Goal: Task Accomplishment & Management: Manage account settings

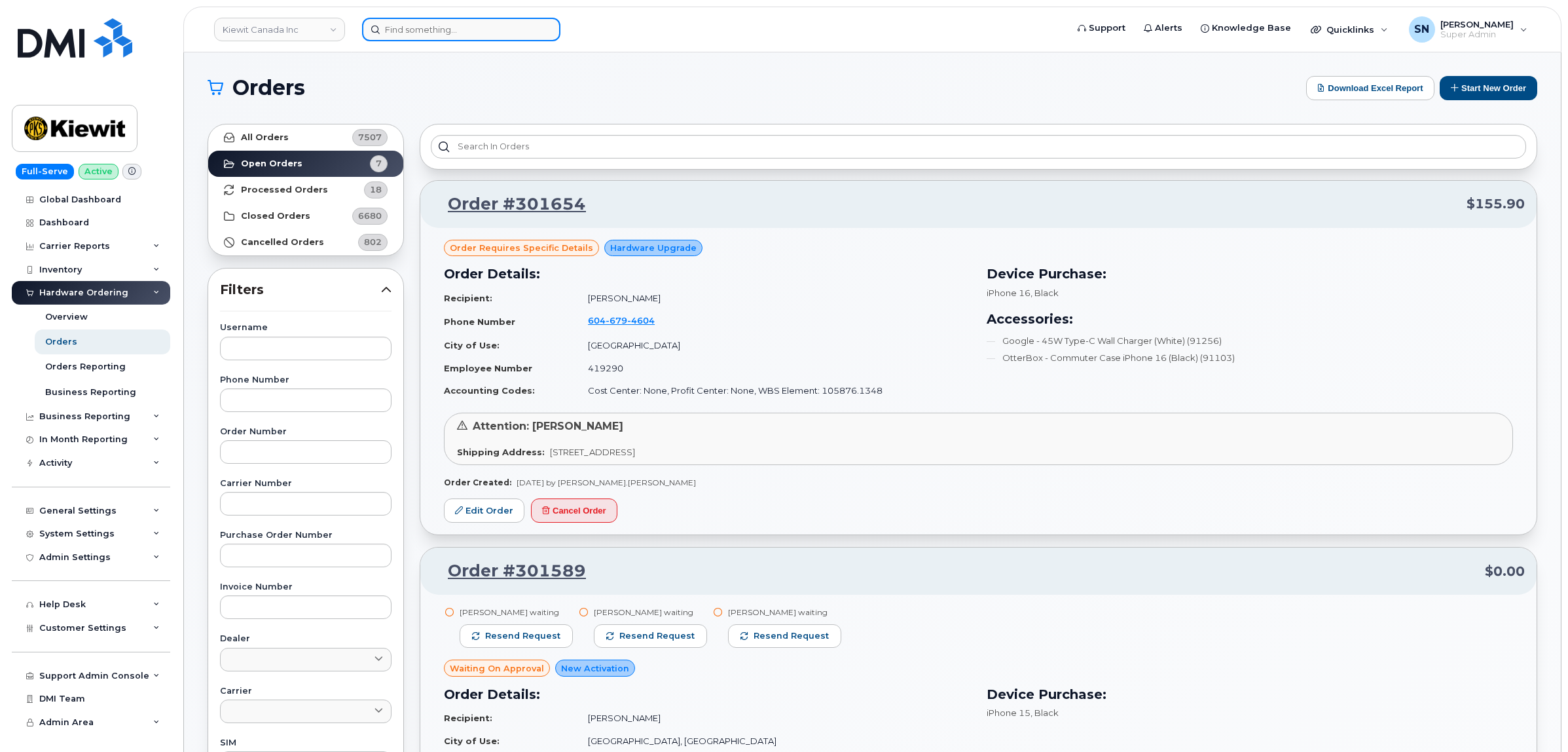
click at [483, 20] on input at bounding box center [461, 29] width 198 height 24
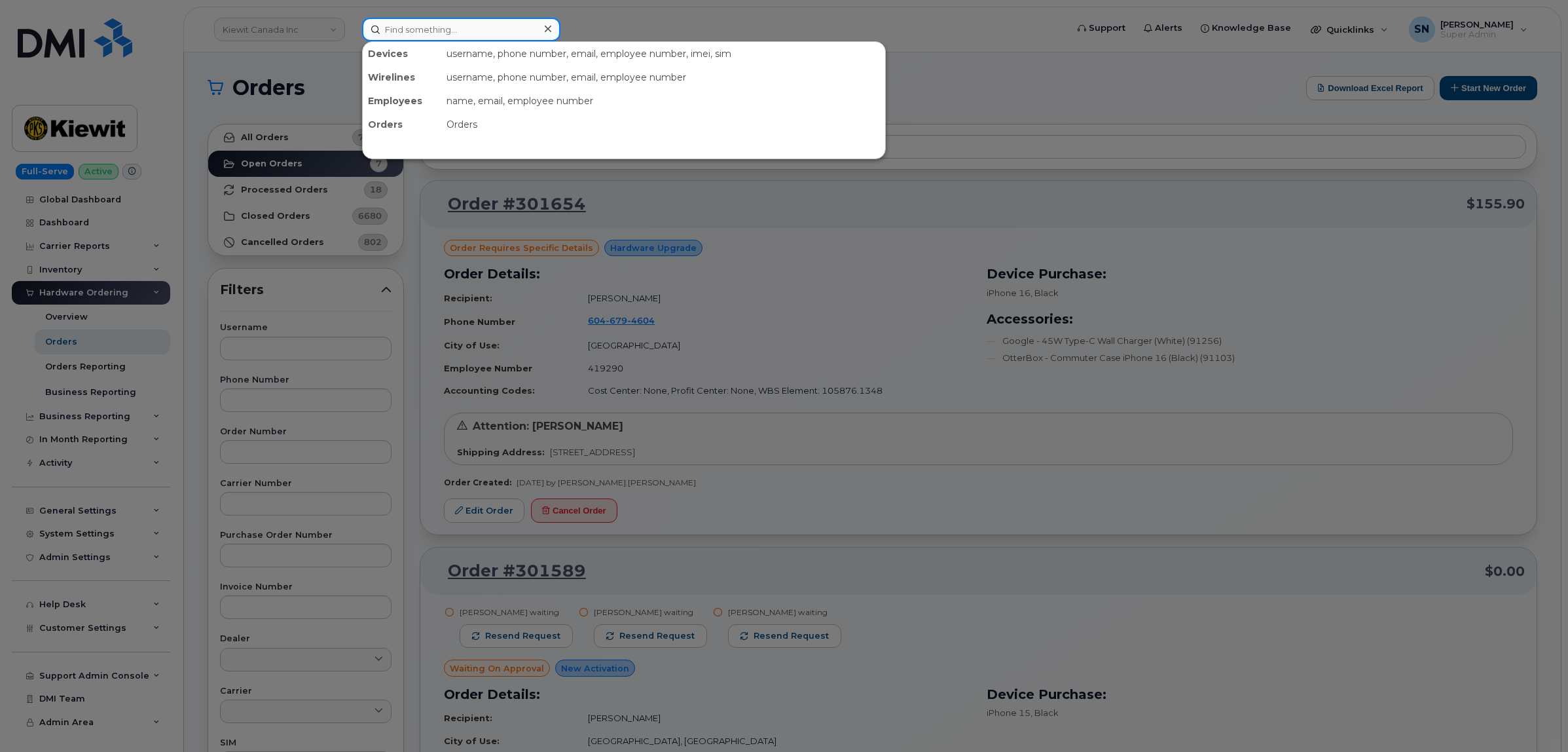
paste input "5147749167"
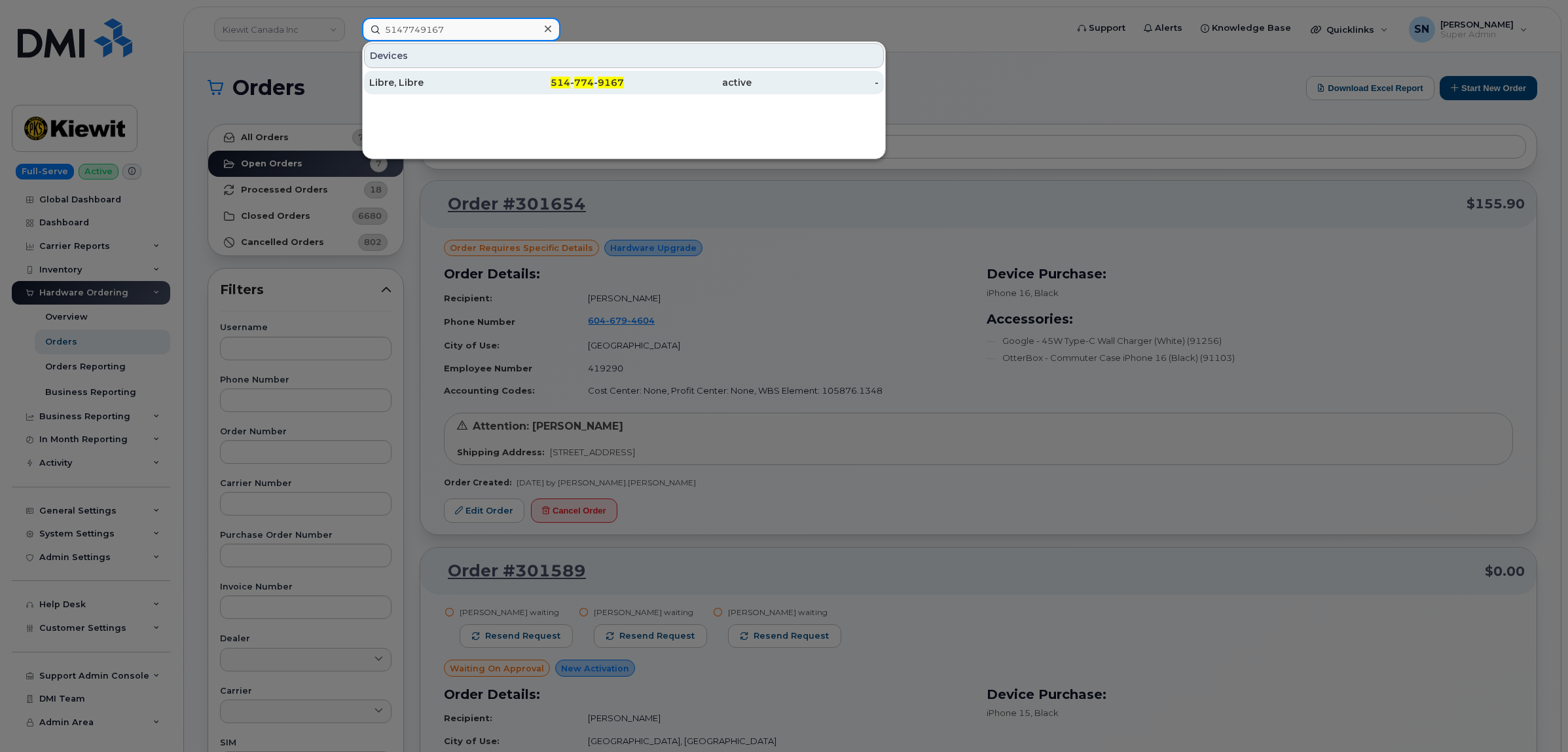
type input "5147749167"
click at [453, 75] on div "Libre, Libre" at bounding box center [433, 82] width 127 height 24
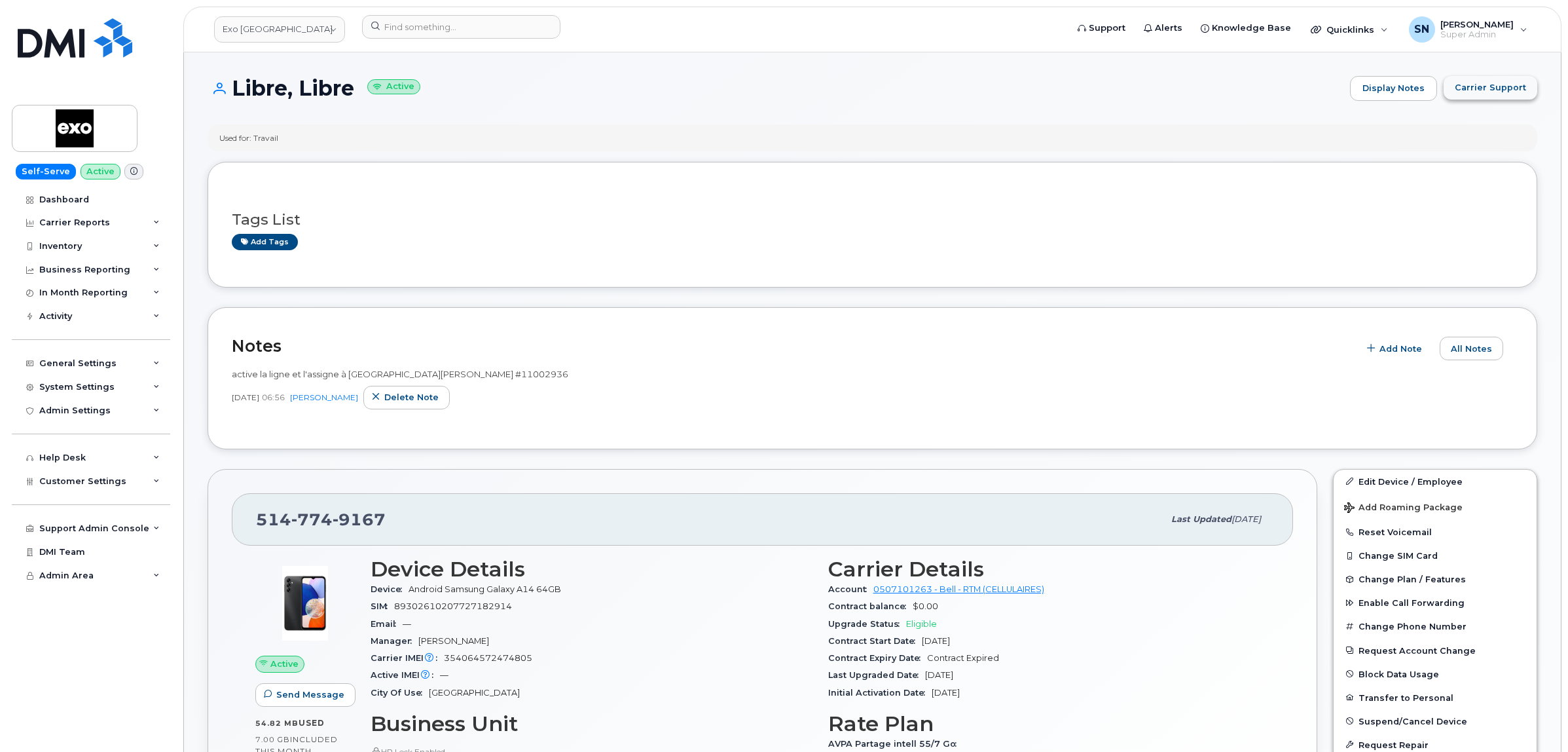
click at [1496, 84] on span "Carrier Support" at bounding box center [1491, 88] width 72 height 12
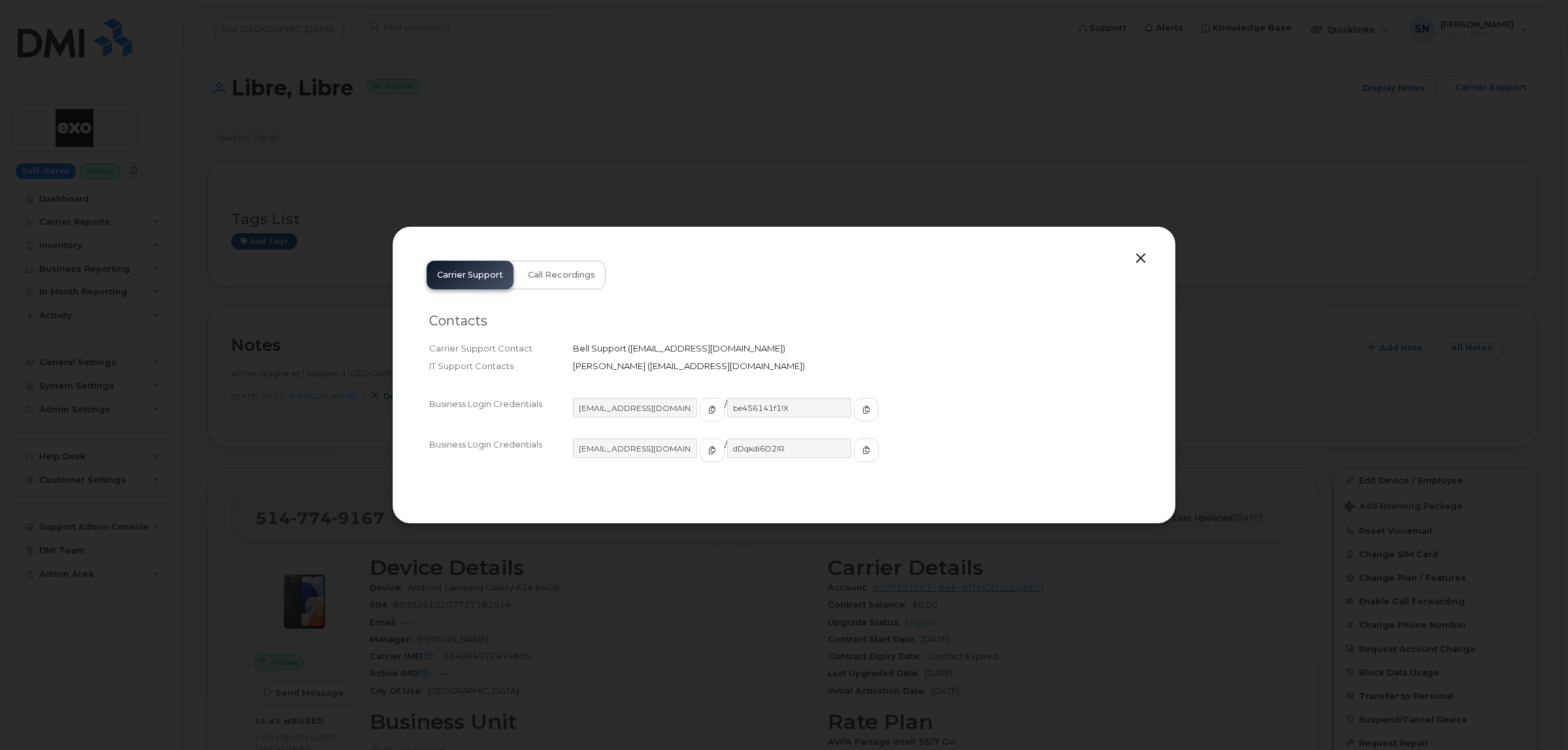
click at [1138, 262] on button "button" at bounding box center [1140, 259] width 19 height 19
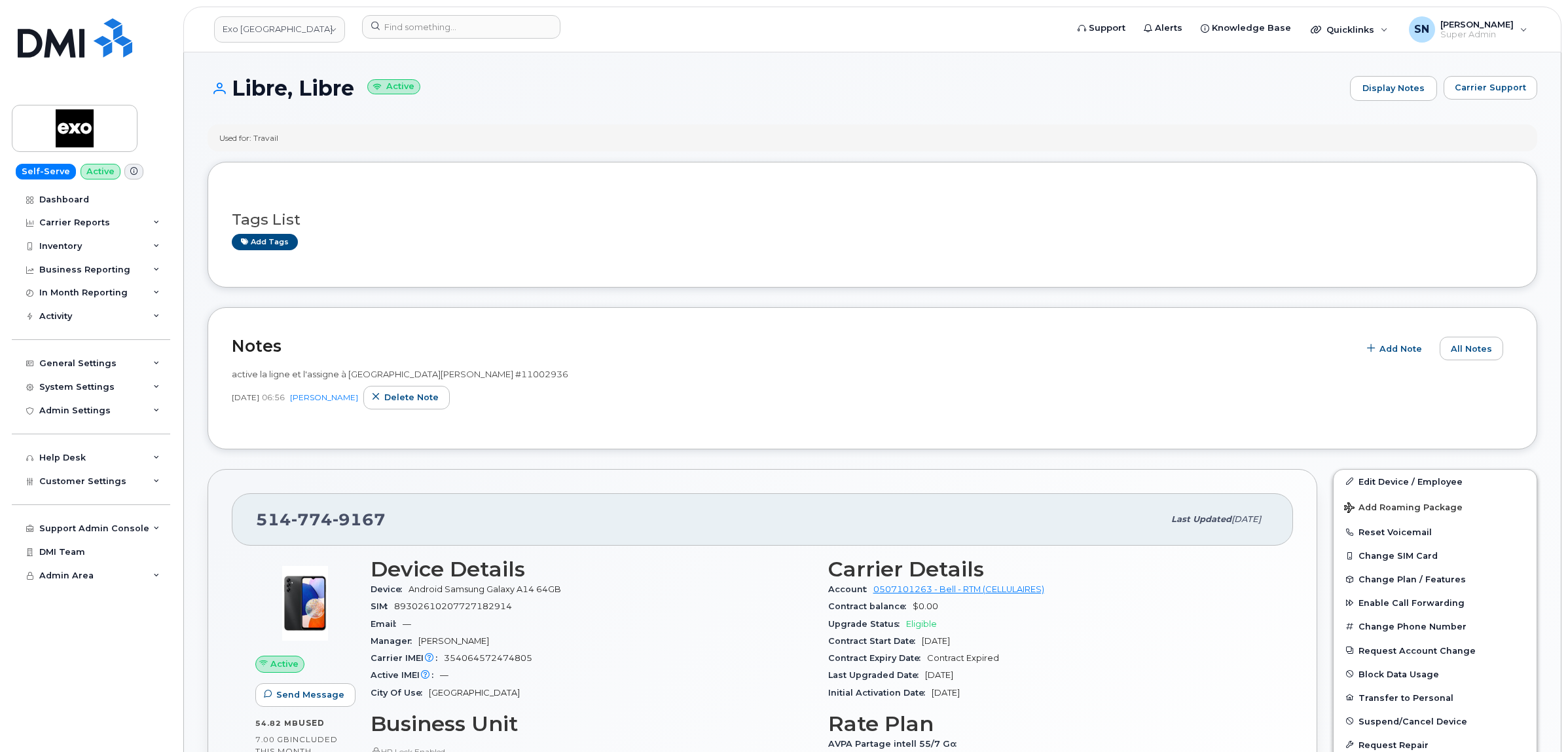
click at [236, 35] on link "Exo Quebec" at bounding box center [280, 29] width 131 height 27
type input "aecon"
click at [305, 133] on span "Aecon Construction Group Inc" at bounding box center [290, 131] width 128 height 13
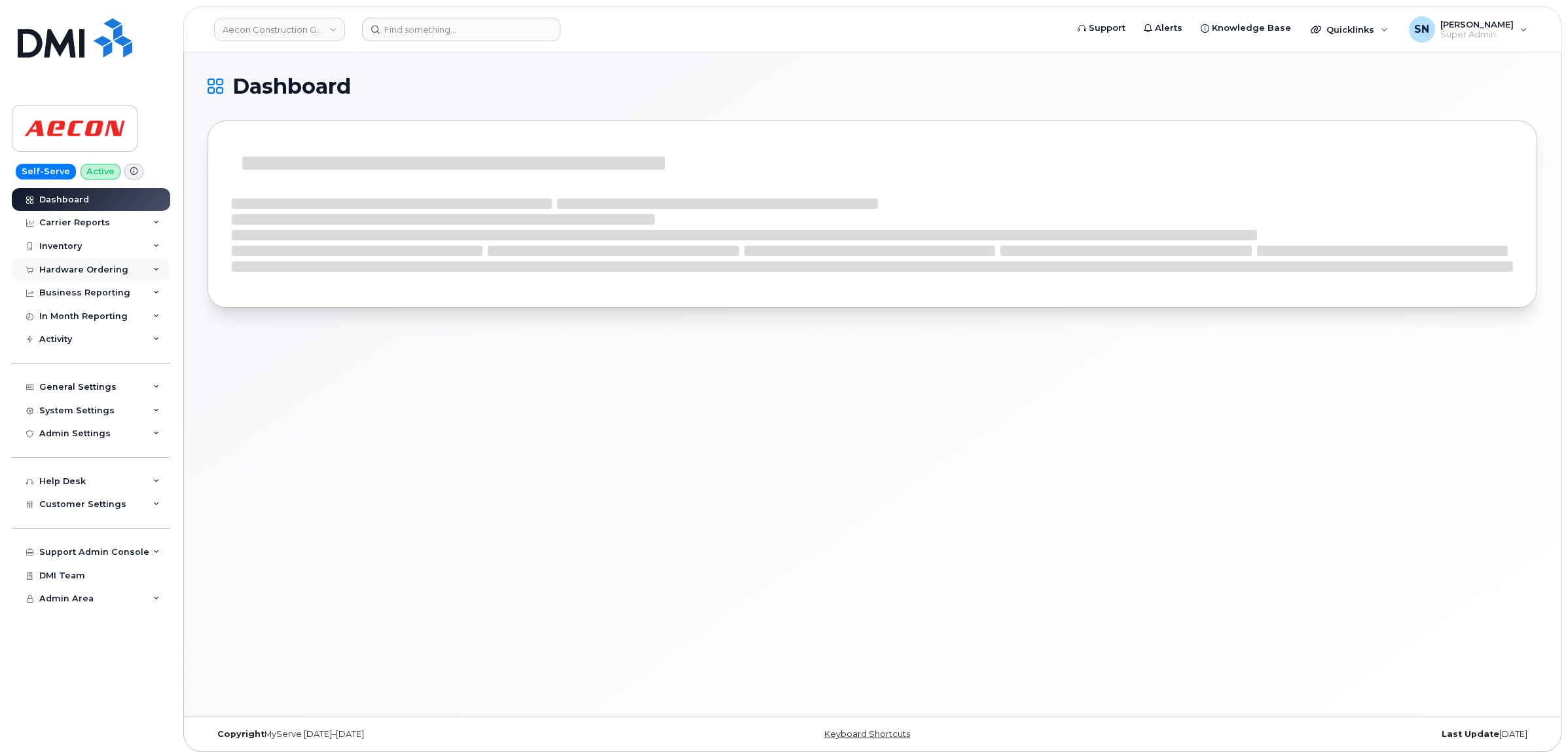
click at [83, 275] on div "Hardware Ordering" at bounding box center [83, 270] width 89 height 11
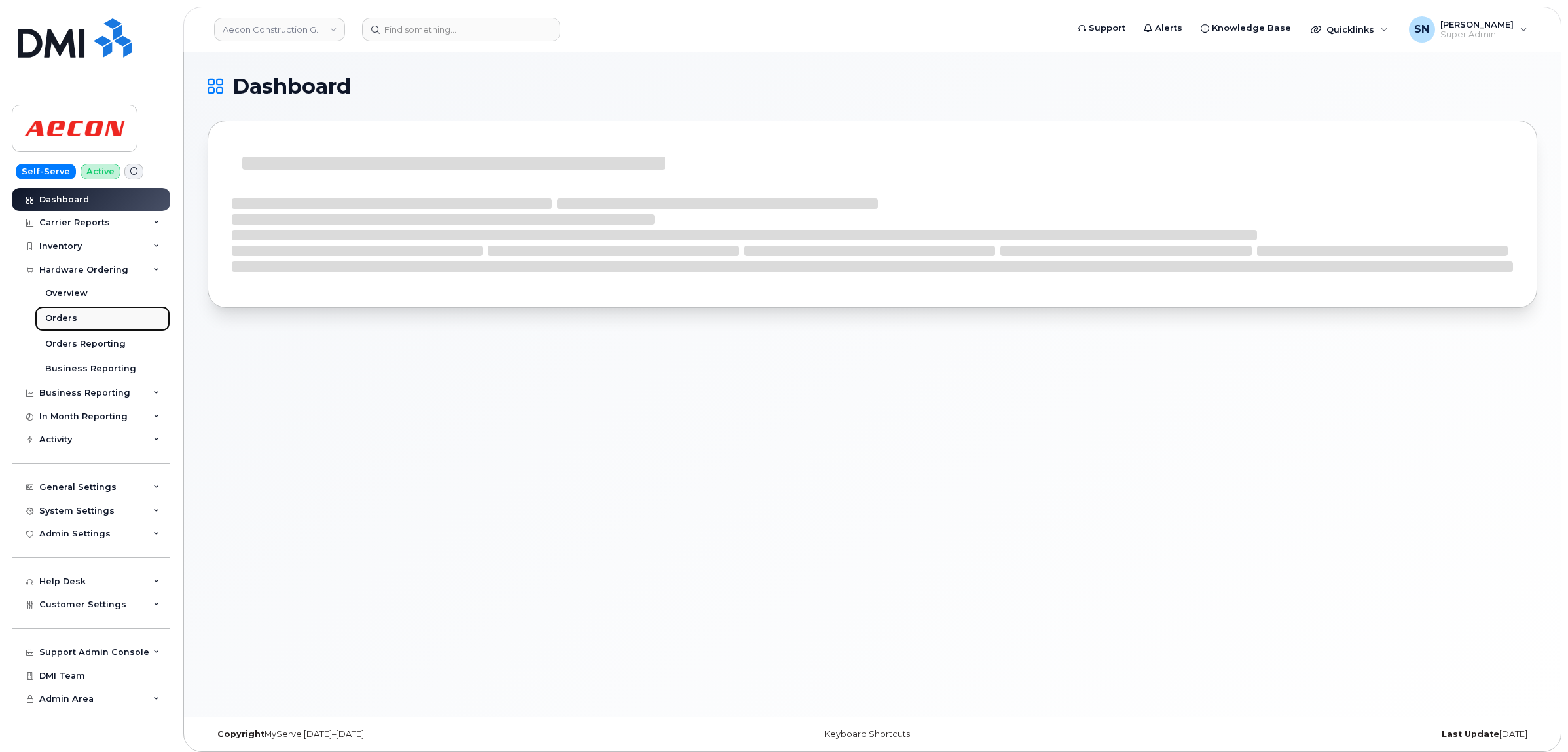
click at [80, 316] on link "Orders" at bounding box center [102, 318] width 135 height 25
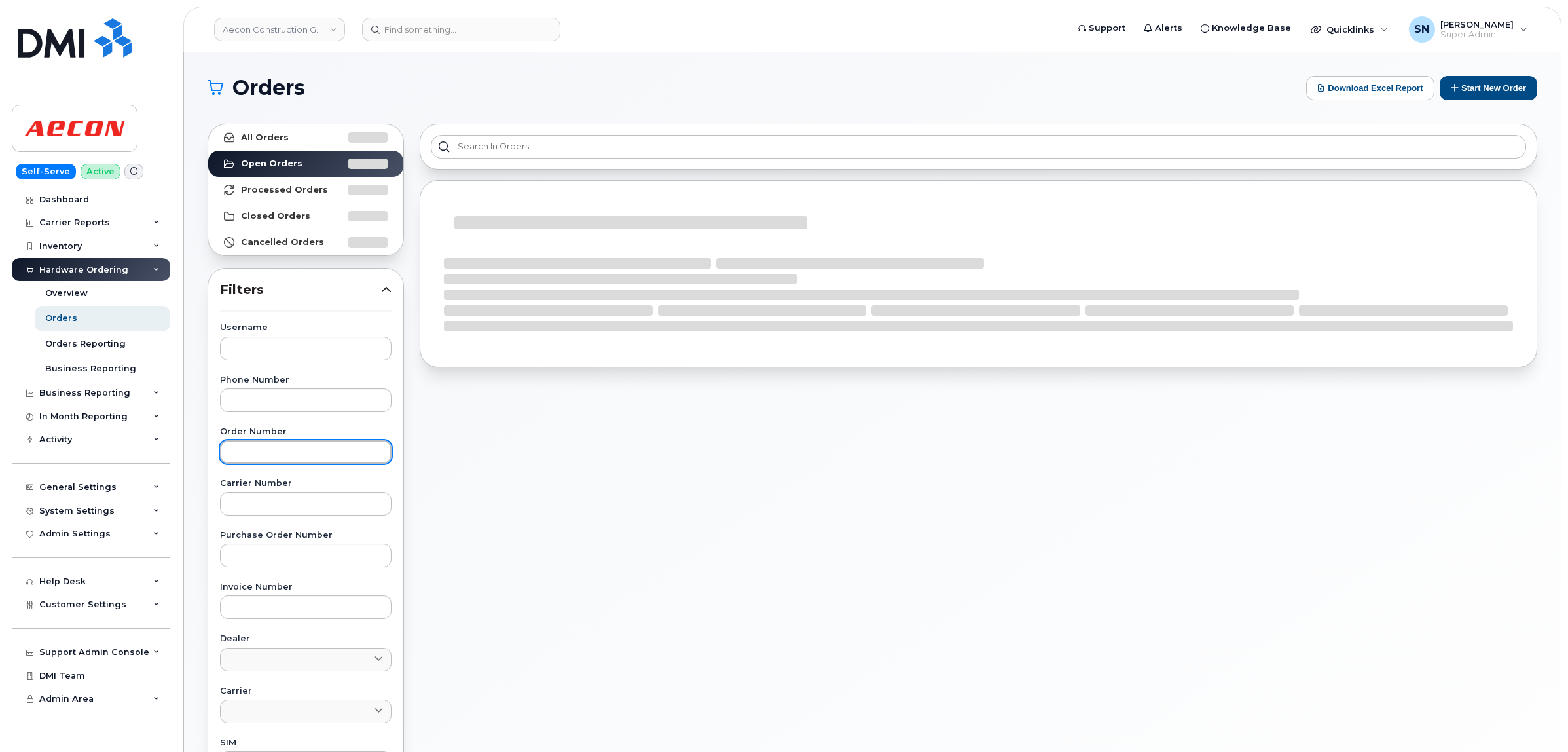
click at [326, 450] on input "text" at bounding box center [306, 452] width 172 height 24
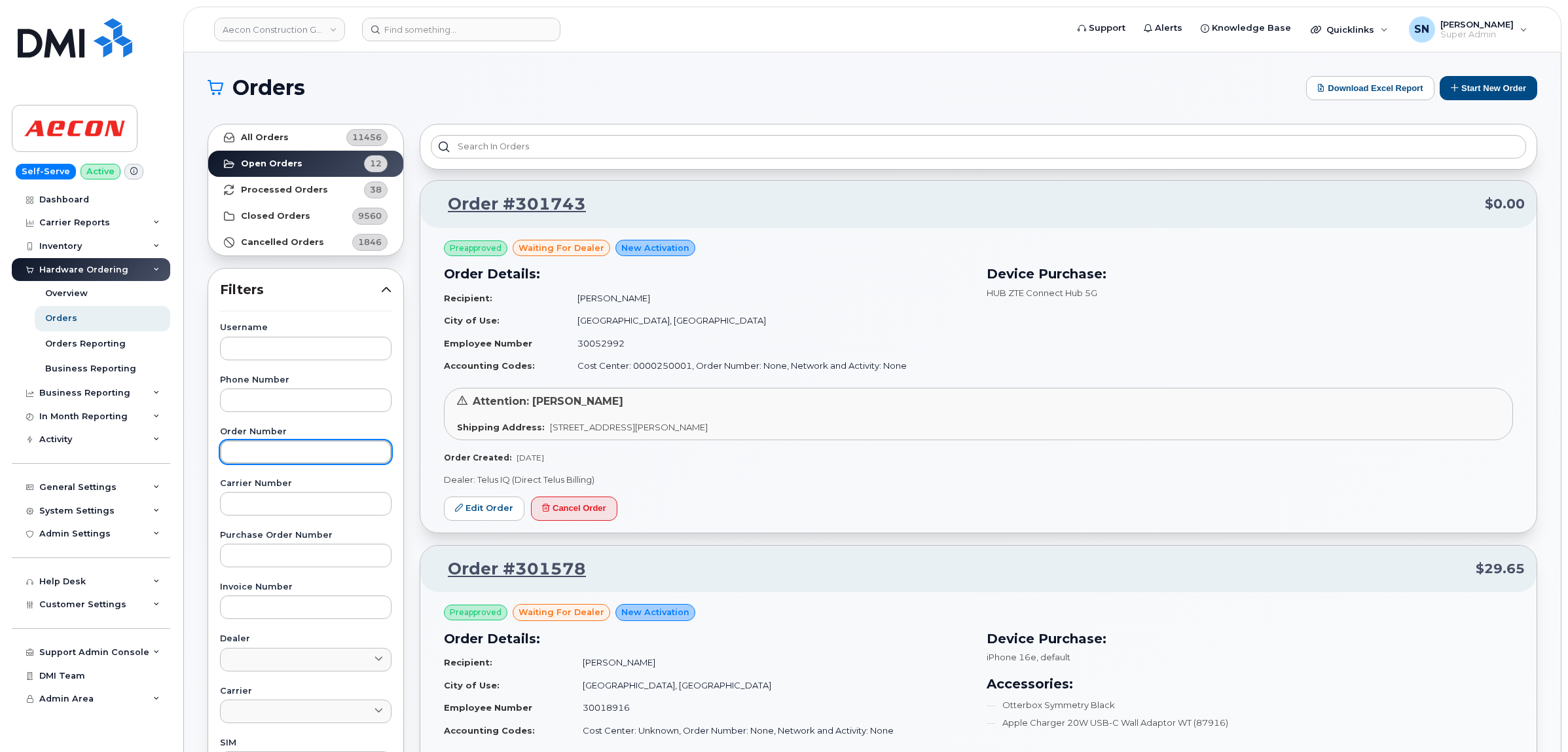
paste input "301743"
type input "301743"
click at [305, 135] on link "All Orders 11456" at bounding box center [305, 138] width 195 height 27
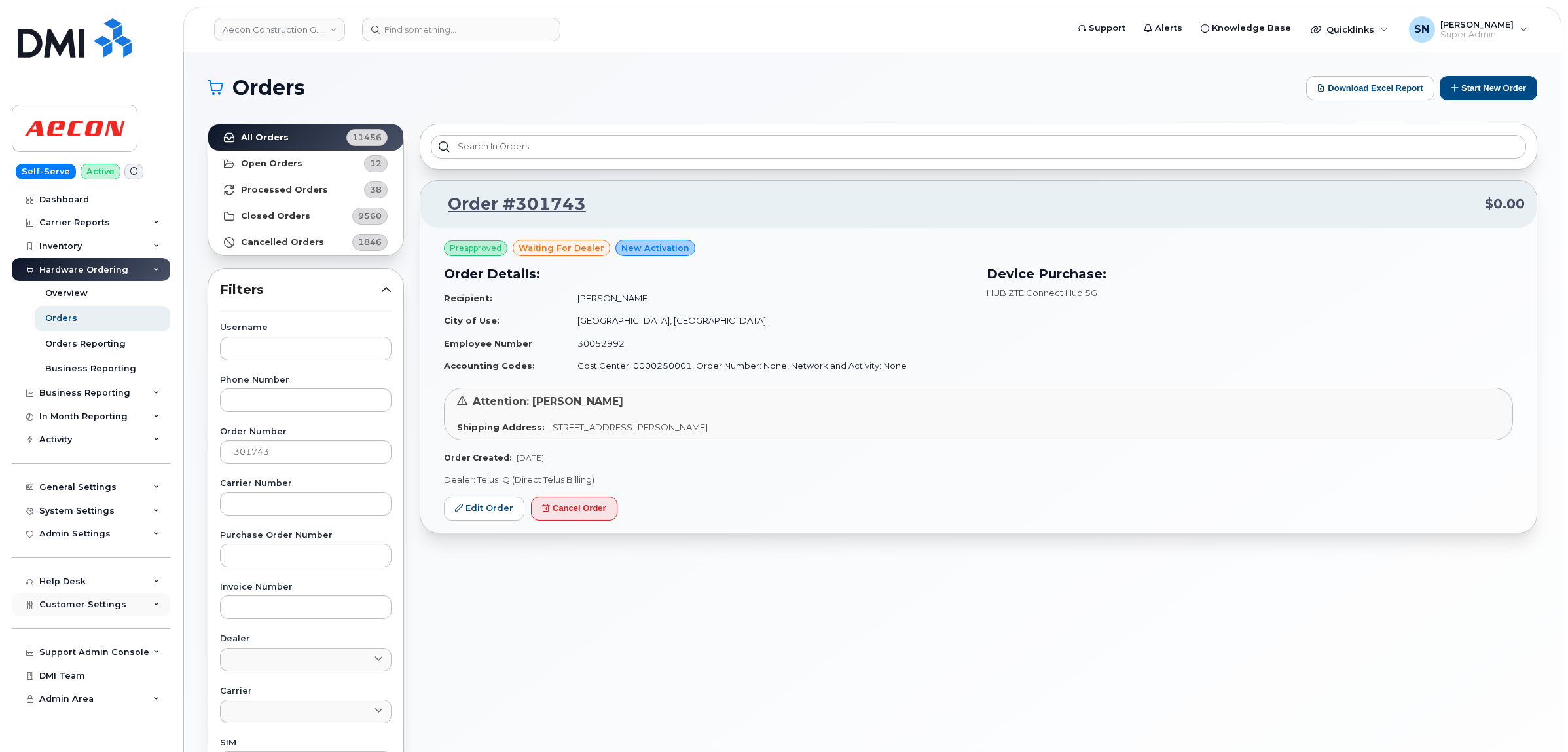
click at [110, 609] on span "Customer Settings" at bounding box center [82, 604] width 87 height 10
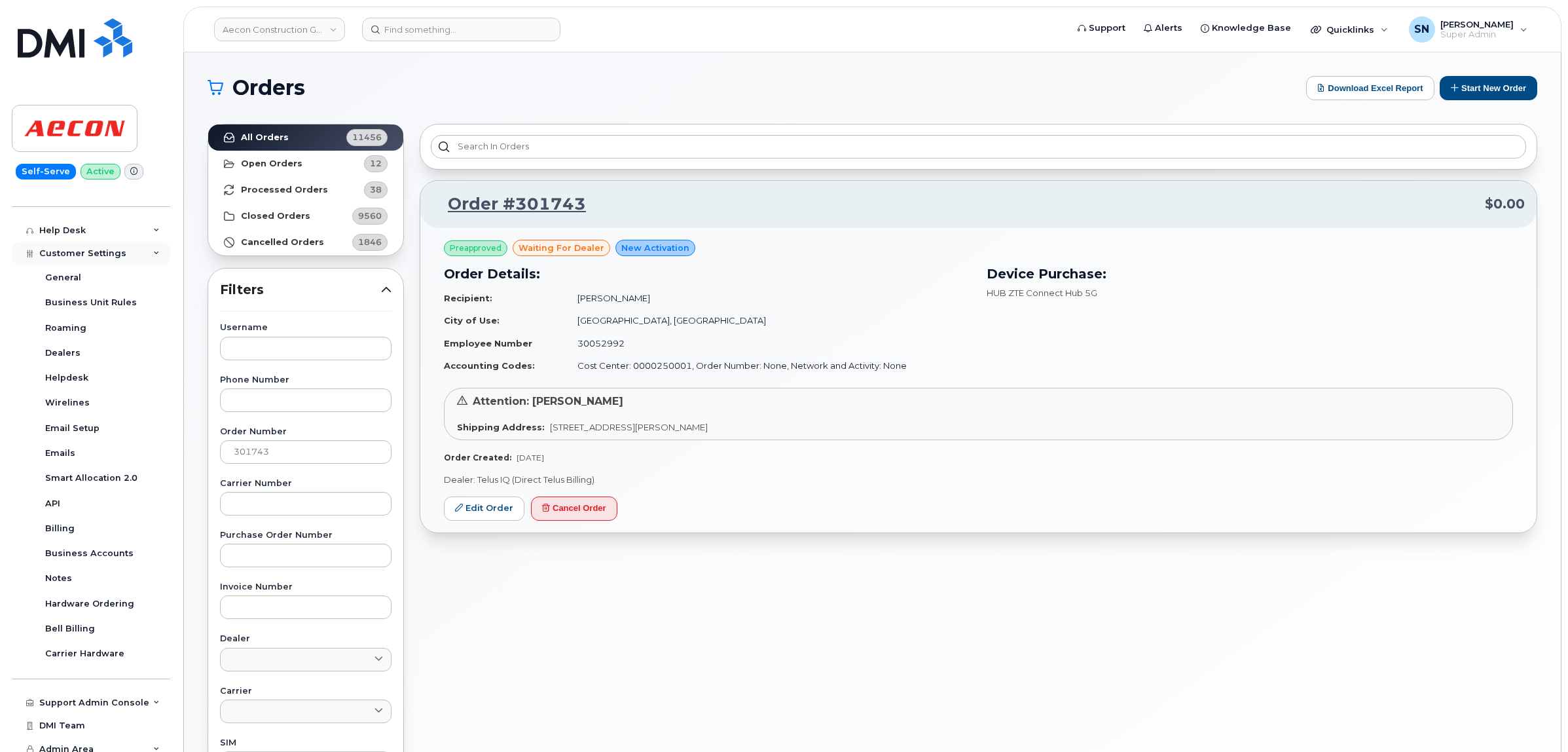
scroll to position [364, 0]
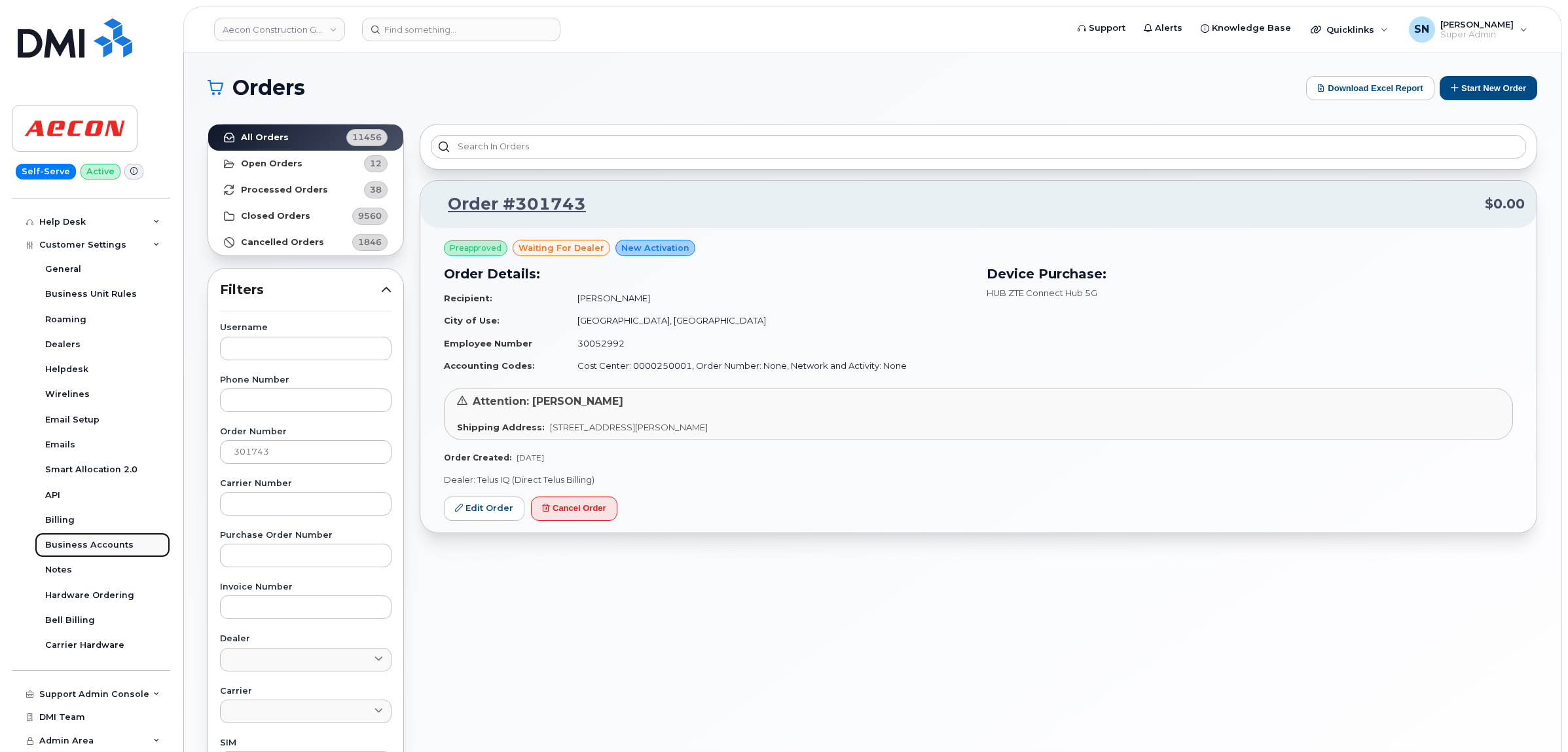
click at [104, 546] on div "Business Accounts" at bounding box center [89, 545] width 89 height 12
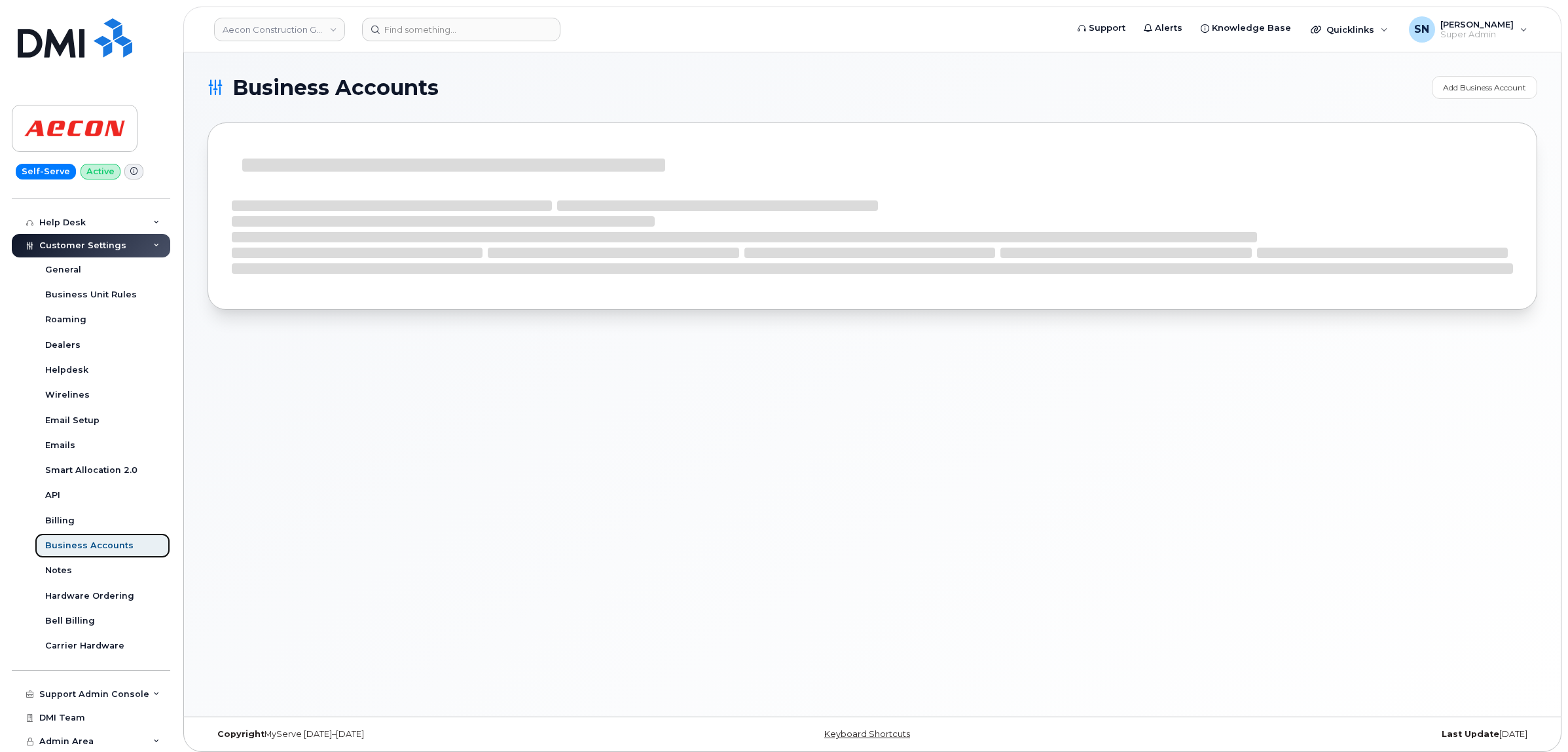
scroll to position [264, 0]
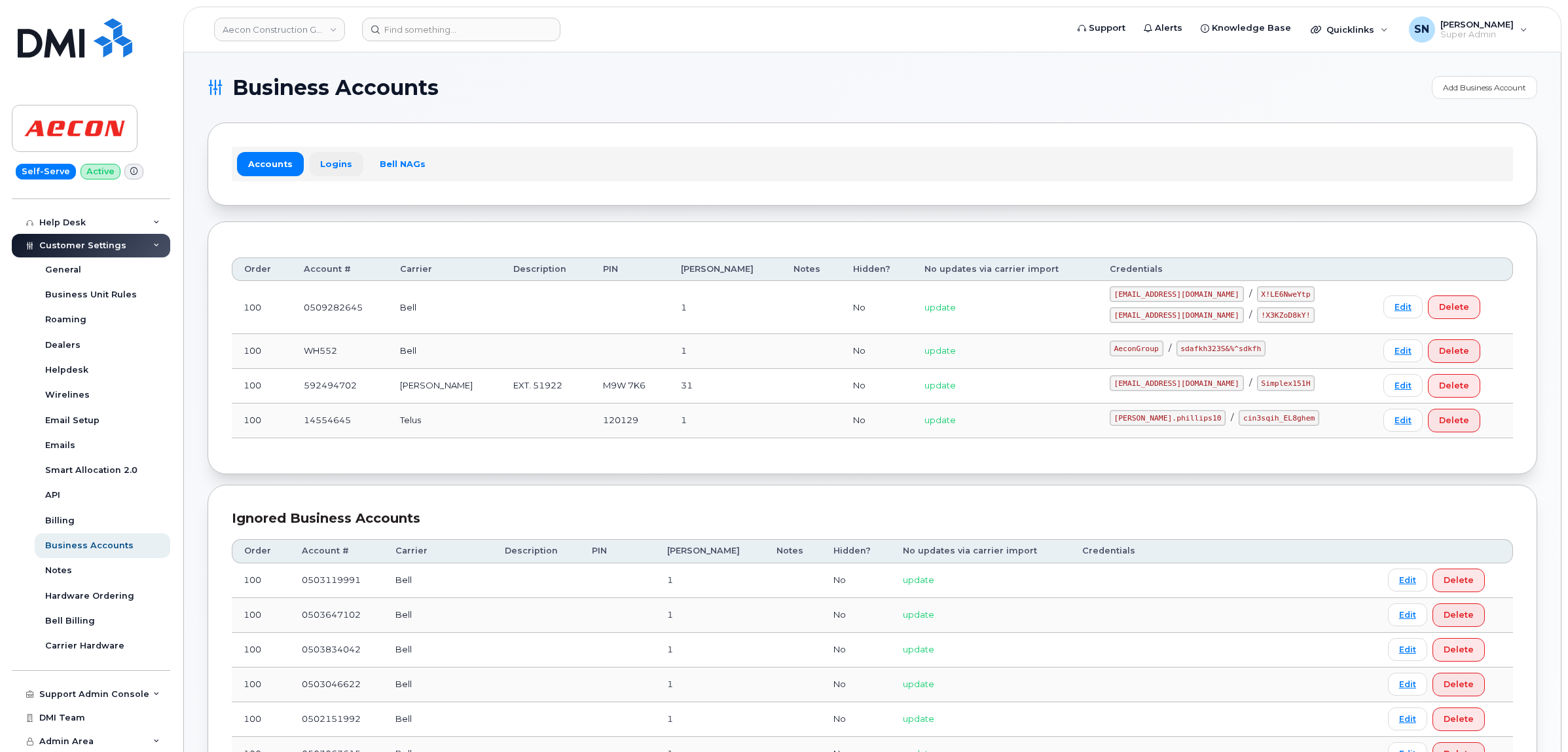
click at [328, 155] on link "Logins" at bounding box center [336, 164] width 54 height 24
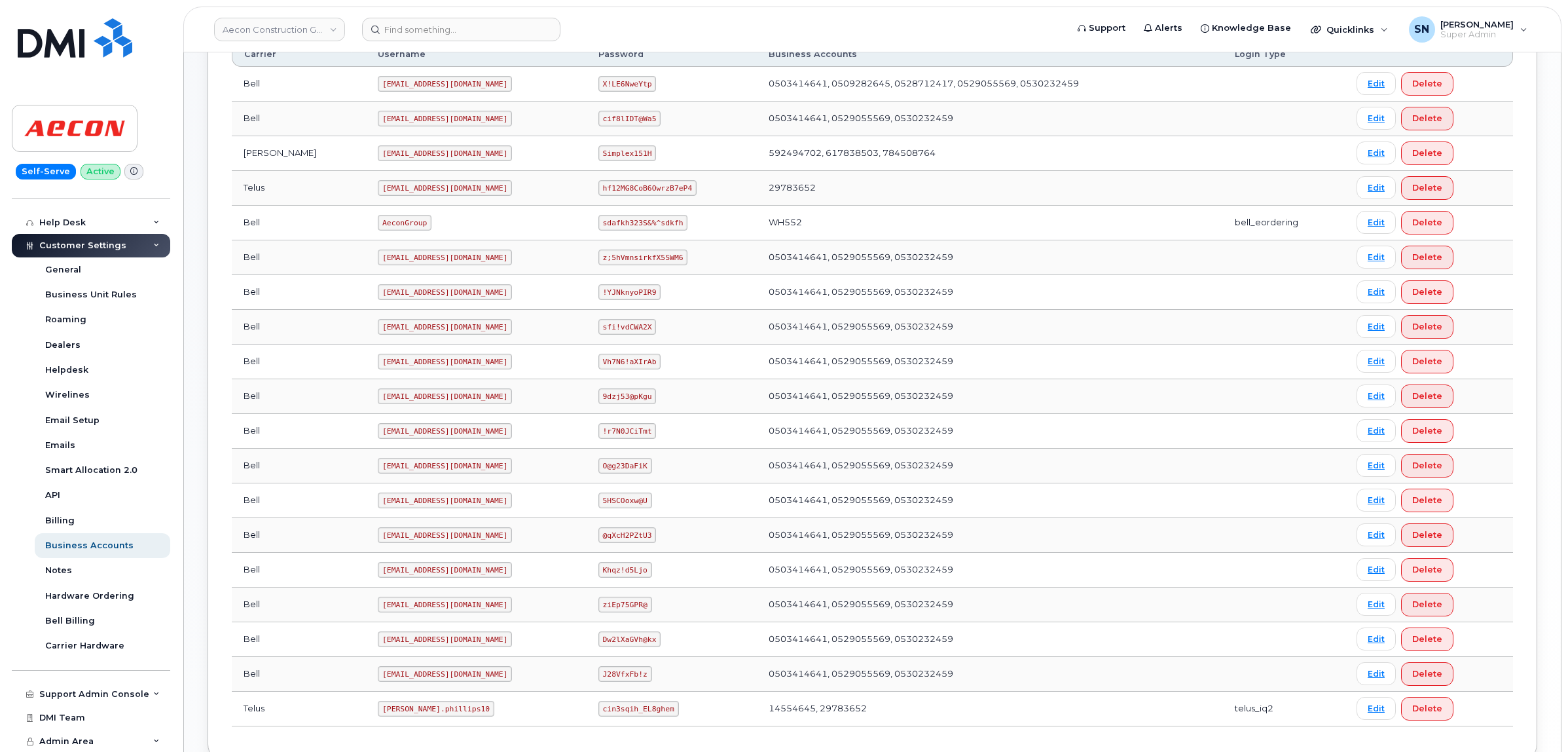
scroll to position [465, 0]
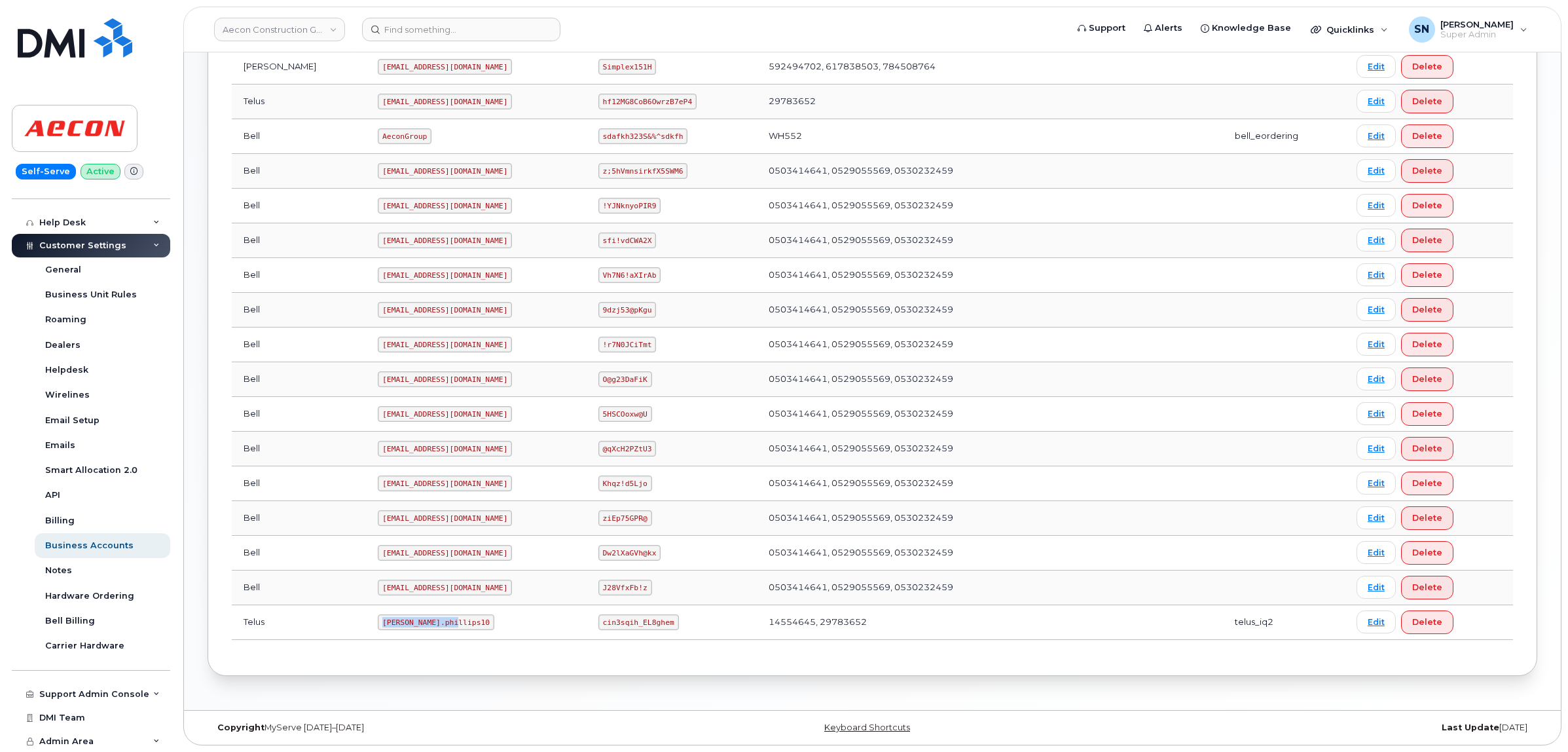
drag, startPoint x: 325, startPoint y: 623, endPoint x: 401, endPoint y: 627, distance: 76.1
click at [401, 627] on td "Taylor.phillips10" at bounding box center [475, 622] width 220 height 35
copy code "Taylor.phillips10"
drag, startPoint x: 577, startPoint y: 624, endPoint x: 647, endPoint y: 628, distance: 70.1
click at [647, 628] on code "cin3sqih_EL8ghem" at bounding box center [638, 623] width 81 height 16
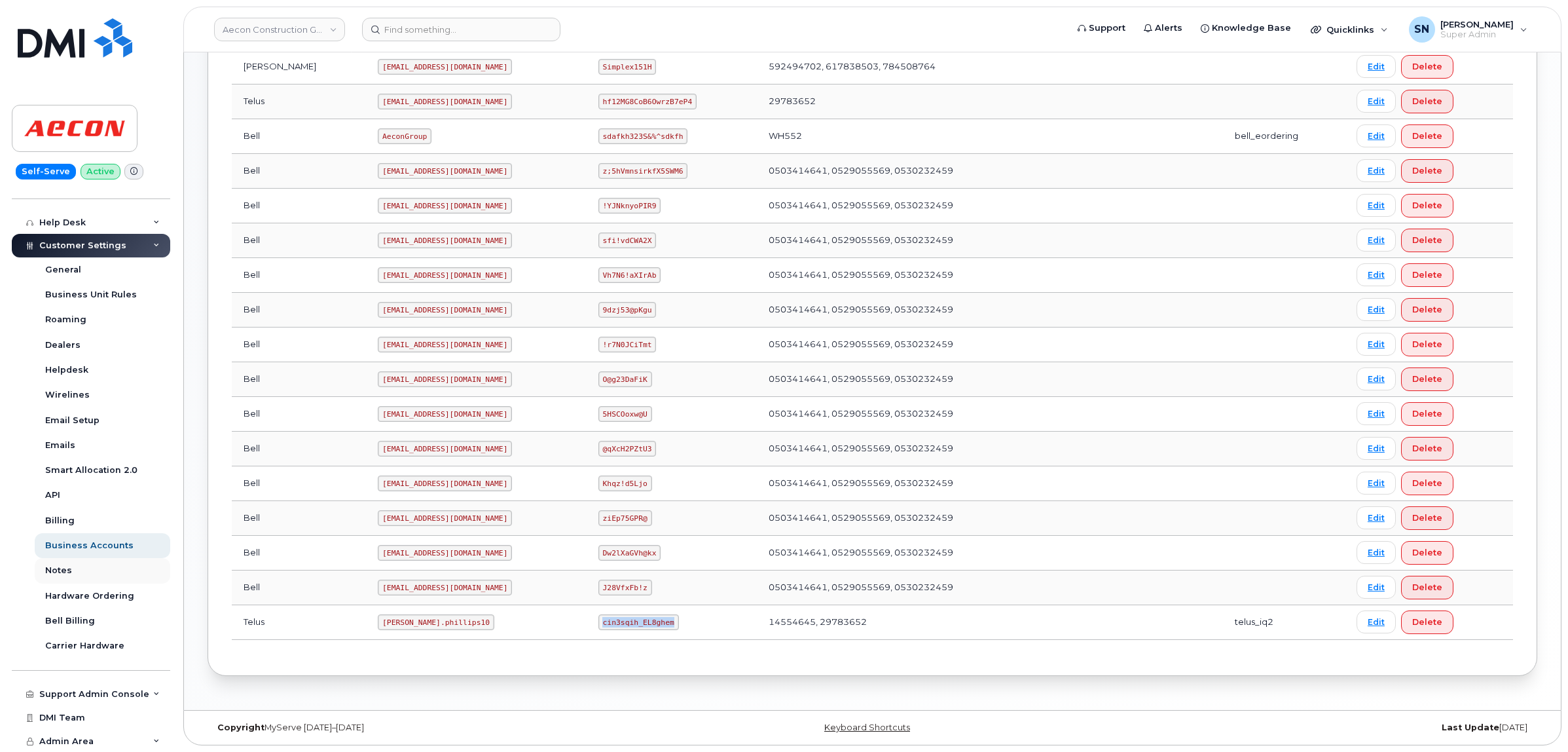
copy code "cin3sqih_EL8ghem"
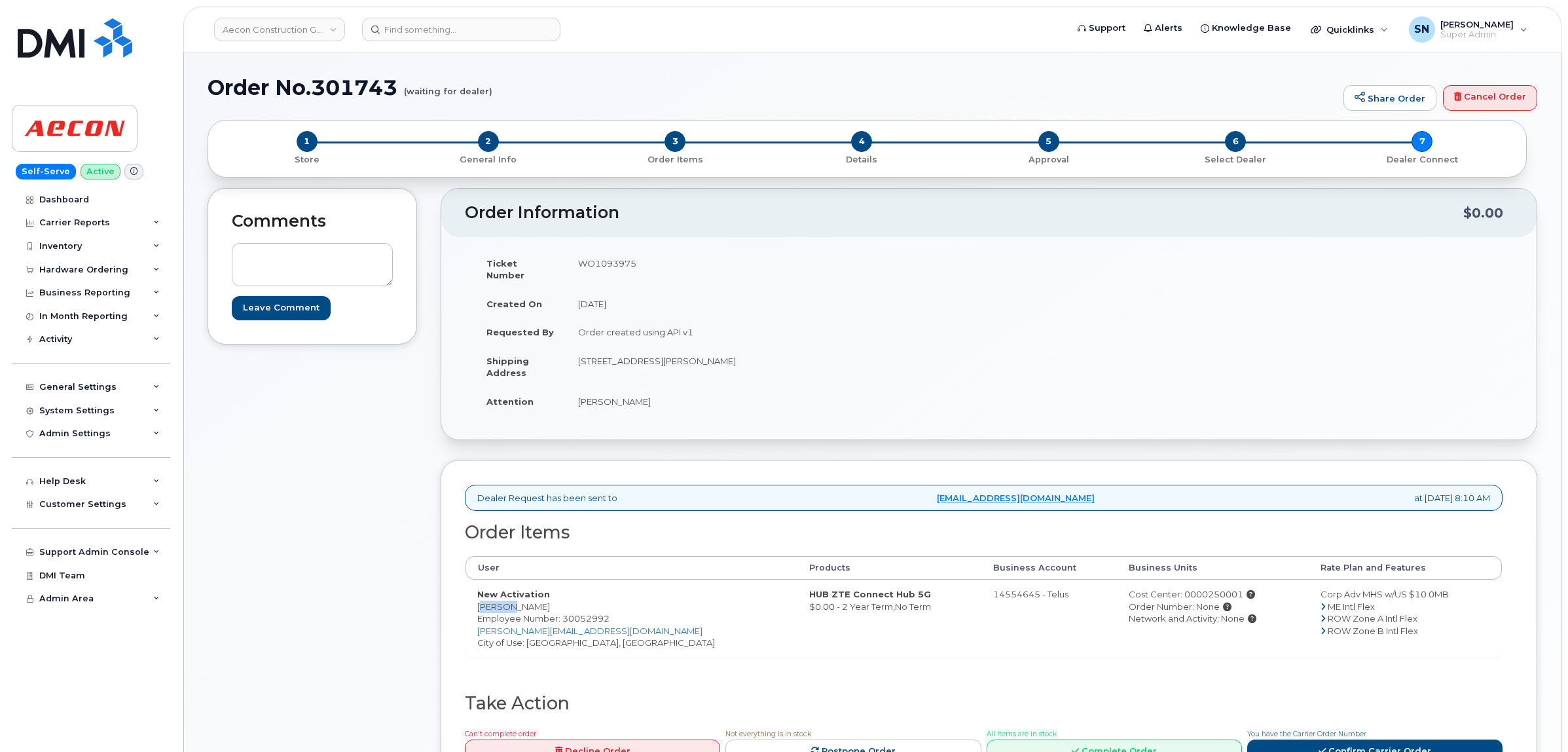
drag, startPoint x: 475, startPoint y: 596, endPoint x: 507, endPoint y: 602, distance: 32.6
click at [507, 602] on td "New Activation Jordan Scott Employee Number: 30052992 joscott@aecon.com City of…" at bounding box center [631, 618] width 332 height 77
copy td "Jordan"
click at [524, 594] on td "New Activation Jordan Scott Employee Number: 30052992 joscott@aecon.com City of…" at bounding box center [631, 618] width 332 height 77
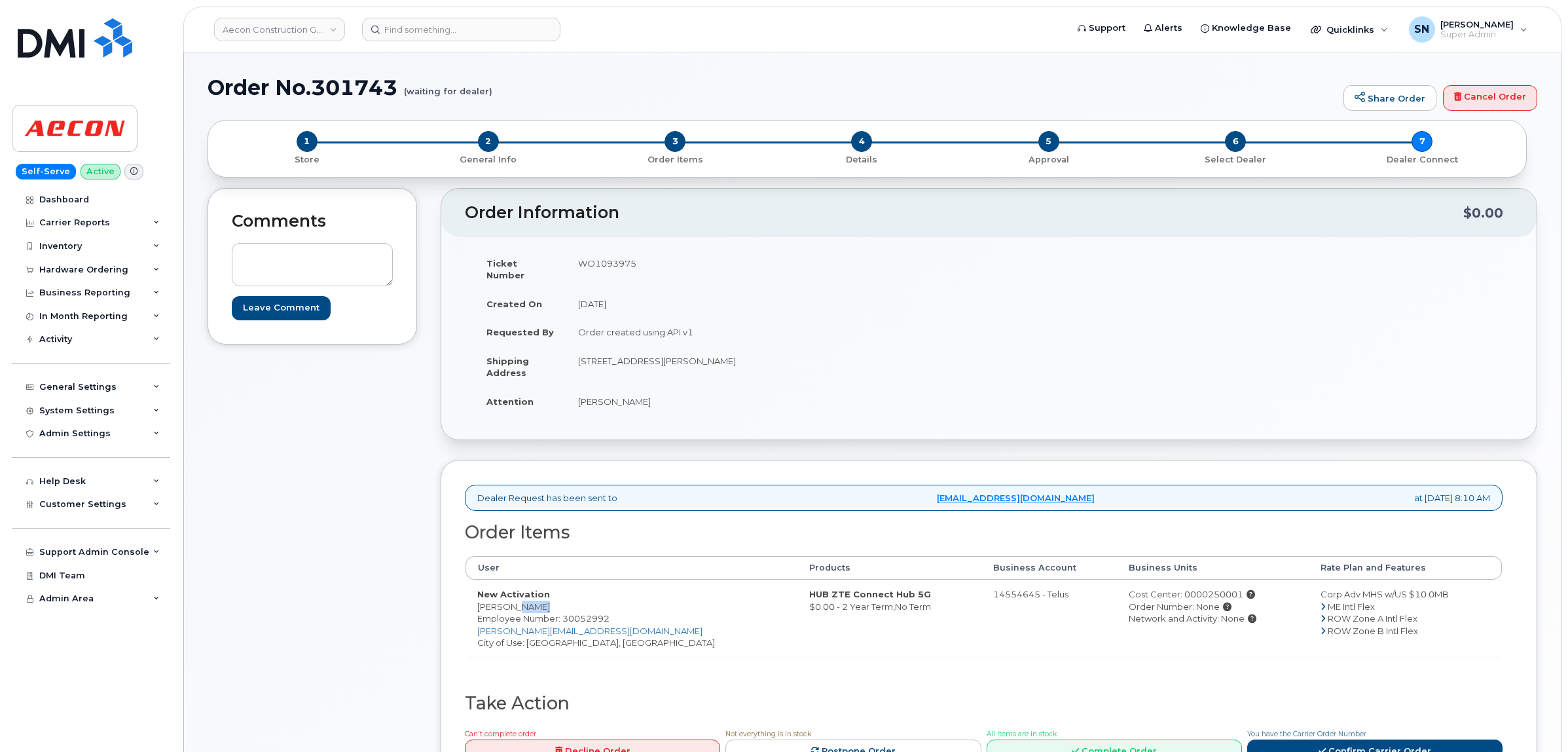
copy td "Scott"
click at [551, 629] on td "New Activation Jordan Scott Employee Number: 30052992 joscott@aecon.com City of…" at bounding box center [631, 618] width 332 height 77
copy td "Bowmanville"
click at [707, 364] on td "1 Holt Rd S Bowmanville ON L1C 3Z8" at bounding box center [773, 367] width 413 height 41
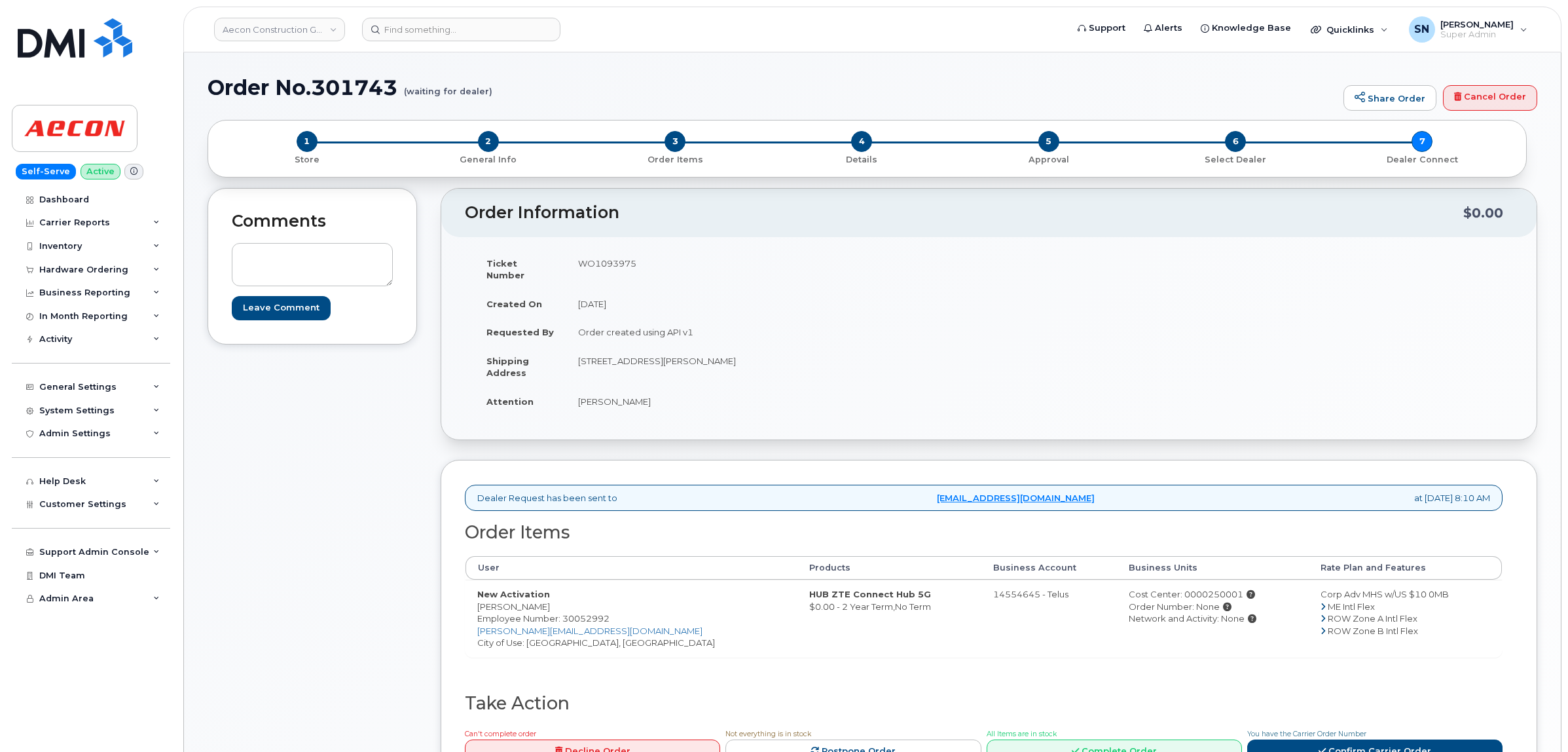
drag, startPoint x: 703, startPoint y: 349, endPoint x: 738, endPoint y: 352, distance: 35.1
click at [738, 352] on td "1 Holt Rd S Bowmanville ON L1C 3Z8" at bounding box center [773, 367] width 413 height 41
copy td "L1C 3Z8"
click at [598, 266] on td "WO1093975" at bounding box center [773, 269] width 413 height 41
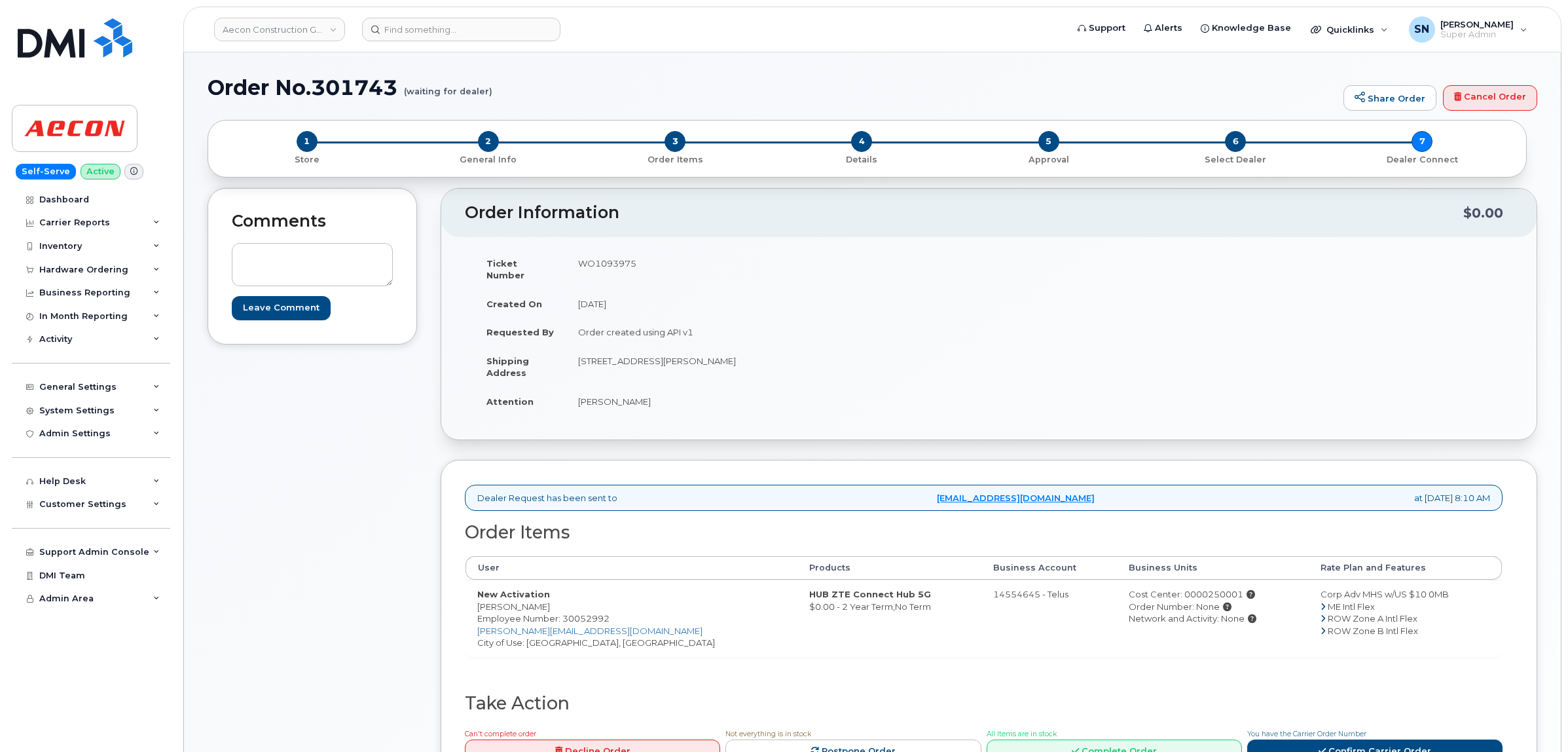
copy td "WO1093975"
drag, startPoint x: 580, startPoint y: 391, endPoint x: 606, endPoint y: 396, distance: 26.5
click at [606, 396] on td "Jordan Scott" at bounding box center [773, 401] width 413 height 29
copy td "Jordan"
click at [625, 388] on td "Jordan Scott" at bounding box center [773, 401] width 413 height 29
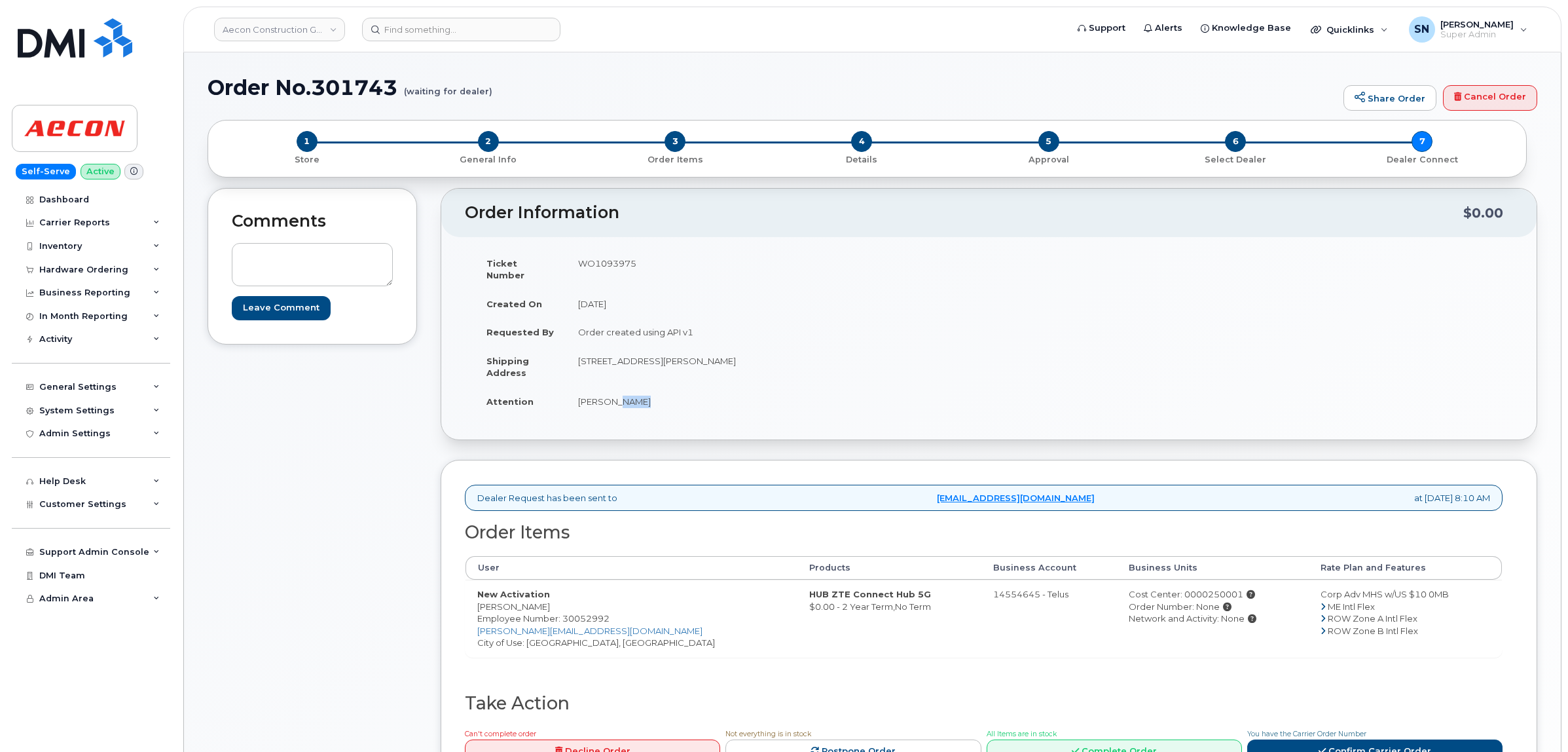
click at [625, 388] on td "Jordan Scott" at bounding box center [773, 401] width 413 height 29
copy td "Scott"
drag, startPoint x: 577, startPoint y: 351, endPoint x: 737, endPoint y: 353, distance: 160.0
click at [737, 353] on td "1 Holt Rd S Bowmanville ON L1C 3Z8" at bounding box center [773, 367] width 413 height 41
copy td "1 Holt Rd S Bowmanville ON L1C 3Z8"
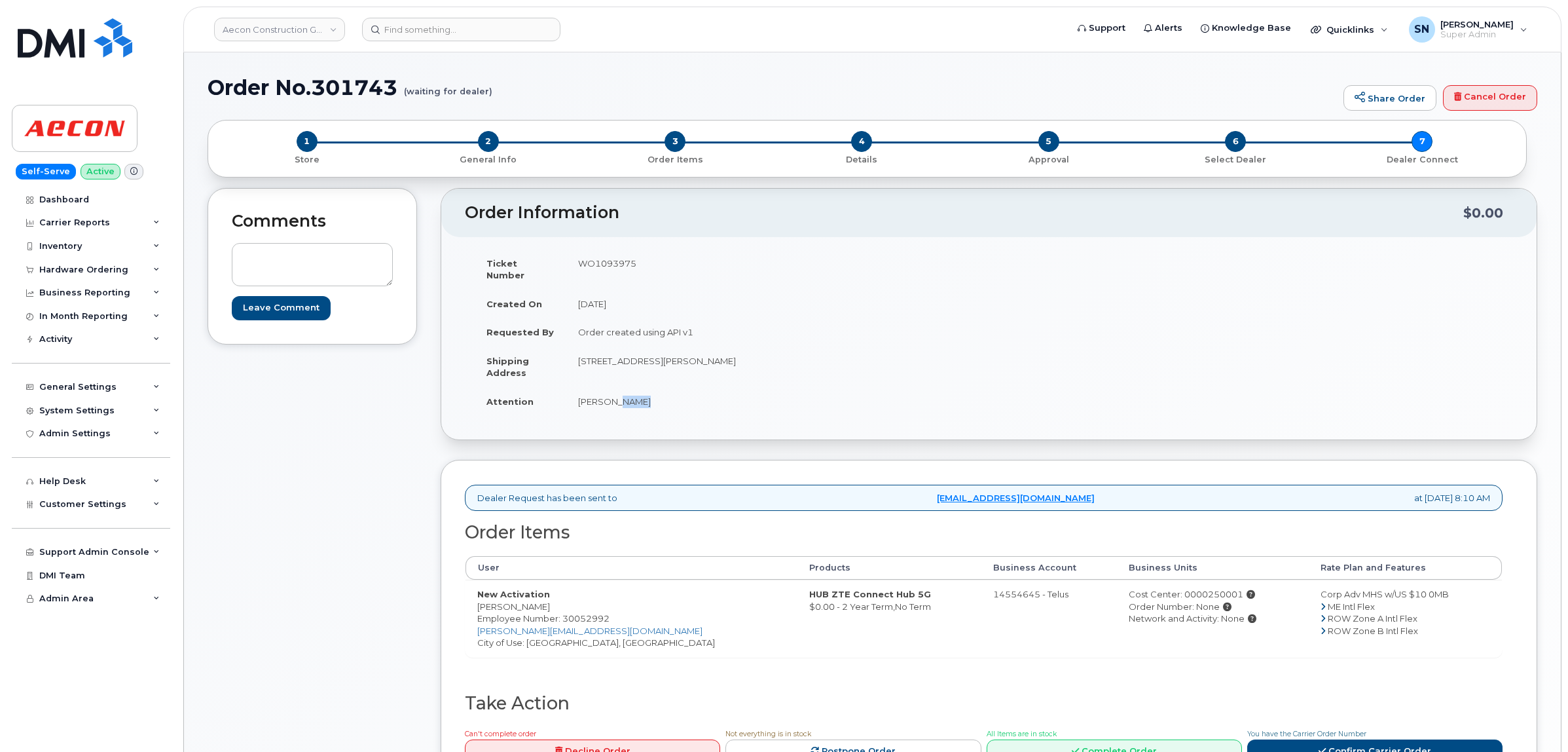
click at [645, 348] on td "1 Holt Rd S Bowmanville ON L1C 3Z8" at bounding box center [773, 367] width 413 height 41
click at [733, 387] on td "Jordan Scott" at bounding box center [773, 401] width 413 height 29
drag, startPoint x: 703, startPoint y: 347, endPoint x: 738, endPoint y: 351, distance: 35.2
click at [738, 351] on td "1 Holt Rd S Bowmanville ON L1C 3Z8" at bounding box center [773, 367] width 413 height 41
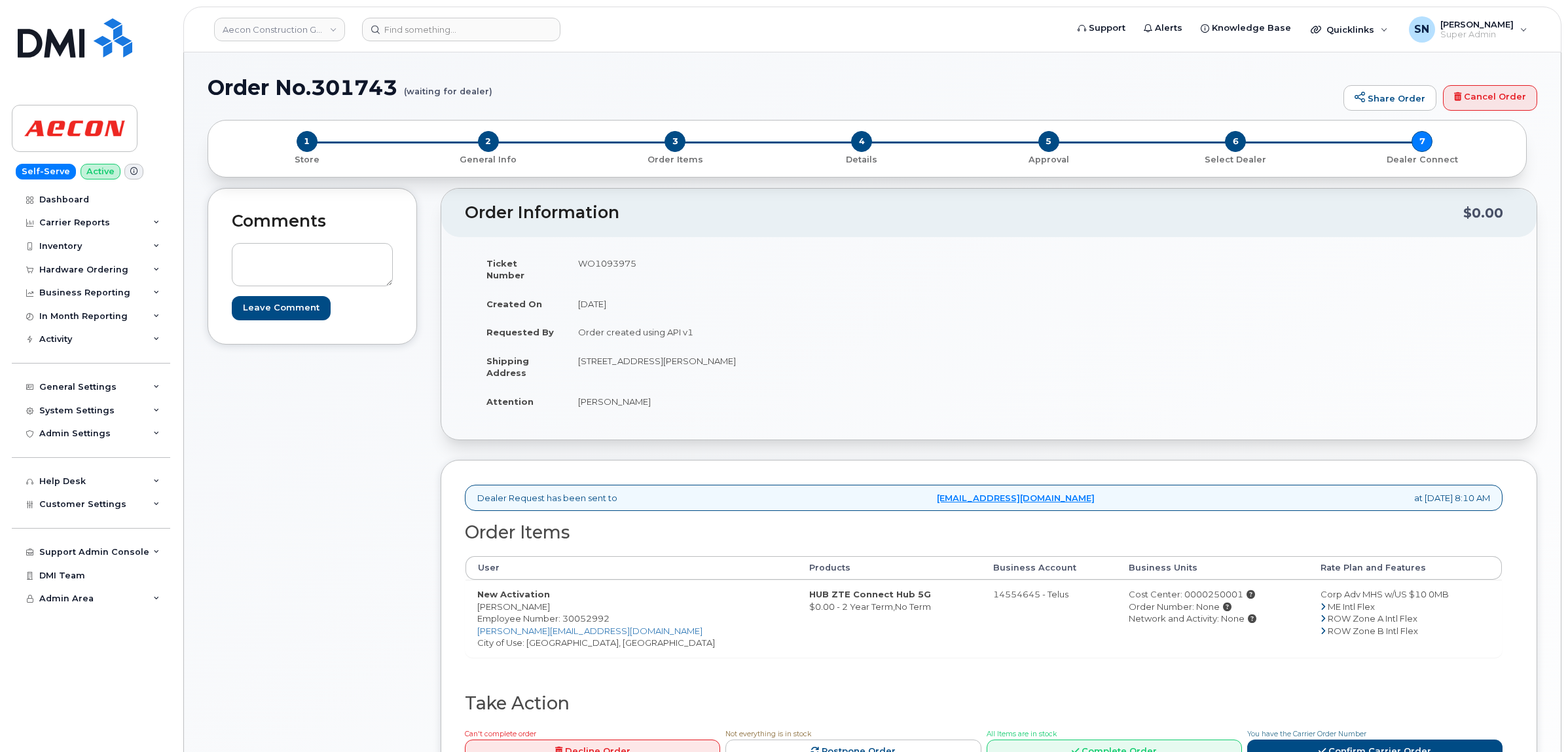
copy td "L1C 3Z8"
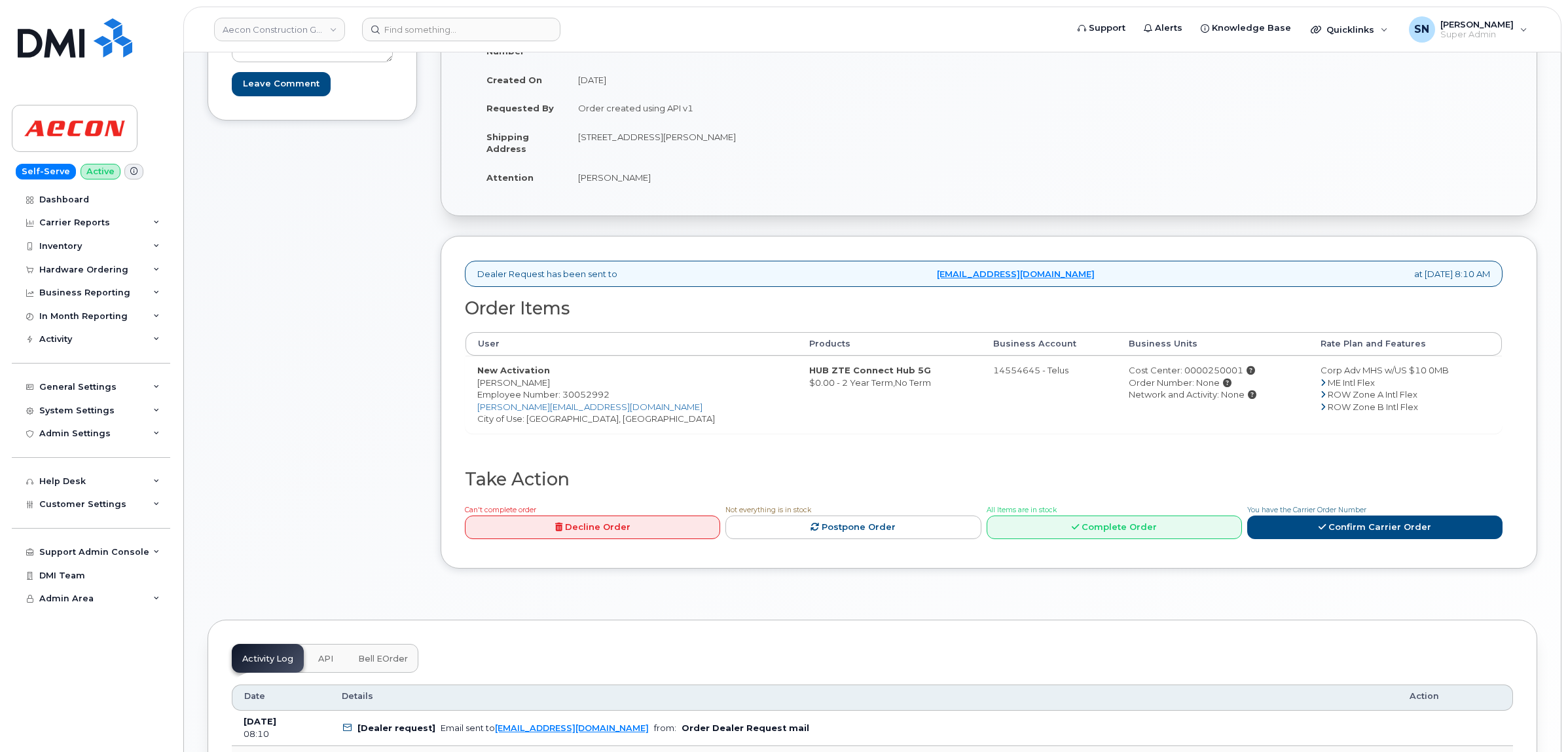
scroll to position [245, 0]
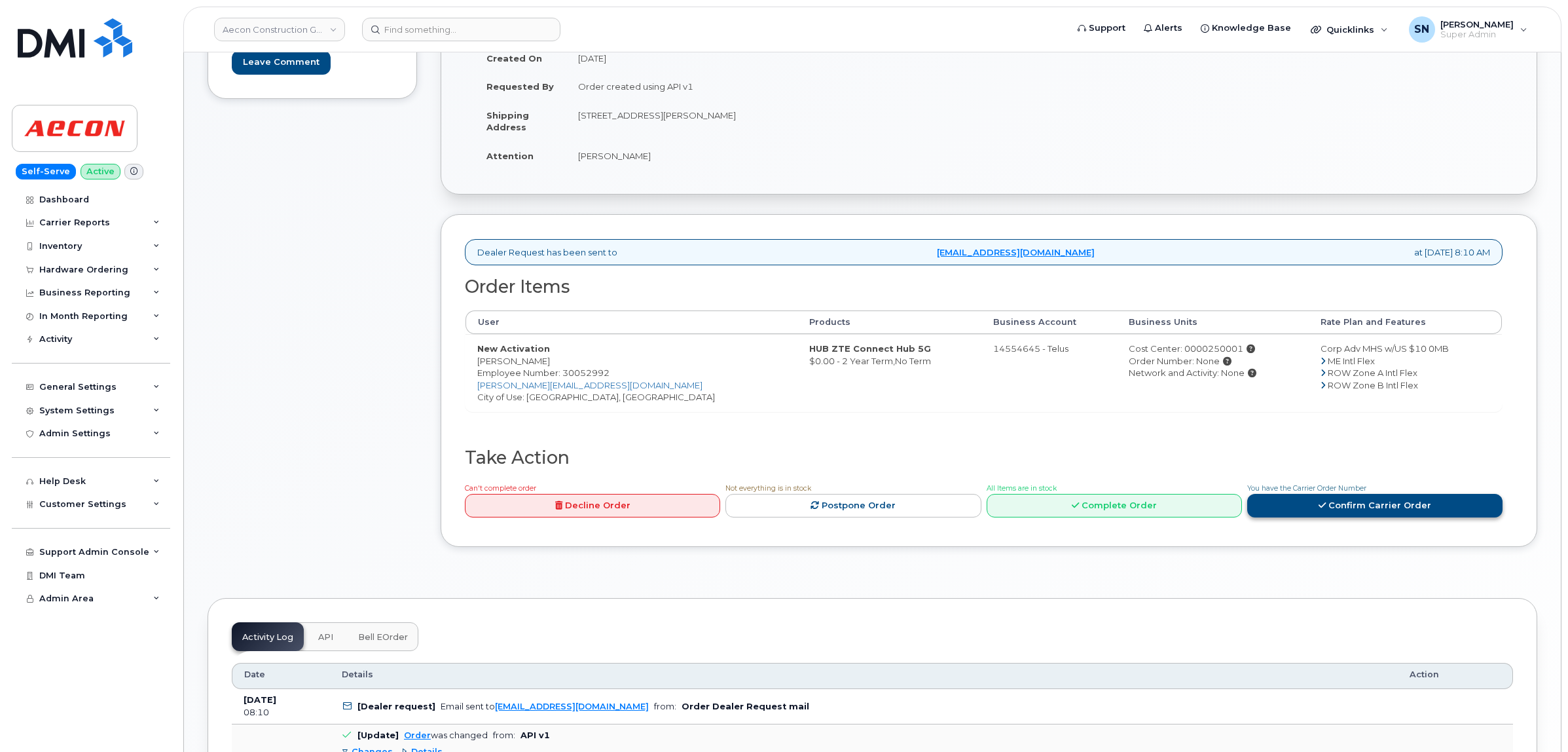
click at [1379, 494] on link "Confirm Carrier Order" at bounding box center [1375, 506] width 255 height 24
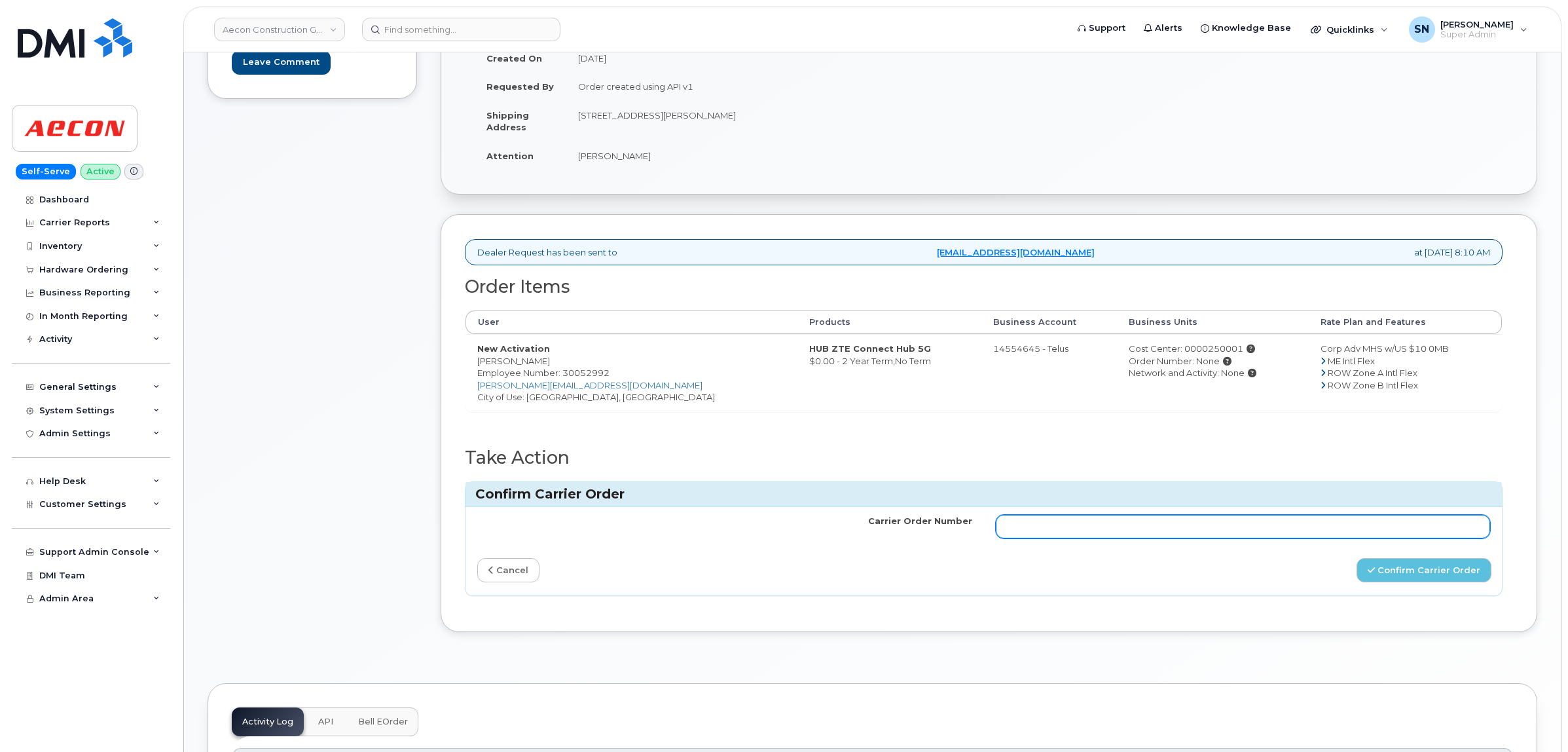
click at [1242, 515] on input "Carrier Order Number" at bounding box center [1243, 526] width 495 height 24
paste input "TL60032648"
type input "TL60032648"
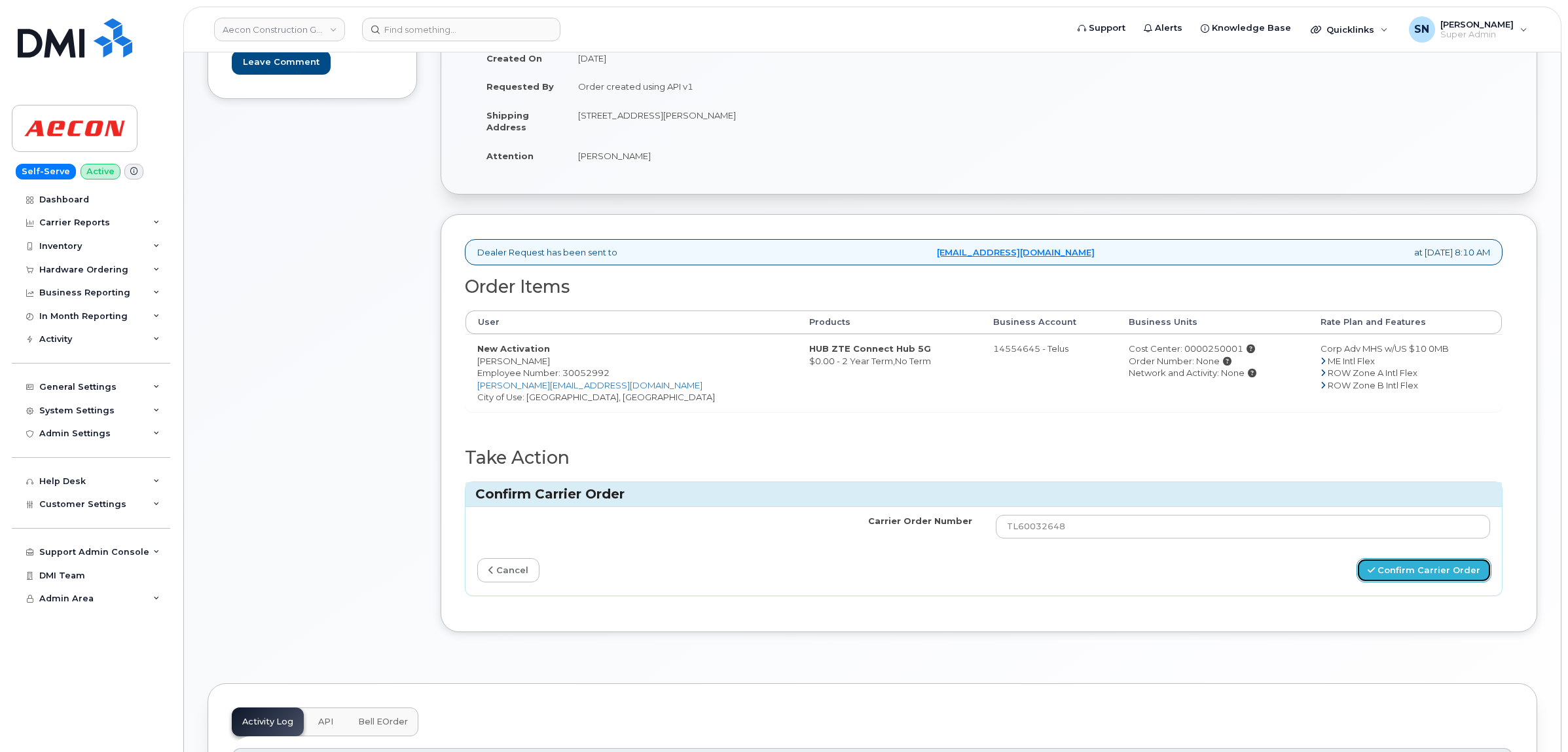
click at [1418, 558] on button "Confirm Carrier Order" at bounding box center [1425, 570] width 135 height 24
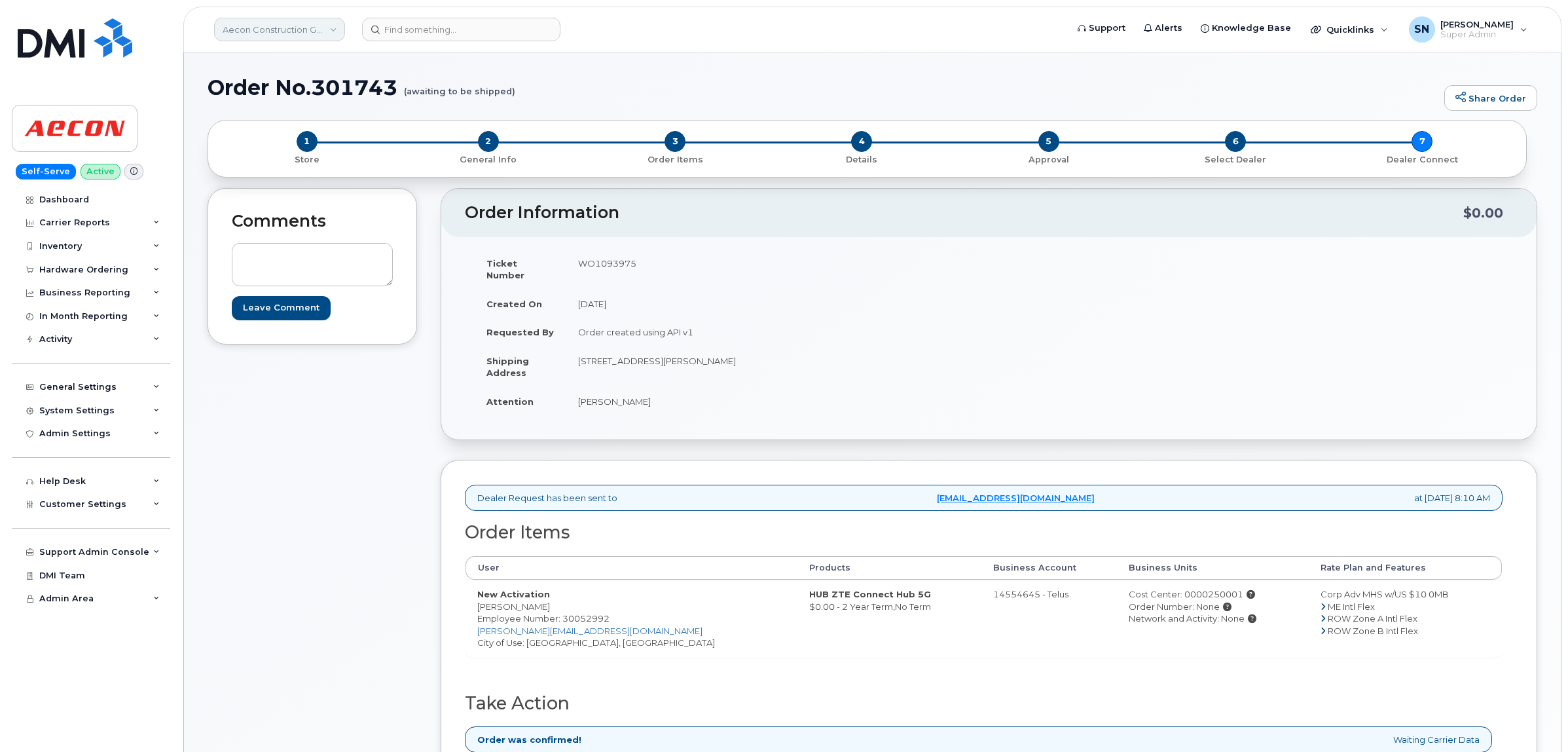
click at [251, 27] on link "Aecon Construction Group Inc" at bounding box center [280, 29] width 131 height 24
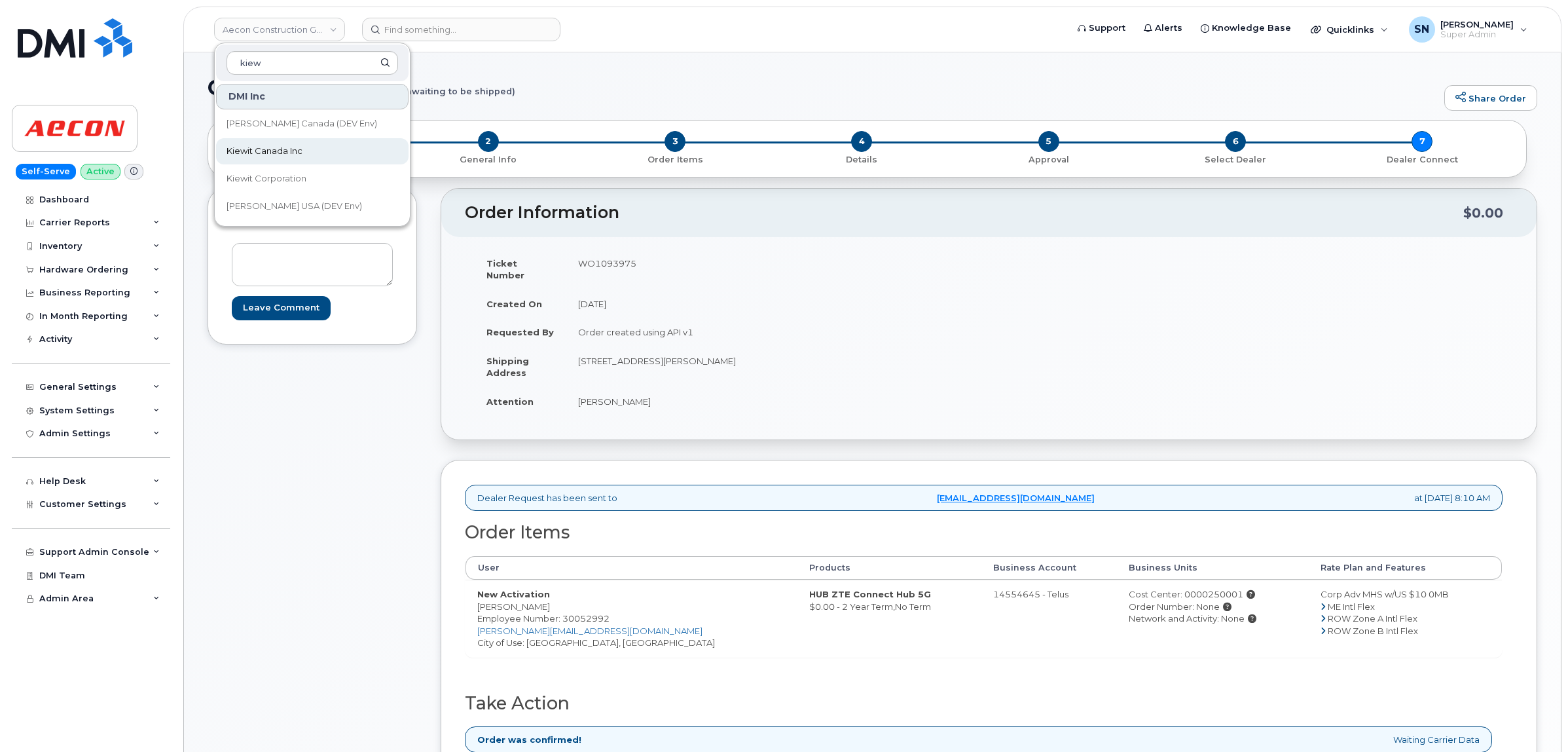
type input "kiew"
click at [279, 149] on span "Kiewit Canada Inc" at bounding box center [265, 151] width 76 height 13
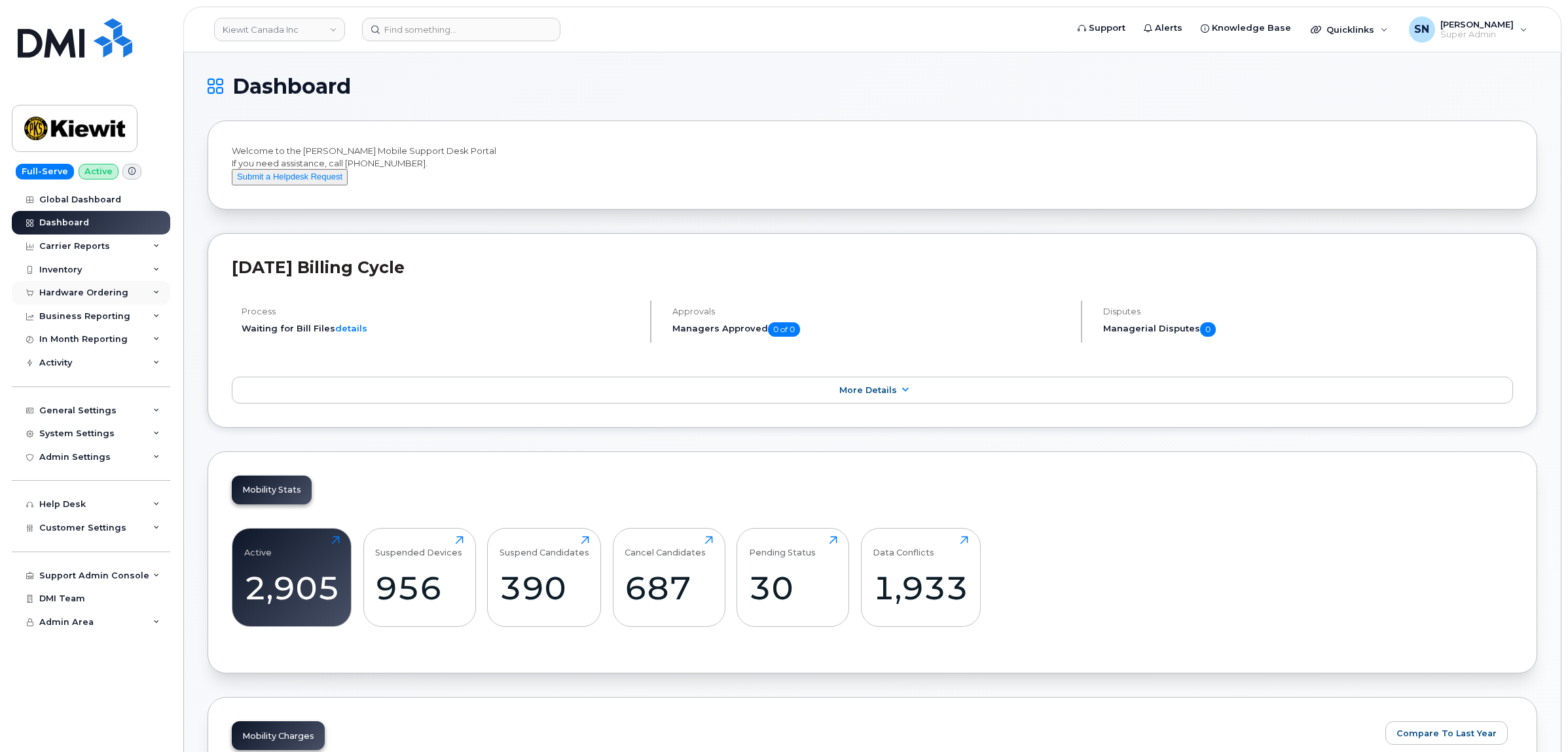
click at [51, 300] on div "Hardware Ordering" at bounding box center [90, 292] width 158 height 24
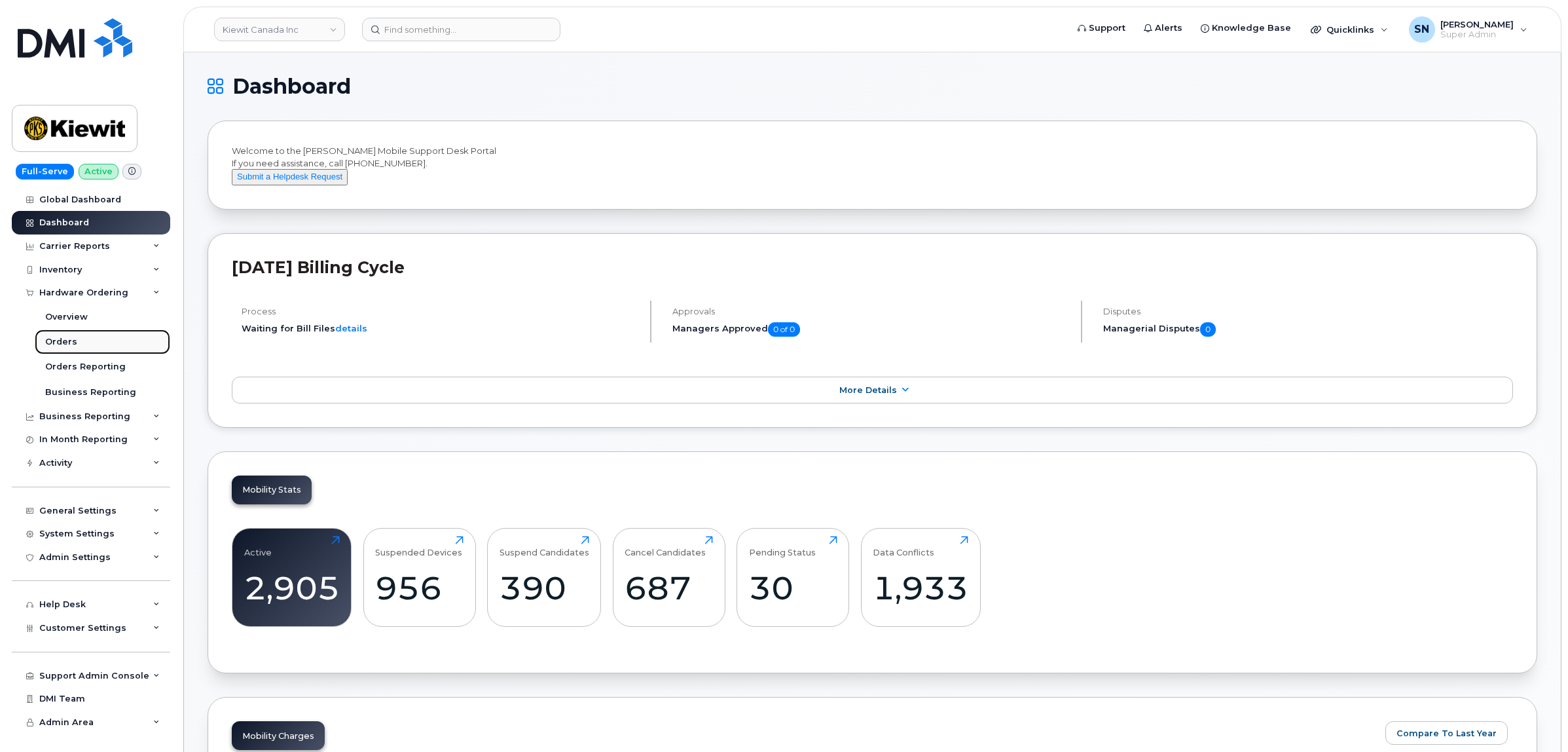
click at [66, 337] on link "Orders" at bounding box center [102, 342] width 135 height 25
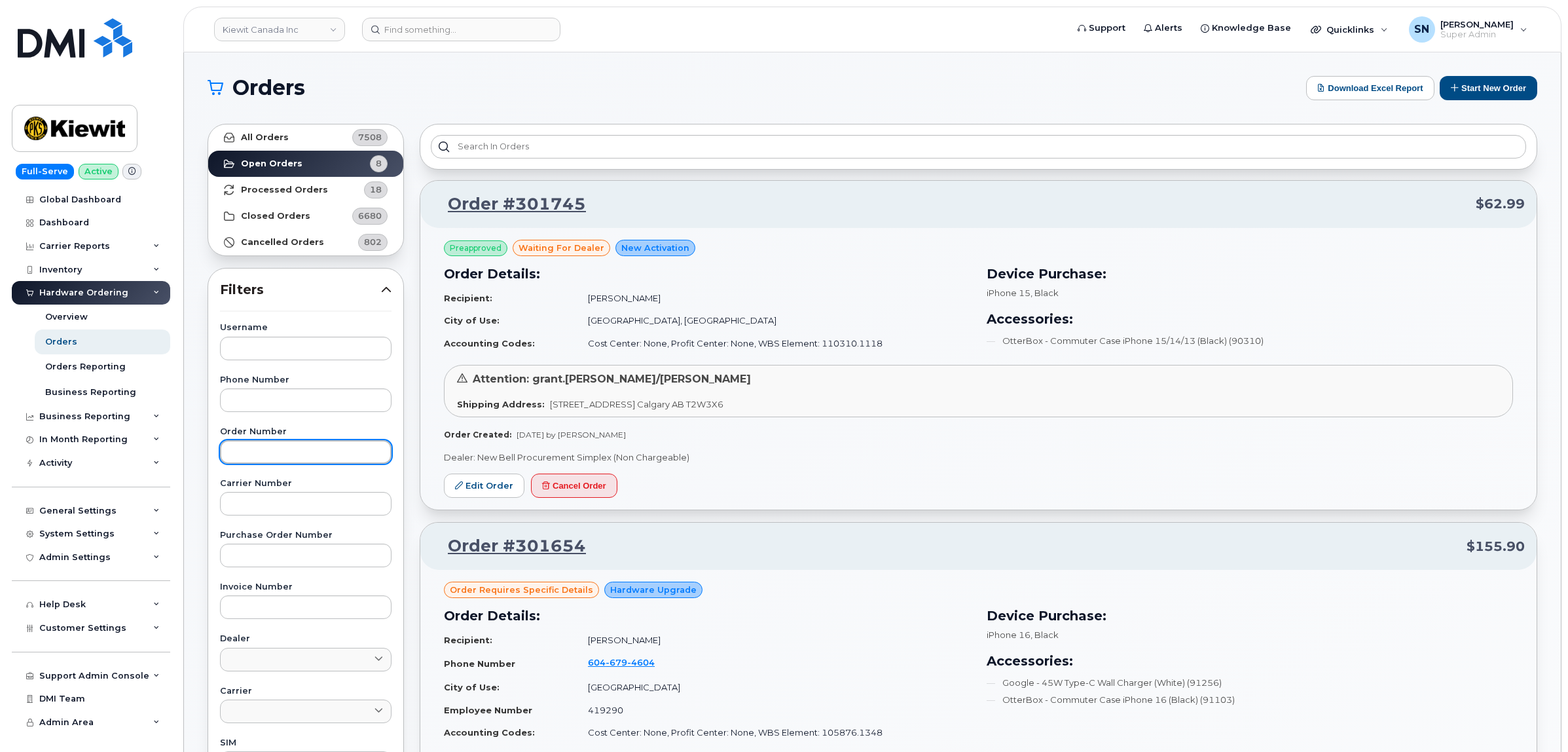
click at [270, 452] on input "text" at bounding box center [306, 452] width 172 height 24
paste input "301745"
type input "301745"
click at [270, 143] on link "All Orders 7508" at bounding box center [305, 138] width 195 height 27
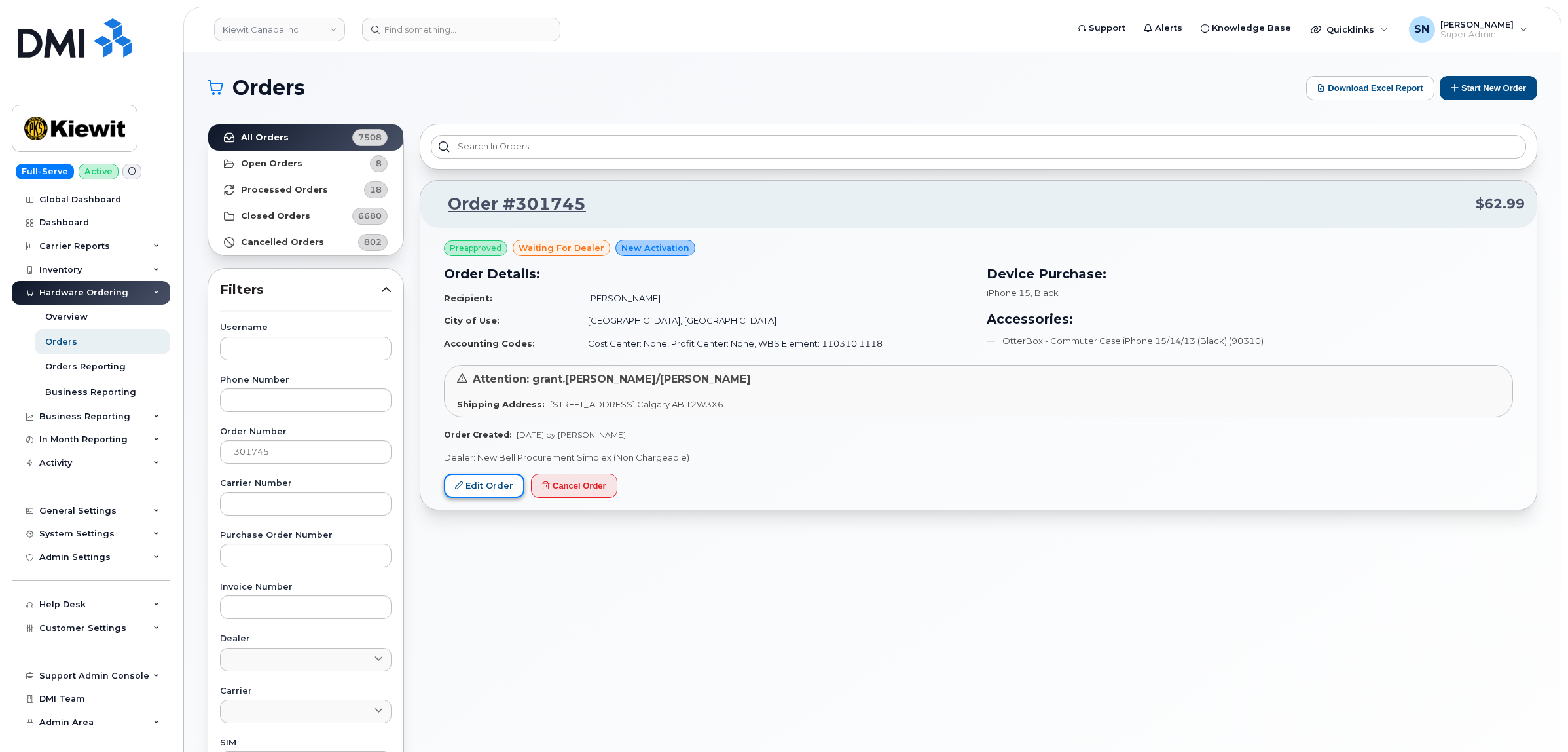
click at [515, 485] on link "Edit Order" at bounding box center [483, 485] width 81 height 24
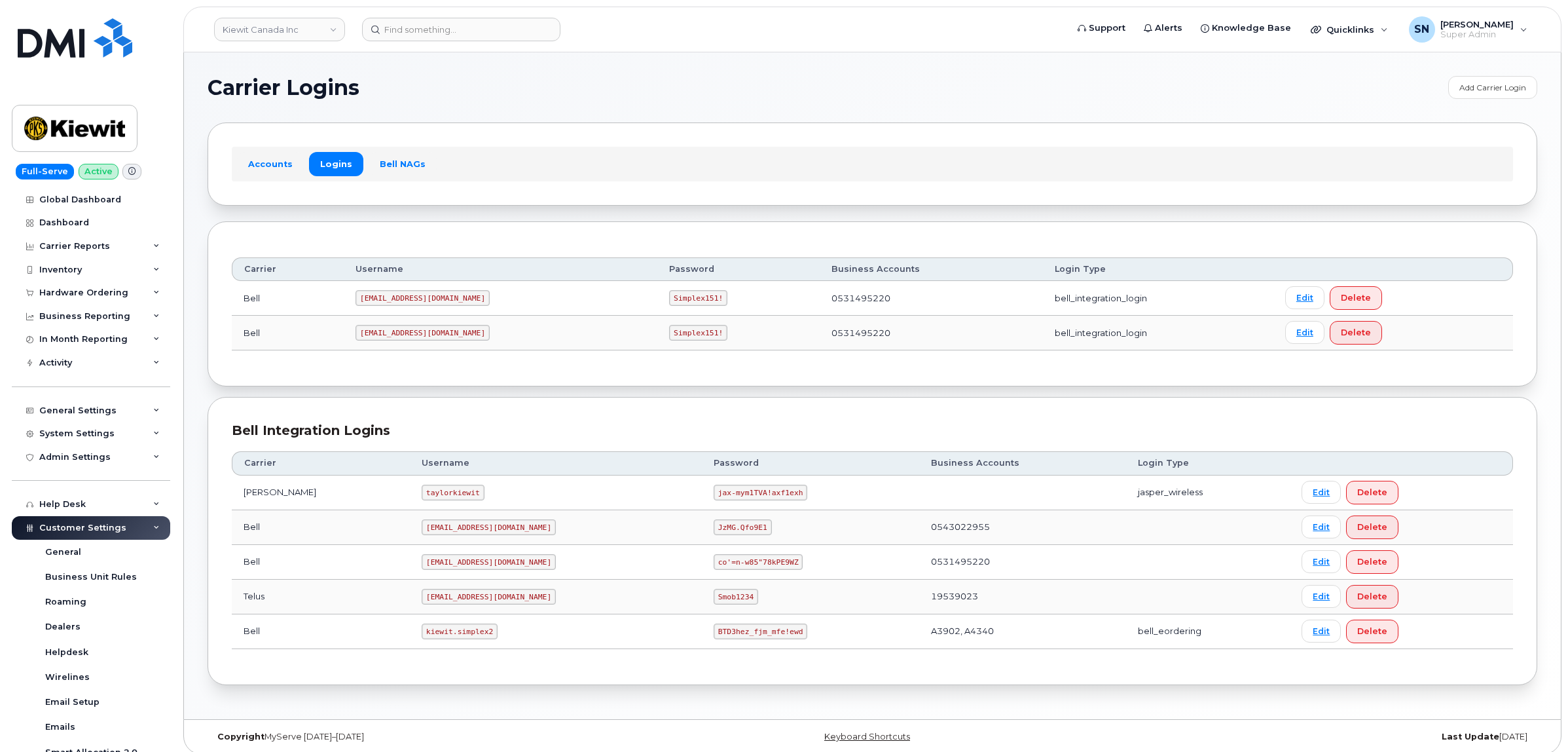
scroll to position [227, 0]
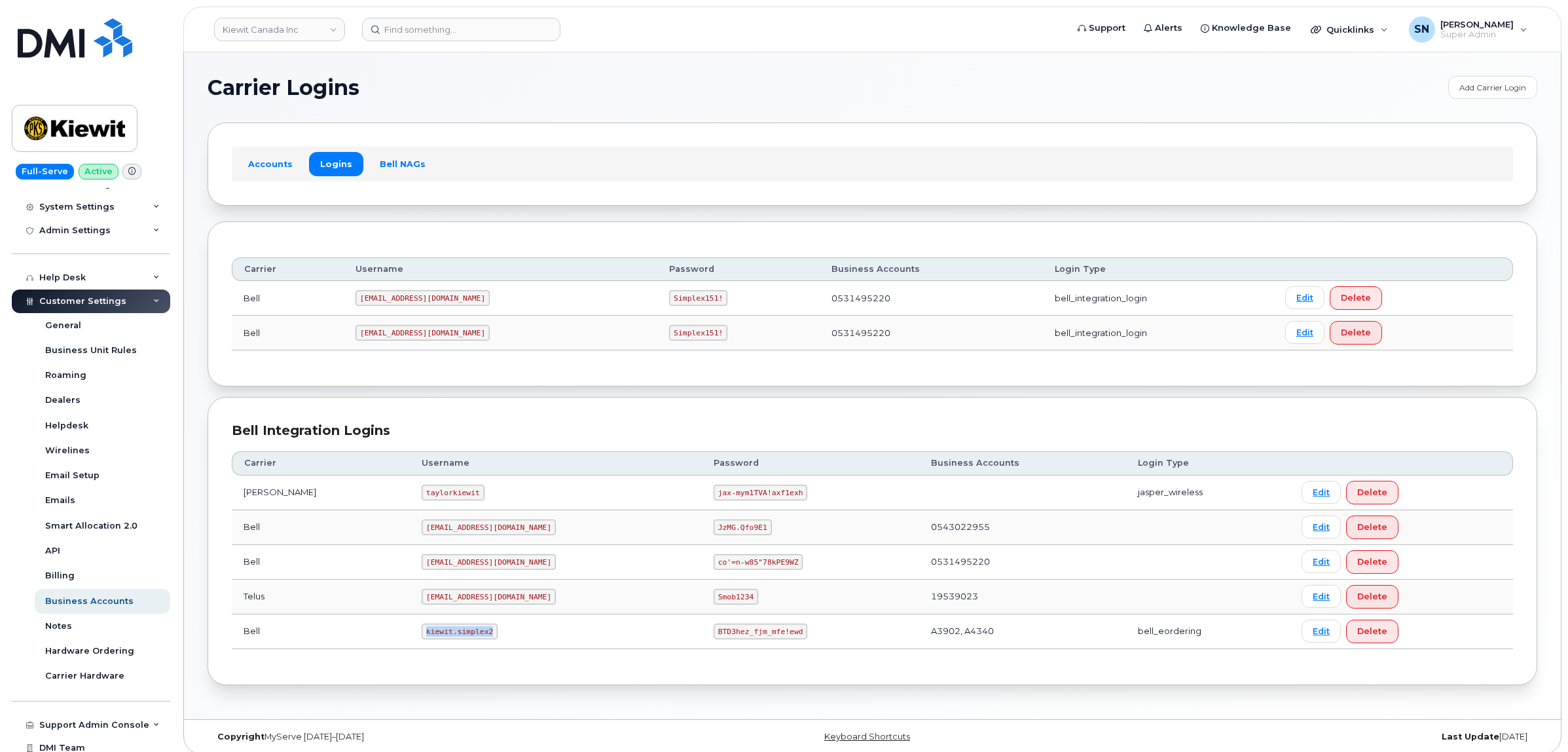
drag, startPoint x: 391, startPoint y: 640, endPoint x: 456, endPoint y: 644, distance: 65.1
click at [456, 644] on td "kiewit.simplex2" at bounding box center [556, 632] width 292 height 35
copy code "kiewit.simplex2"
drag, startPoint x: 653, startPoint y: 635, endPoint x: 742, endPoint y: 640, distance: 89.1
click at [742, 640] on td "BTD3hez_fjm_mfe!ewd" at bounding box center [811, 632] width 218 height 35
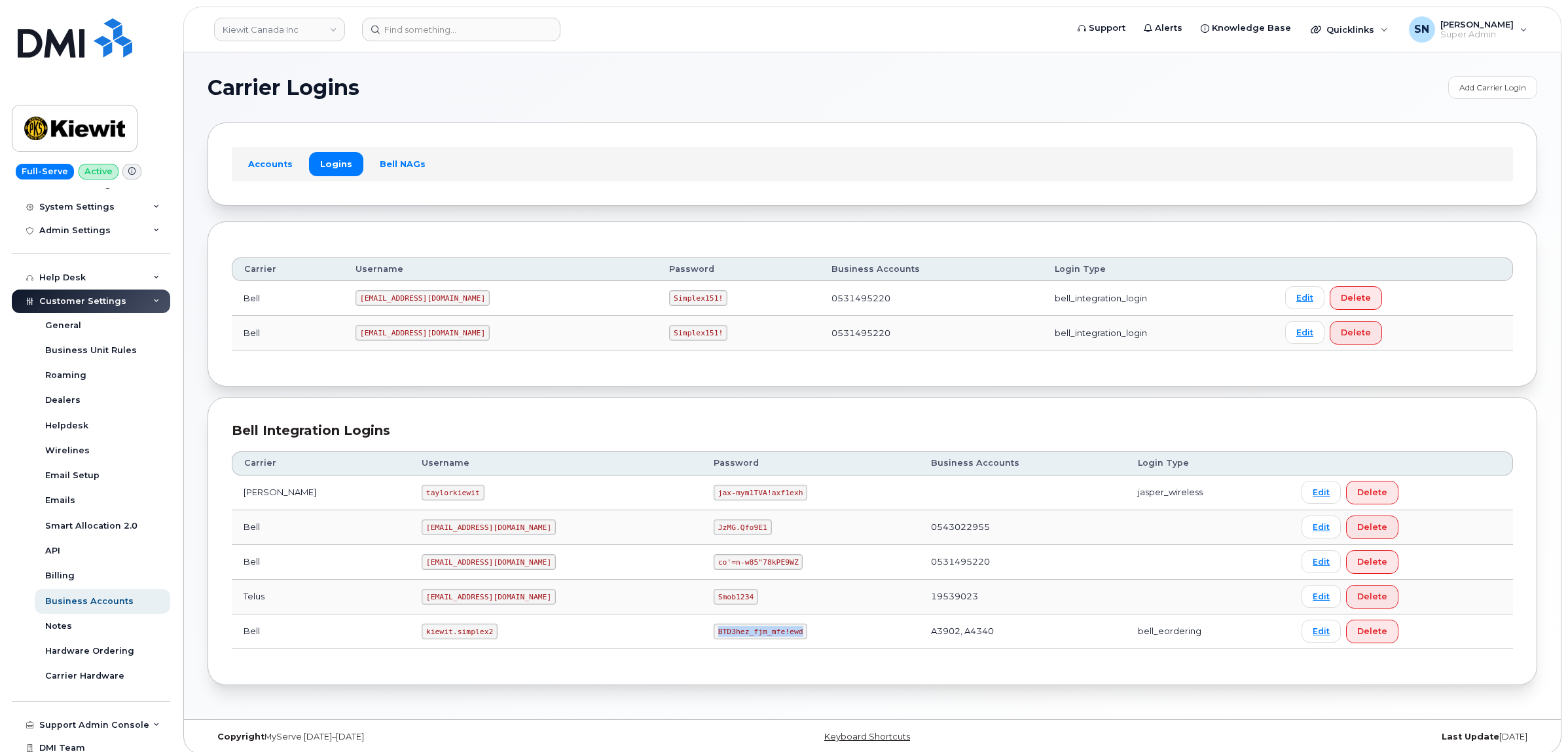
copy code "BTD3hez_fjm_mfe!ewd"
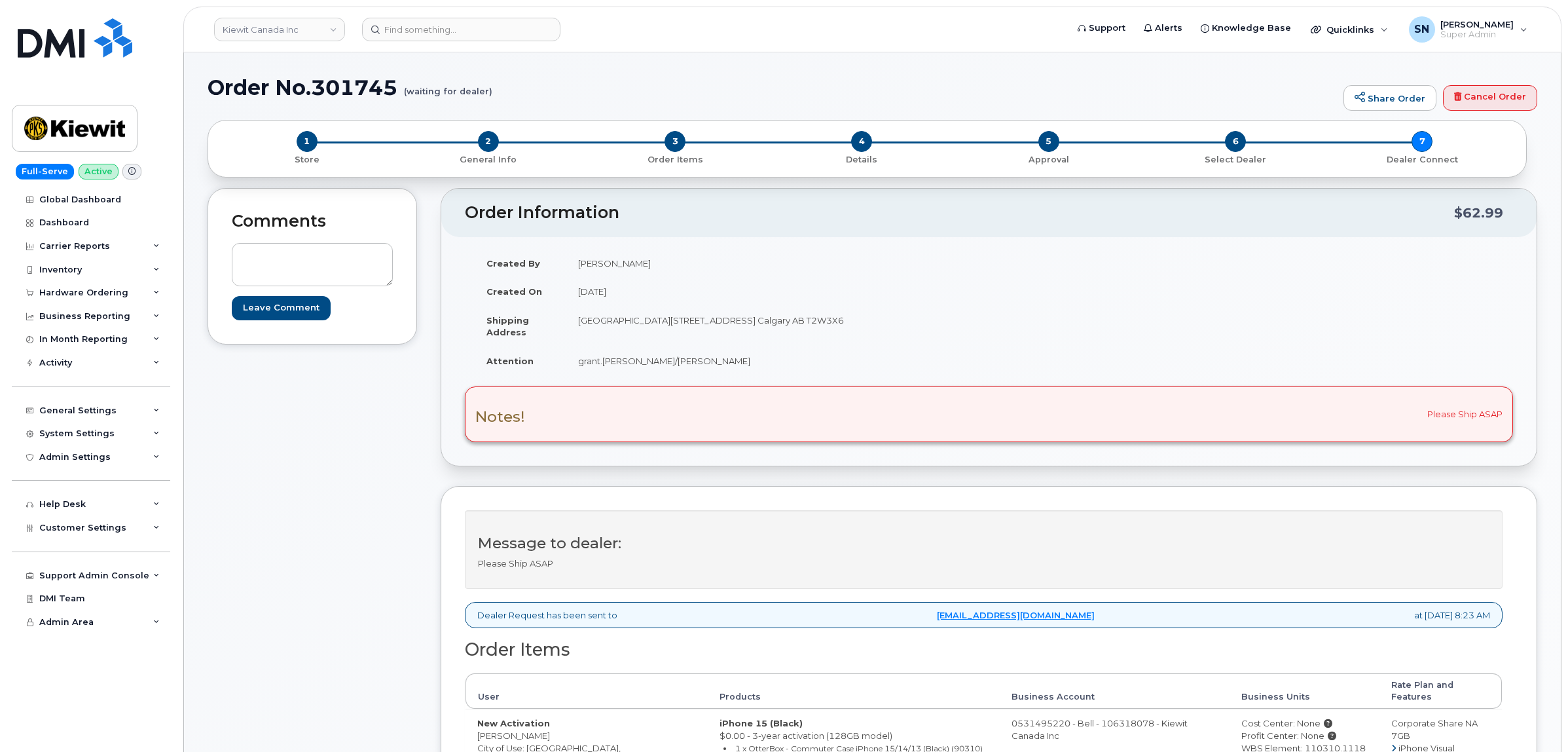
click at [328, 446] on div "Comments Leave Comment" at bounding box center [312, 564] width 210 height 754
click at [351, 457] on div "Comments Leave Comment" at bounding box center [312, 564] width 210 height 754
click at [288, 507] on div "Comments Leave Comment" at bounding box center [312, 564] width 210 height 754
click at [298, 515] on div "Comments Leave Comment" at bounding box center [312, 564] width 210 height 754
click at [79, 291] on div "Hardware Ordering" at bounding box center [83, 293] width 89 height 11
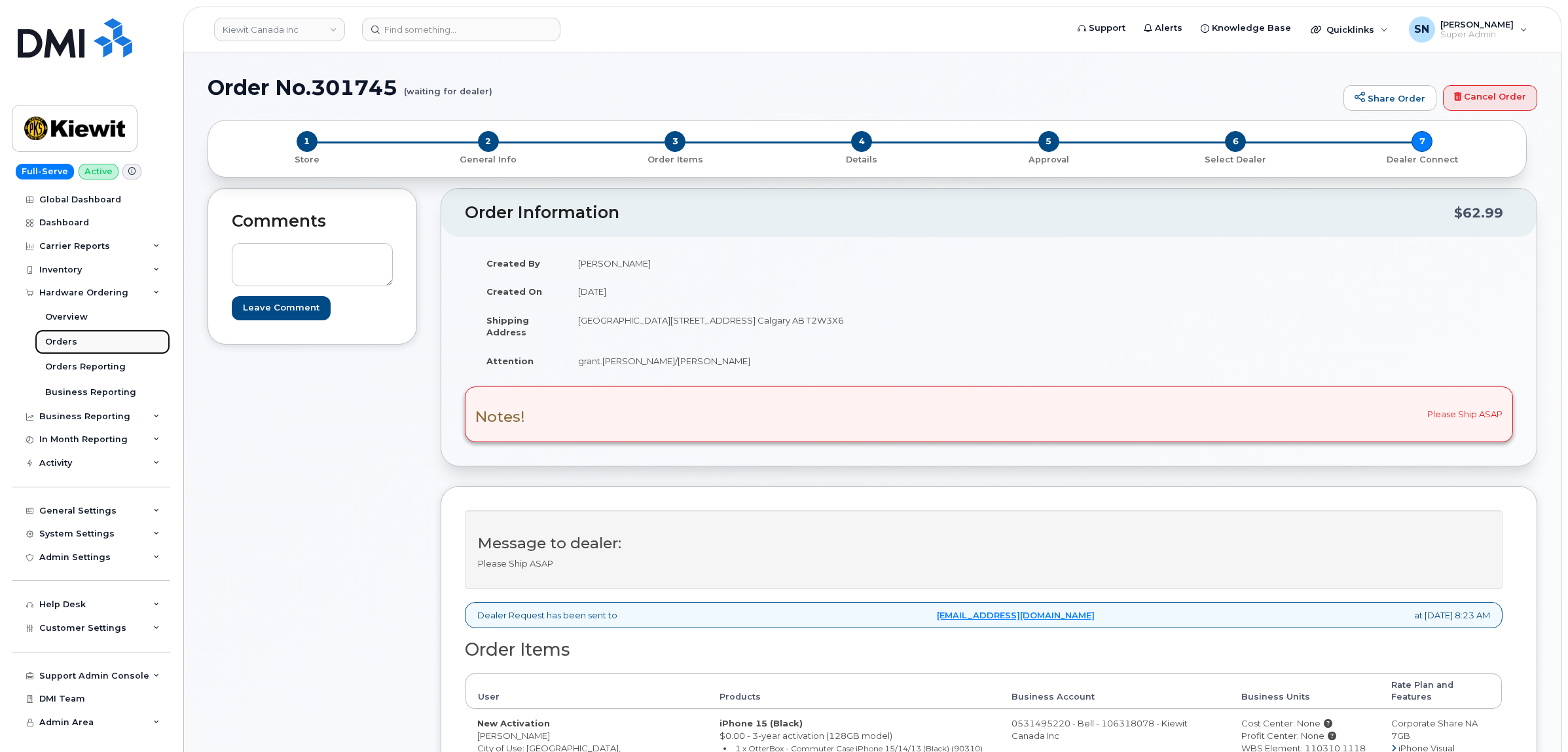
click at [72, 338] on div "Orders" at bounding box center [61, 341] width 32 height 12
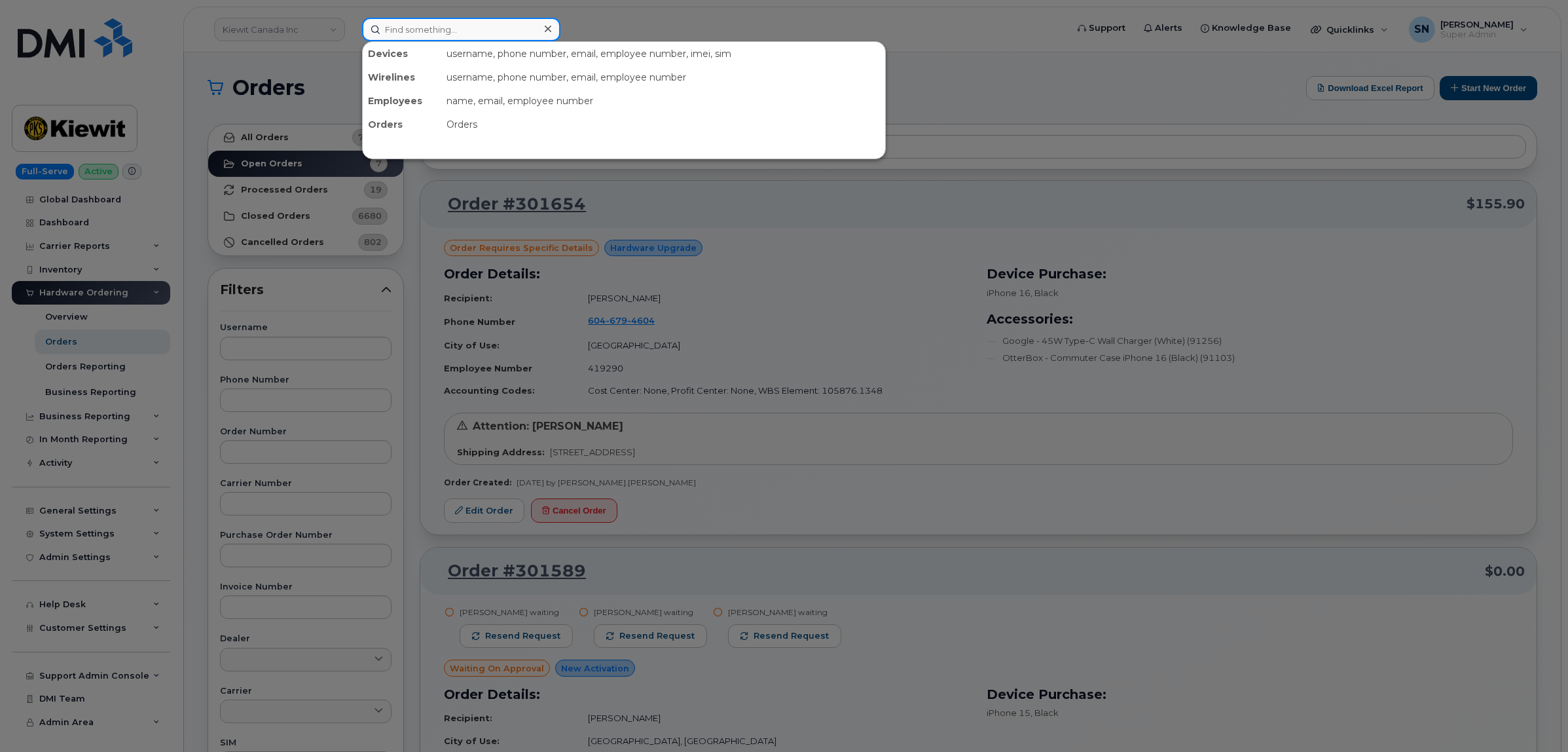
click at [436, 32] on input at bounding box center [461, 29] width 198 height 24
paste input "2023847364"
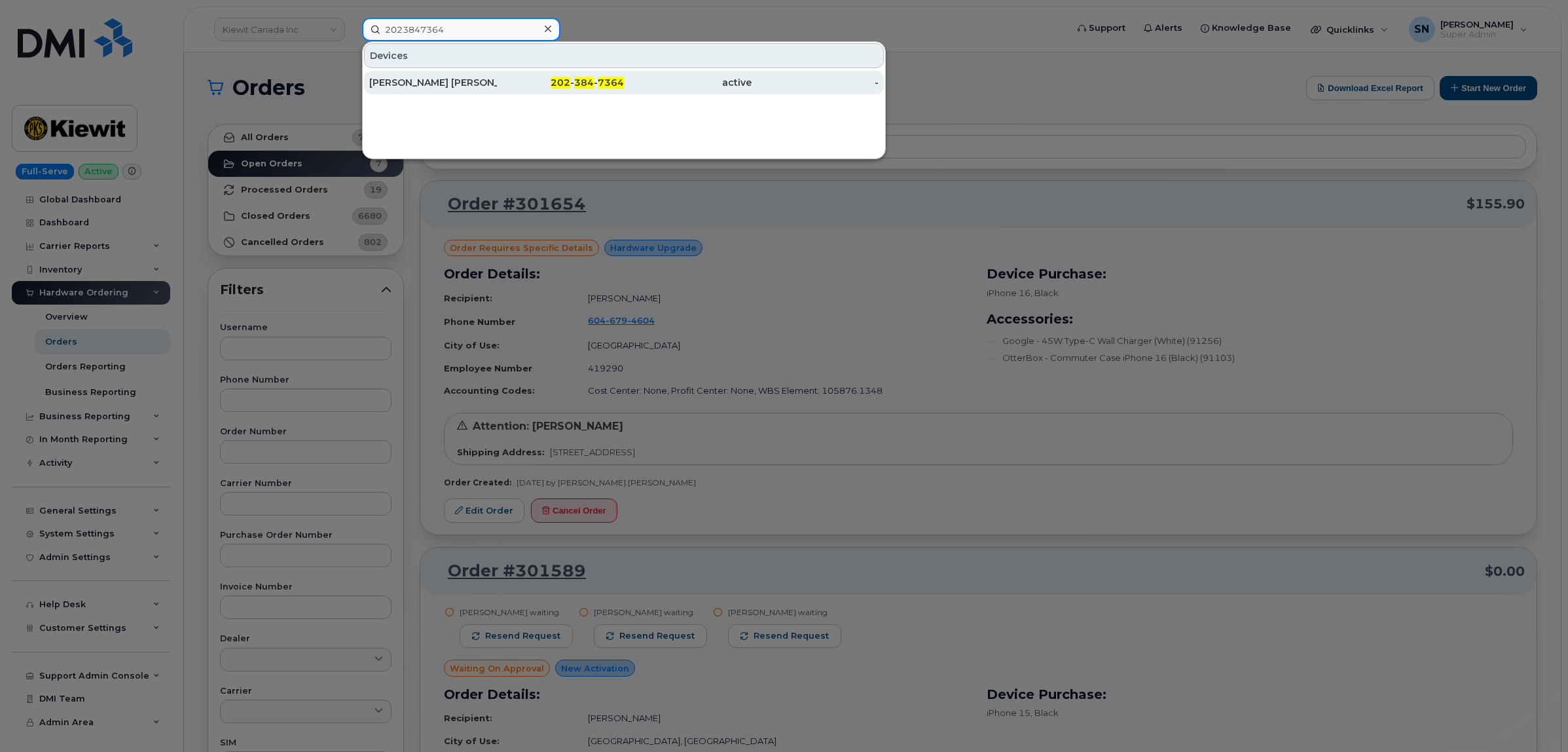
type input "2023847364"
click at [483, 74] on div "ALICIA THOMPSON GRINDLE BLANDING" at bounding box center [433, 82] width 127 height 24
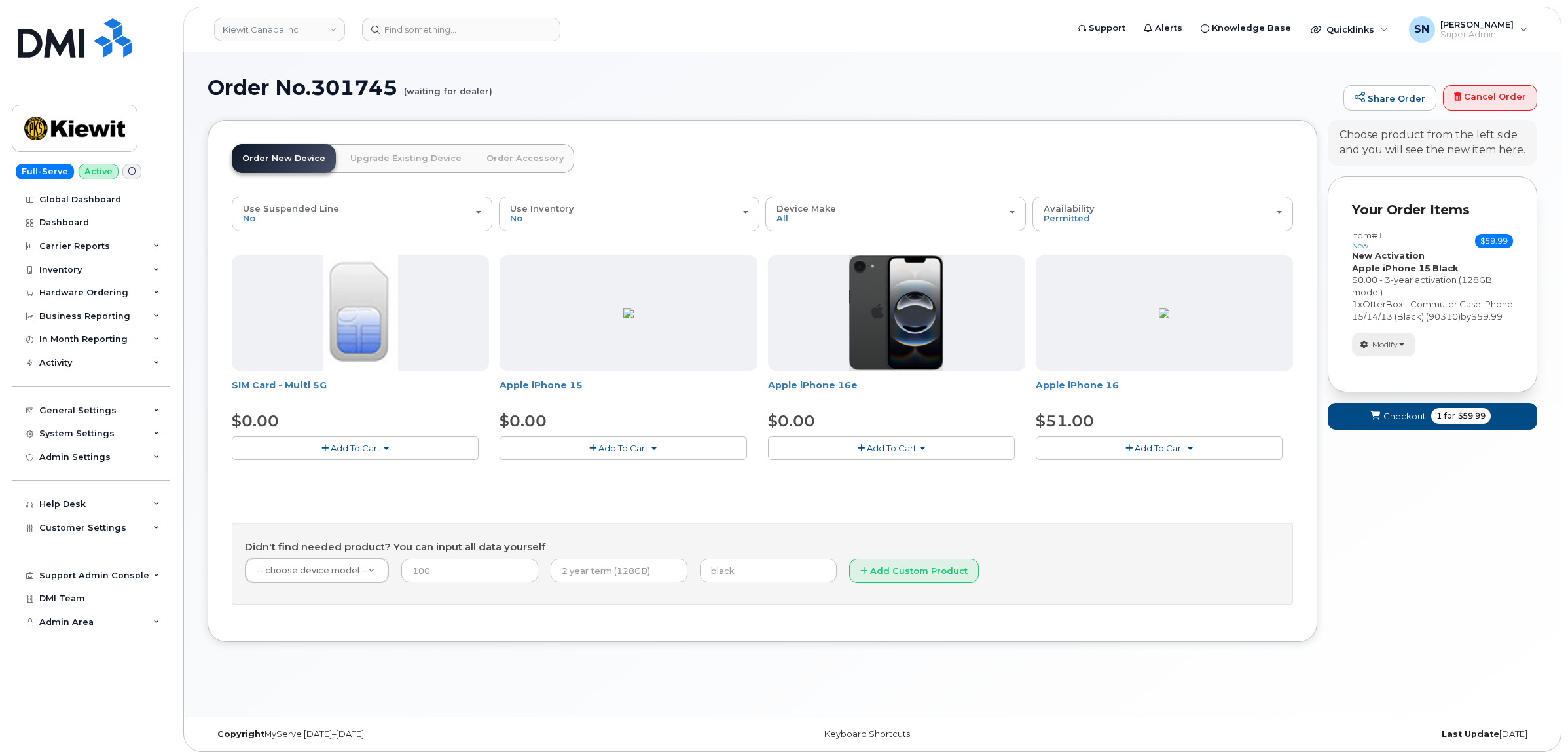
click at [1393, 351] on span "Modify" at bounding box center [1385, 344] width 26 height 12
click at [1394, 373] on link "change" at bounding box center [1415, 365] width 125 height 16
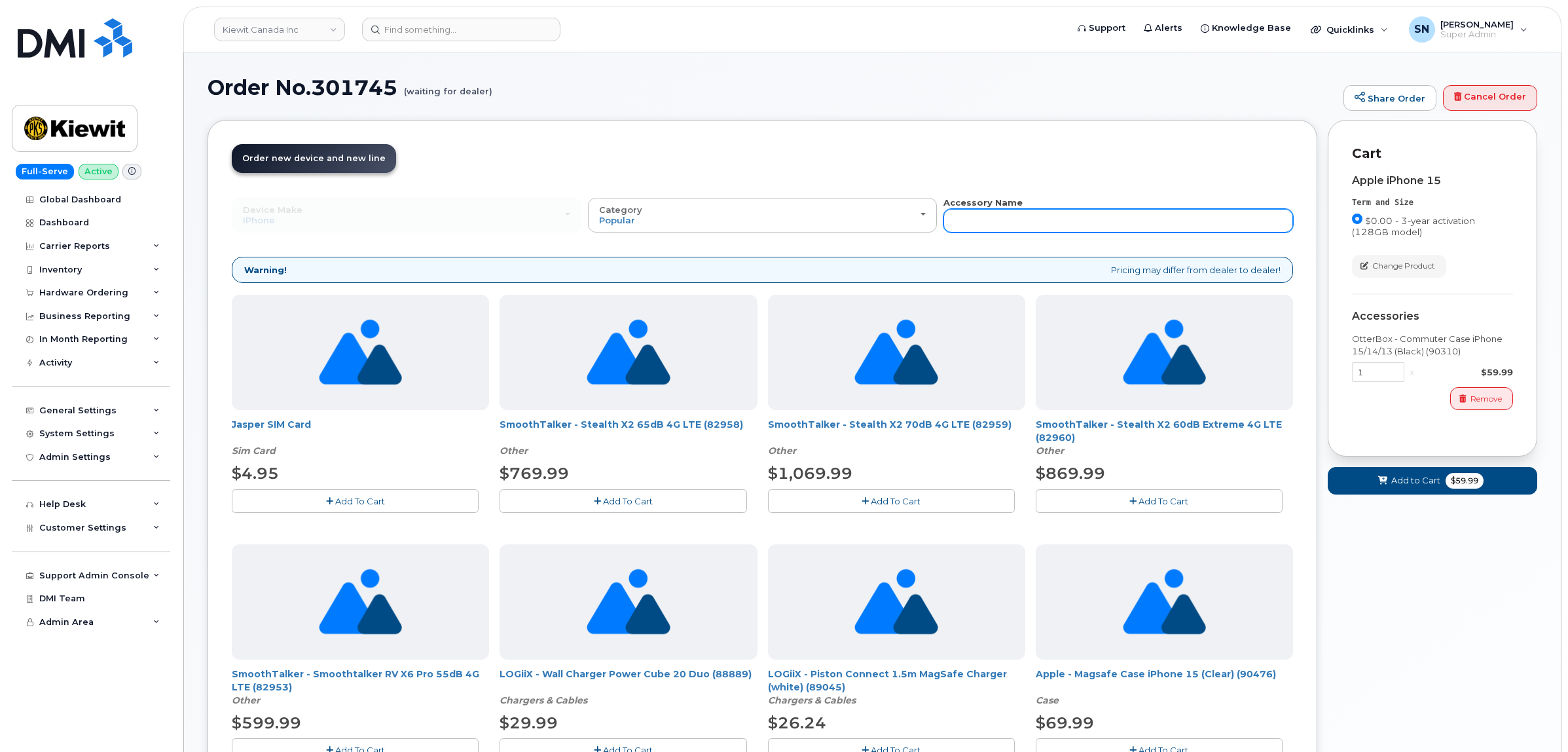
click at [1133, 225] on input "text" at bounding box center [1118, 221] width 350 height 24
type input "87916"
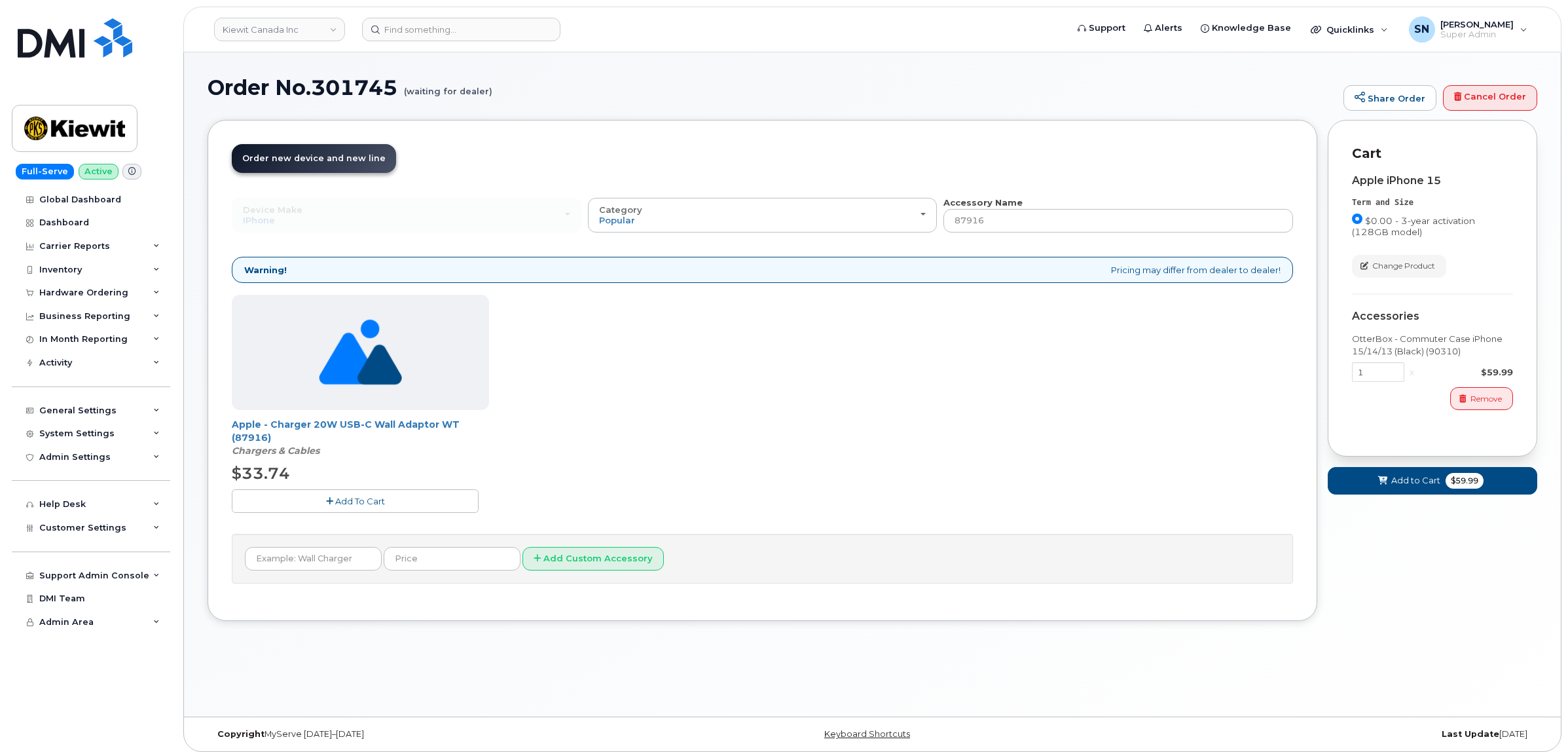
click at [310, 498] on button "Add To Cart" at bounding box center [355, 501] width 247 height 23
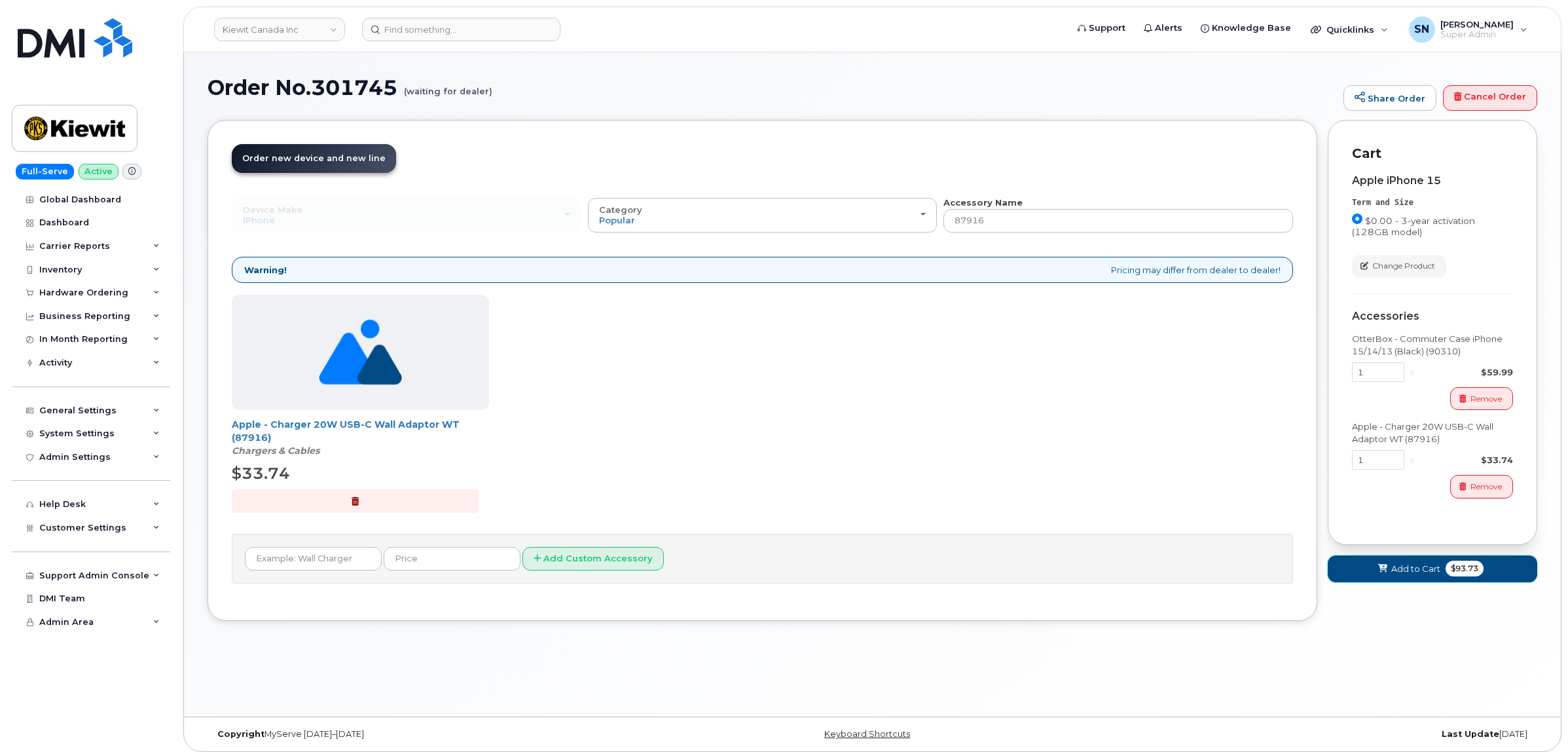
click at [1406, 568] on span "Add to Cart" at bounding box center [1416, 569] width 49 height 12
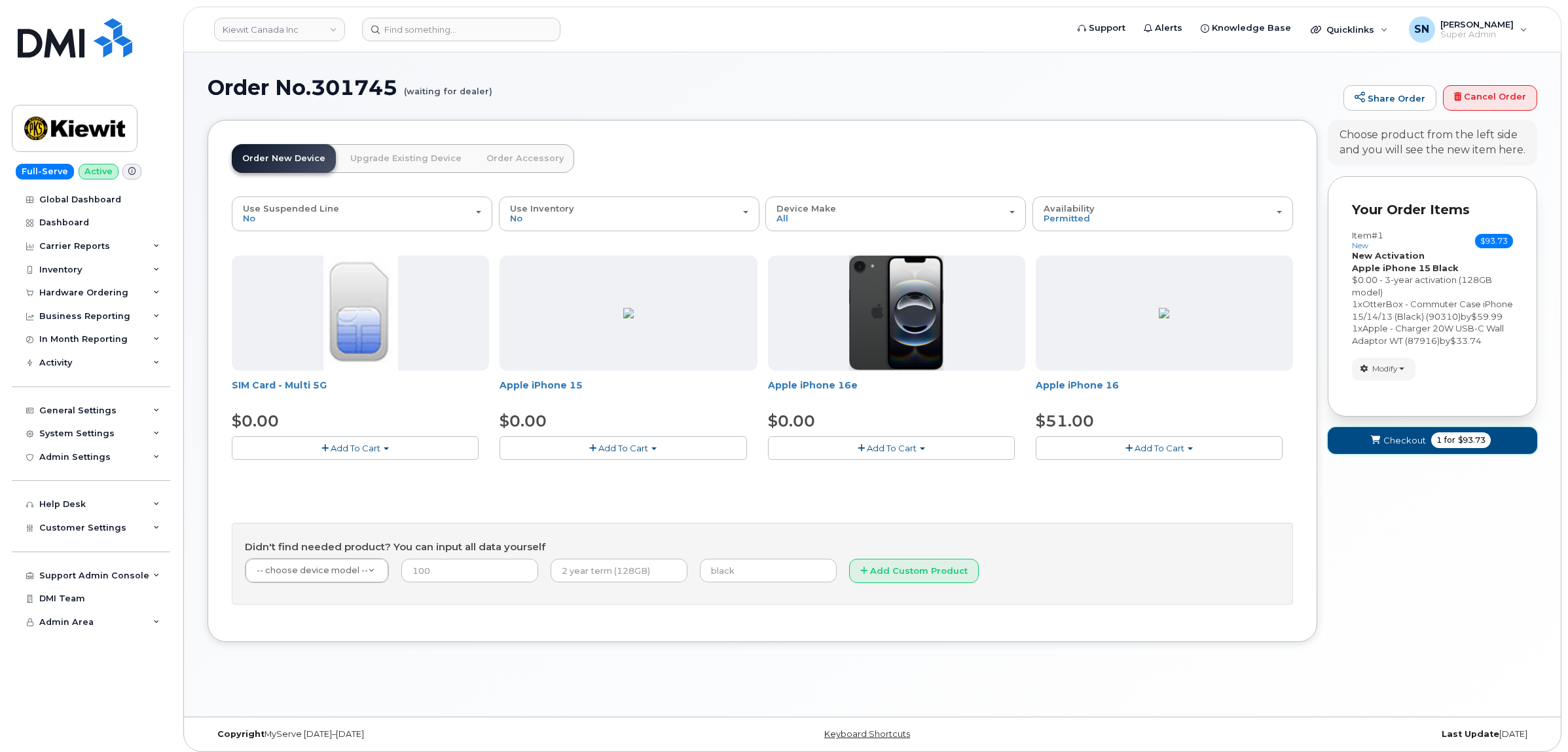
click at [1406, 446] on span "Checkout" at bounding box center [1405, 440] width 42 height 12
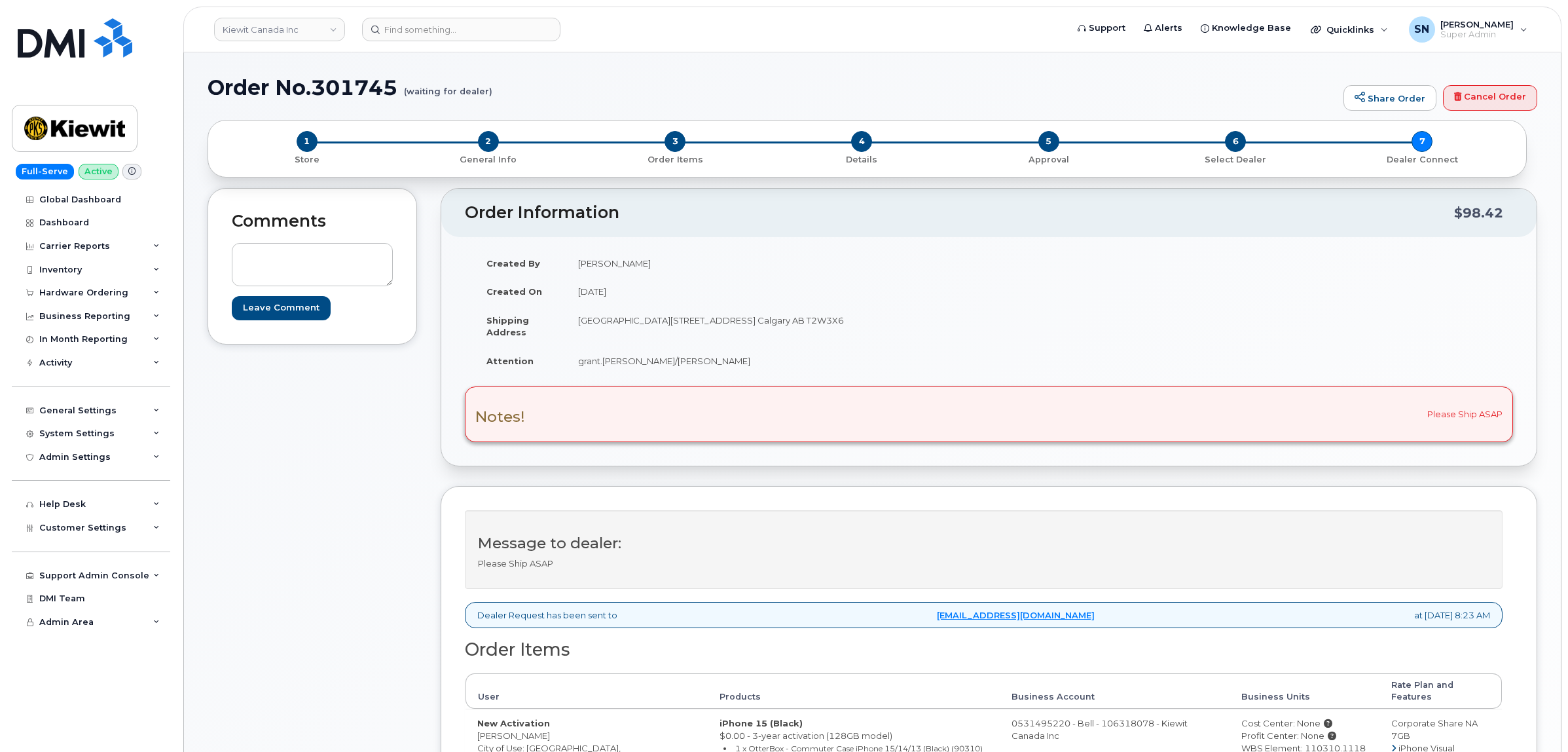
click at [342, 519] on div "Comments Leave Comment" at bounding box center [312, 574] width 210 height 772
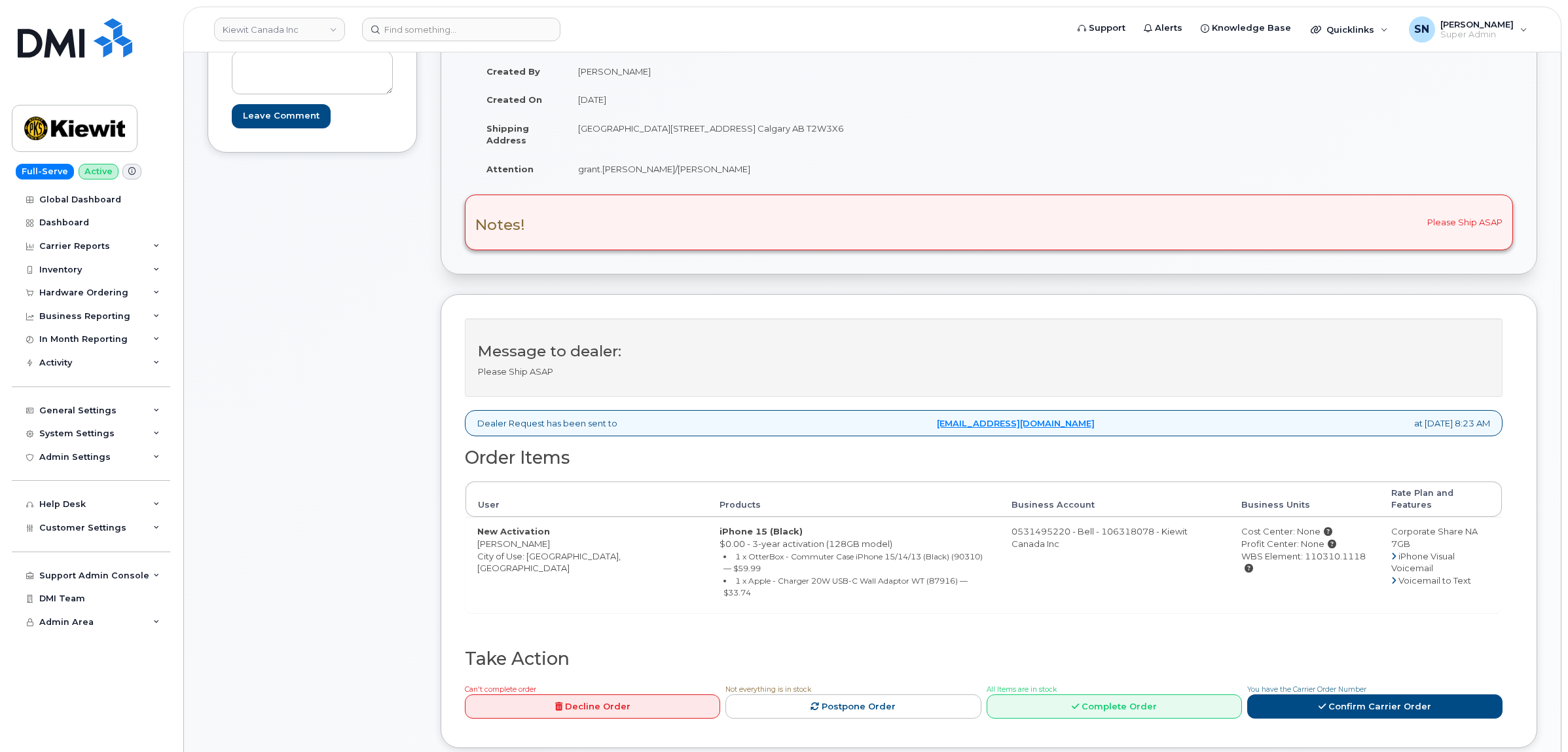
scroll to position [164, 0]
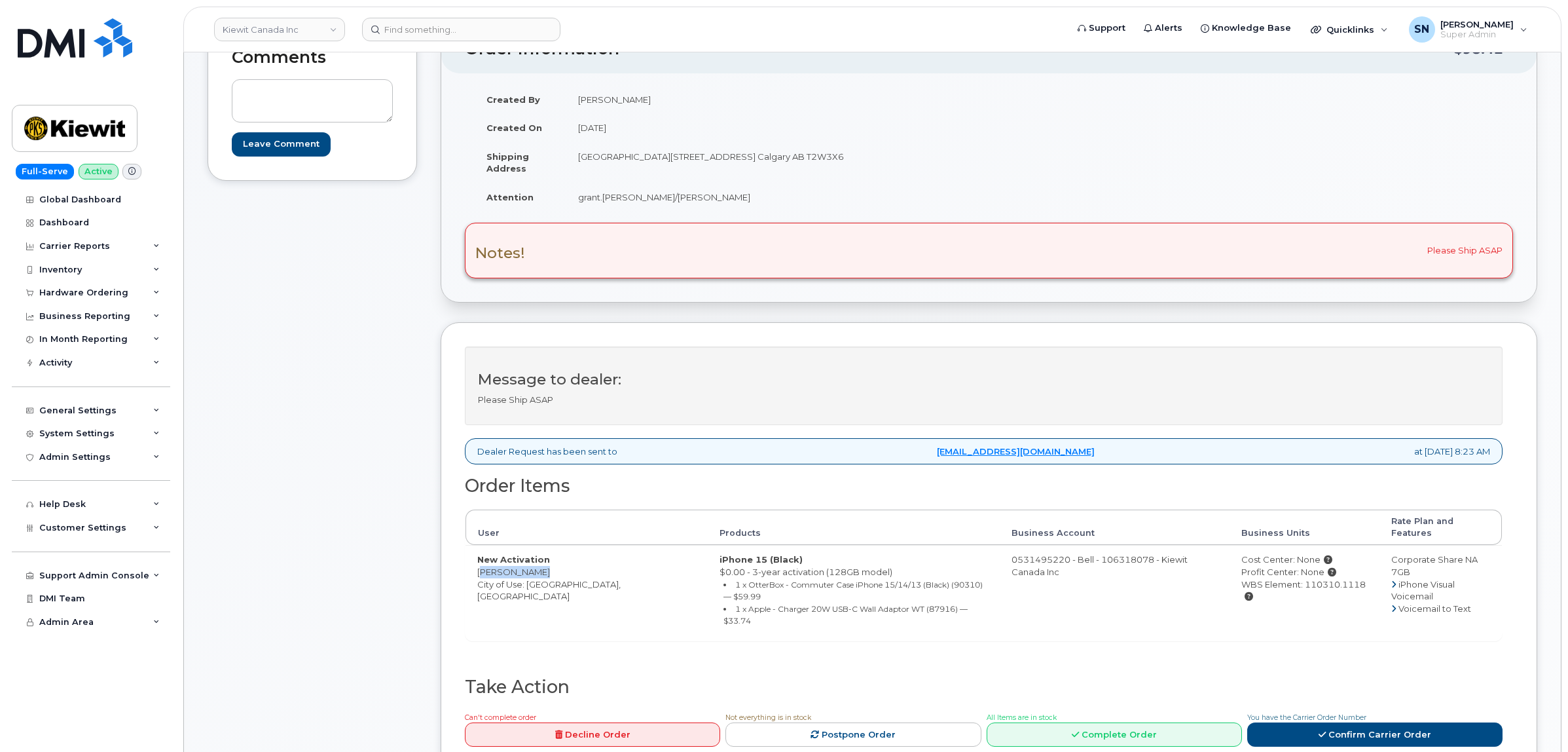
drag, startPoint x: 478, startPoint y: 559, endPoint x: 537, endPoint y: 562, distance: 59.1
click at [537, 562] on td "New Activation Trevor Breen City of Use: Calgary, Alberta" at bounding box center [587, 592] width 243 height 95
copy td "Trevor Breen"
click at [576, 184] on td "grant.horvath/Trevor Breen" at bounding box center [773, 197] width 413 height 29
drag, startPoint x: 624, startPoint y: 159, endPoint x: 738, endPoint y: 162, distance: 114.0
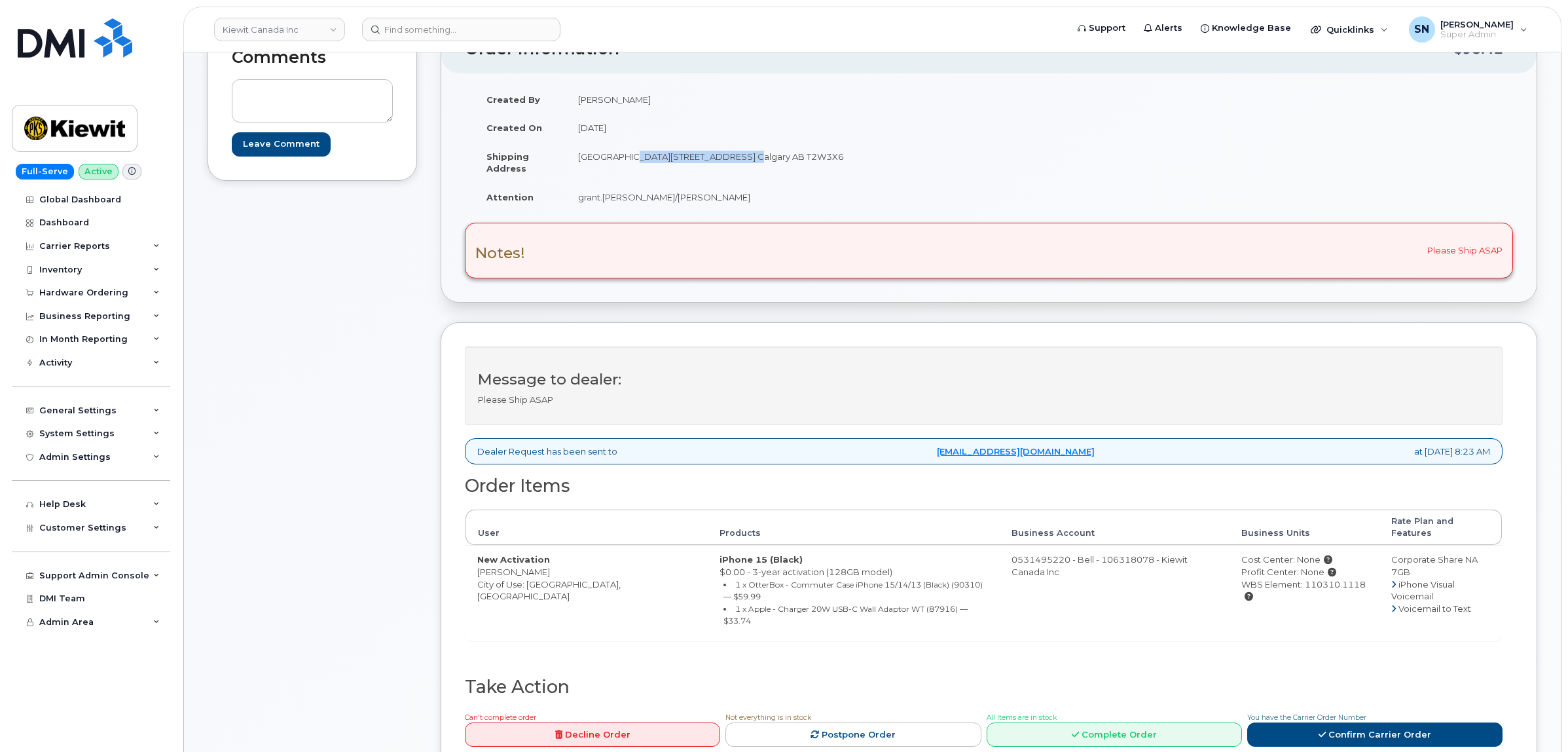
click at [738, 162] on td "Suite 200 10333 Southport Road S.W. Calgary AB T2W3X6" at bounding box center [773, 163] width 413 height 41
copy td "10333 Southport Road S.W"
click at [776, 190] on td "grant.horvath/Trevor Breen" at bounding box center [773, 197] width 413 height 29
drag, startPoint x: 796, startPoint y: 158, endPoint x: 829, endPoint y: 162, distance: 33.2
click at [829, 162] on td "Suite 200 10333 Southport Road S.W. Calgary AB T2W3X6" at bounding box center [773, 163] width 413 height 41
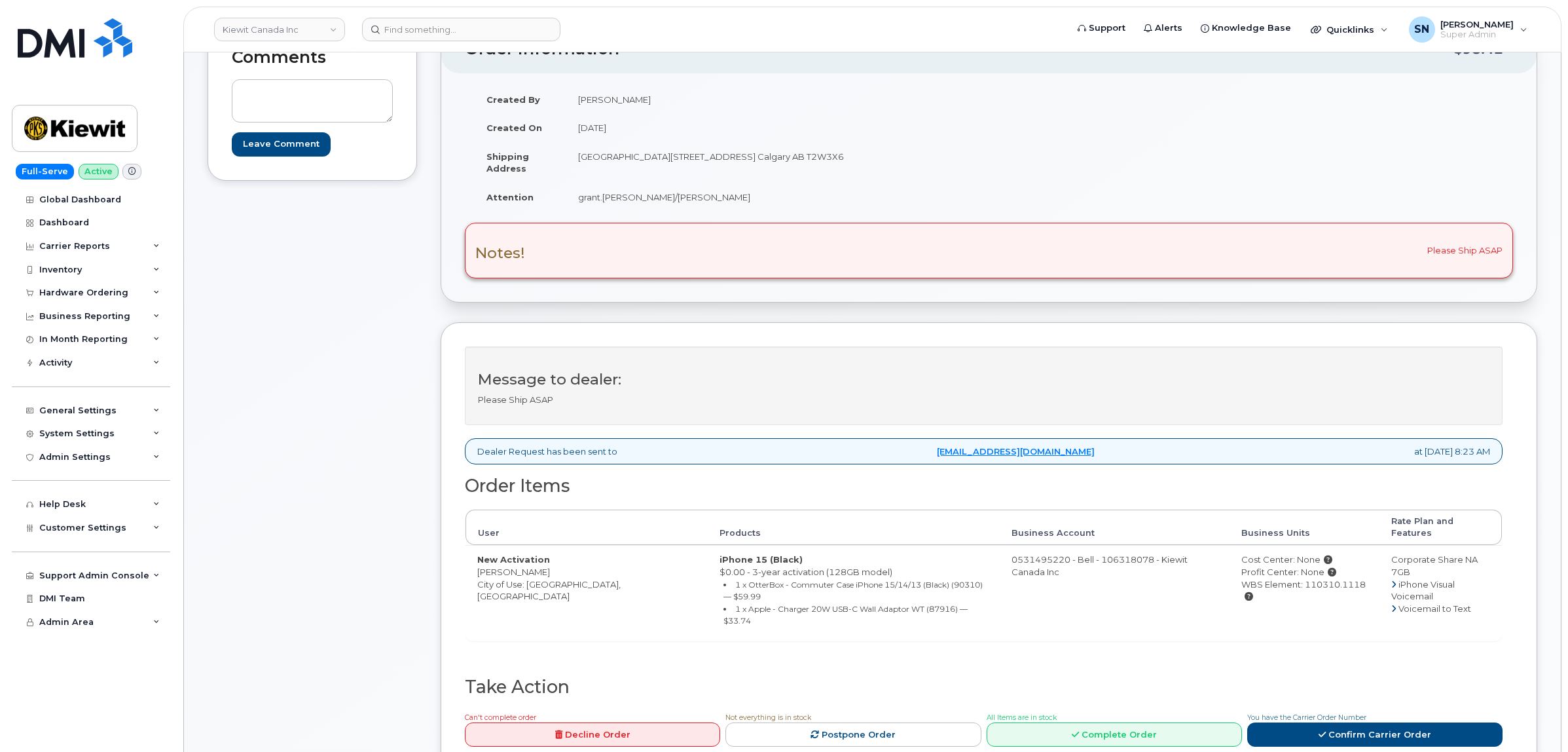
copy td "T2W3X6"
click at [577, 200] on td "grant.horvath/Trevor Breen" at bounding box center [773, 197] width 413 height 29
drag, startPoint x: 577, startPoint y: 200, endPoint x: 698, endPoint y: 201, distance: 121.0
click at [698, 201] on td "grant.horvath/Trevor Breen" at bounding box center [773, 197] width 413 height 29
copy td "grant.horvath/Trevor Breen"
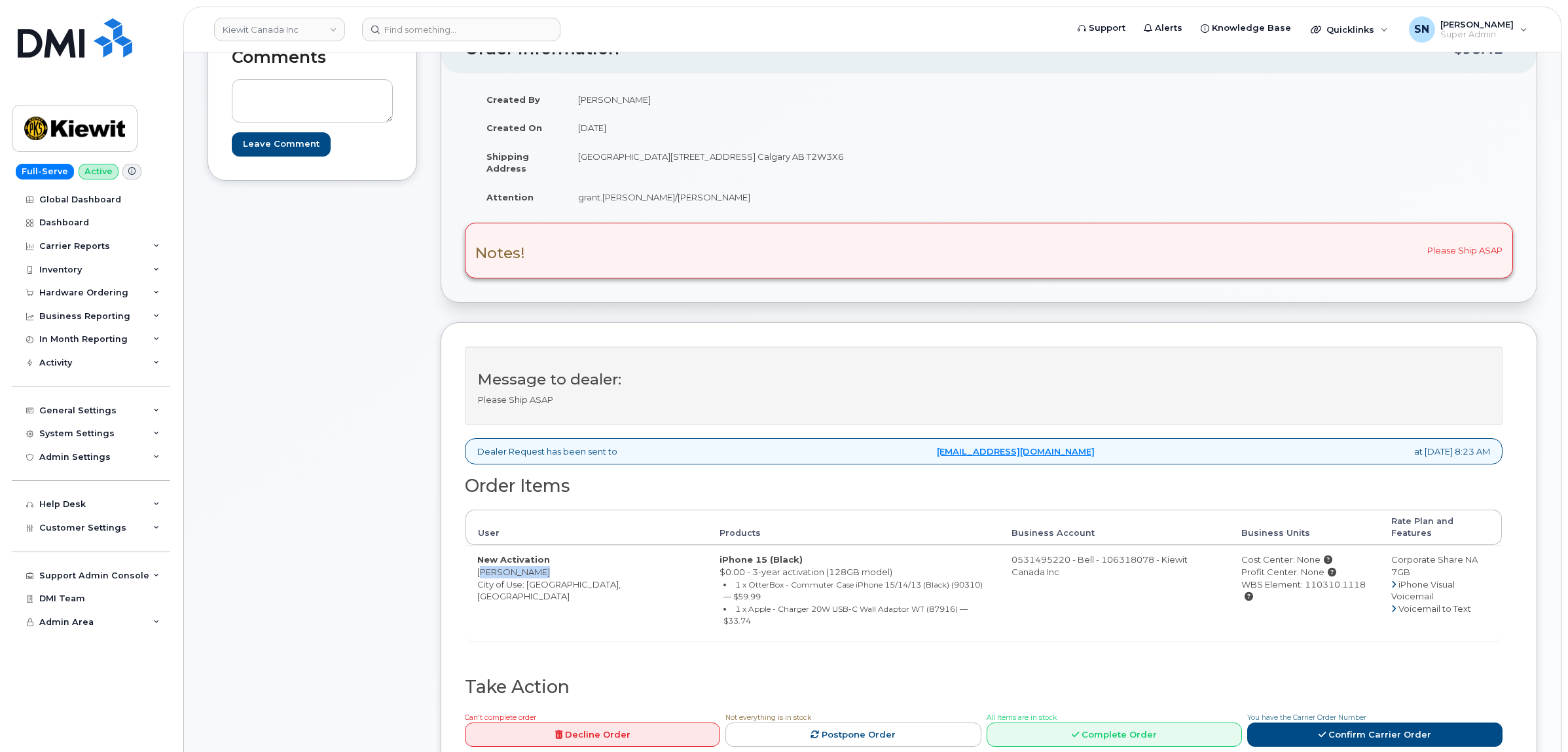
drag, startPoint x: 475, startPoint y: 562, endPoint x: 535, endPoint y: 564, distance: 60.0
click at [535, 564] on td "New Activation Trevor Breen City of Use: Calgary, Alberta" at bounding box center [587, 592] width 243 height 95
copy td "Trevor Breen"
drag, startPoint x: 1340, startPoint y: 578, endPoint x: 1279, endPoint y: 581, distance: 61.1
click at [1279, 581] on td "Cost Center: None Profit Center: None WBS Element: 110310.1118" at bounding box center [1304, 592] width 150 height 95
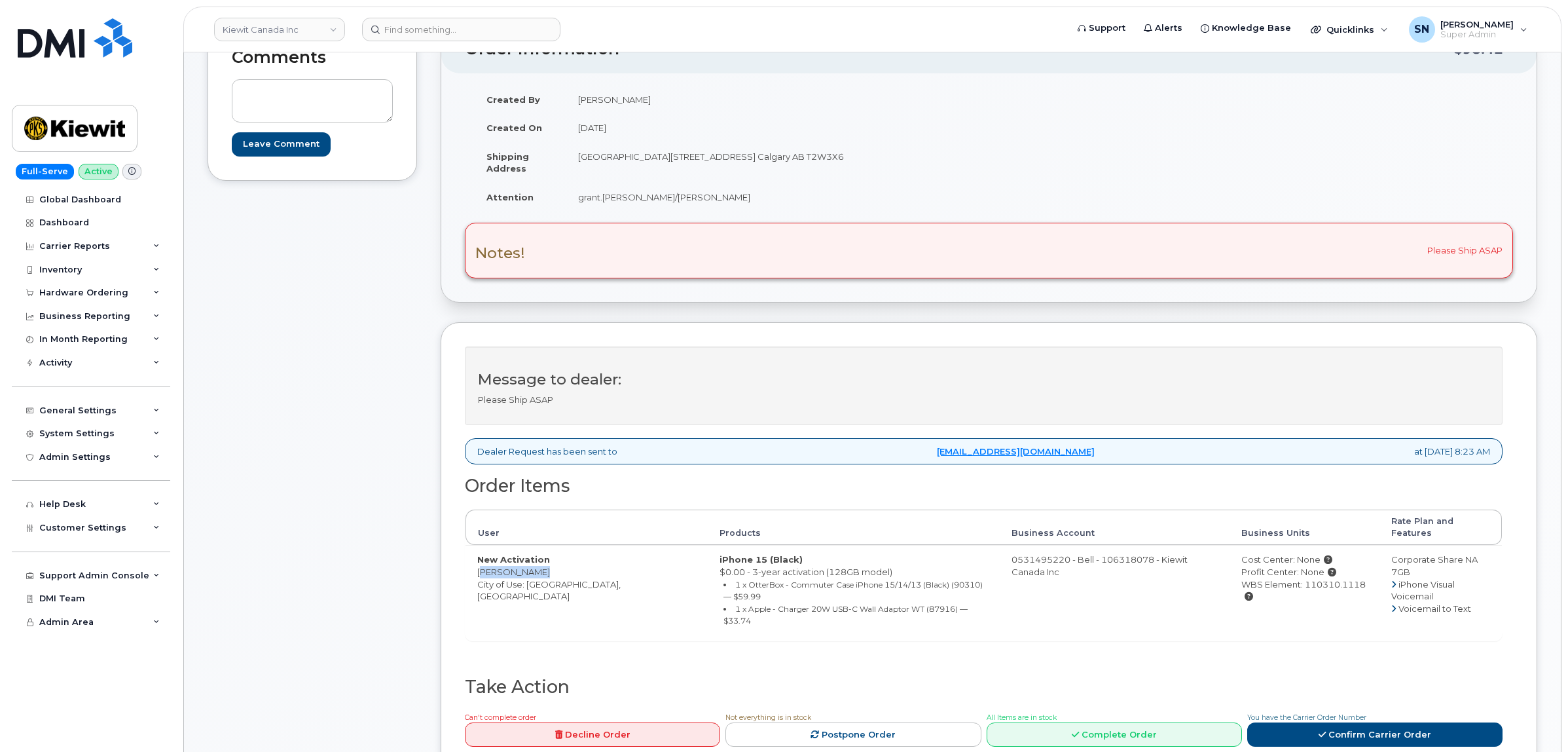
copy div "110310.1118"
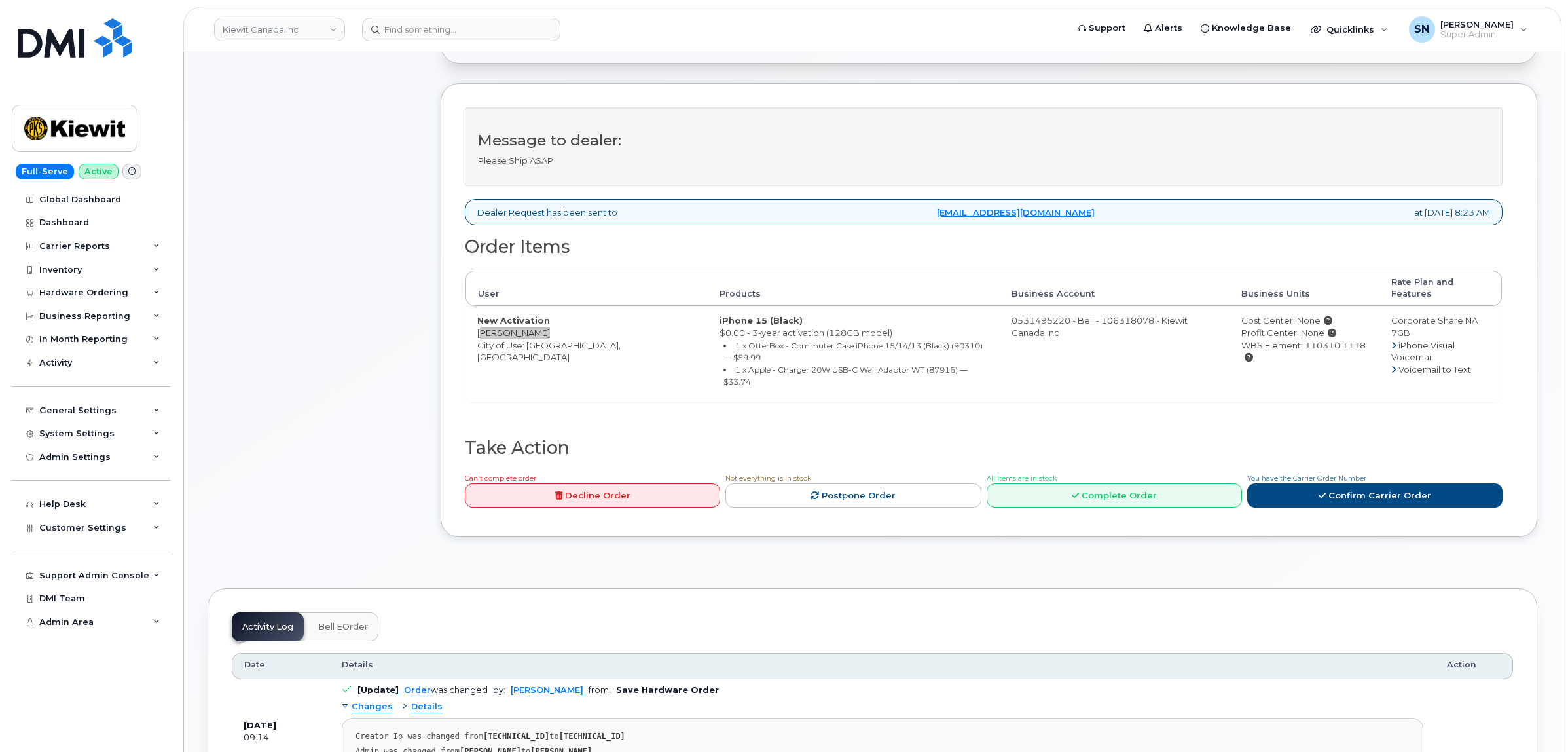
scroll to position [409, 0]
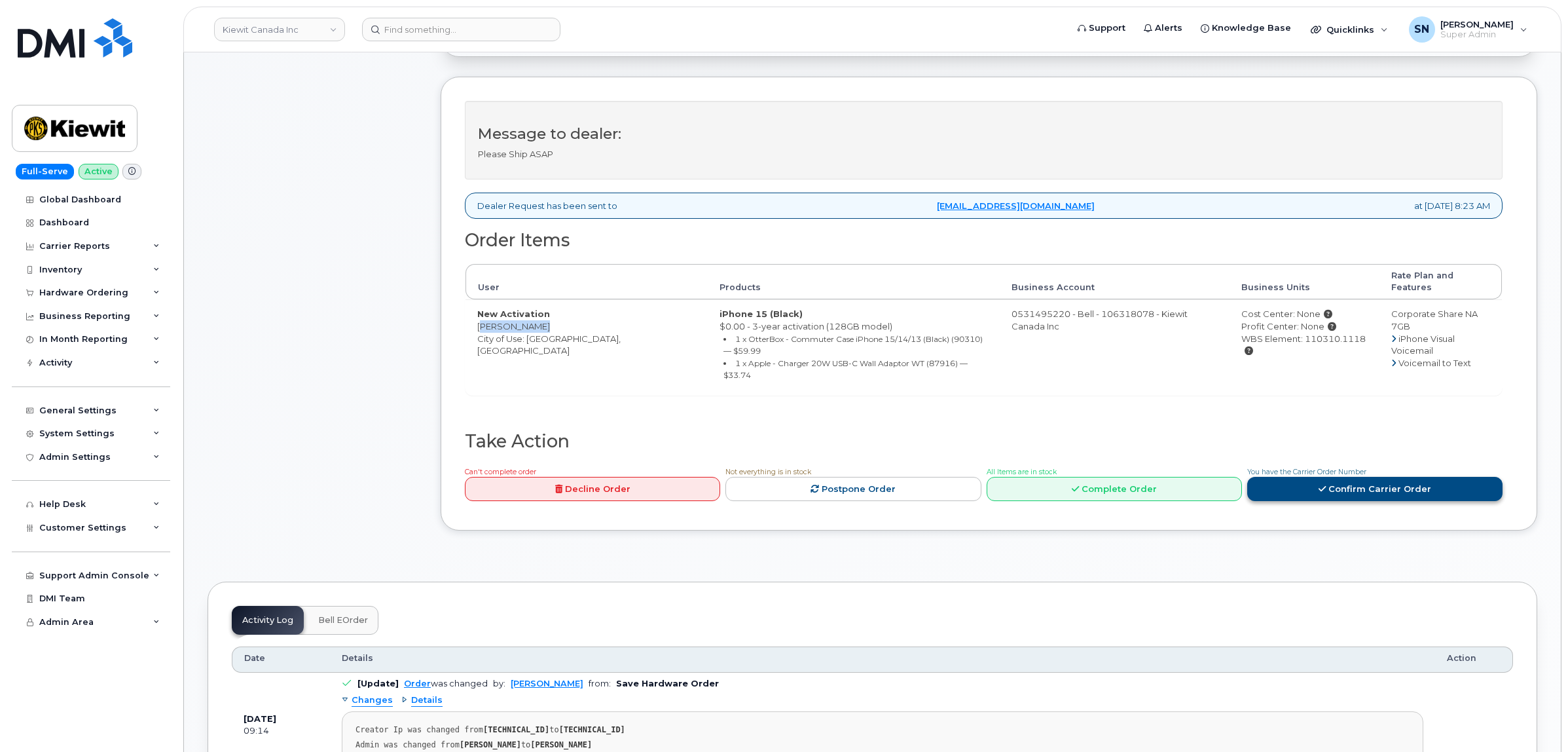
click at [1277, 477] on link "Confirm Carrier Order" at bounding box center [1375, 488] width 255 height 24
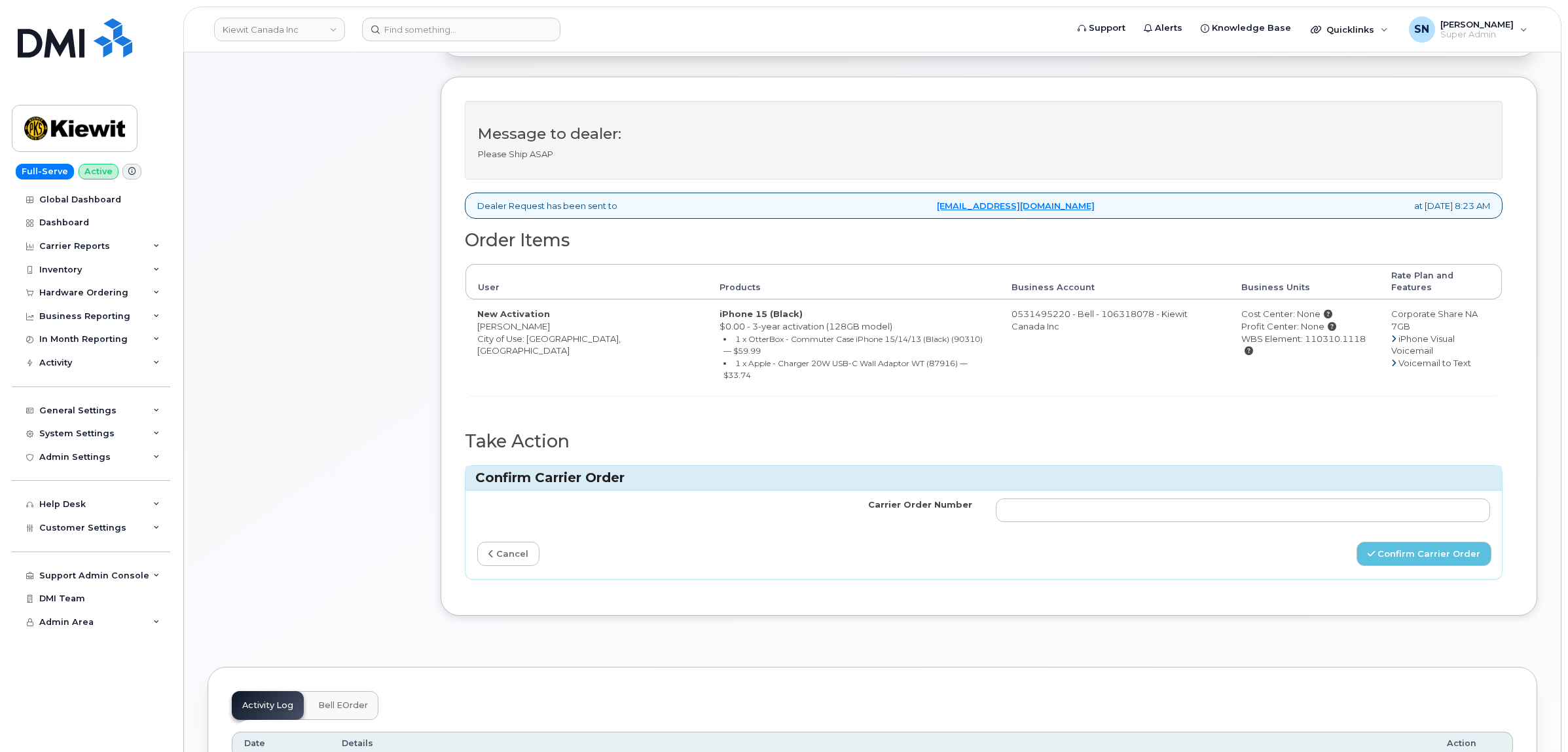
click at [1277, 499] on input "Carrier Order Number" at bounding box center [1243, 510] width 495 height 24
type input "3021550"
click at [1415, 542] on button "Confirm Carrier Order" at bounding box center [1425, 554] width 135 height 24
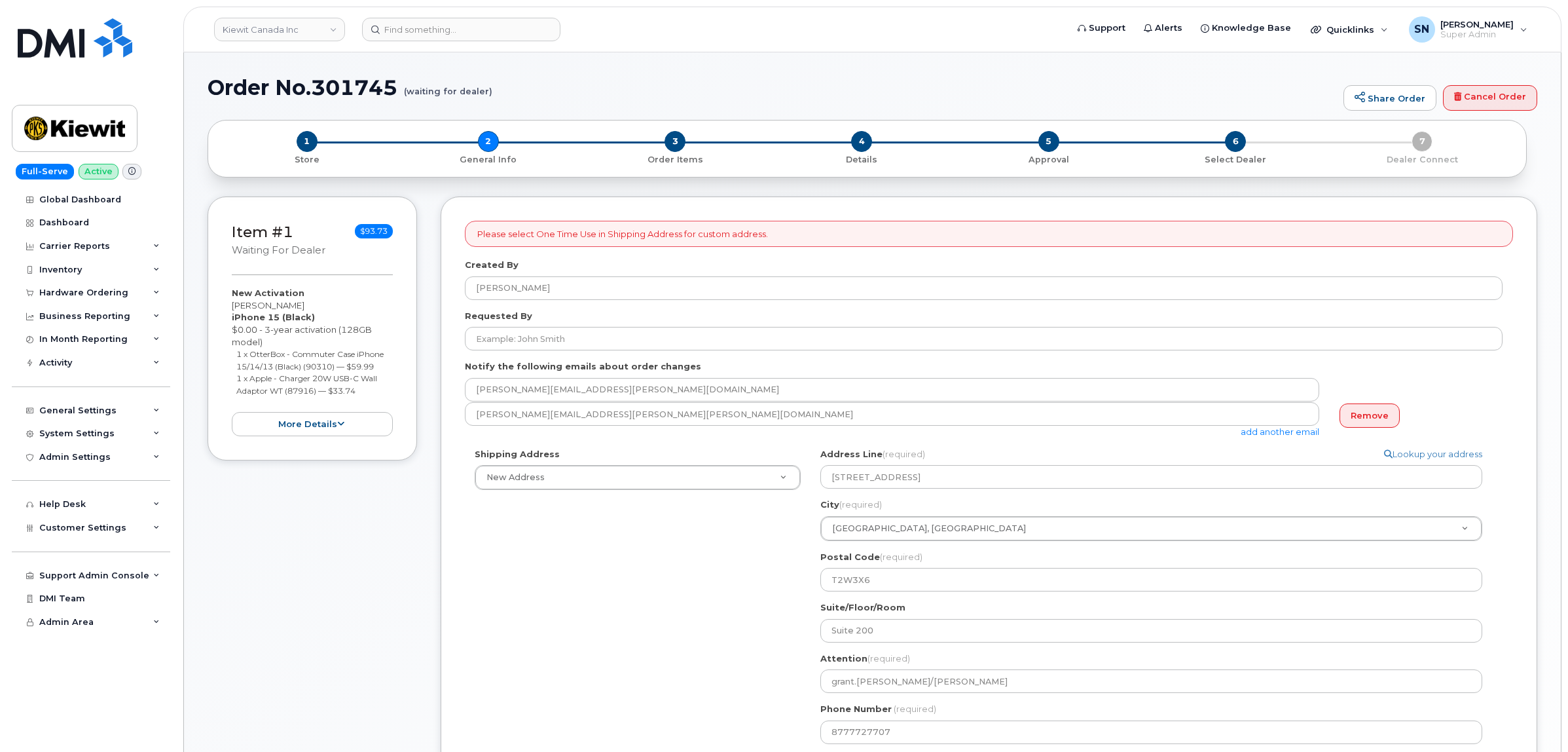
select select
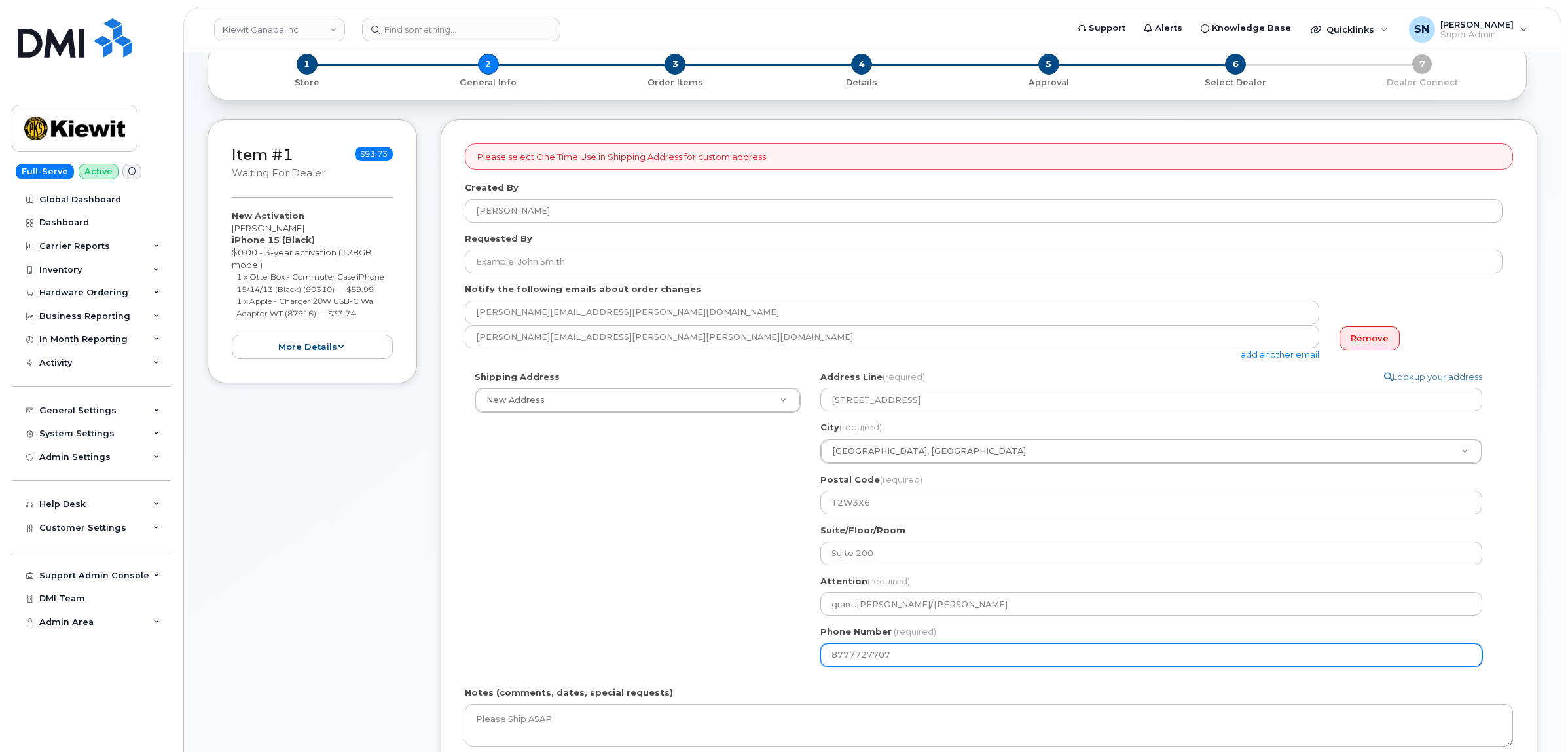
scroll to position [81, 0]
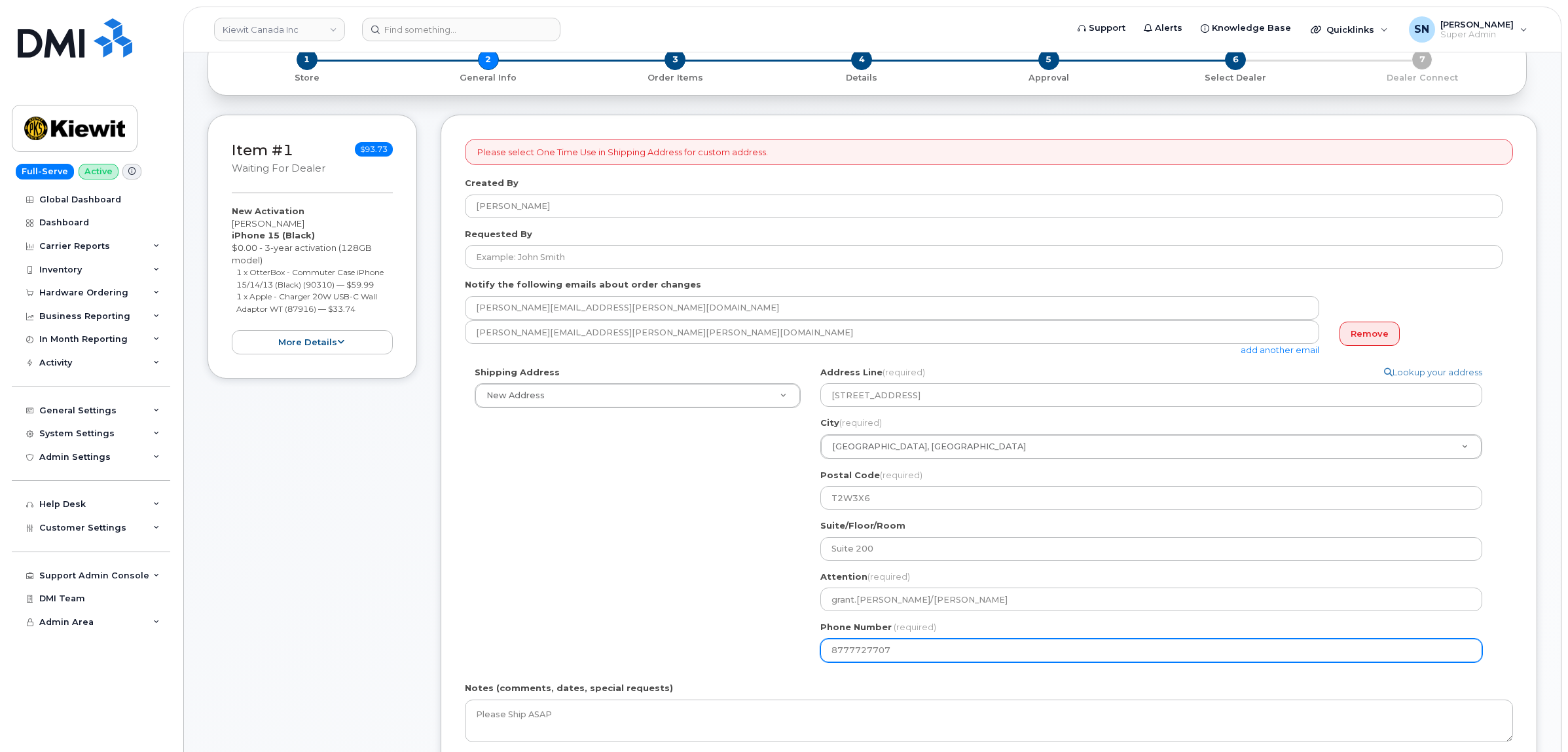
drag, startPoint x: 906, startPoint y: 648, endPoint x: 764, endPoint y: 638, distance: 142.4
click at [769, 638] on div "Shipping Address New Address New Address - Beaver Marine Limited Cahill-Ganotec…" at bounding box center [984, 518] width 1038 height 306
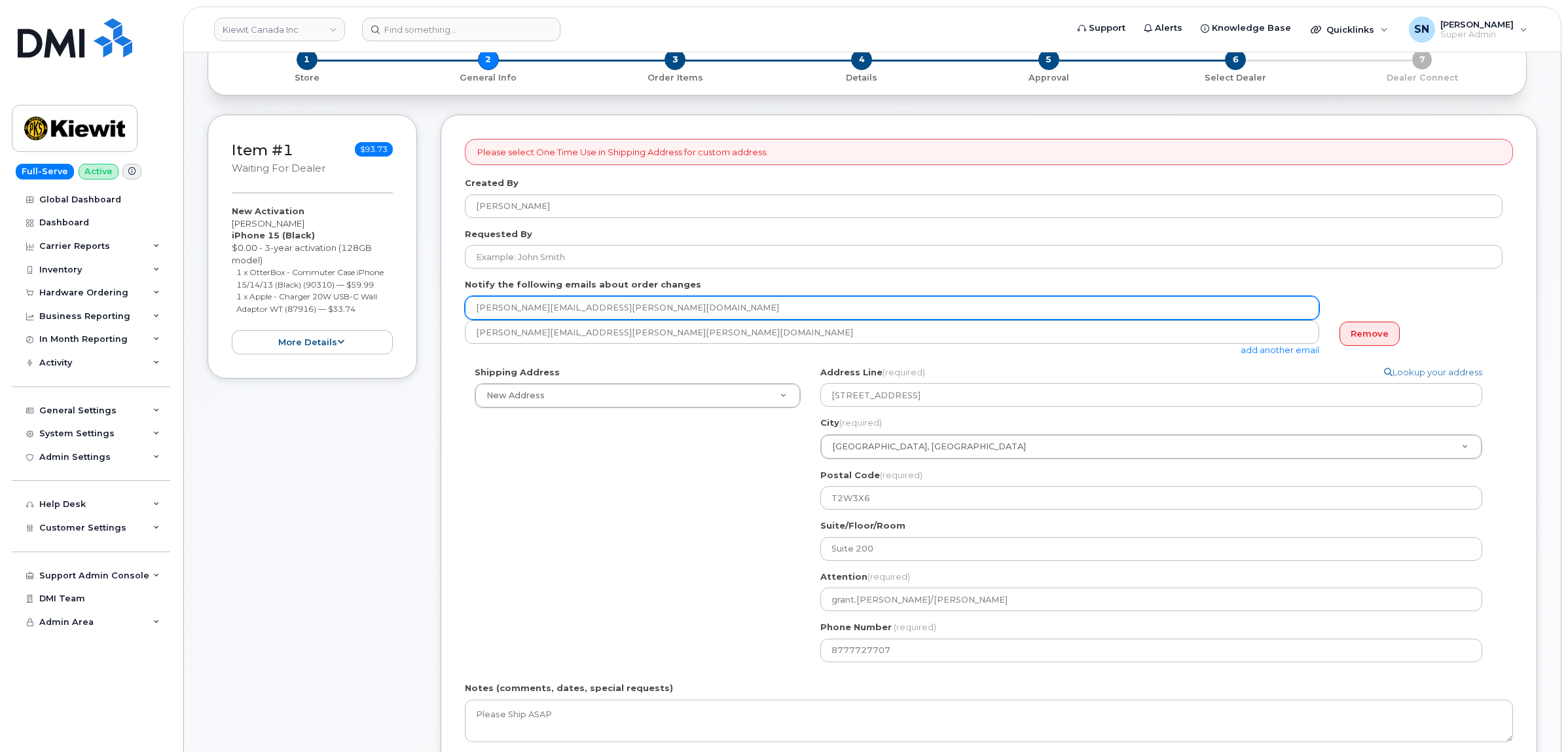
drag, startPoint x: 592, startPoint y: 308, endPoint x: 459, endPoint y: 298, distance: 133.4
click at [459, 298] on div "Please select One Time Use in Shipping Address for custom address. Created By B…" at bounding box center [989, 492] width 1097 height 756
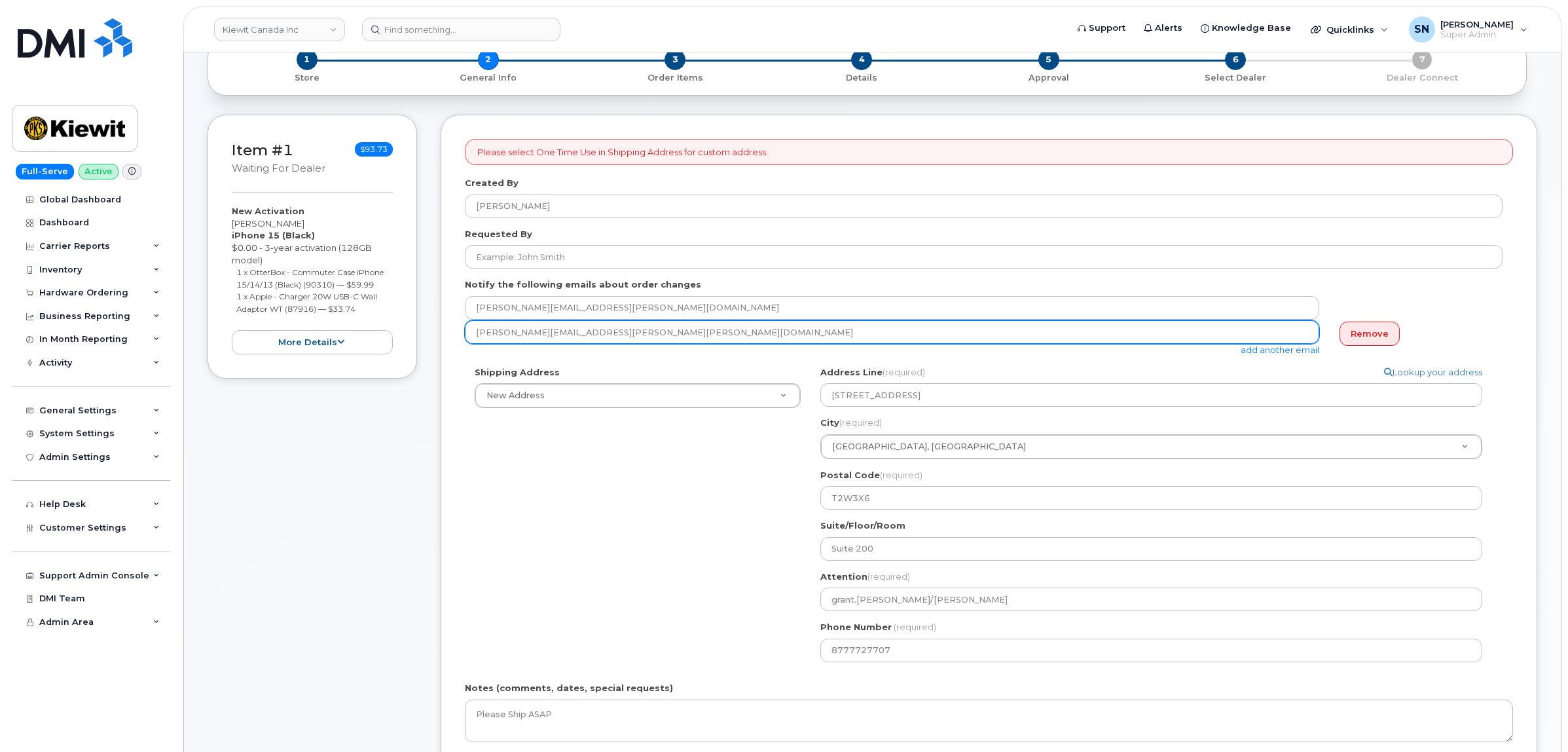
drag, startPoint x: 600, startPoint y: 333, endPoint x: 447, endPoint y: 333, distance: 153.0
click at [449, 333] on div "Please select One Time Use in Shipping Address for custom address. Created By B…" at bounding box center [989, 492] width 1097 height 756
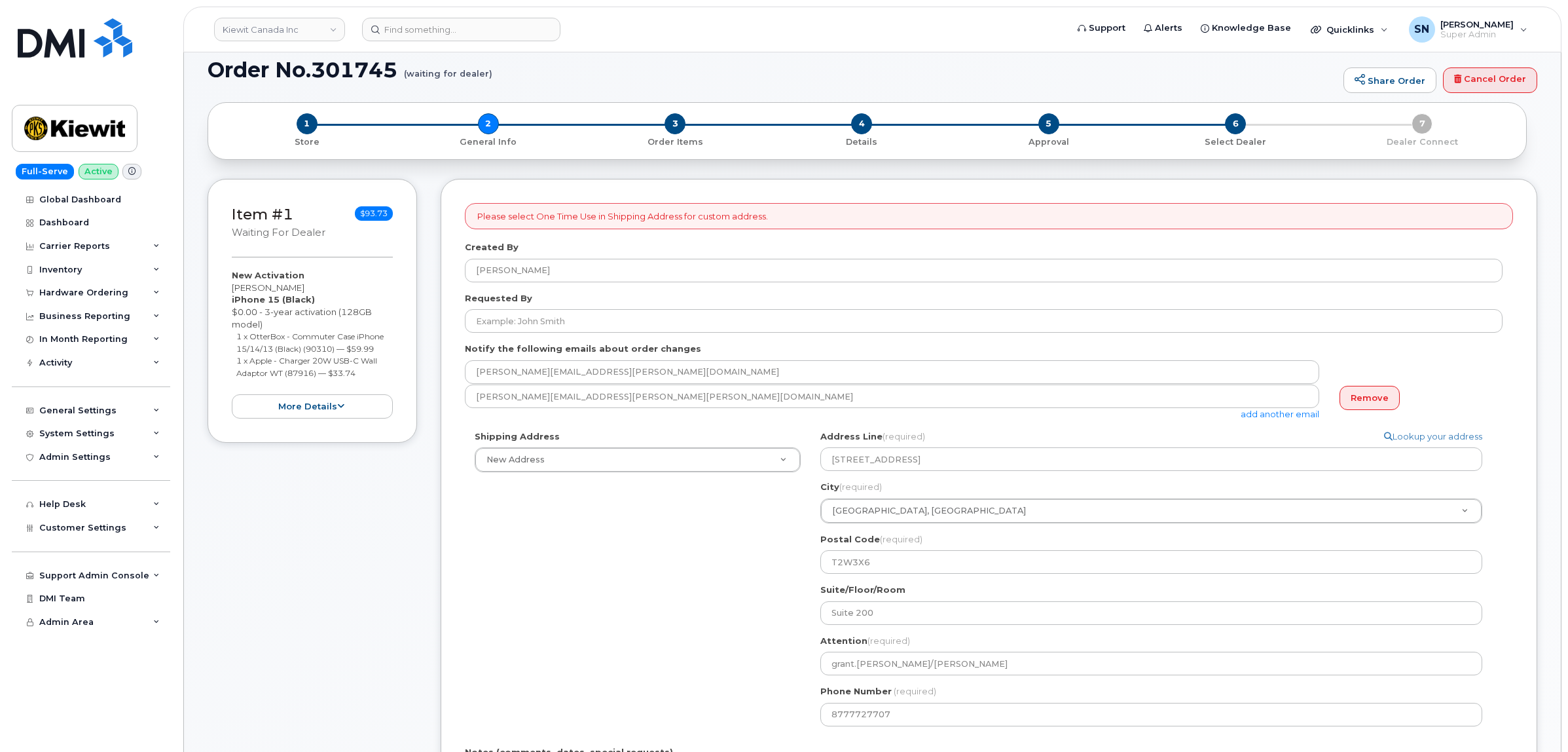
scroll to position [0, 0]
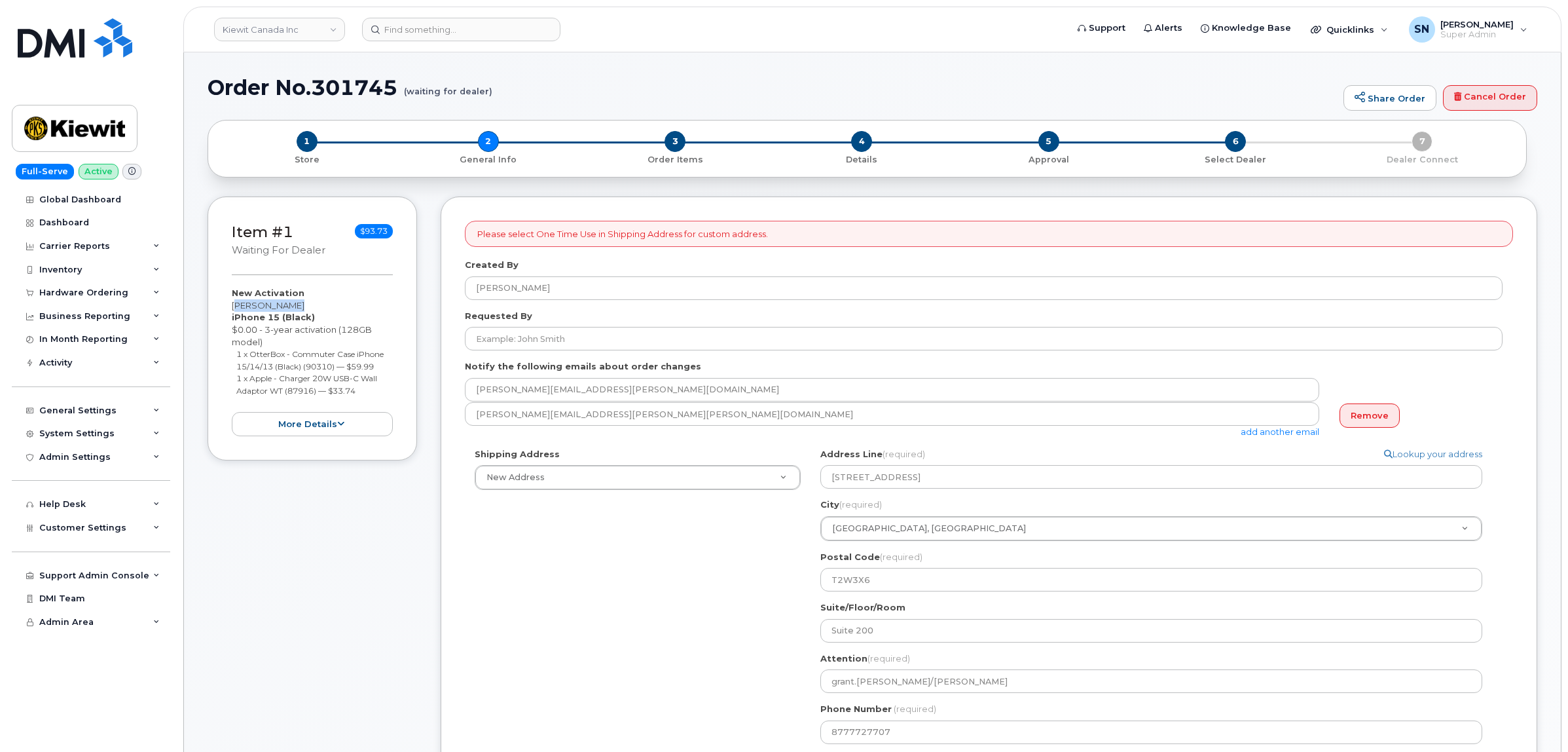
drag, startPoint x: 229, startPoint y: 302, endPoint x: 303, endPoint y: 303, distance: 74.0
click at [303, 303] on div "Item #1 waiting for dealer $93.73 New Activation Trevor Breen iPhone 15 (Black)…" at bounding box center [312, 329] width 210 height 264
copy div "Trevor Breen"
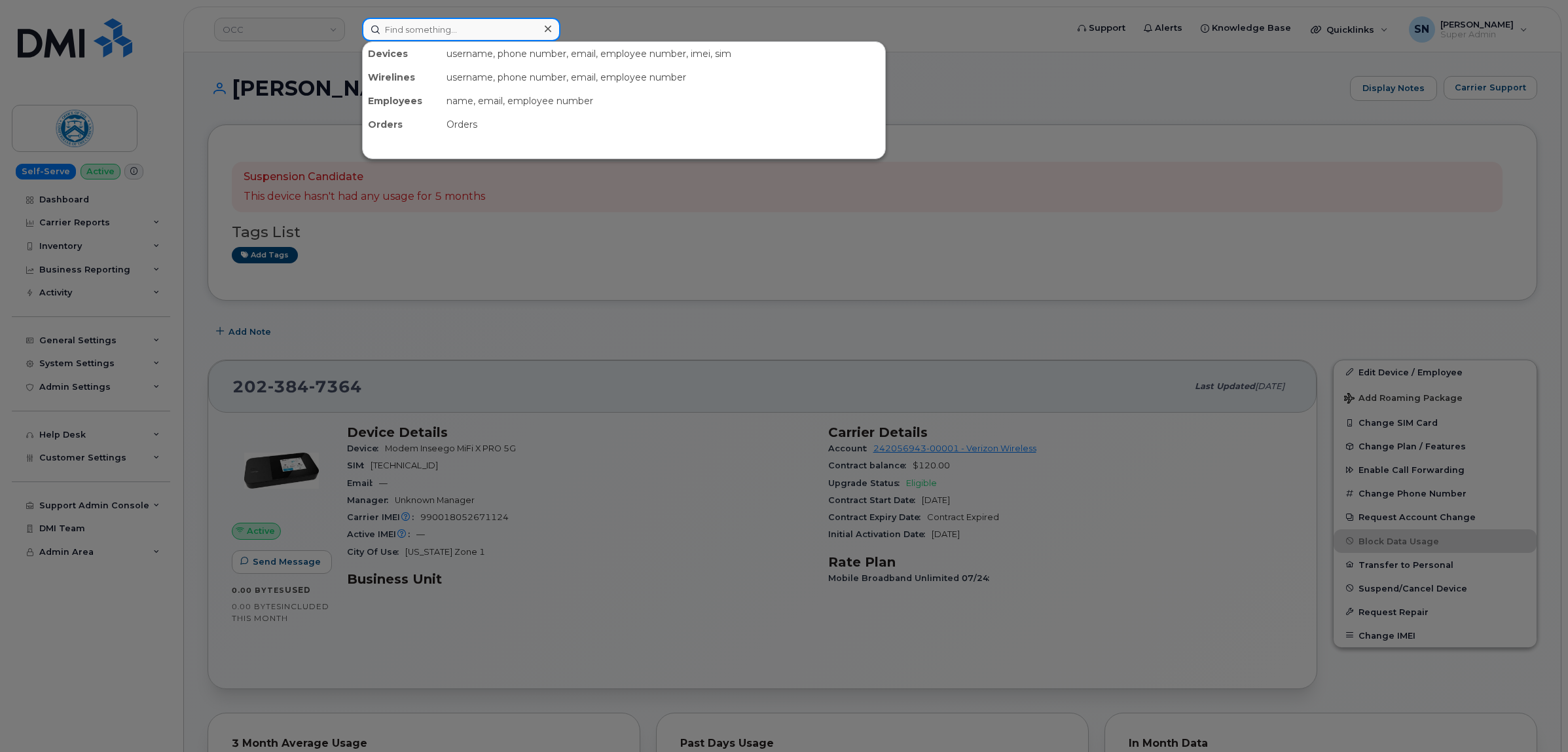
click at [482, 27] on input at bounding box center [461, 29] width 198 height 24
paste input "7712417939"
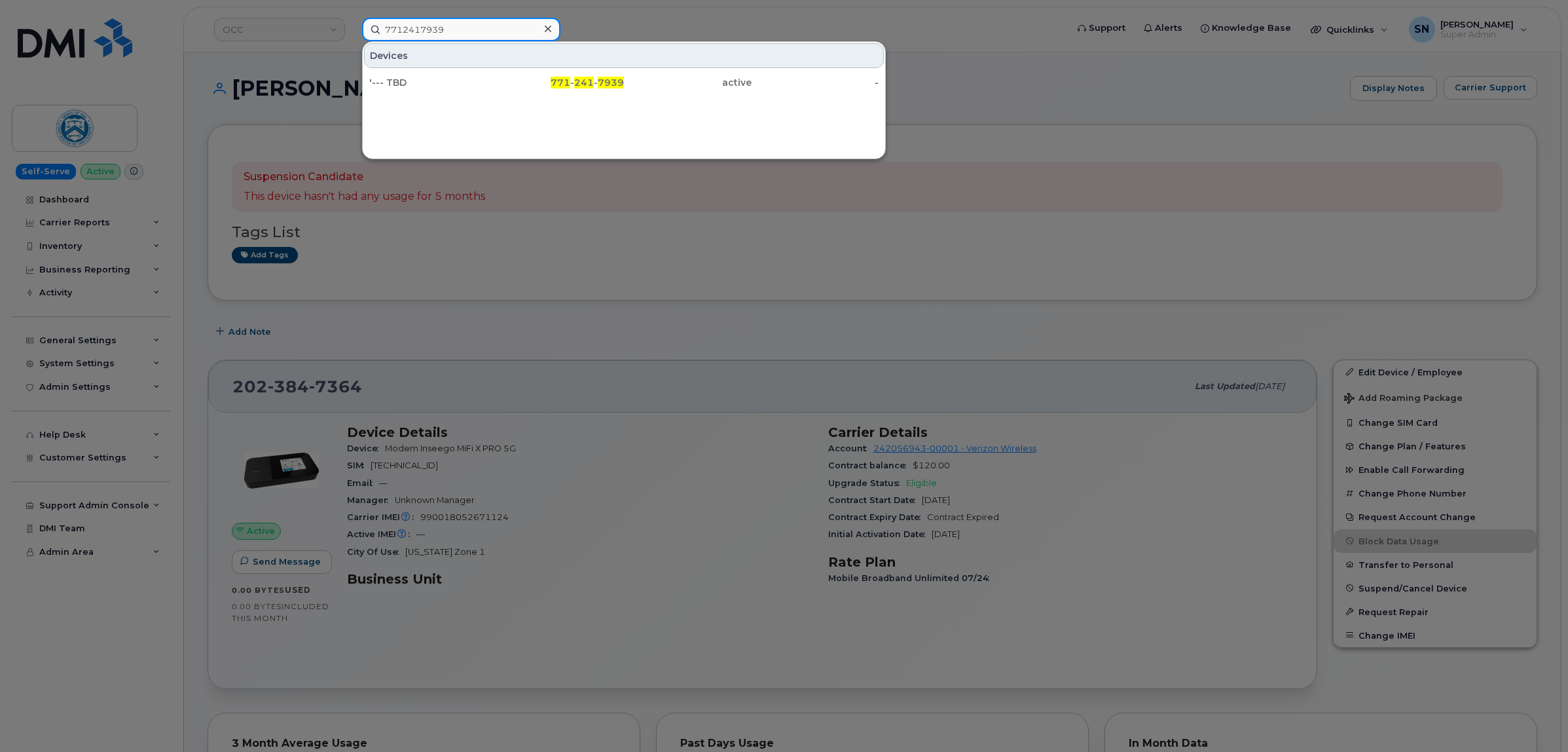
type input "7712417939"
click at [653, 309] on div at bounding box center [784, 376] width 1568 height 752
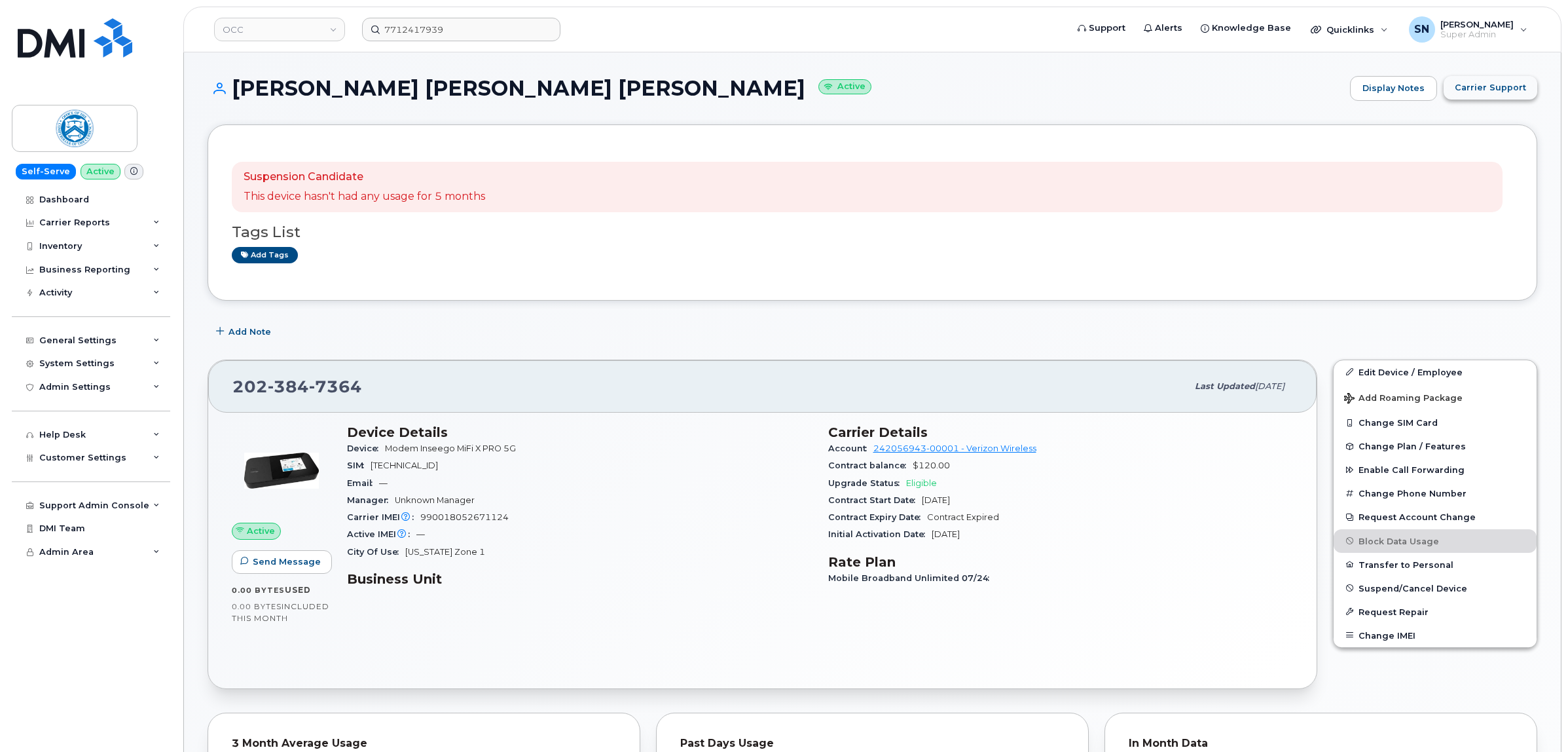
click at [1506, 76] on button "Carrier Support" at bounding box center [1491, 88] width 94 height 24
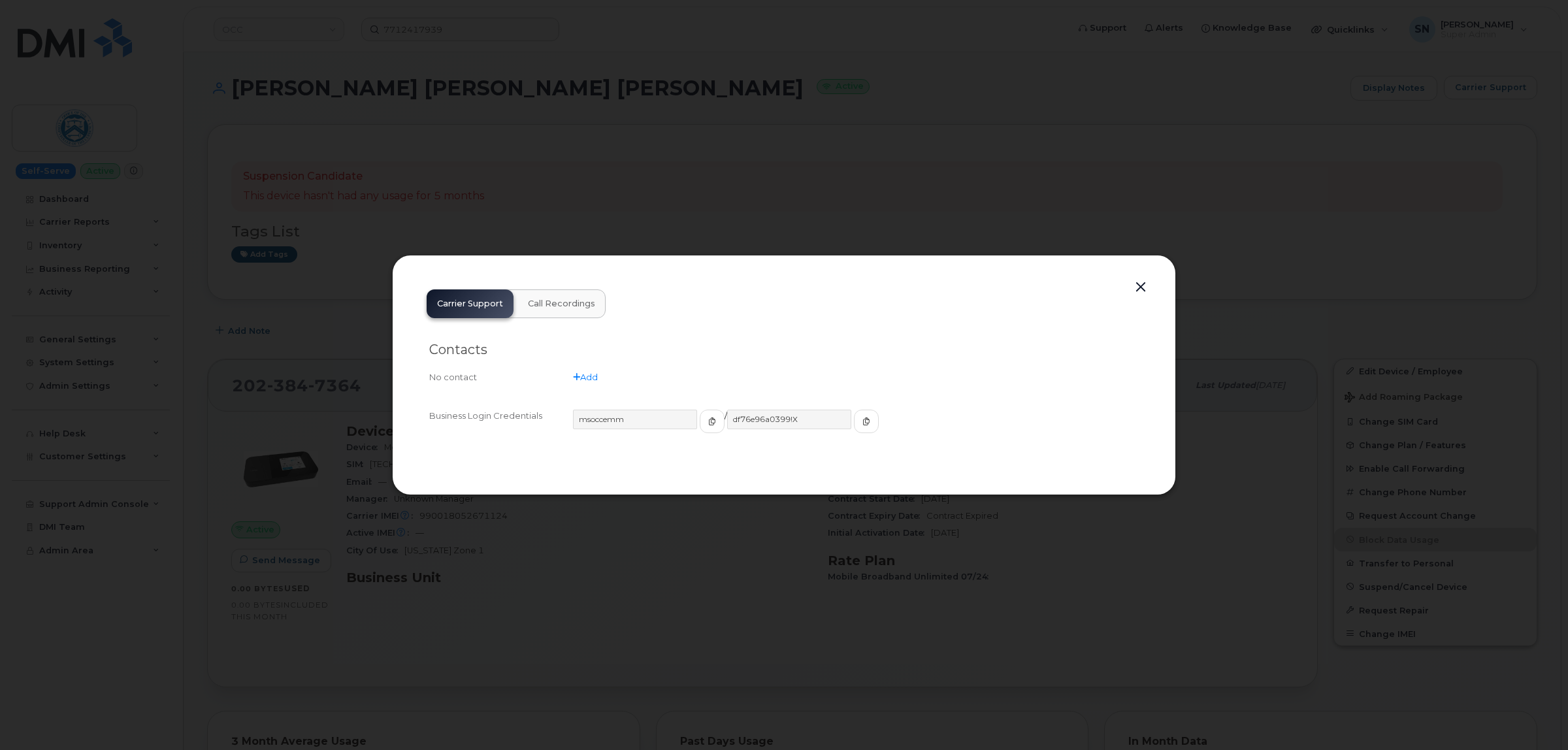
click at [492, 28] on div at bounding box center [784, 375] width 1568 height 750
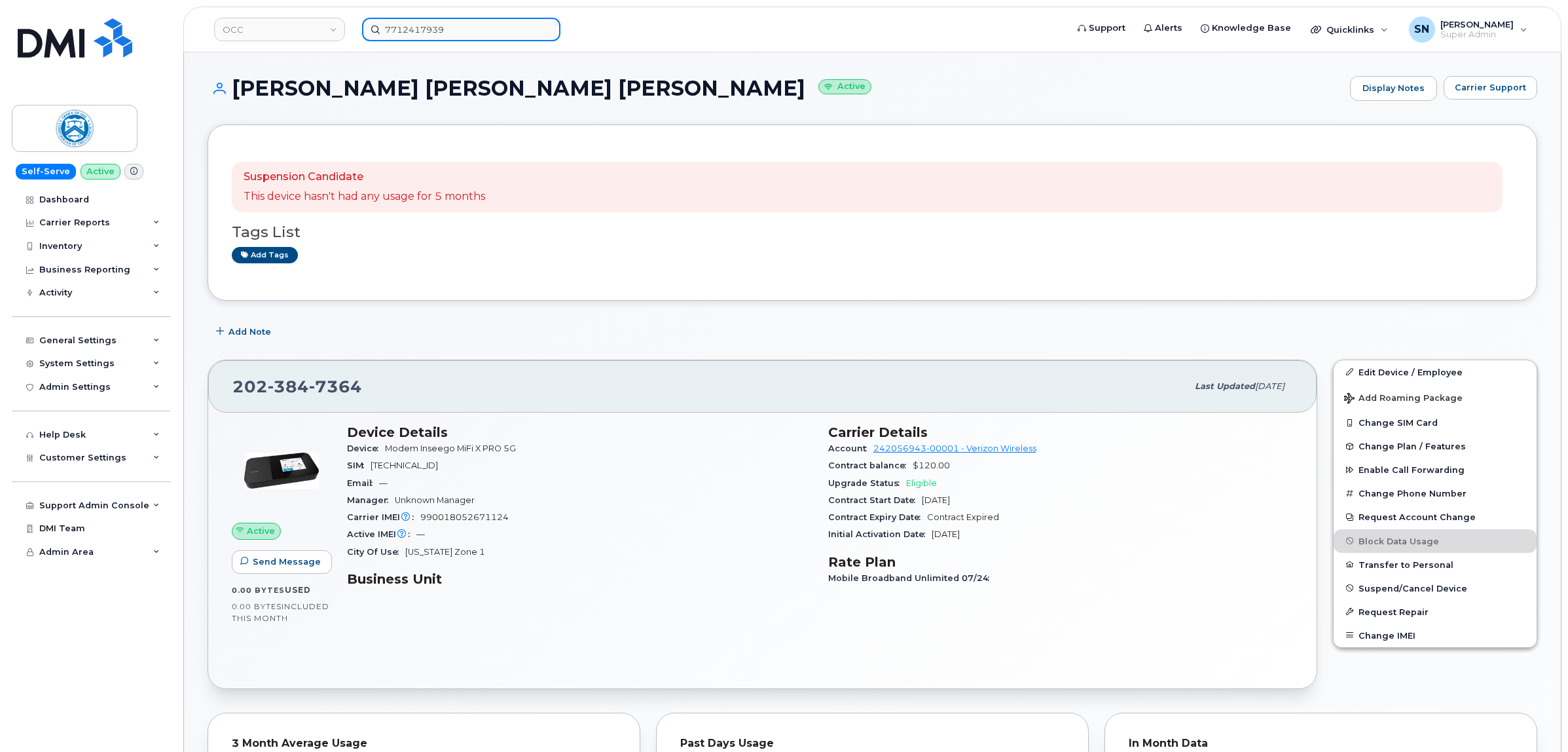
click at [493, 28] on input "7712417939" at bounding box center [461, 29] width 198 height 24
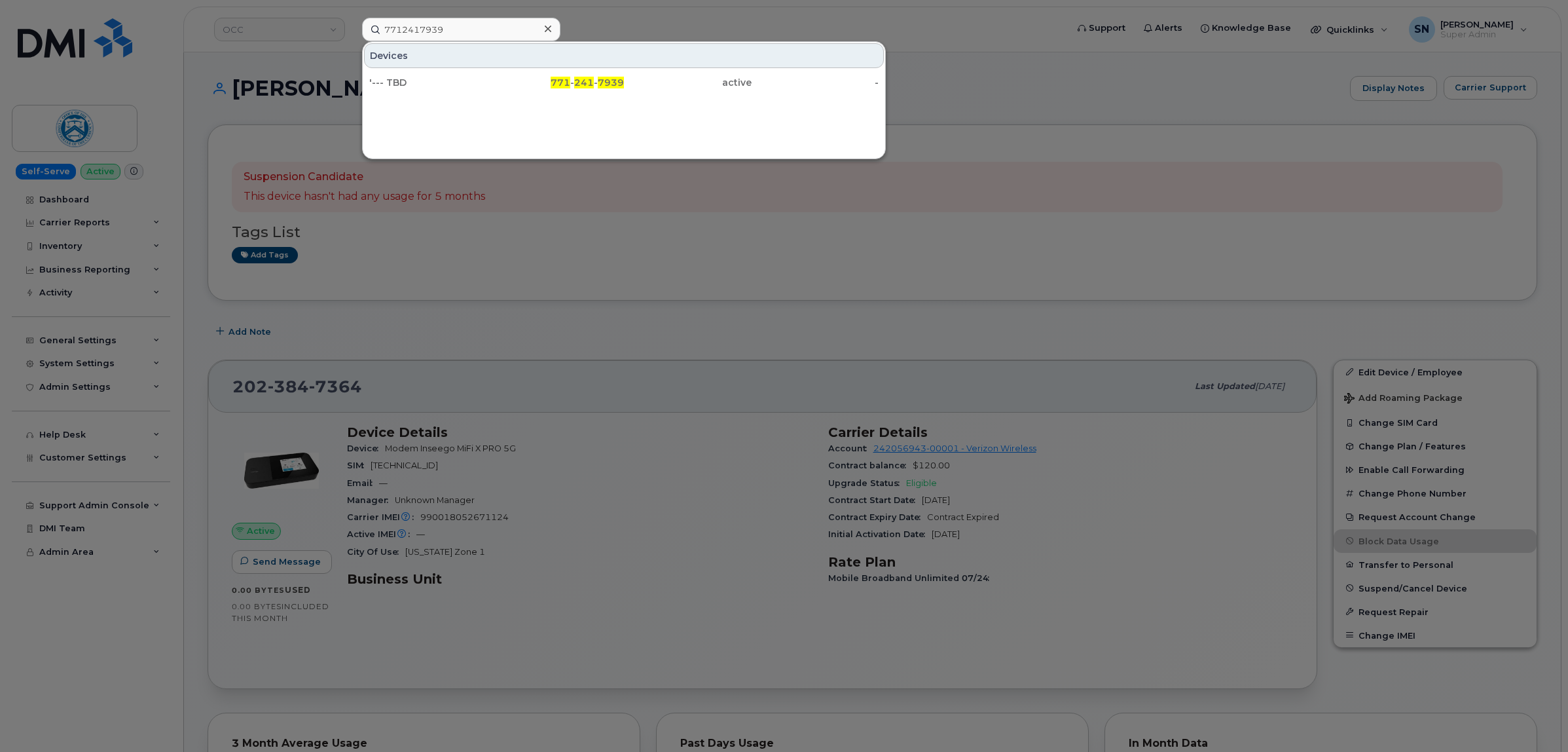
click at [527, 285] on div at bounding box center [784, 376] width 1568 height 752
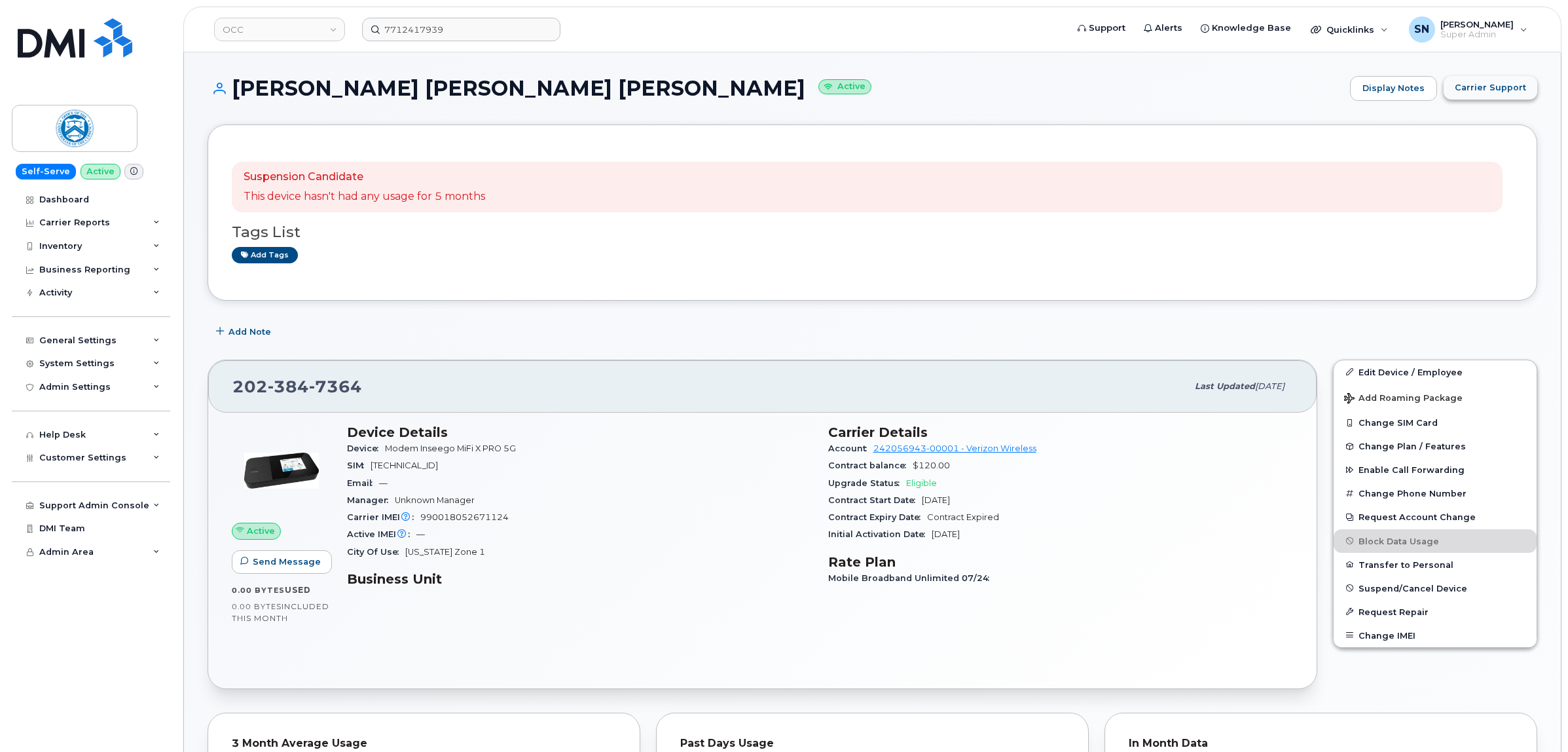
click at [1508, 81] on span "Carrier Support" at bounding box center [1491, 88] width 72 height 12
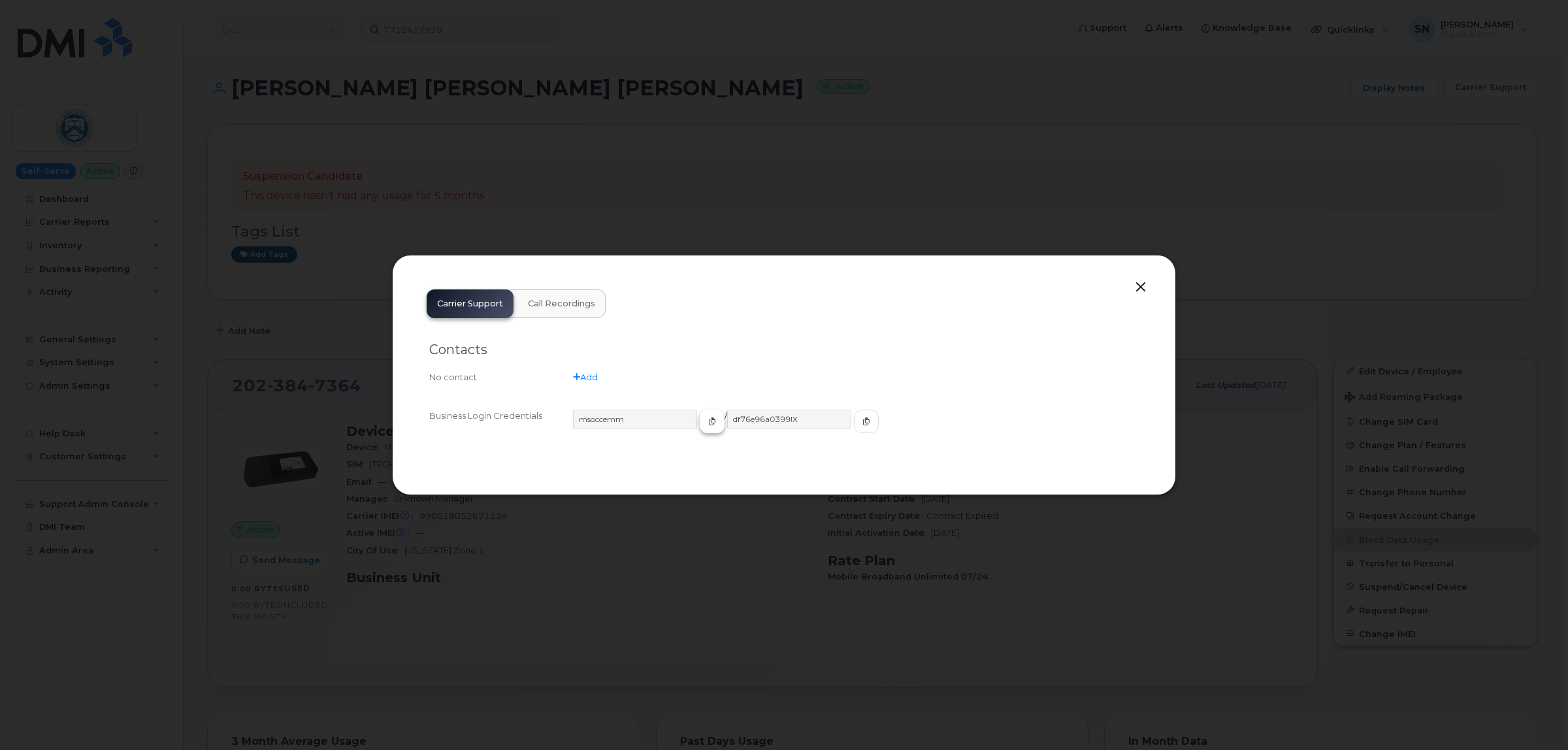
click at [708, 423] on icon "button" at bounding box center [712, 421] width 8 height 8
click at [1147, 283] on button "button" at bounding box center [1140, 287] width 19 height 19
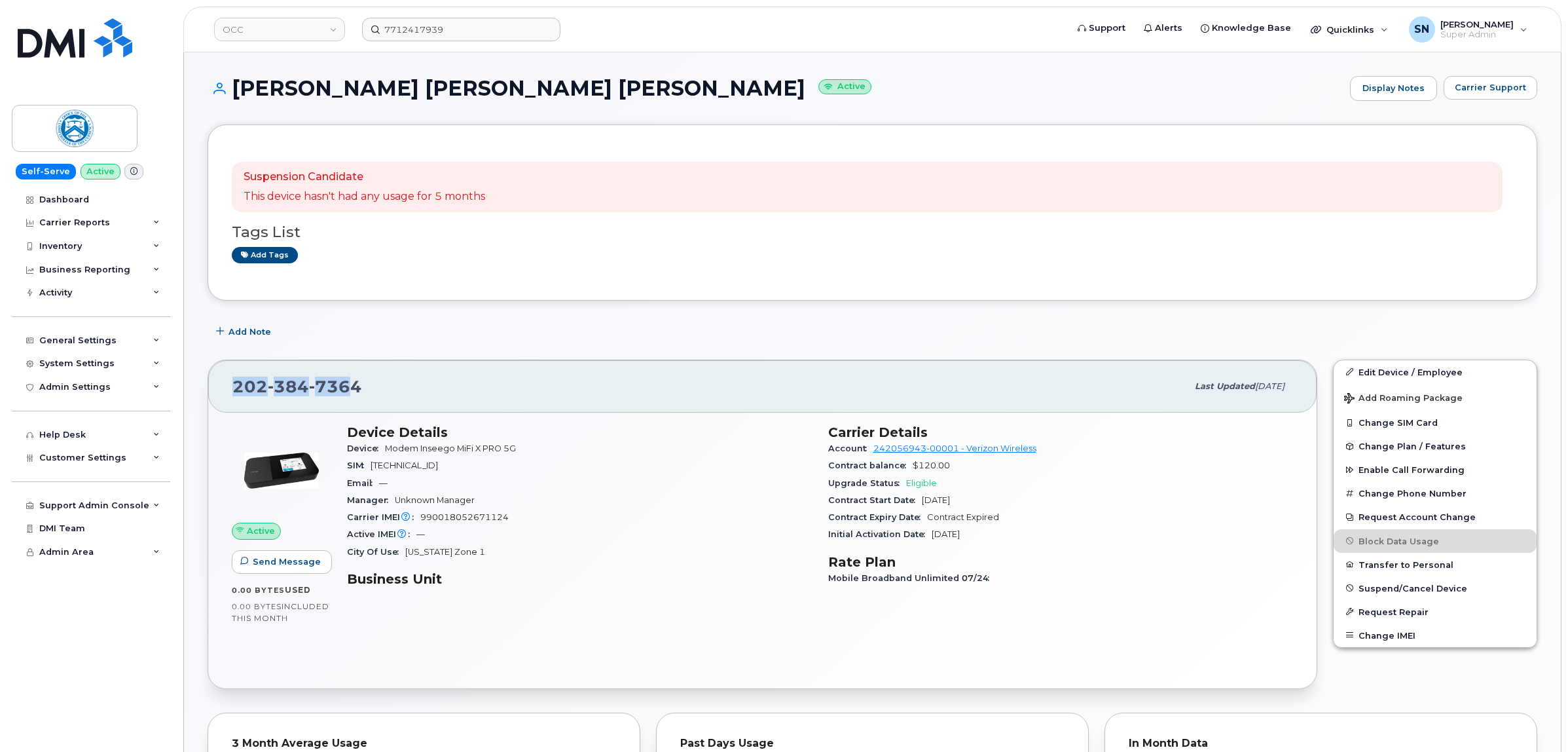
drag, startPoint x: 236, startPoint y: 386, endPoint x: 354, endPoint y: 395, distance: 118.3
click at [354, 395] on span "202 384 7364" at bounding box center [297, 386] width 129 height 19
drag, startPoint x: 361, startPoint y: 394, endPoint x: 233, endPoint y: 384, distance: 128.4
click at [233, 384] on div "202 384 7364" at bounding box center [710, 386] width 954 height 27
copy span "202 384 7364"
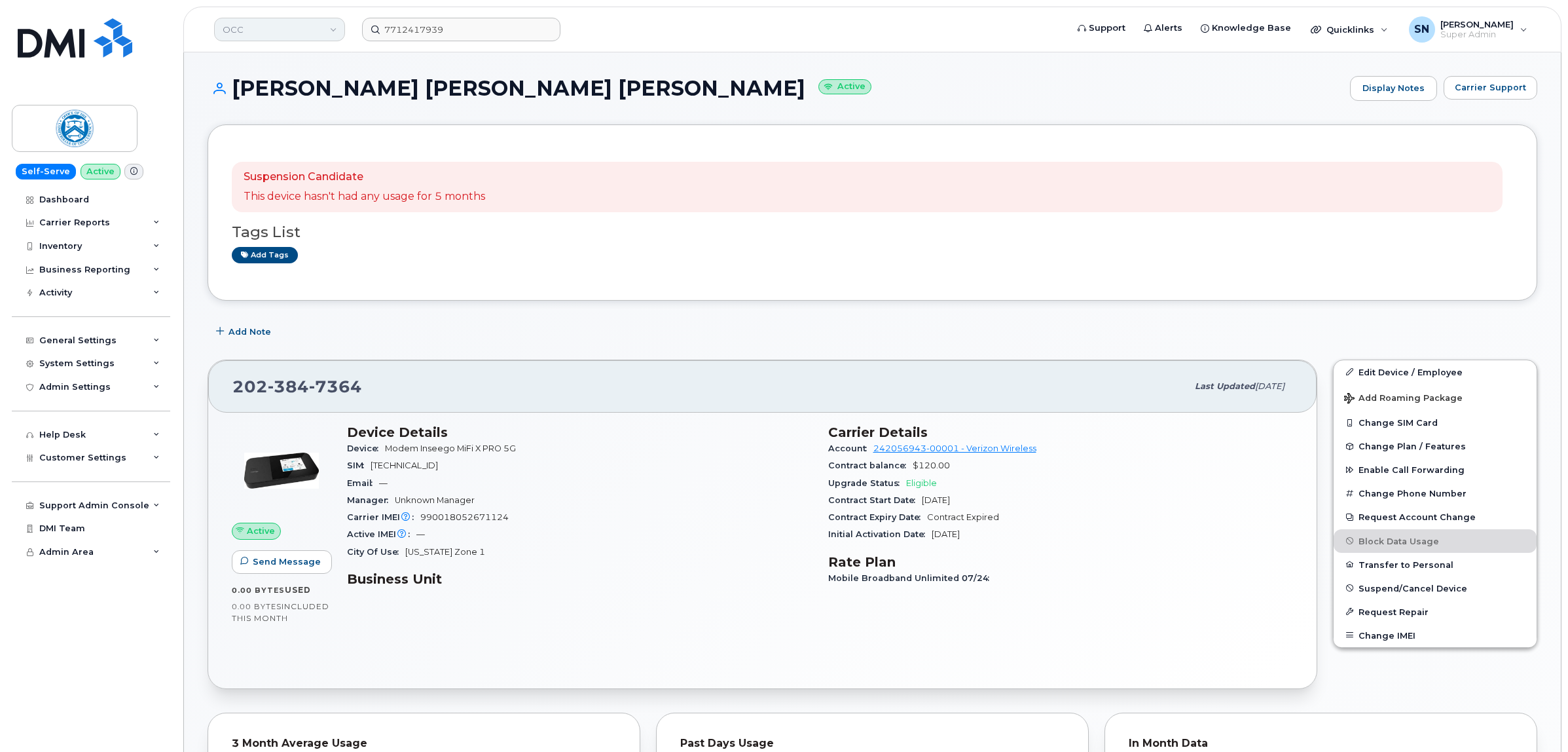
click at [306, 31] on link "OCC" at bounding box center [280, 29] width 131 height 24
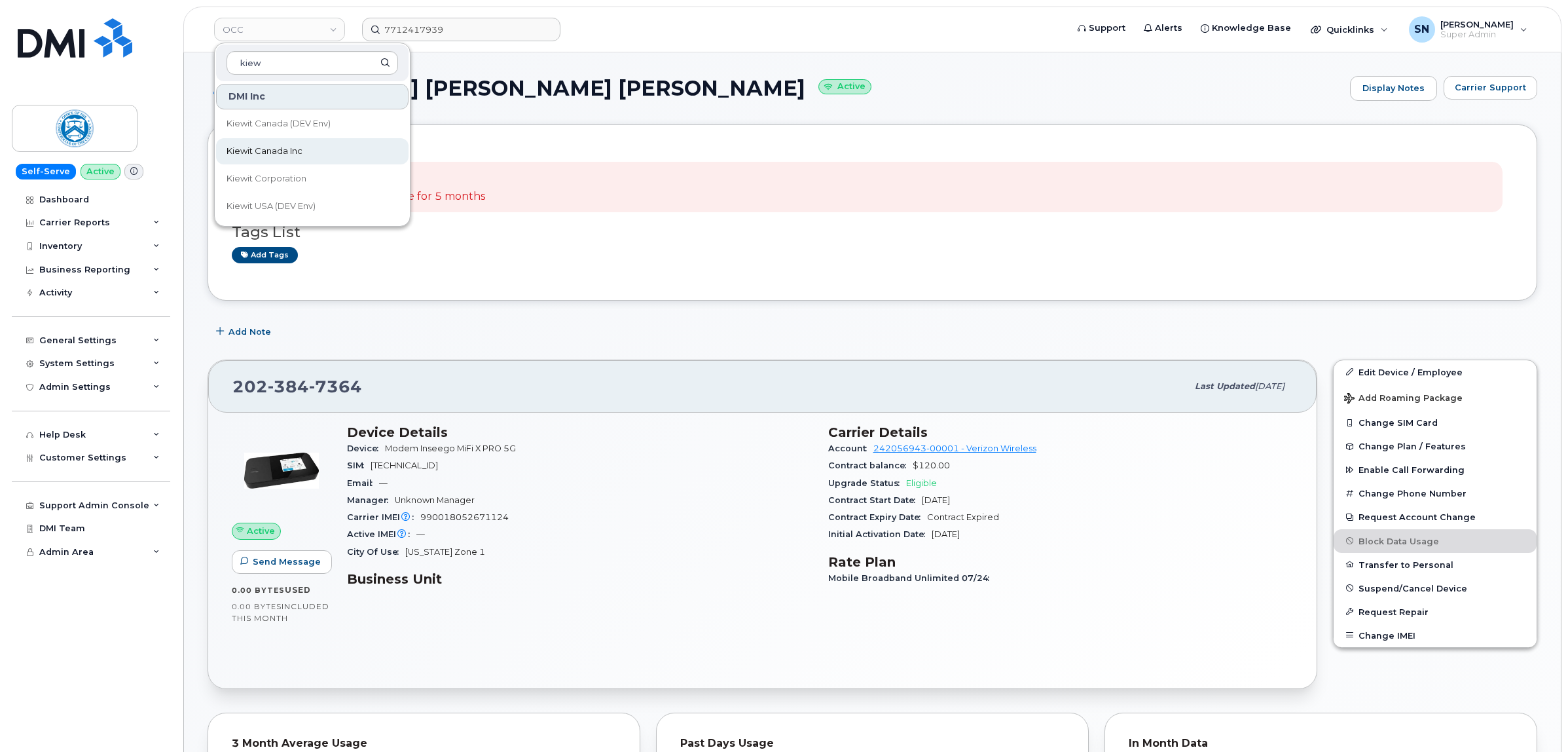
type input "kiew"
click at [320, 158] on link "Kiewit Canada Inc" at bounding box center [312, 151] width 192 height 27
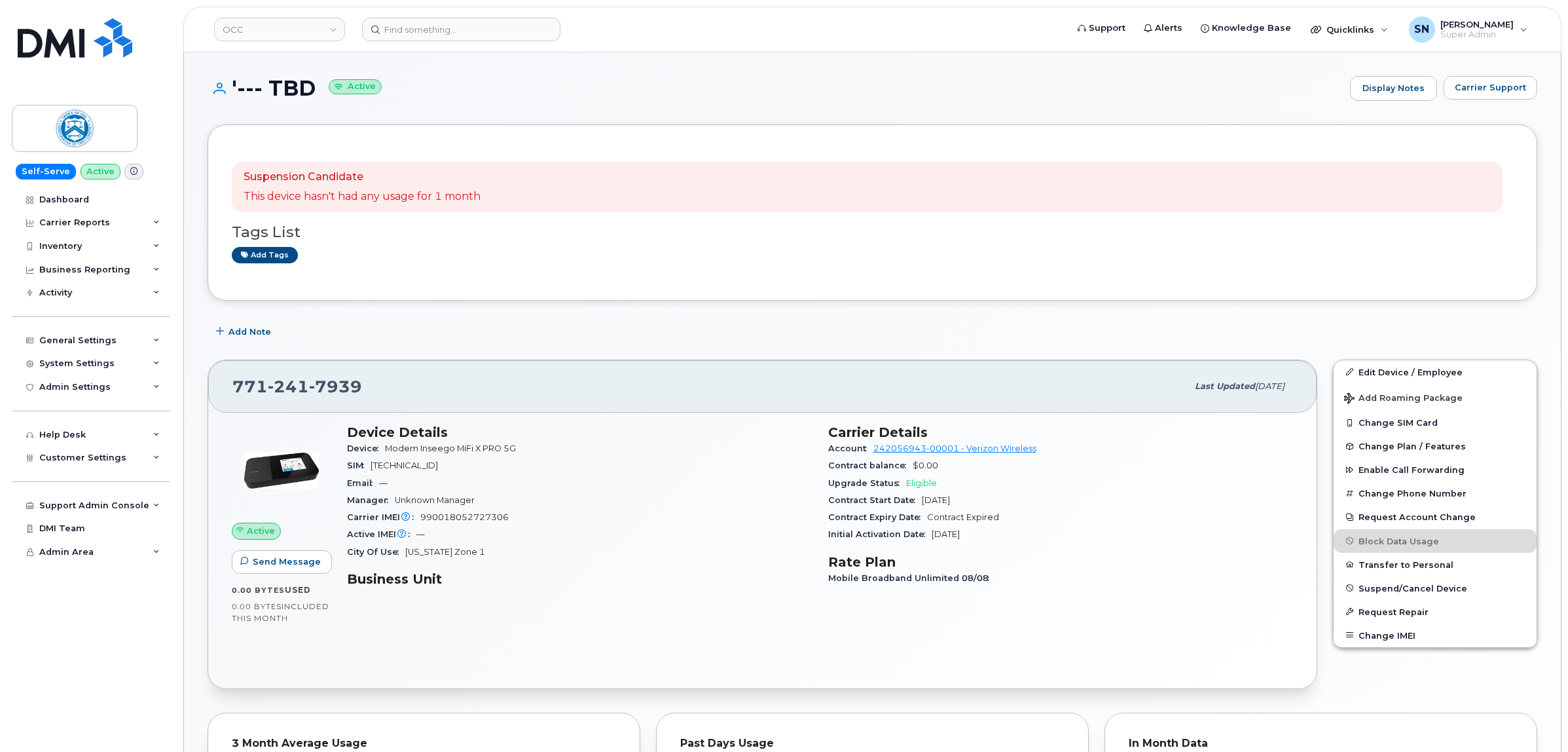
drag, startPoint x: 820, startPoint y: 230, endPoint x: 954, endPoint y: 220, distance: 134.4
click at [820, 230] on h3 "Tags List" at bounding box center [873, 232] width 1282 height 16
click at [1504, 83] on span "Carrier Support" at bounding box center [1491, 88] width 72 height 12
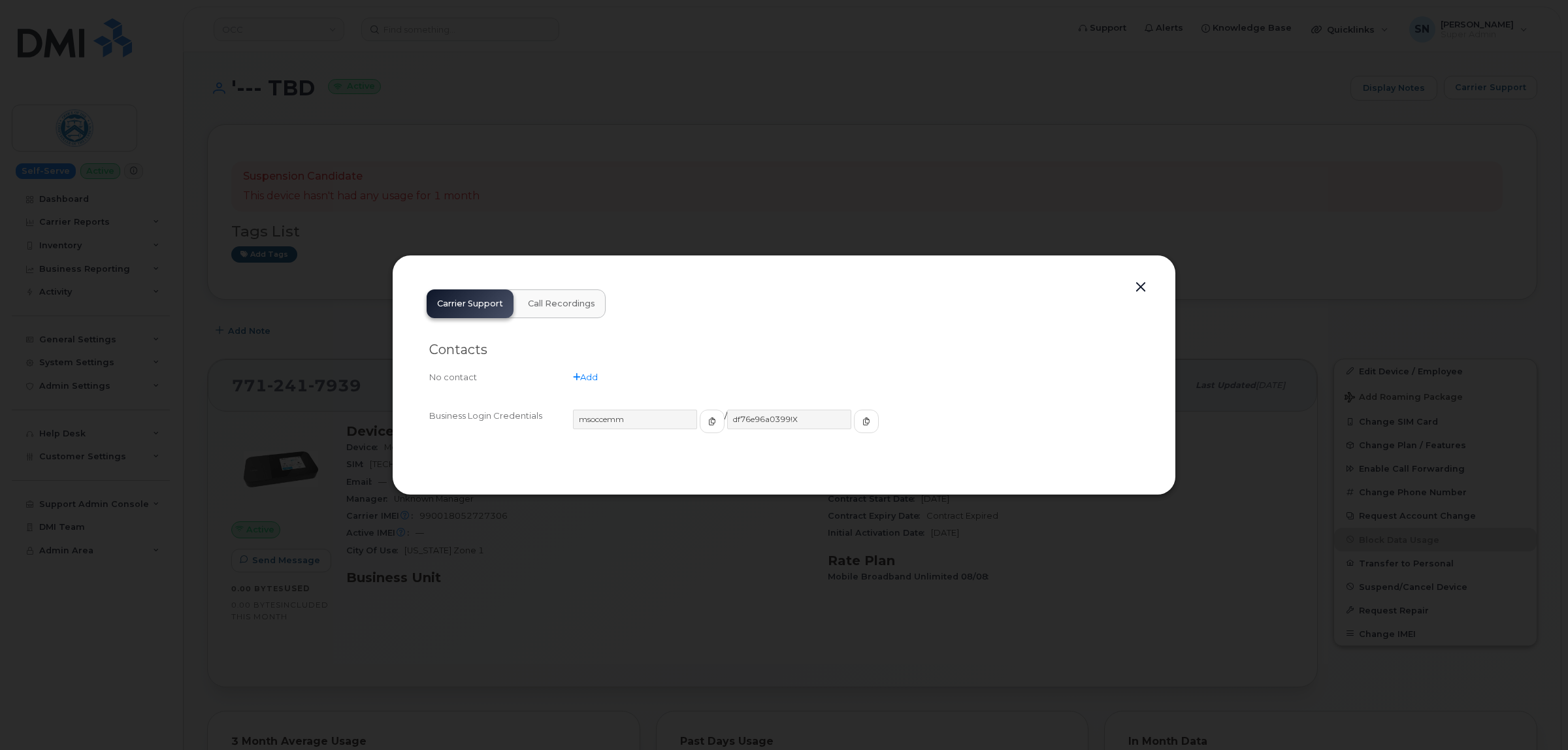
click at [1141, 286] on button "button" at bounding box center [1140, 287] width 19 height 19
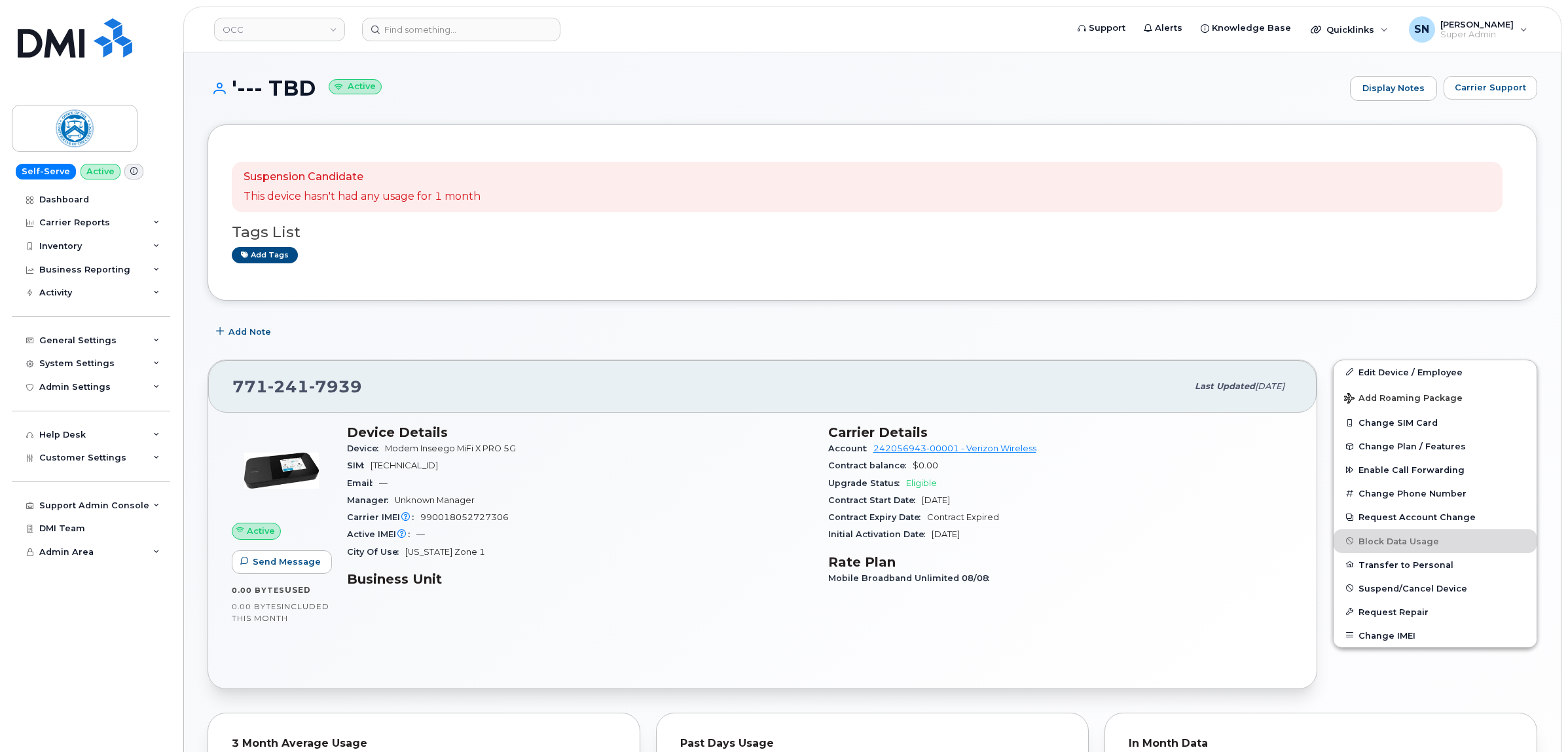
click at [1139, 315] on div "Suspension Candidate This device hasn't had any usage for 1 month Tags List Add…" at bounding box center [872, 629] width 1330 height 1008
click at [1483, 97] on button "Carrier Support" at bounding box center [1491, 88] width 94 height 24
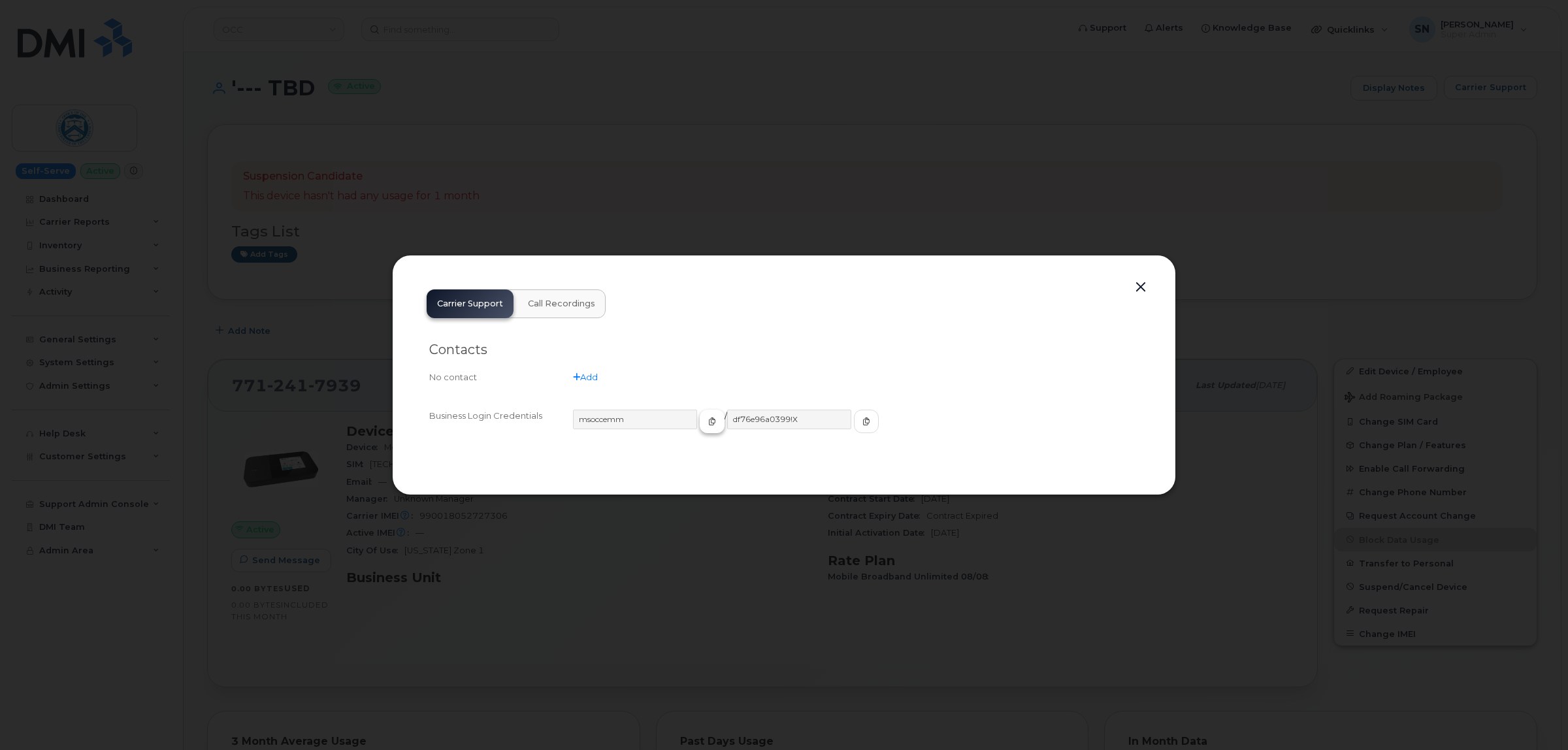
click at [707, 423] on span "button" at bounding box center [712, 420] width 11 height 11
click at [860, 420] on span "button" at bounding box center [866, 420] width 11 height 11
drag, startPoint x: 1138, startPoint y: 289, endPoint x: 1118, endPoint y: 292, distance: 20.2
click at [1138, 289] on button "button" at bounding box center [1140, 287] width 19 height 19
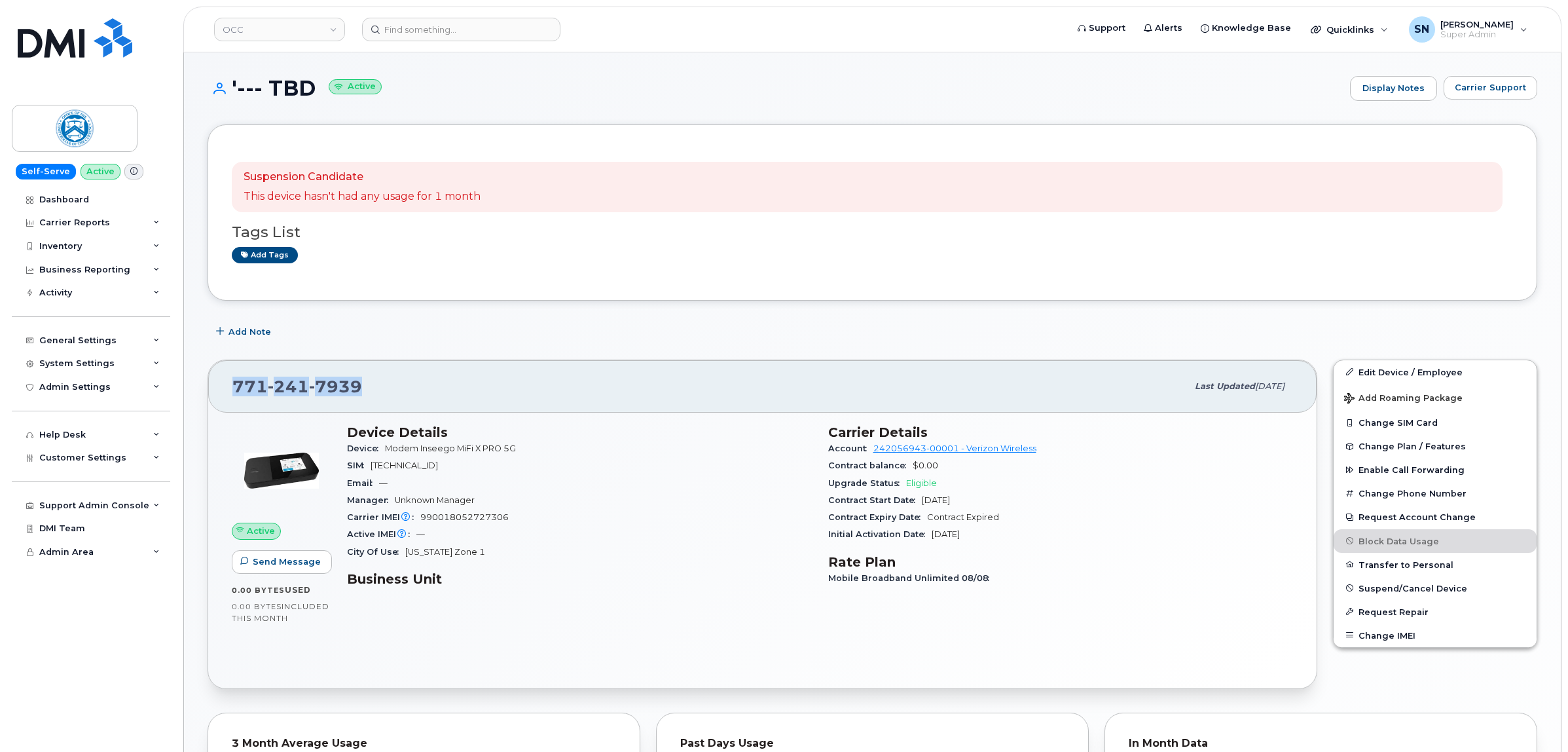
drag, startPoint x: 230, startPoint y: 392, endPoint x: 357, endPoint y: 392, distance: 127.0
click at [357, 392] on div "771 241 7939 Last updated Sep 02, 2025" at bounding box center [762, 386] width 1108 height 52
copy span "771 241 7939"
click at [493, 18] on input at bounding box center [461, 29] width 198 height 24
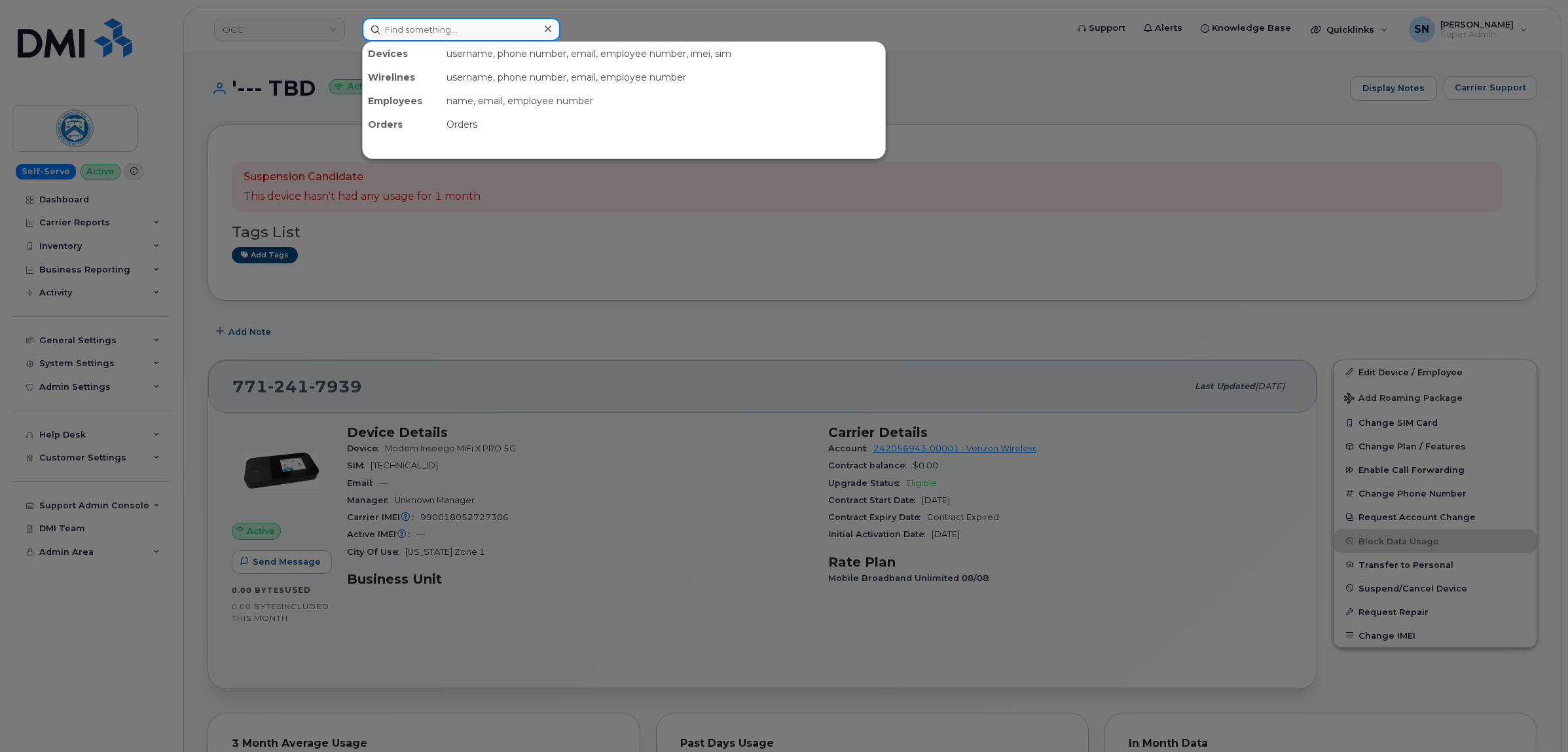
paste input "16 Lower Jarvis St TORONTO ON M5E 1N1"
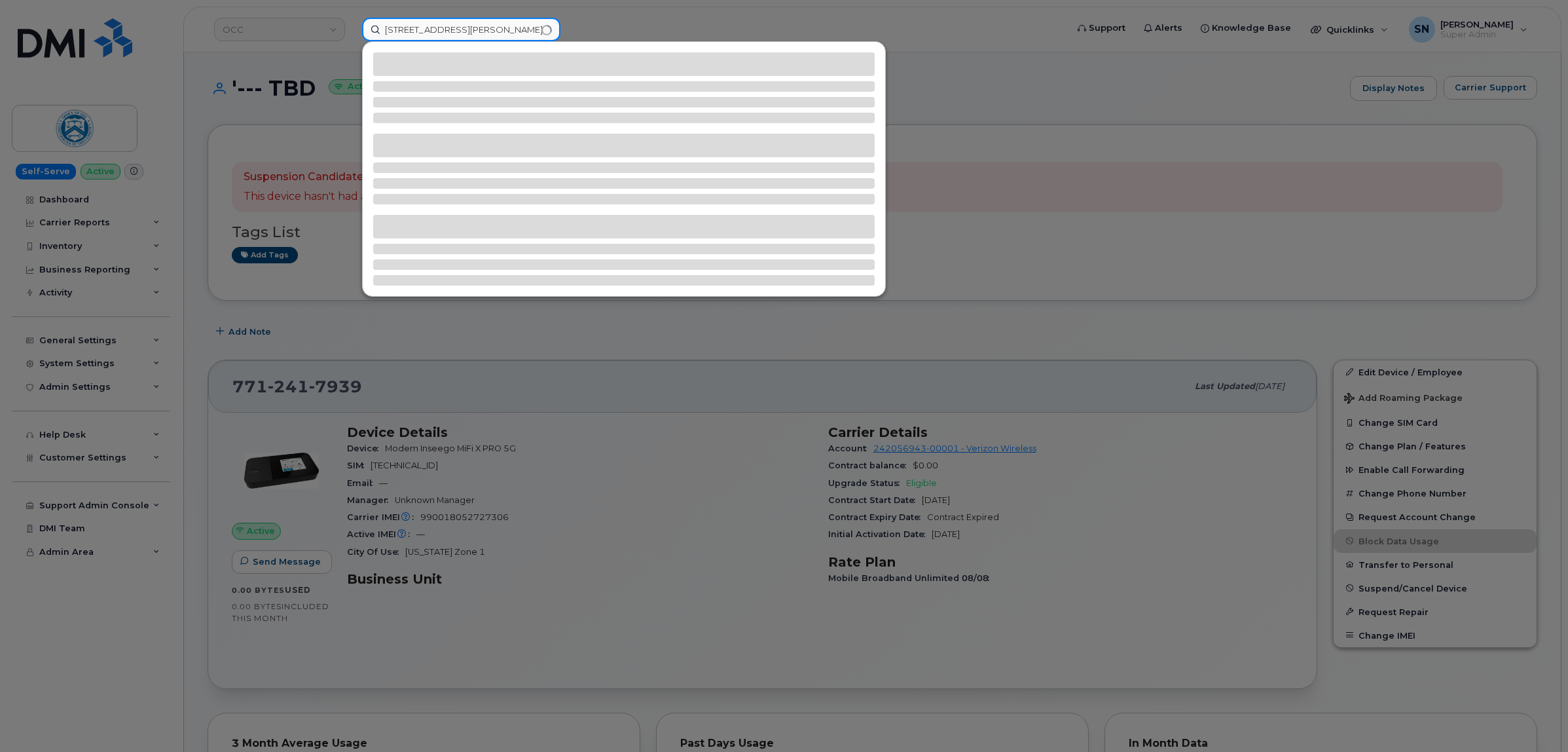
type input "16 Lower Jarvis St TORONTO ON M5E 1N1"
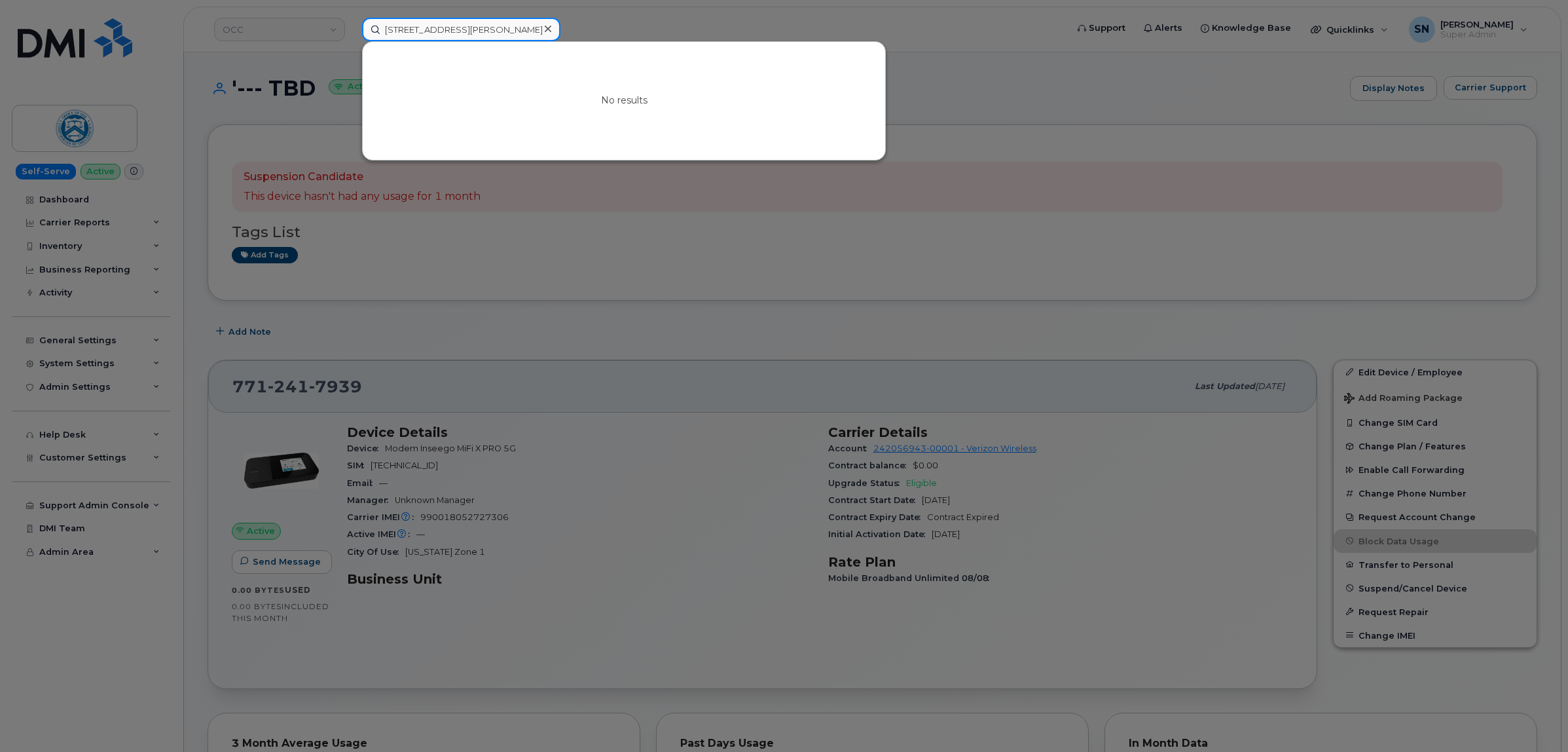
scroll to position [0, 0]
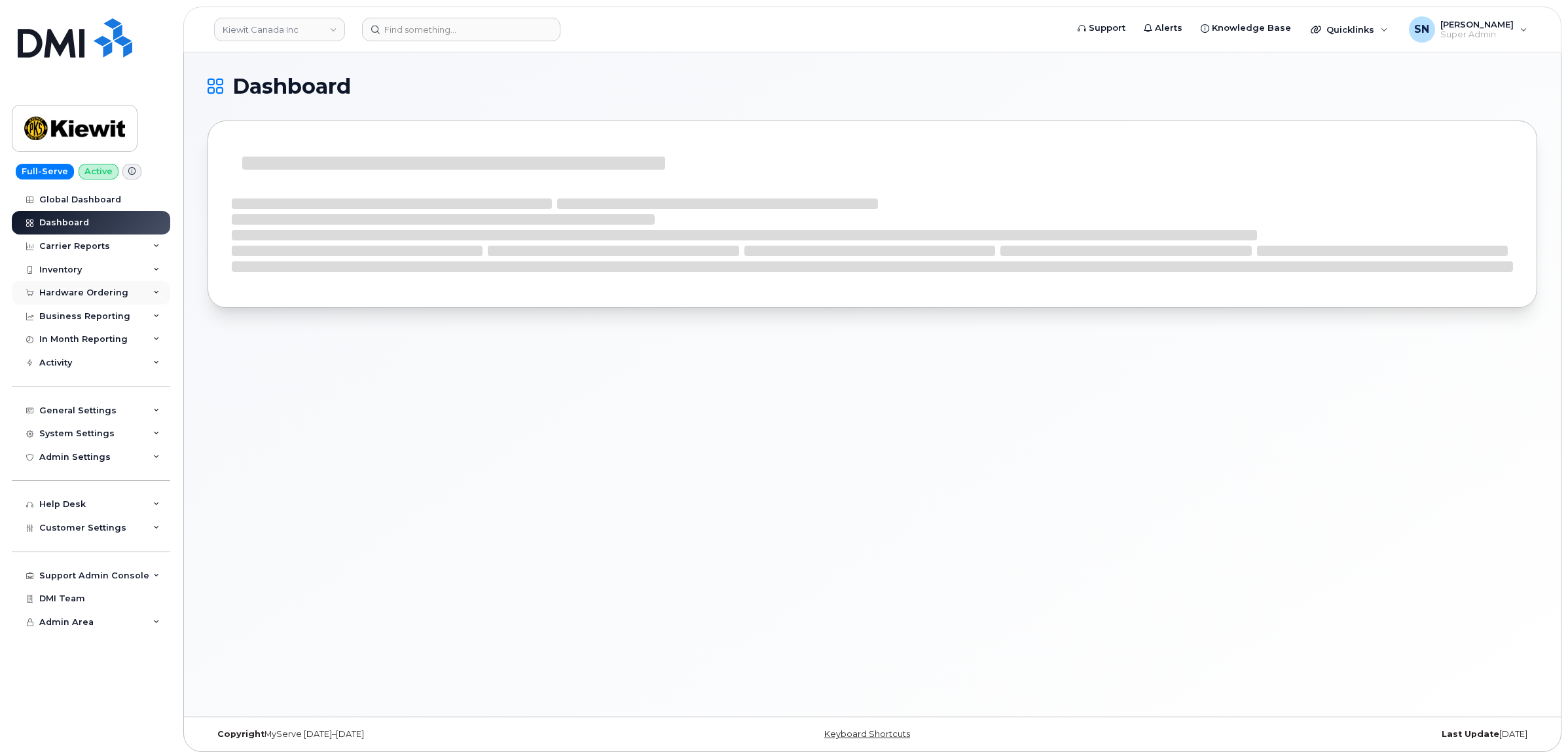
click at [99, 292] on div "Hardware Ordering" at bounding box center [83, 293] width 89 height 11
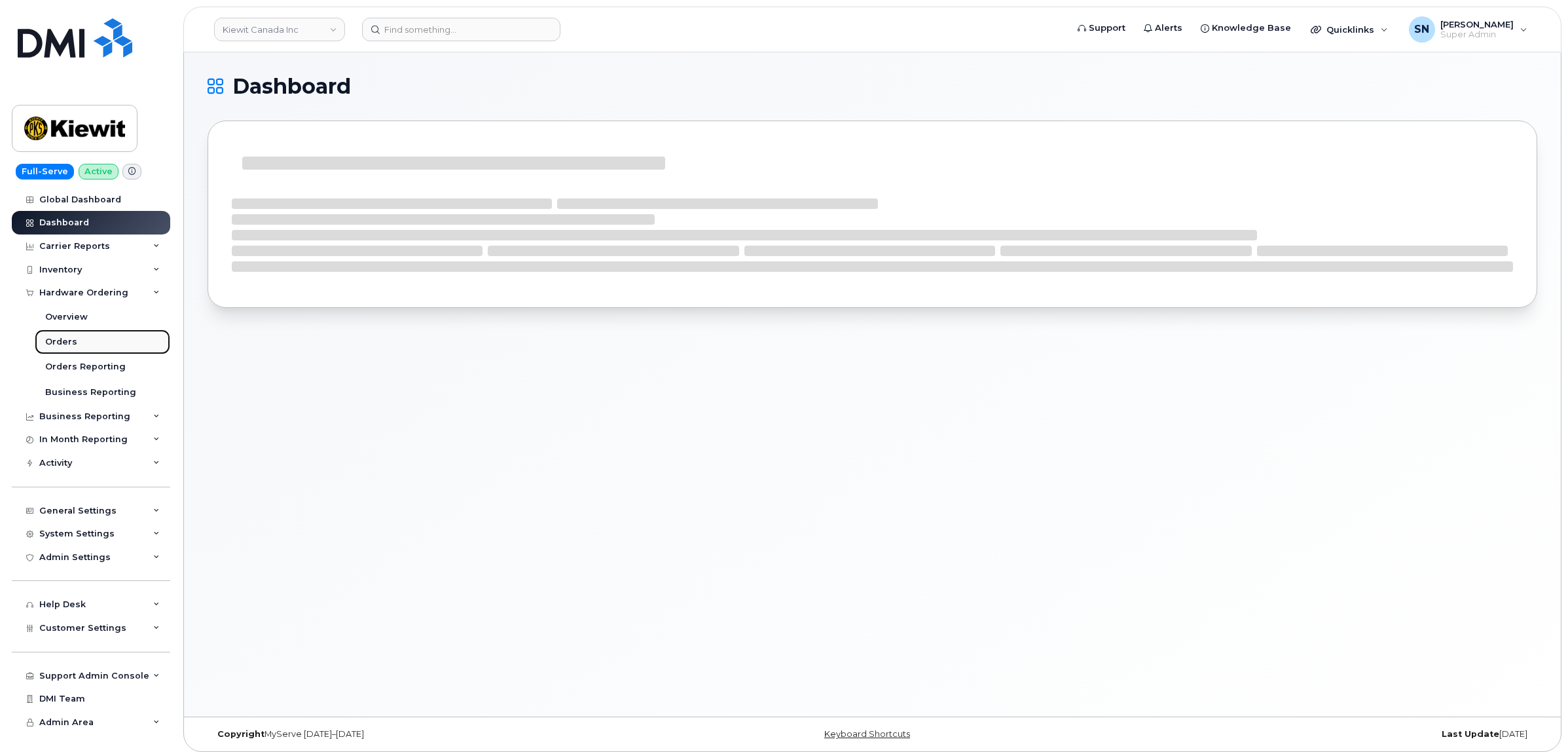
click at [73, 339] on div "Orders" at bounding box center [61, 341] width 32 height 12
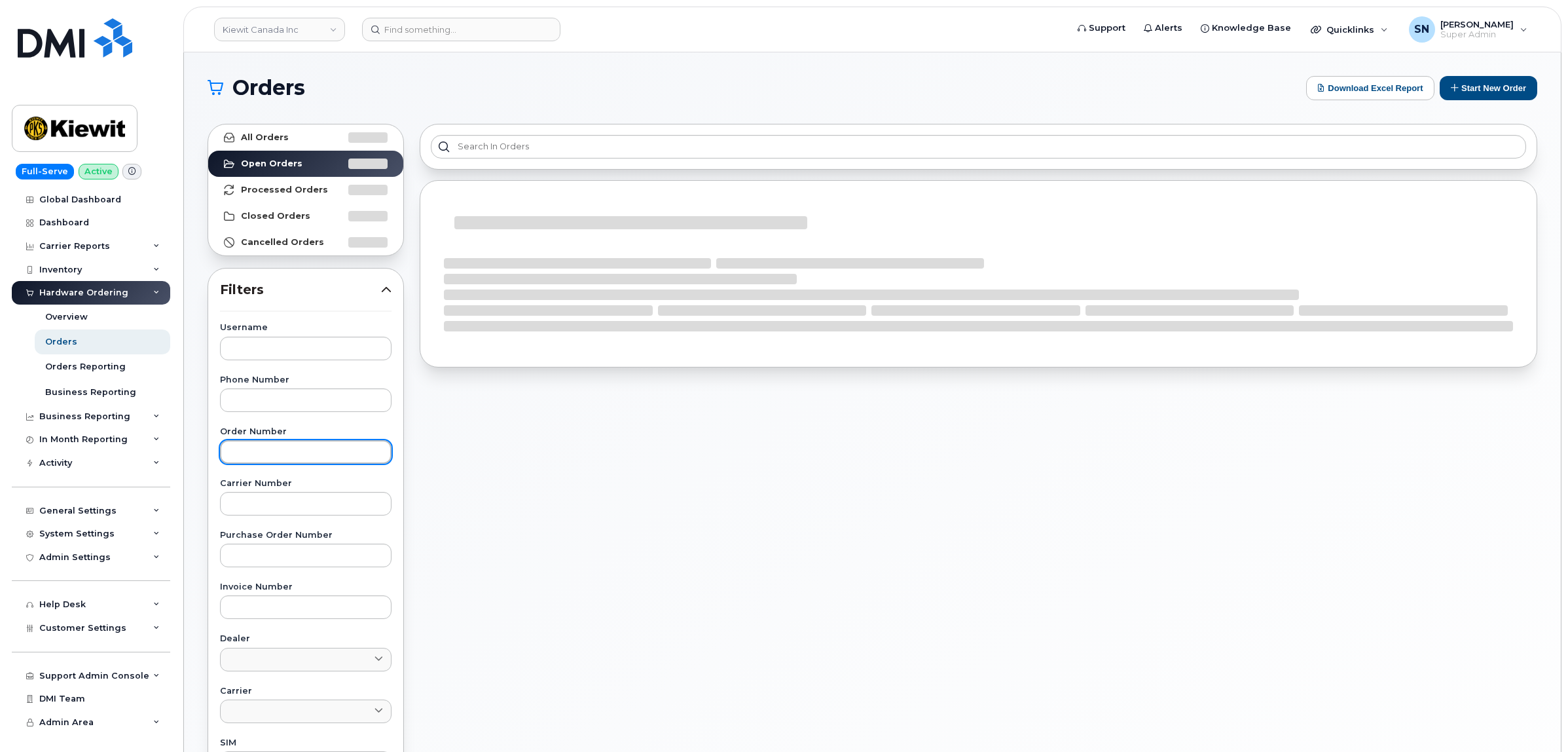
click at [303, 451] on input "text" at bounding box center [306, 452] width 172 height 24
paste input "3011304"
type input "3011304"
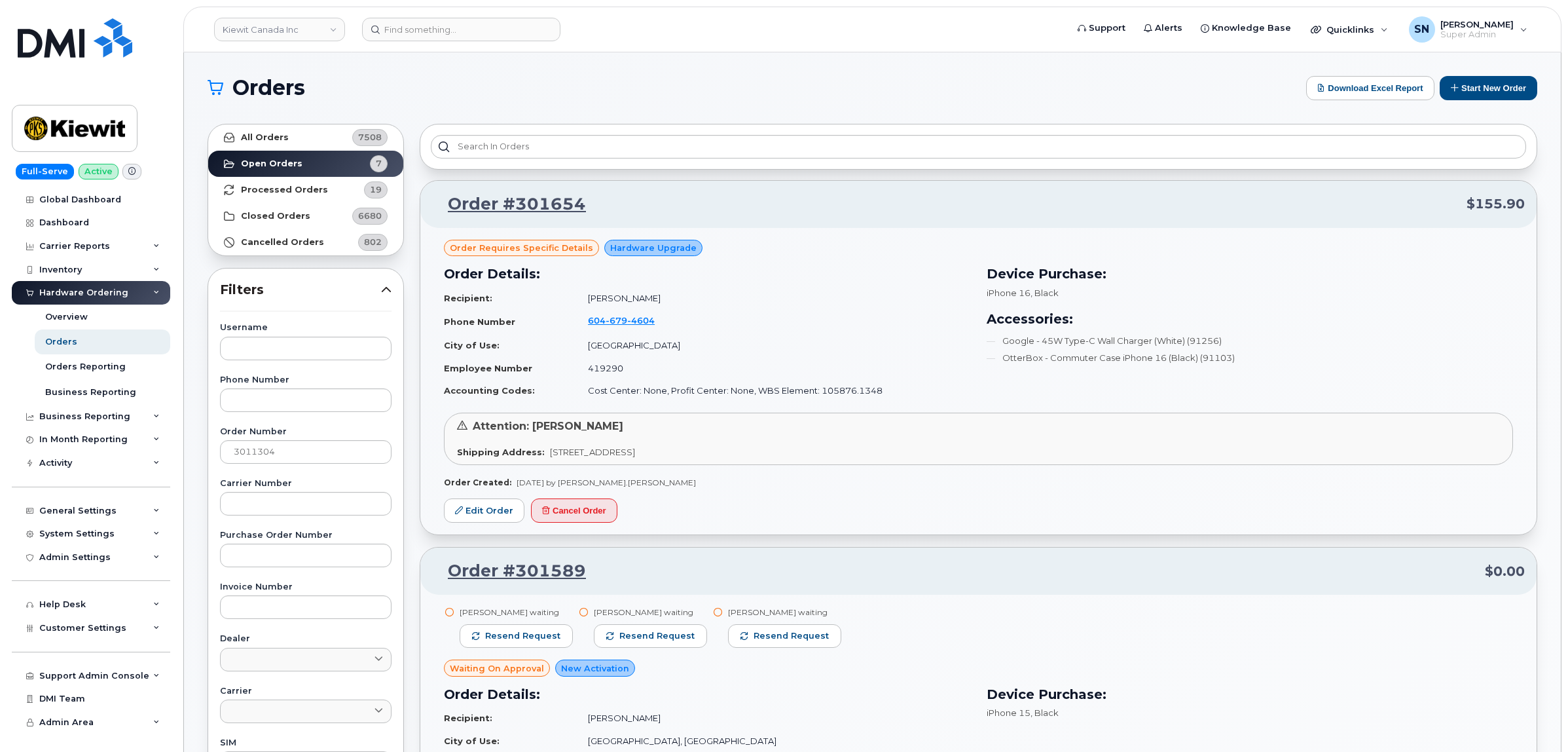
click at [328, 131] on link "All Orders 7508" at bounding box center [305, 138] width 195 height 27
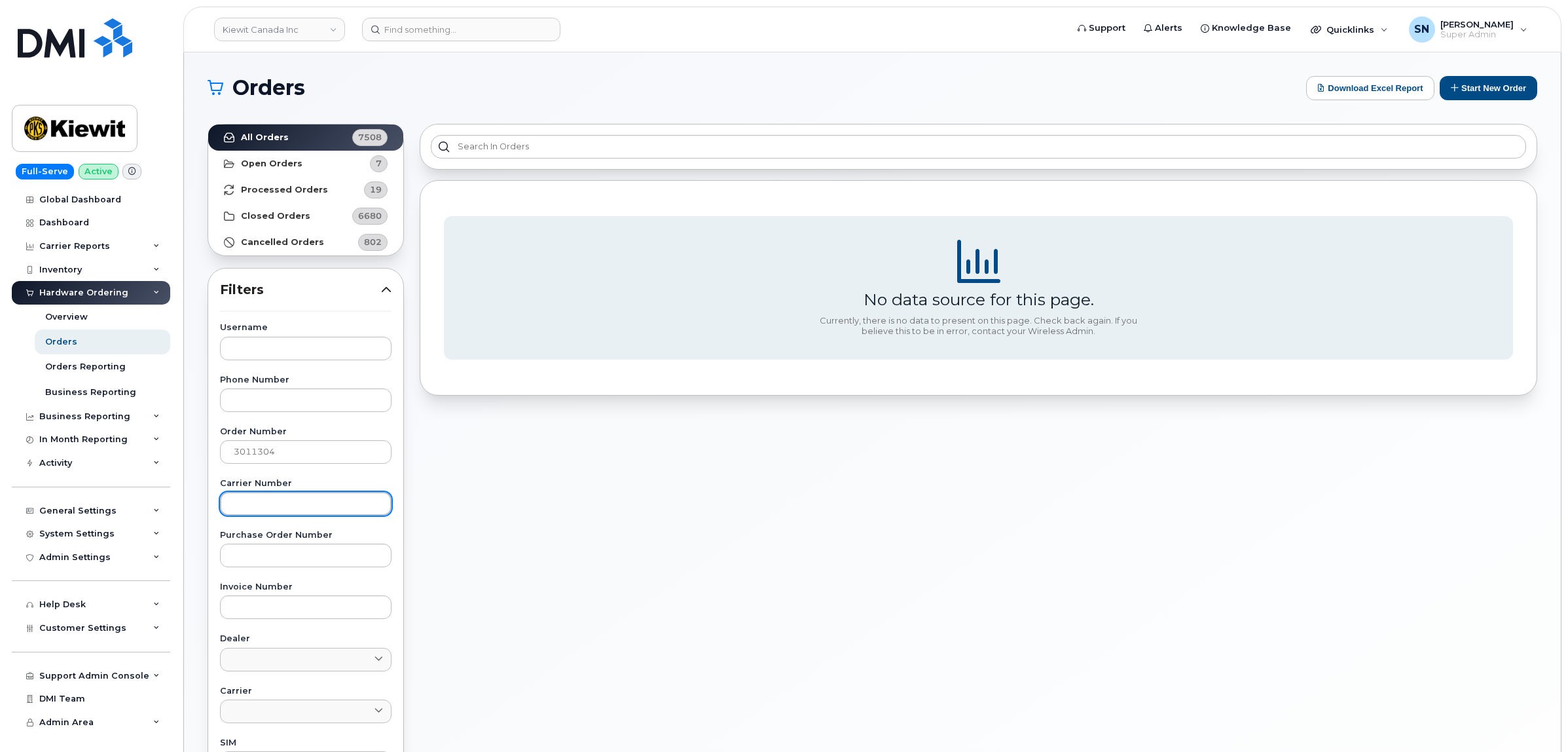
click at [290, 500] on input "text" at bounding box center [306, 503] width 172 height 24
paste input "3011304"
type input "3011304"
drag, startPoint x: 275, startPoint y: 452, endPoint x: 156, endPoint y: 444, distance: 119.3
click at [184, 446] on div "Kiewit Canada Inc Support Alerts Knowledge Base Quicklinks Suspend / Cancel Dev…" at bounding box center [872, 552] width 1377 height 1000
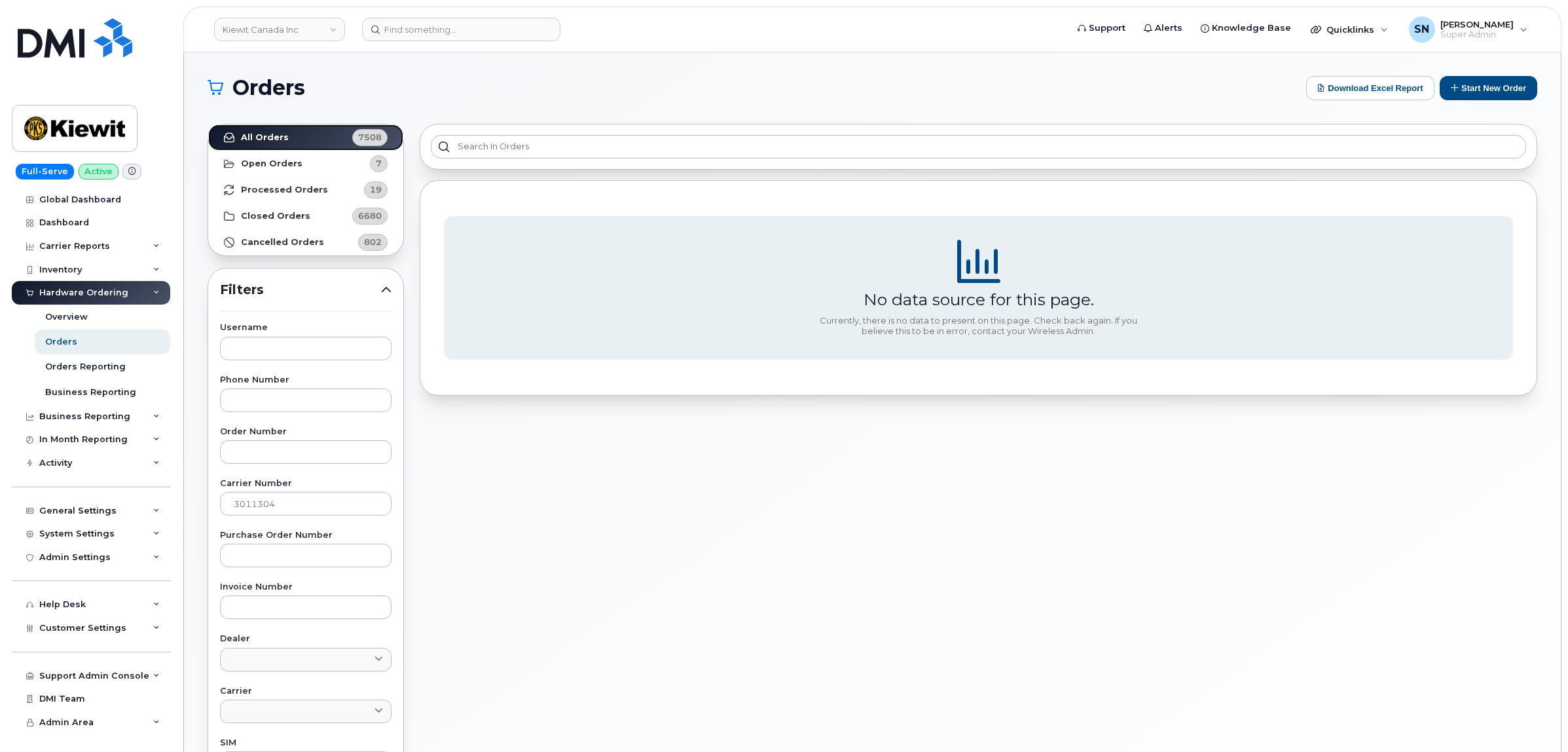
click at [273, 133] on strong "All Orders" at bounding box center [265, 137] width 48 height 11
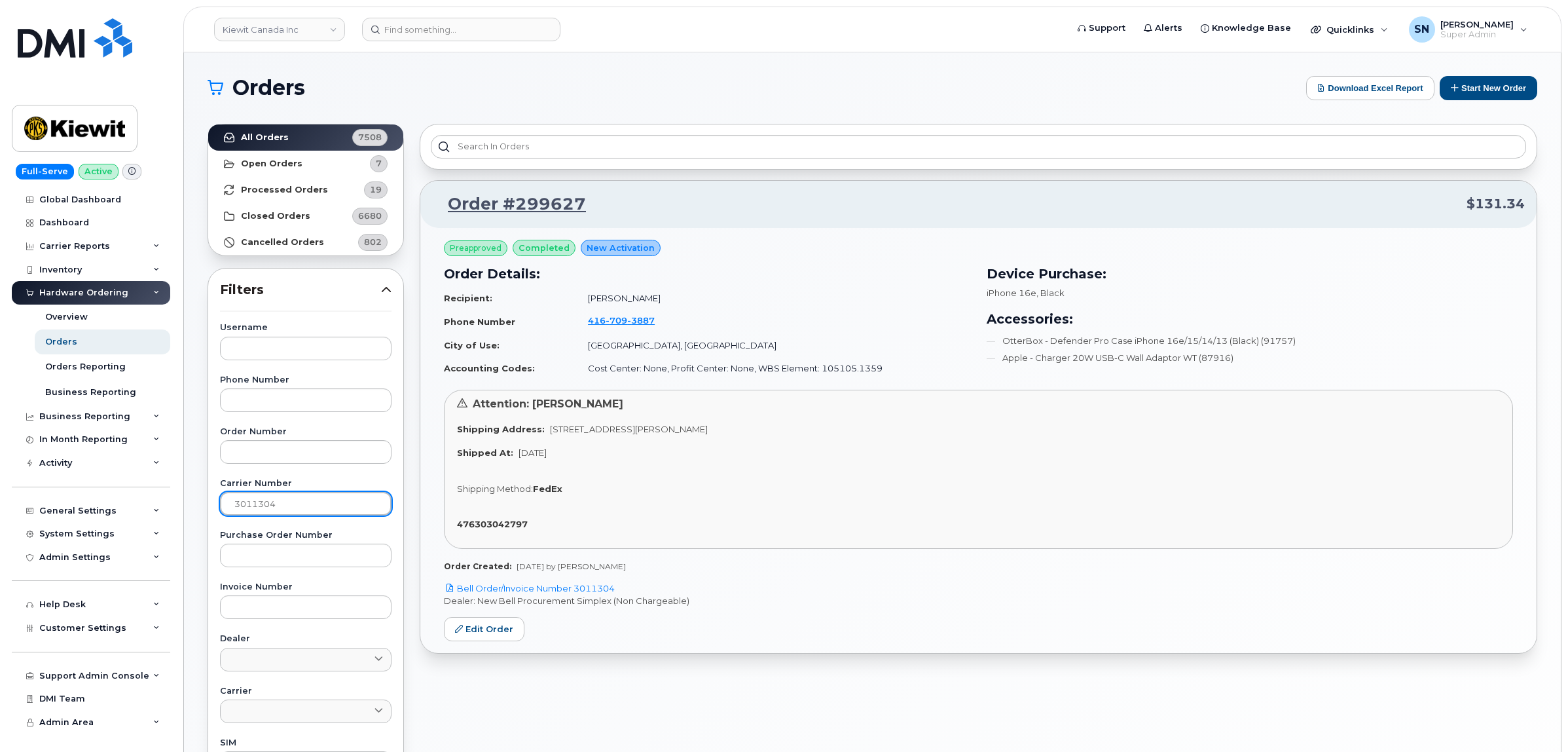
drag, startPoint x: 289, startPoint y: 502, endPoint x: 185, endPoint y: 500, distance: 104.0
click at [185, 502] on div "Orders Download Excel Report Start New Order All Orders 7508 Open Orders 7 Proc…" at bounding box center [872, 552] width 1377 height 1000
click at [289, 450] on input "text" at bounding box center [306, 452] width 172 height 24
paste input "300705"
type input "300705"
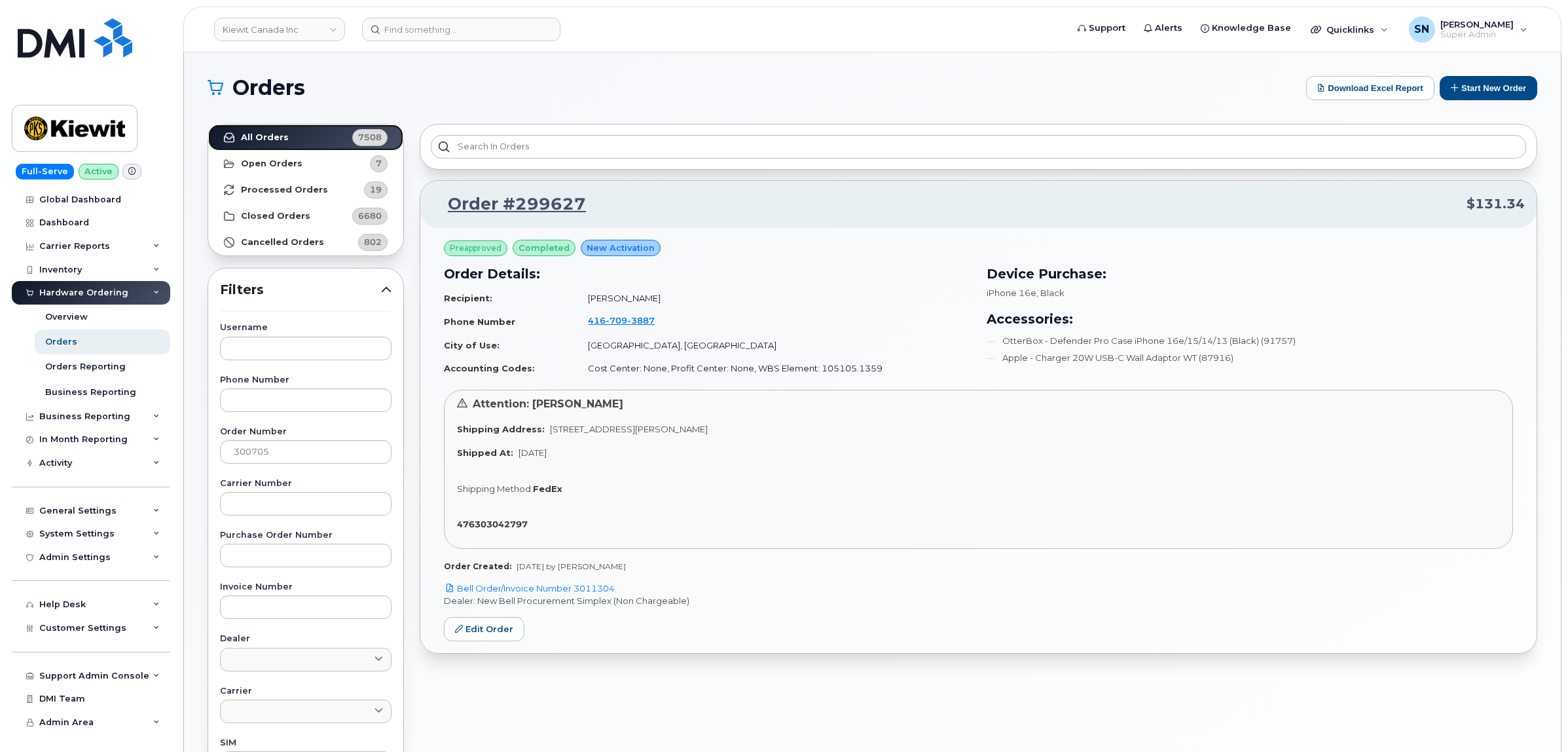
click at [260, 144] on link "All Orders 7508" at bounding box center [305, 138] width 195 height 27
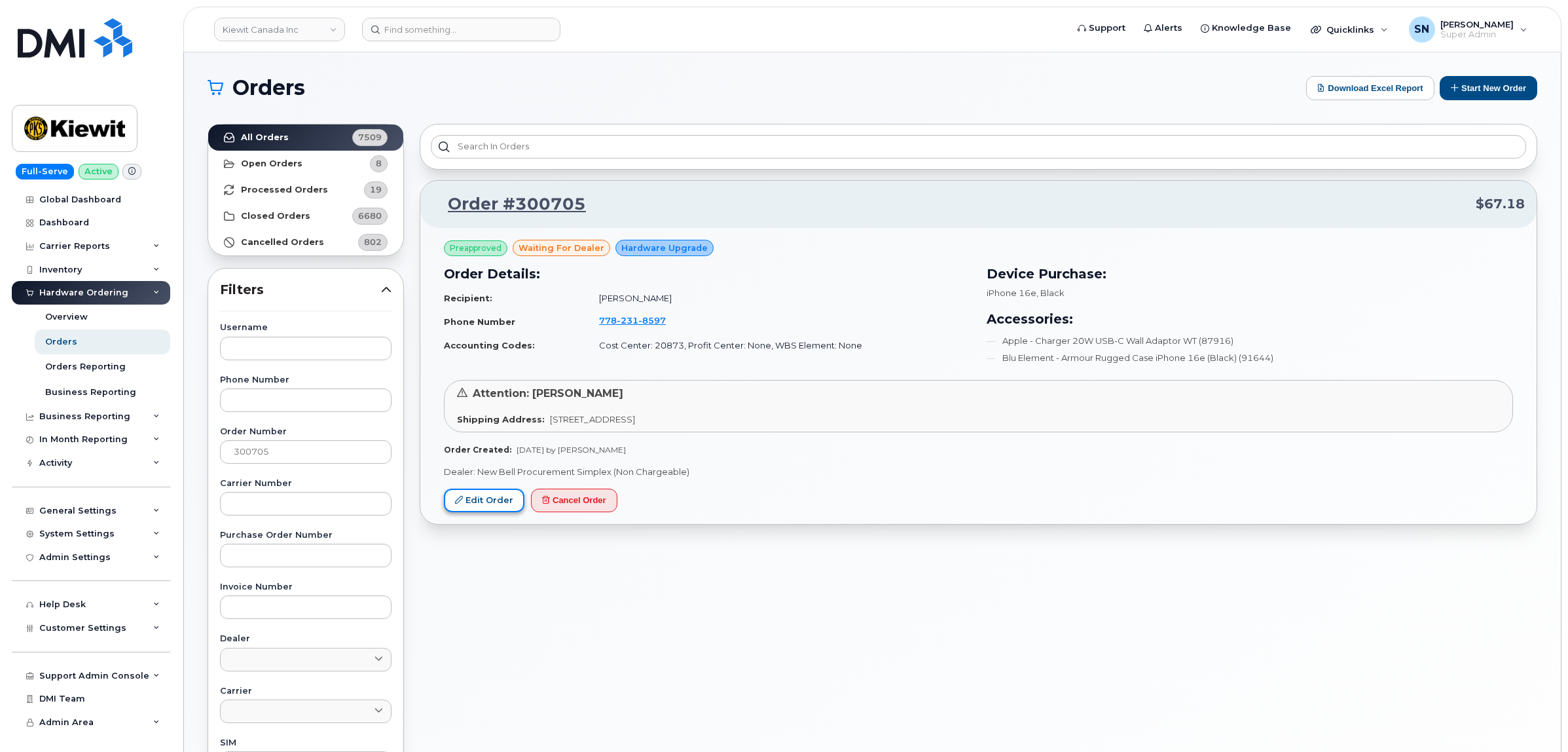
click at [492, 496] on link "Edit Order" at bounding box center [483, 500] width 81 height 24
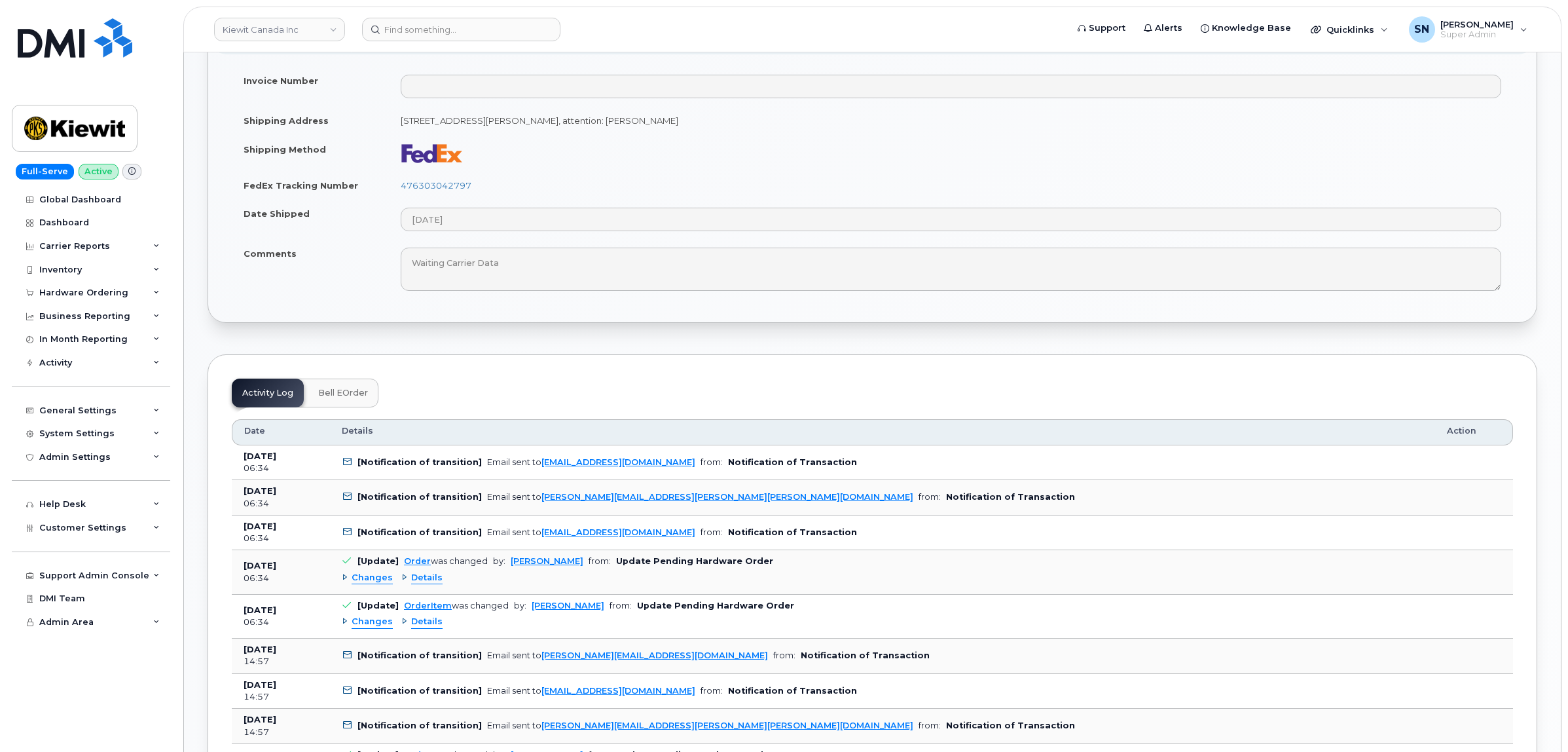
scroll to position [982, 0]
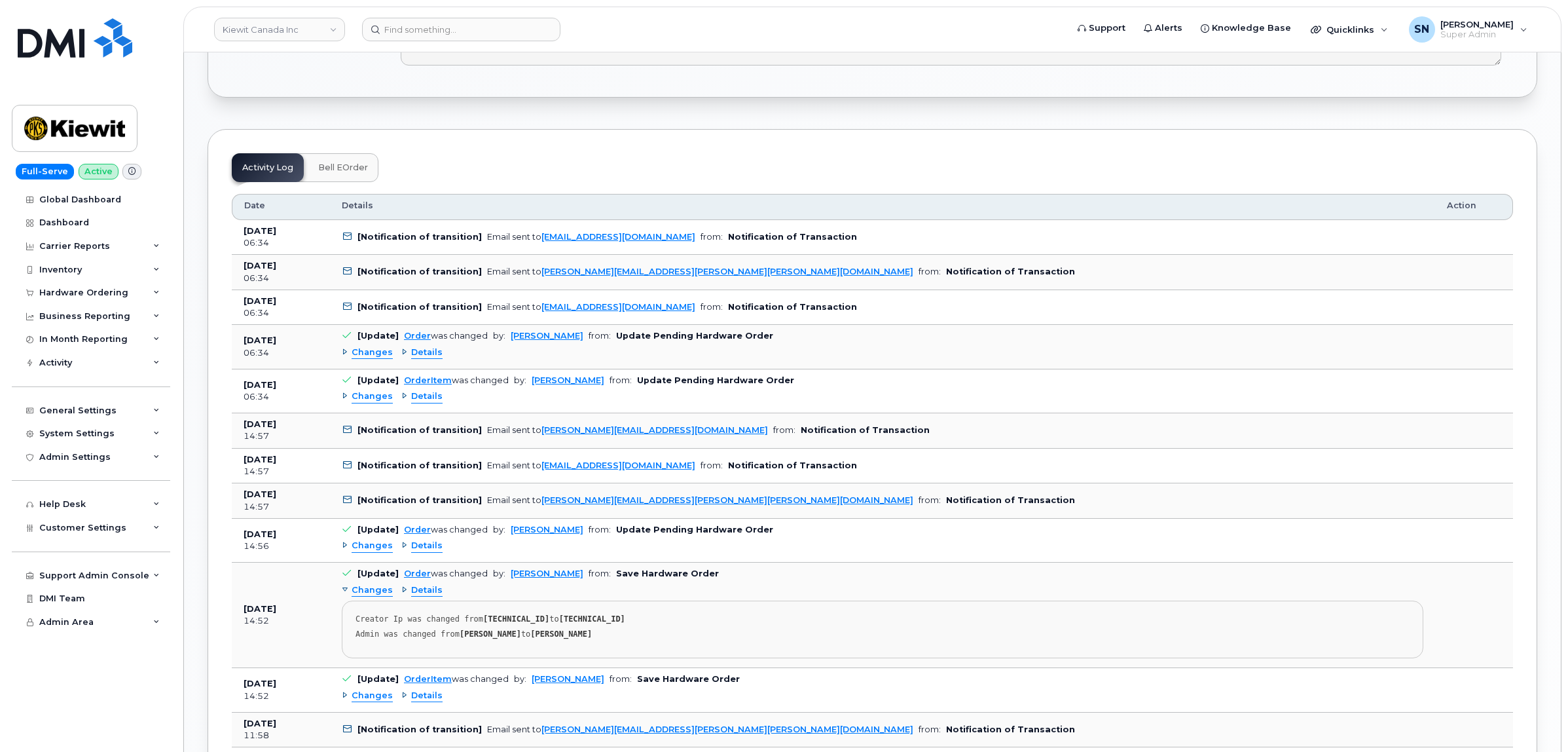
click at [357, 392] on span "Changes" at bounding box center [372, 397] width 42 height 12
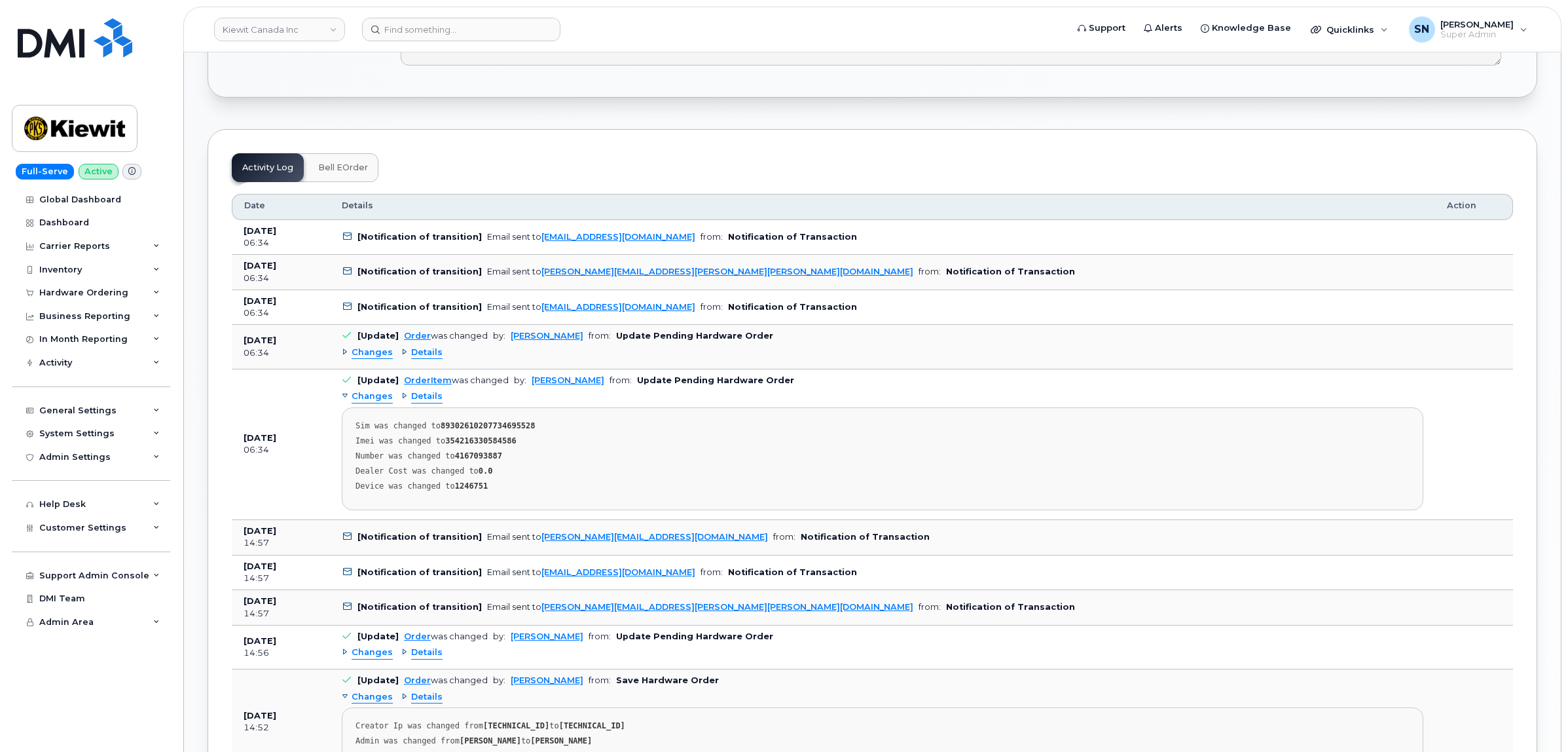
click at [357, 392] on span "Changes" at bounding box center [372, 397] width 42 height 12
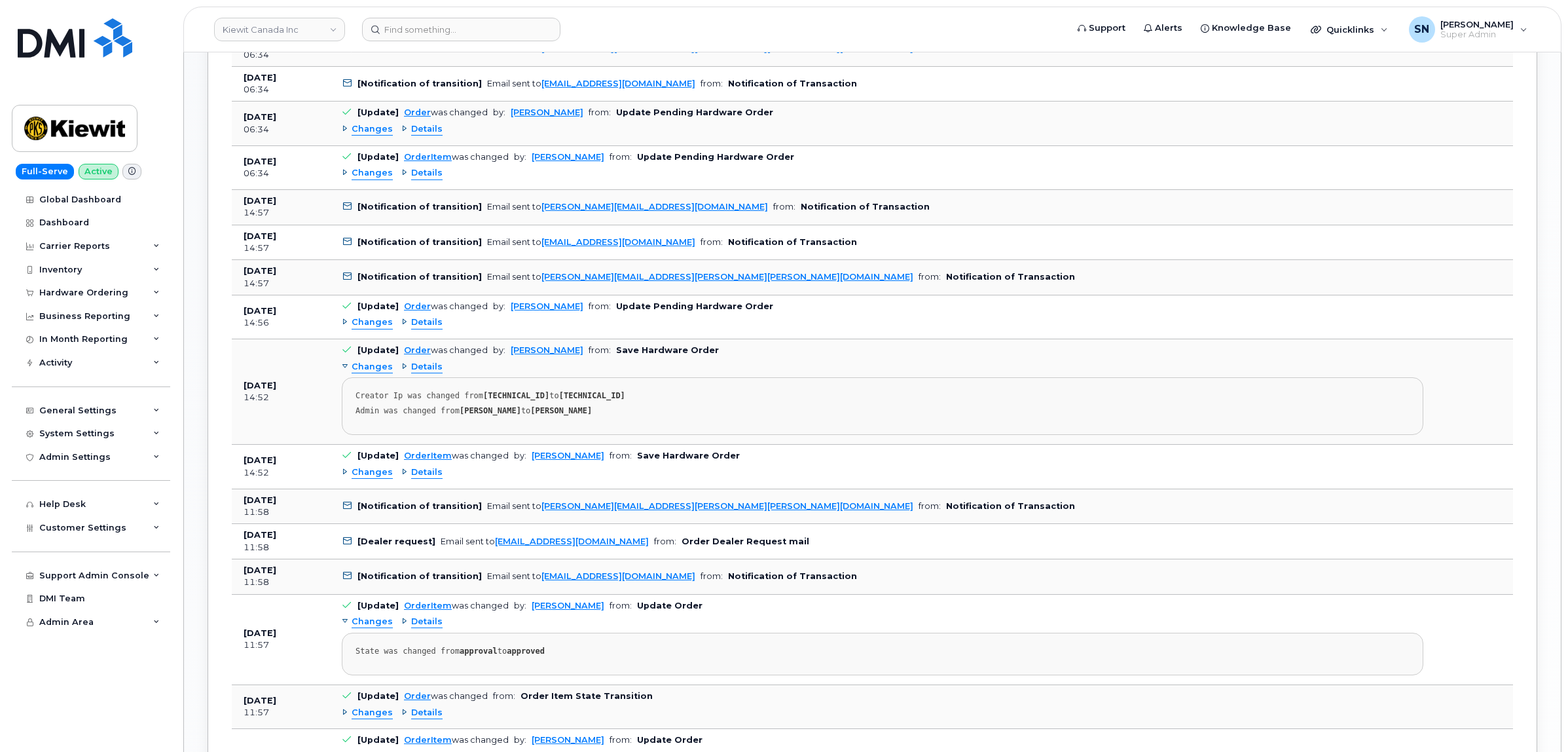
scroll to position [1229, 0]
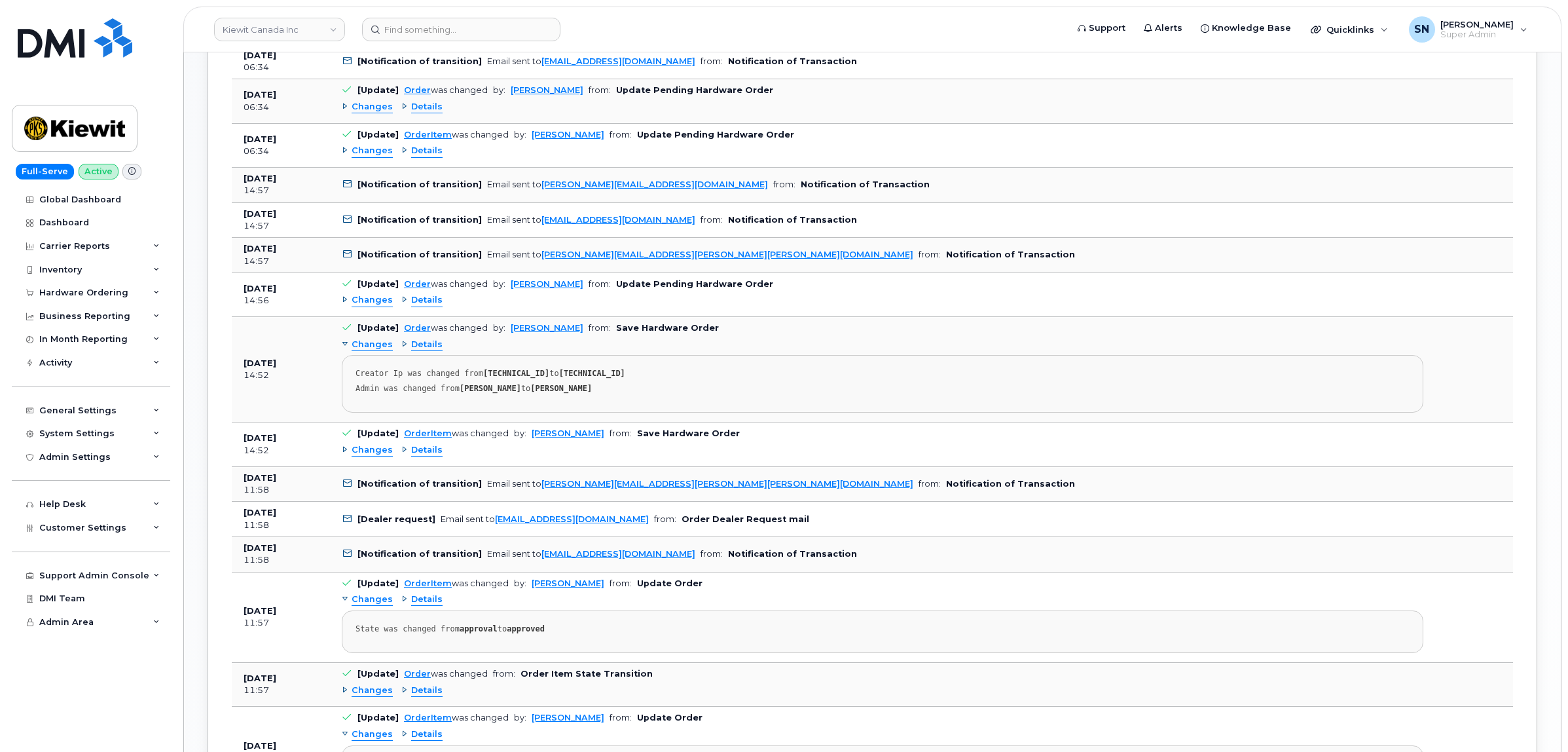
click at [374, 301] on span "Changes" at bounding box center [372, 300] width 42 height 12
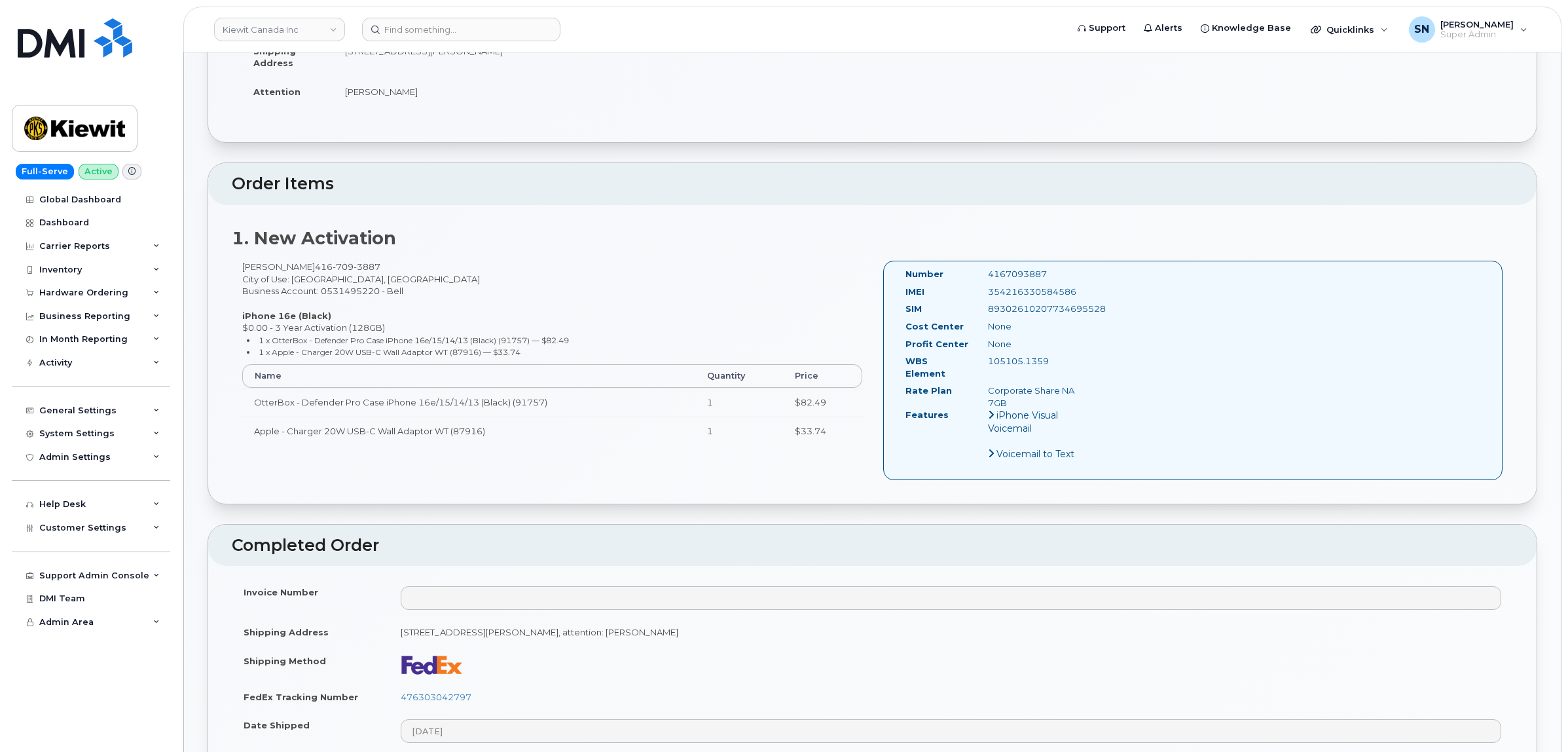
scroll to position [0, 0]
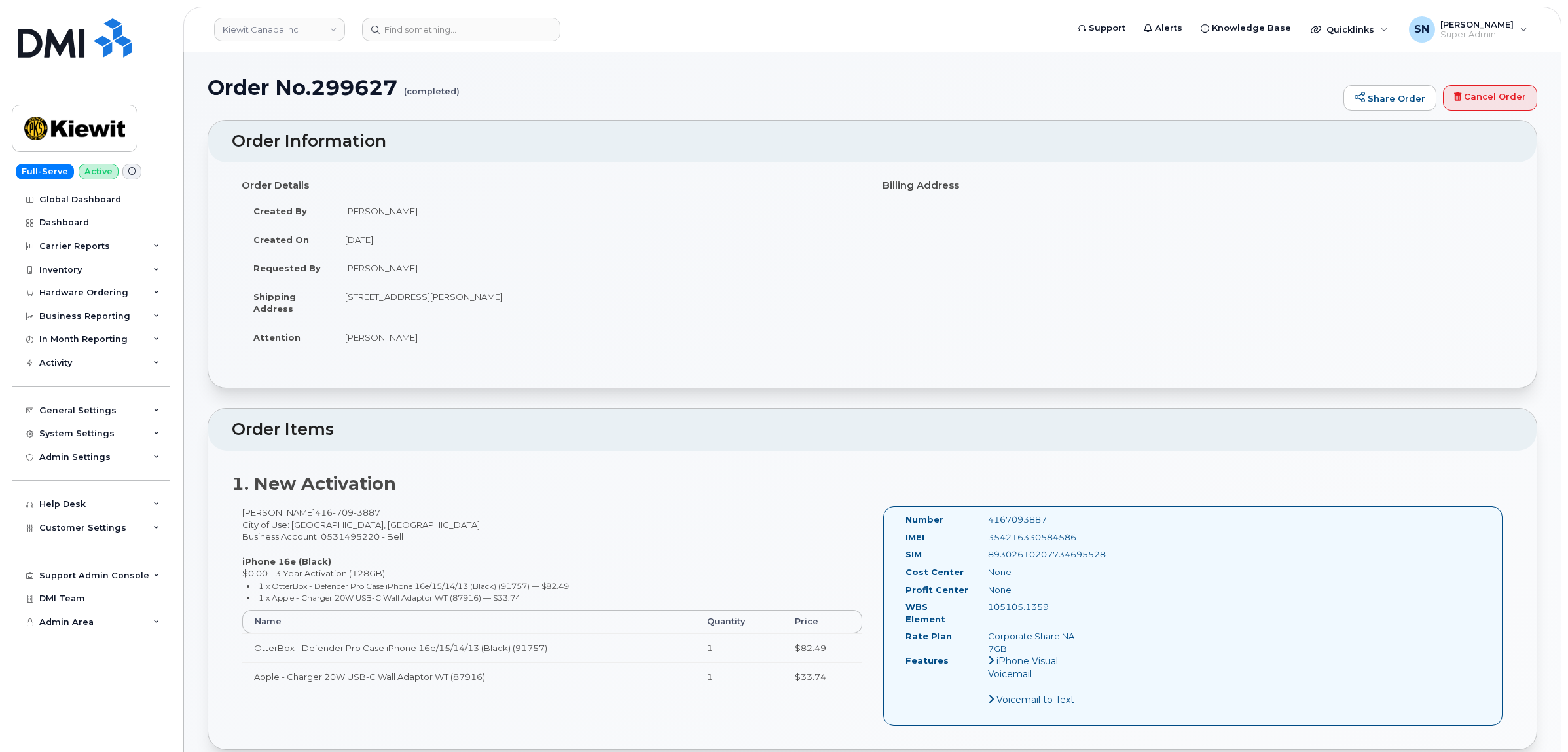
drag, startPoint x: 347, startPoint y: 296, endPoint x: 525, endPoint y: 300, distance: 178.0
click at [525, 300] on td "16 Lower Jarvis St TORONTO ON M5E 1N1 CANADA" at bounding box center [598, 303] width 529 height 41
copy td "16 Lower Jarvis St TORONTO ON M5E 1N1"
click at [573, 273] on td "Kimberly Boucher" at bounding box center [598, 267] width 529 height 29
click at [636, 361] on div "Order Details Created By Luke Shomaker Created On August 29, 2025 Requested By …" at bounding box center [552, 269] width 641 height 190
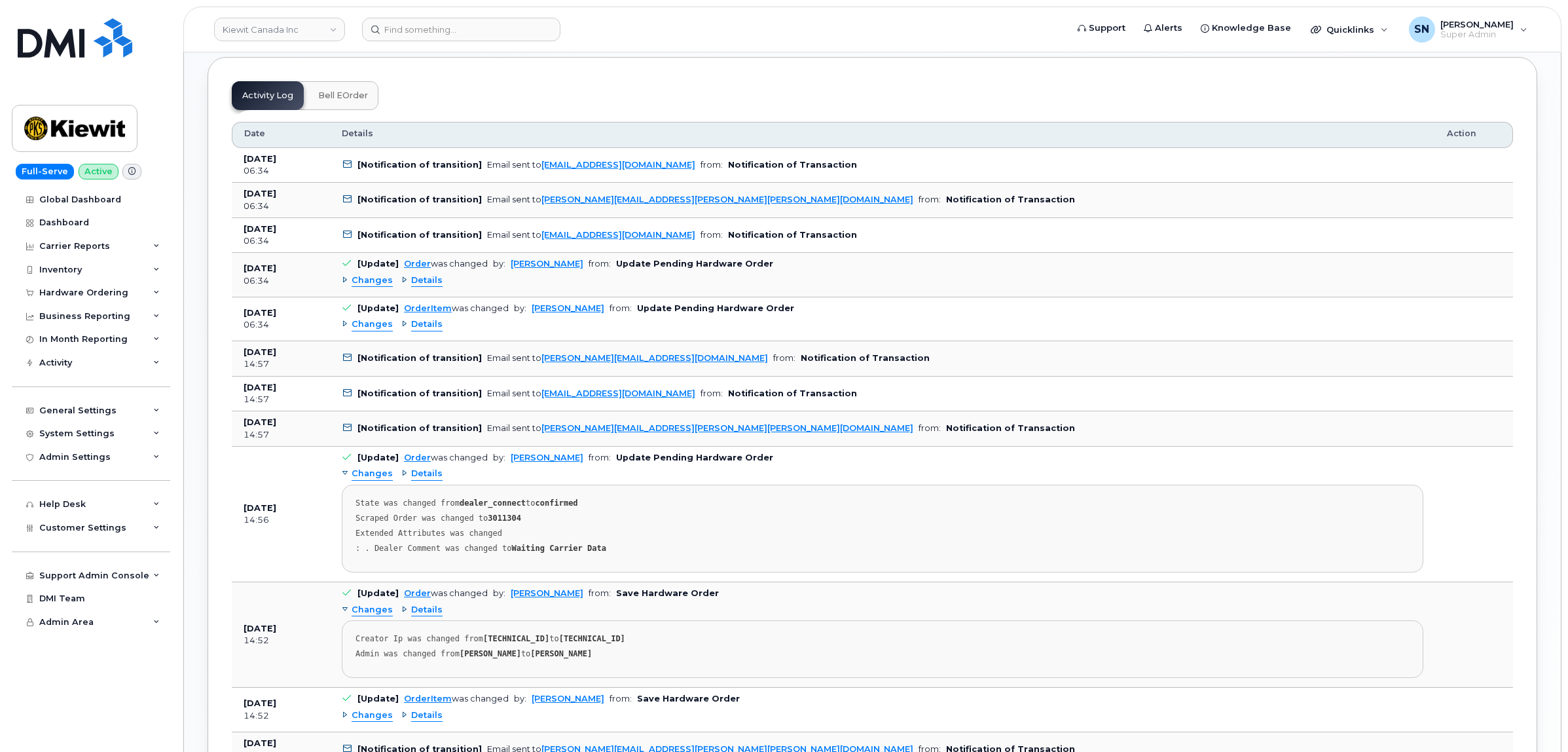
scroll to position [1065, 0]
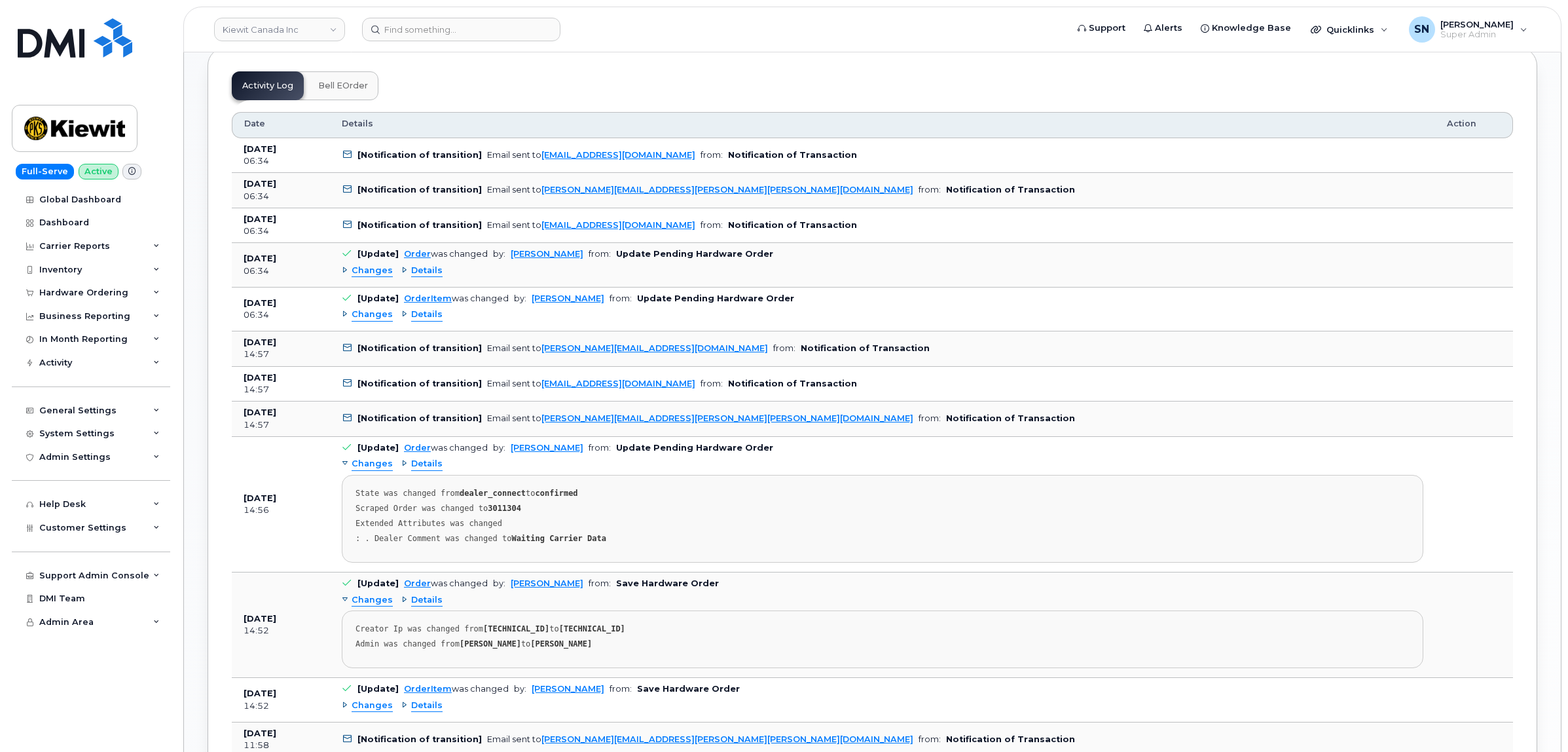
click at [379, 265] on span "Changes" at bounding box center [372, 271] width 42 height 12
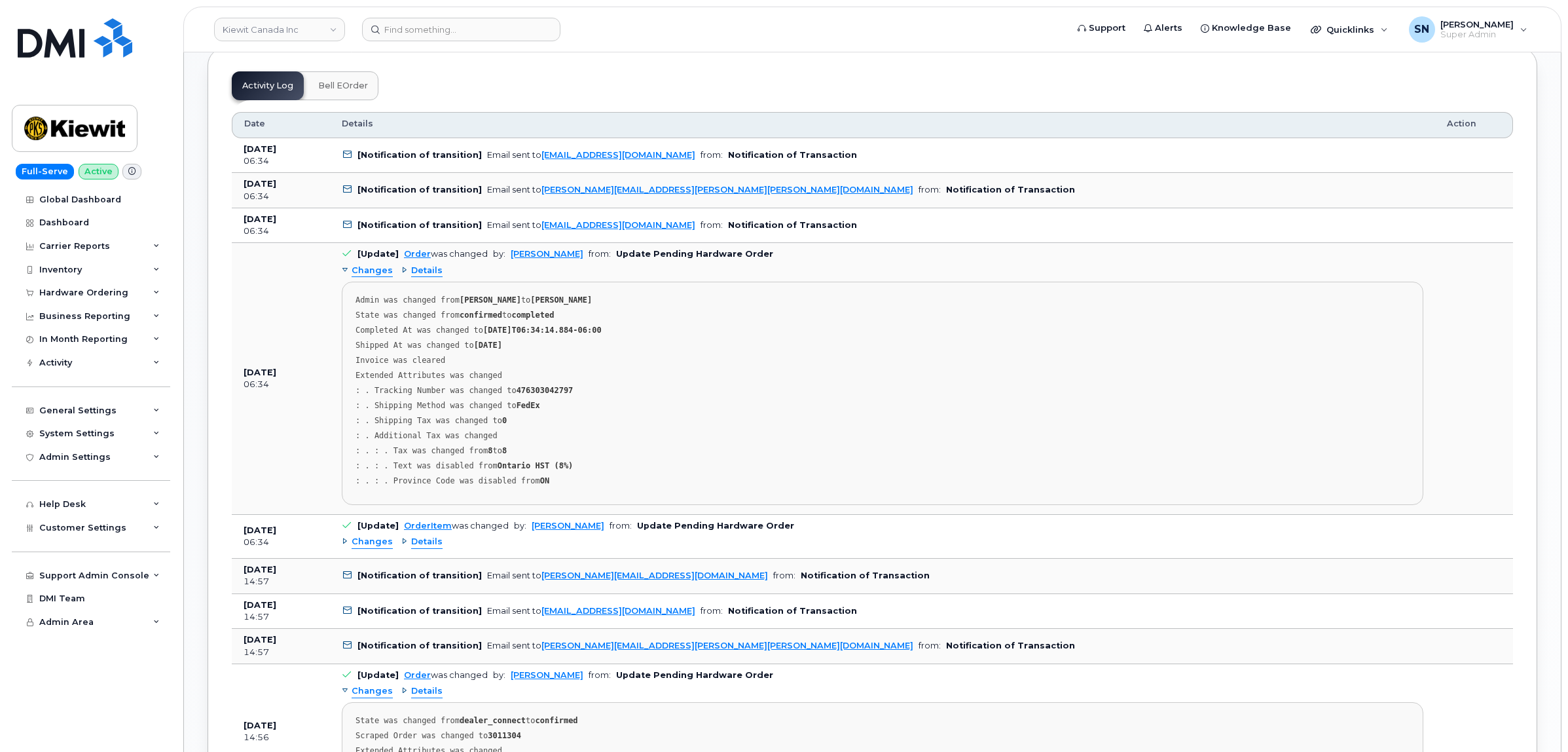
click at [379, 265] on span "Changes" at bounding box center [372, 271] width 42 height 12
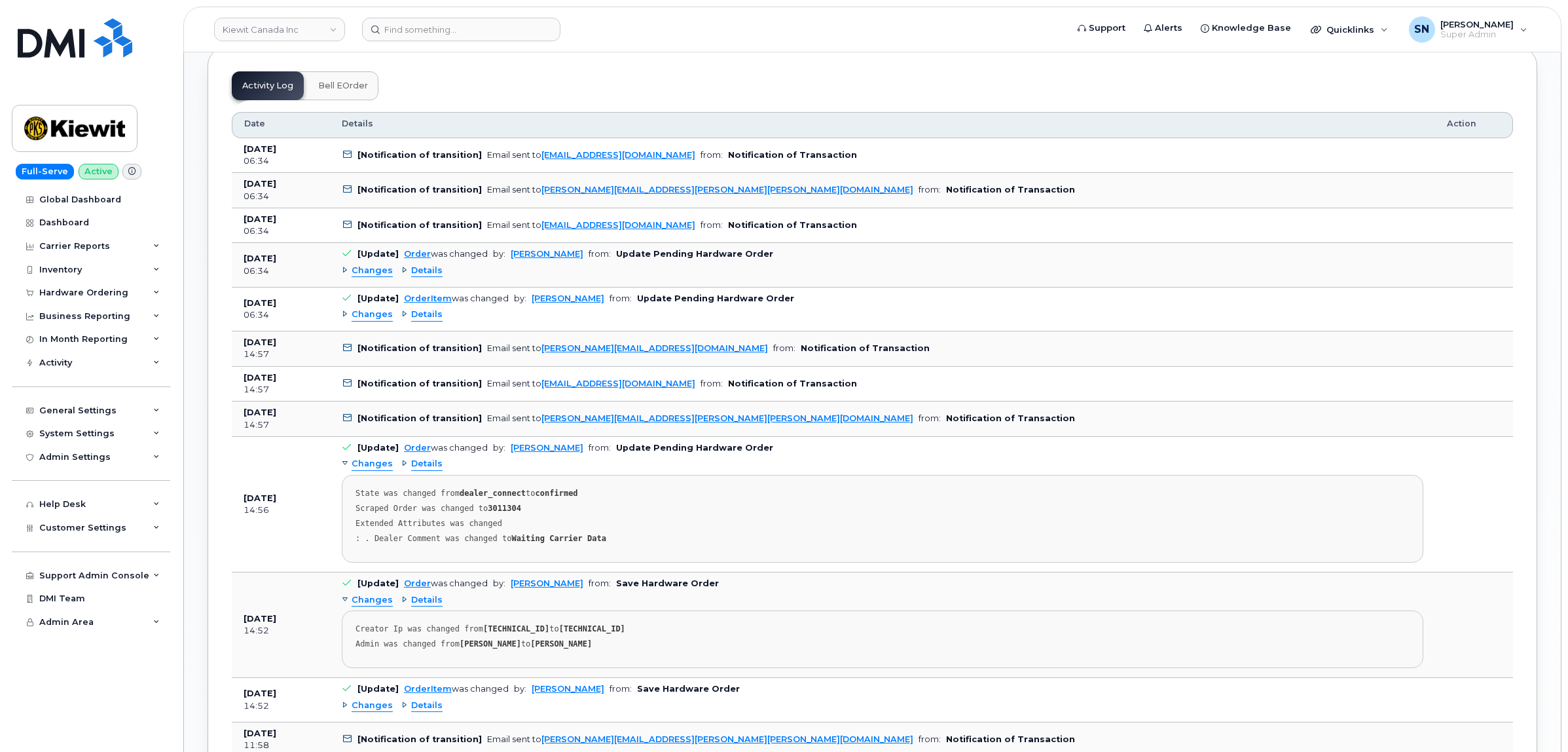
click at [382, 309] on span "Changes" at bounding box center [372, 314] width 42 height 12
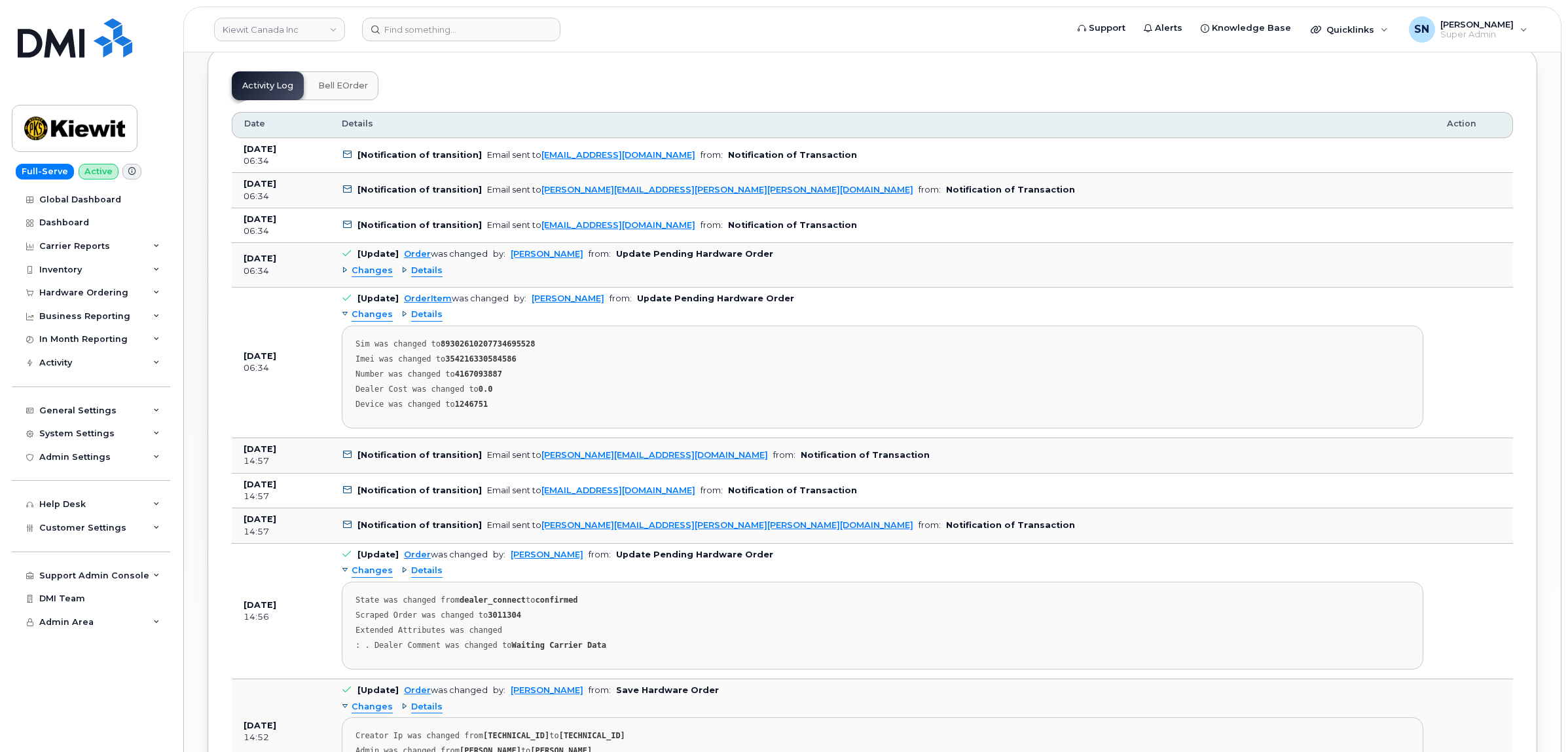
click at [382, 309] on span "Changes" at bounding box center [372, 314] width 42 height 12
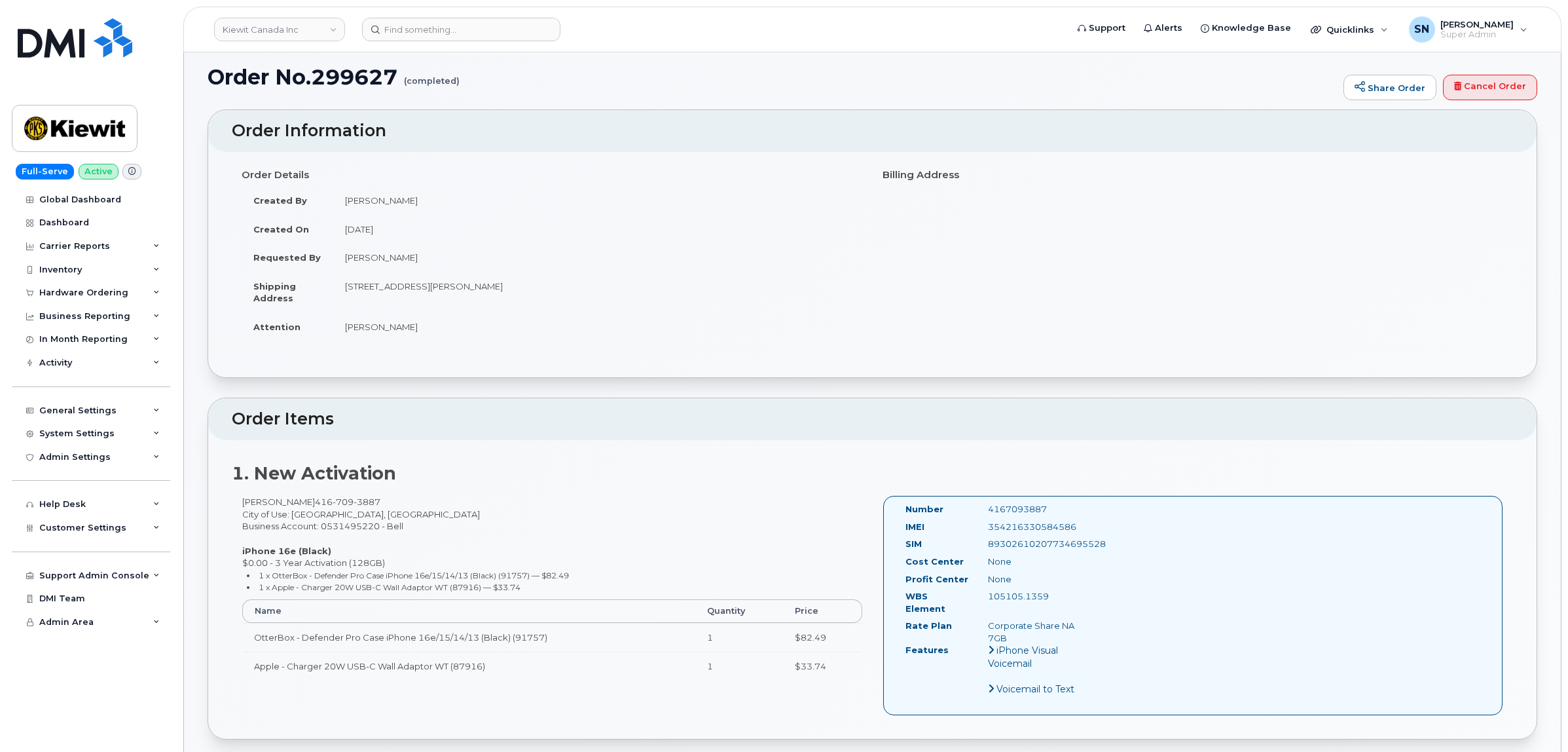
scroll to position [0, 0]
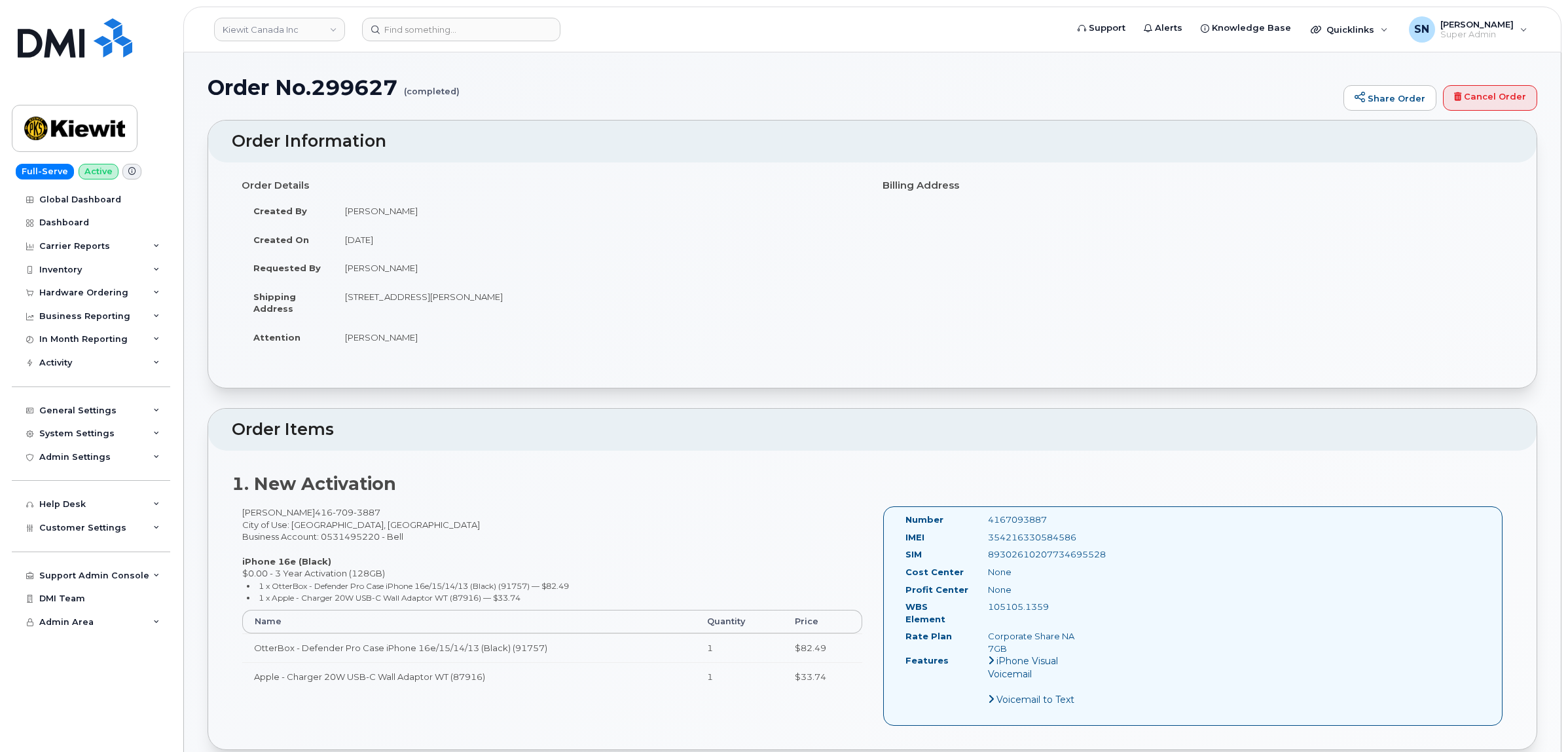
click at [614, 389] on div "Order Information Order Details Created By Luke Shomaker Created On August 29, …" at bounding box center [872, 253] width 1330 height 268
drag, startPoint x: 318, startPoint y: 87, endPoint x: 398, endPoint y: 93, distance: 80.2
click at [398, 93] on h1 "Order No.299627 (completed)" at bounding box center [772, 88] width 1130 height 23
copy h1 "299627"
click at [521, 83] on h1 "Order No.299627 (completed)" at bounding box center [772, 88] width 1130 height 23
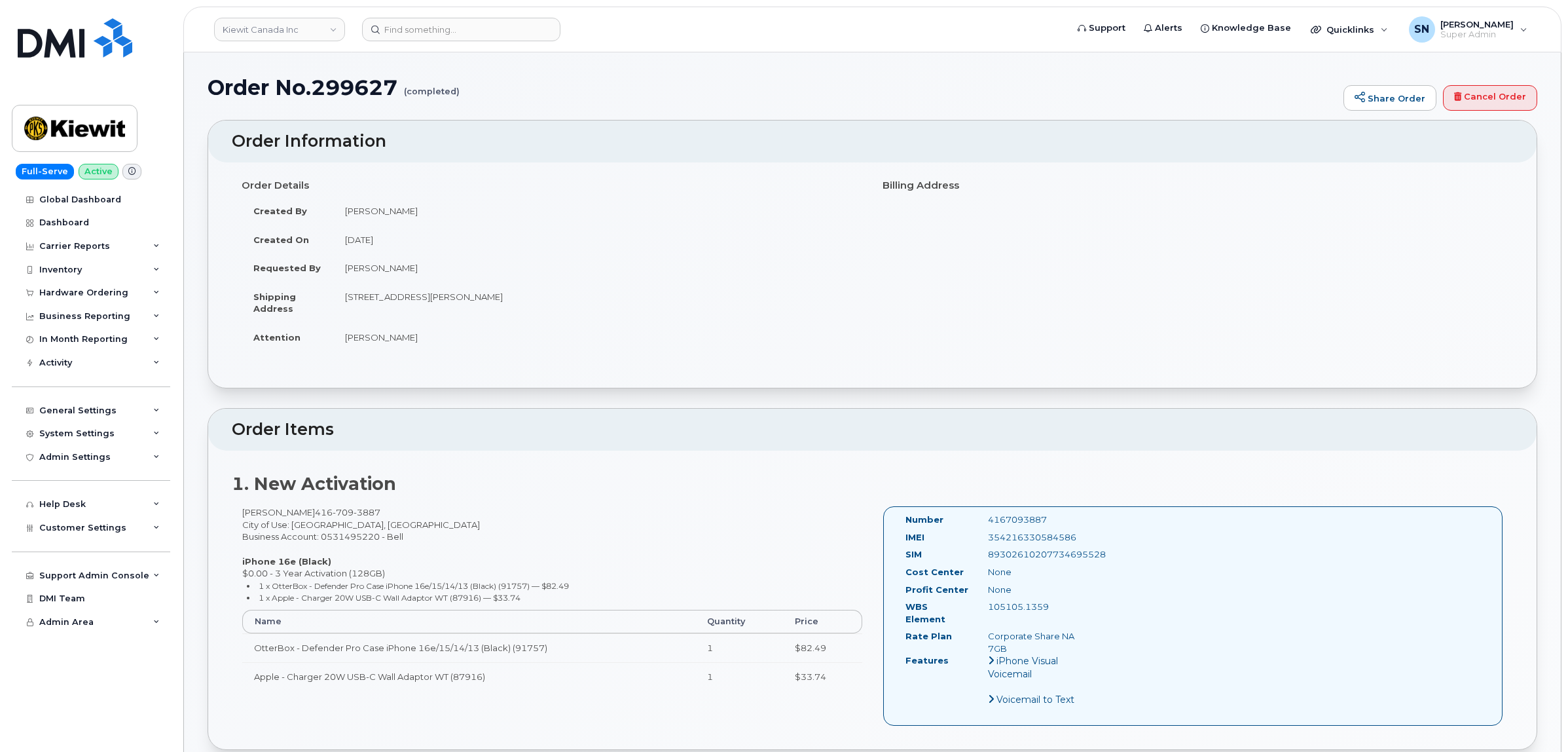
click at [627, 381] on div "Order Details Created By Luke Shomaker Created On August 29, 2025 Requested By …" at bounding box center [872, 275] width 1329 height 225
click at [557, 293] on td "16 Lower Jarvis St TORONTO ON M5E 1N1 CANADA" at bounding box center [598, 303] width 529 height 41
drag, startPoint x: 723, startPoint y: 396, endPoint x: 661, endPoint y: 366, distance: 68.9
click at [478, 104] on div "Order No.299627 (completed) Share Order Cancel Order" at bounding box center [872, 98] width 1330 height 44
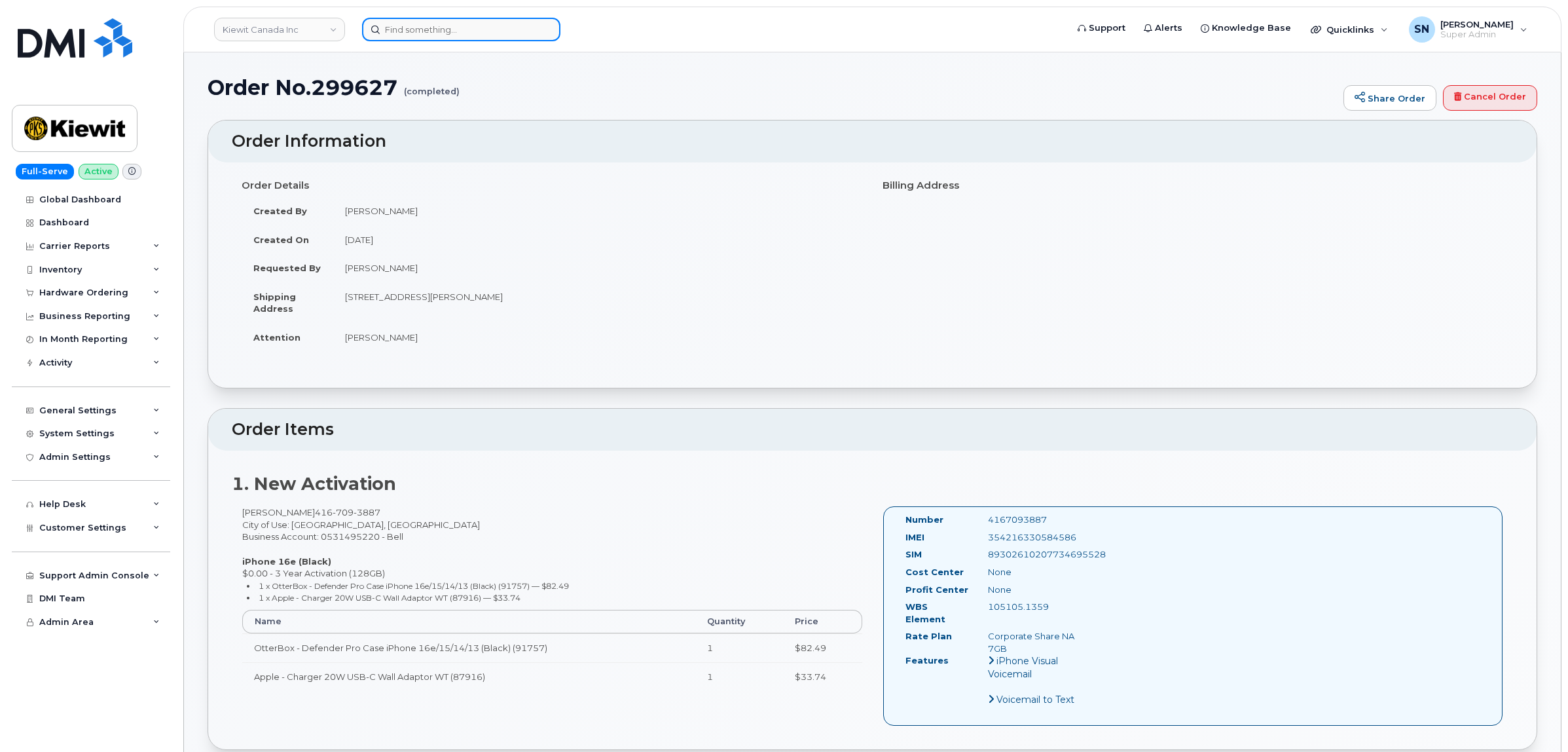
click at [505, 27] on input at bounding box center [461, 29] width 198 height 24
paste input "2023847364"
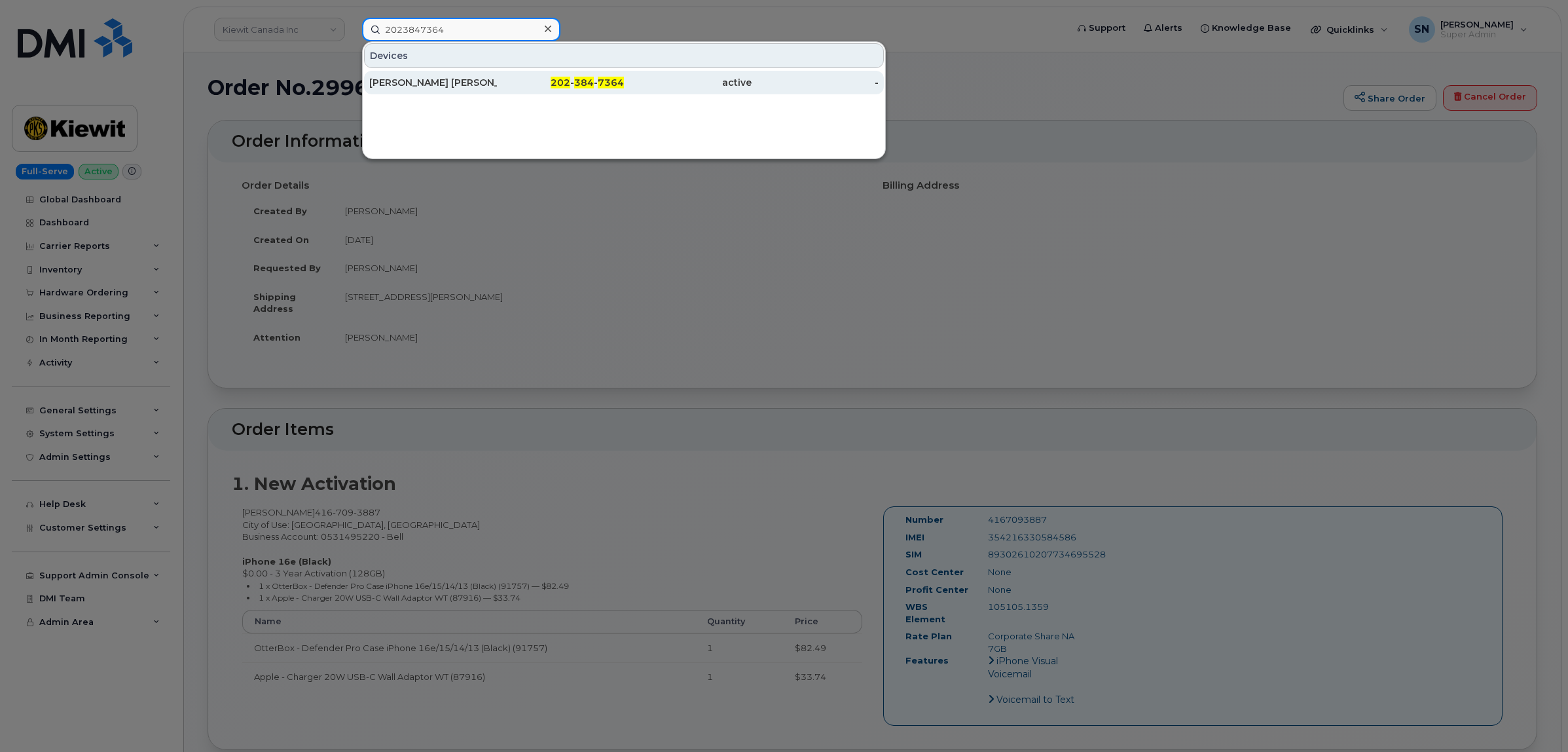
type input "2023847364"
click at [630, 74] on div "active" at bounding box center [688, 82] width 127 height 24
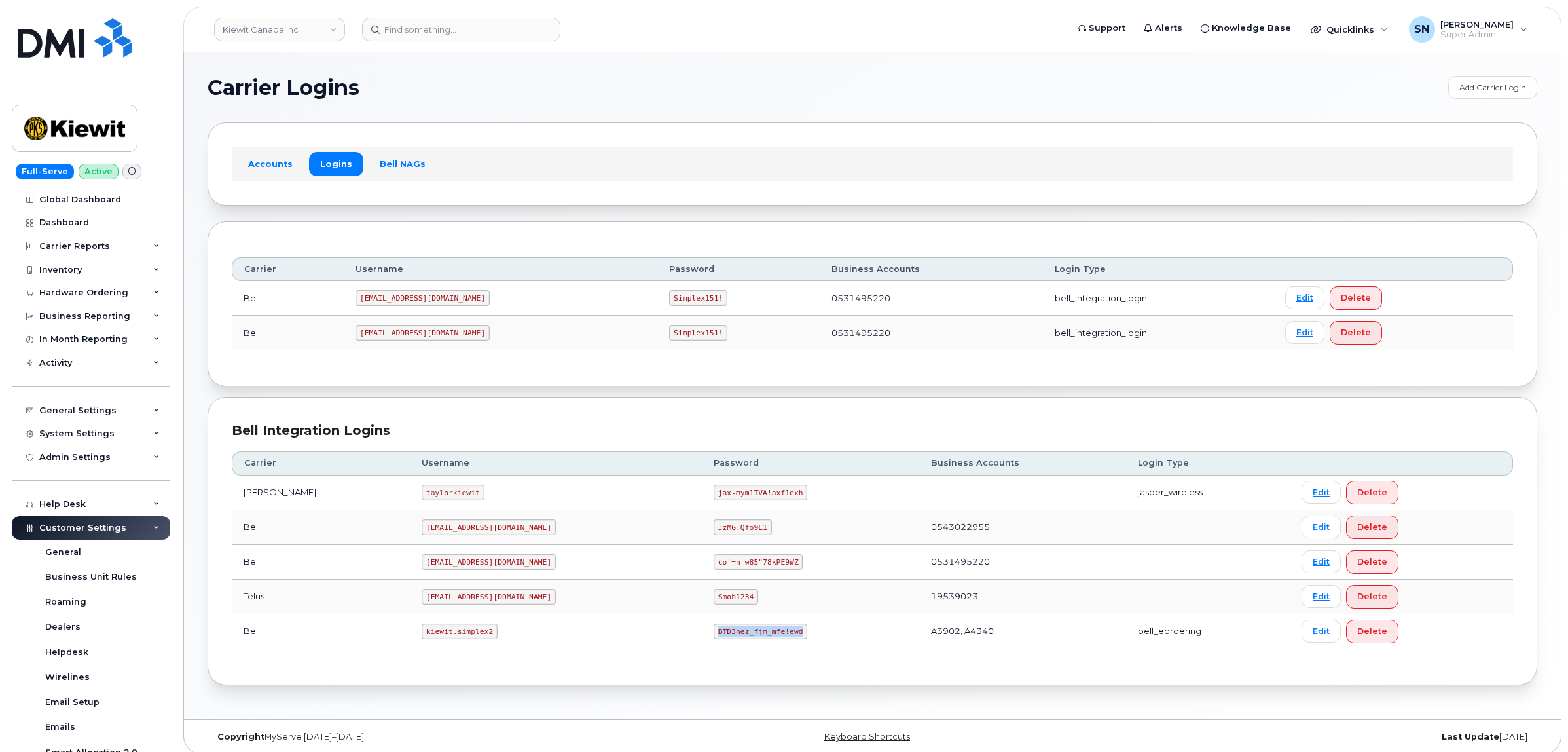
scroll to position [227, 0]
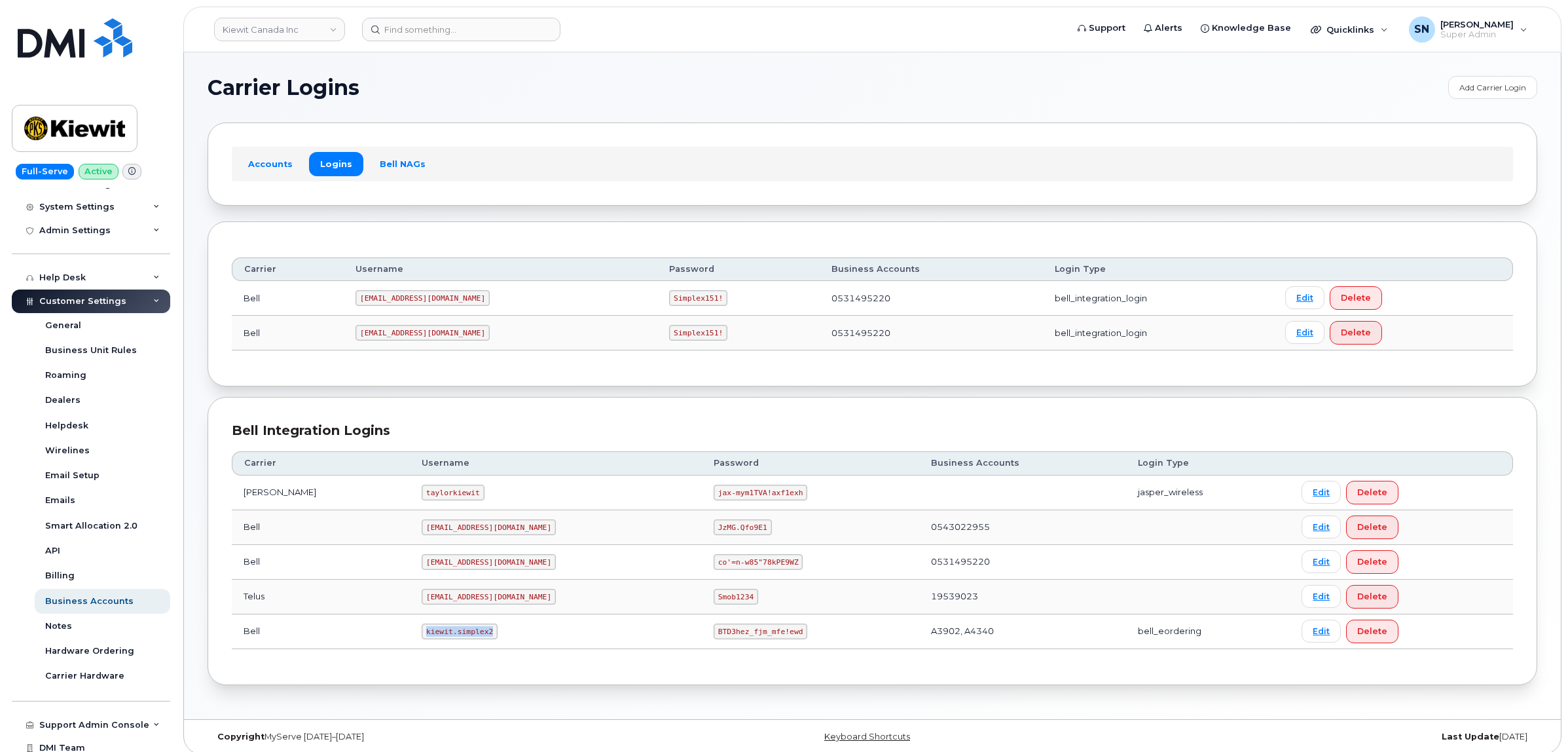
drag, startPoint x: 391, startPoint y: 632, endPoint x: 456, endPoint y: 640, distance: 65.5
click at [456, 640] on code "kiewit.simplex2" at bounding box center [460, 632] width 76 height 16
copy code "kiewit.simplex2"
drag, startPoint x: 657, startPoint y: 633, endPoint x: 744, endPoint y: 640, distance: 87.3
click at [744, 640] on td "BTD3hez_fjm_mfe!ewd" at bounding box center [811, 632] width 218 height 35
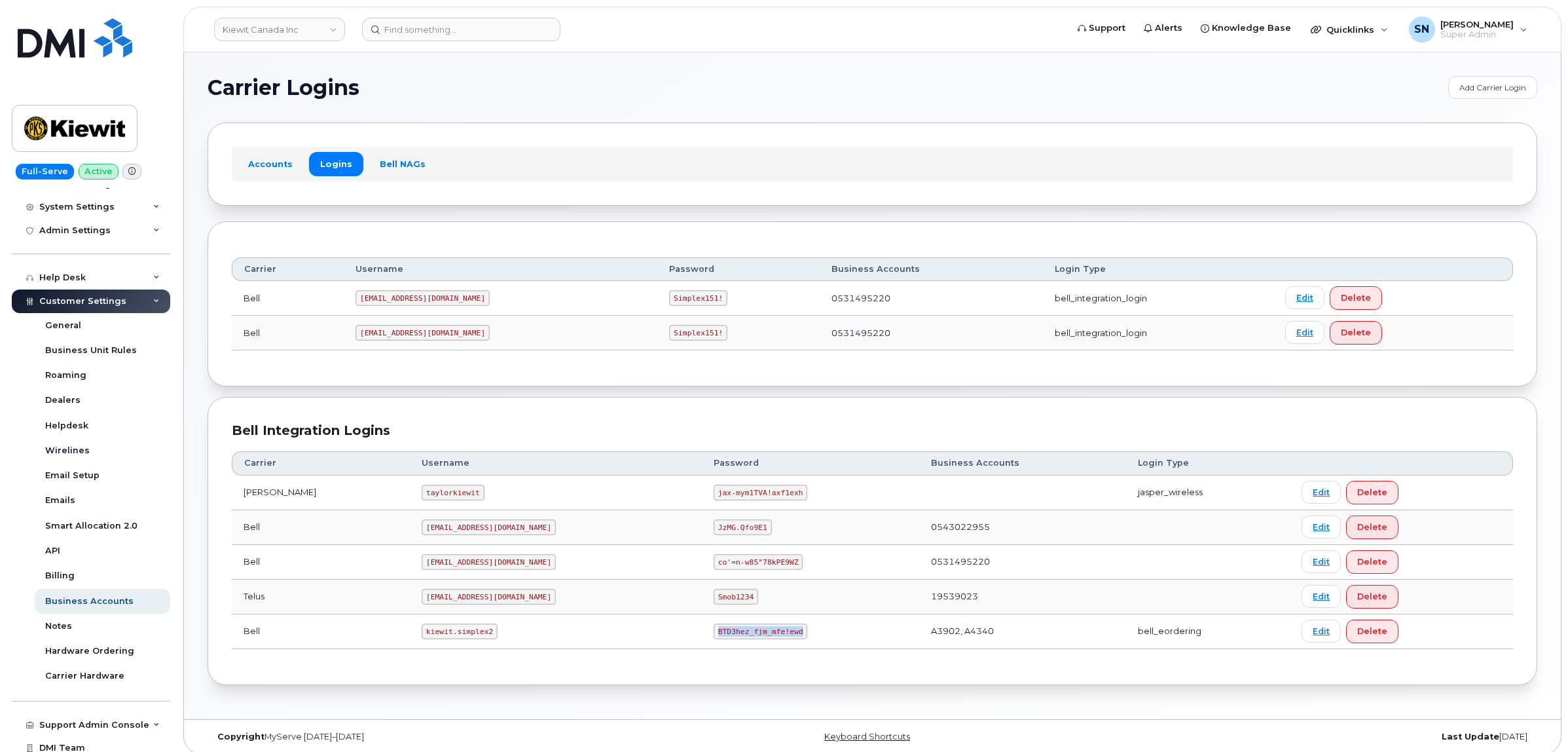
copy code "BTD3hez_fjm_mfe!ewd"
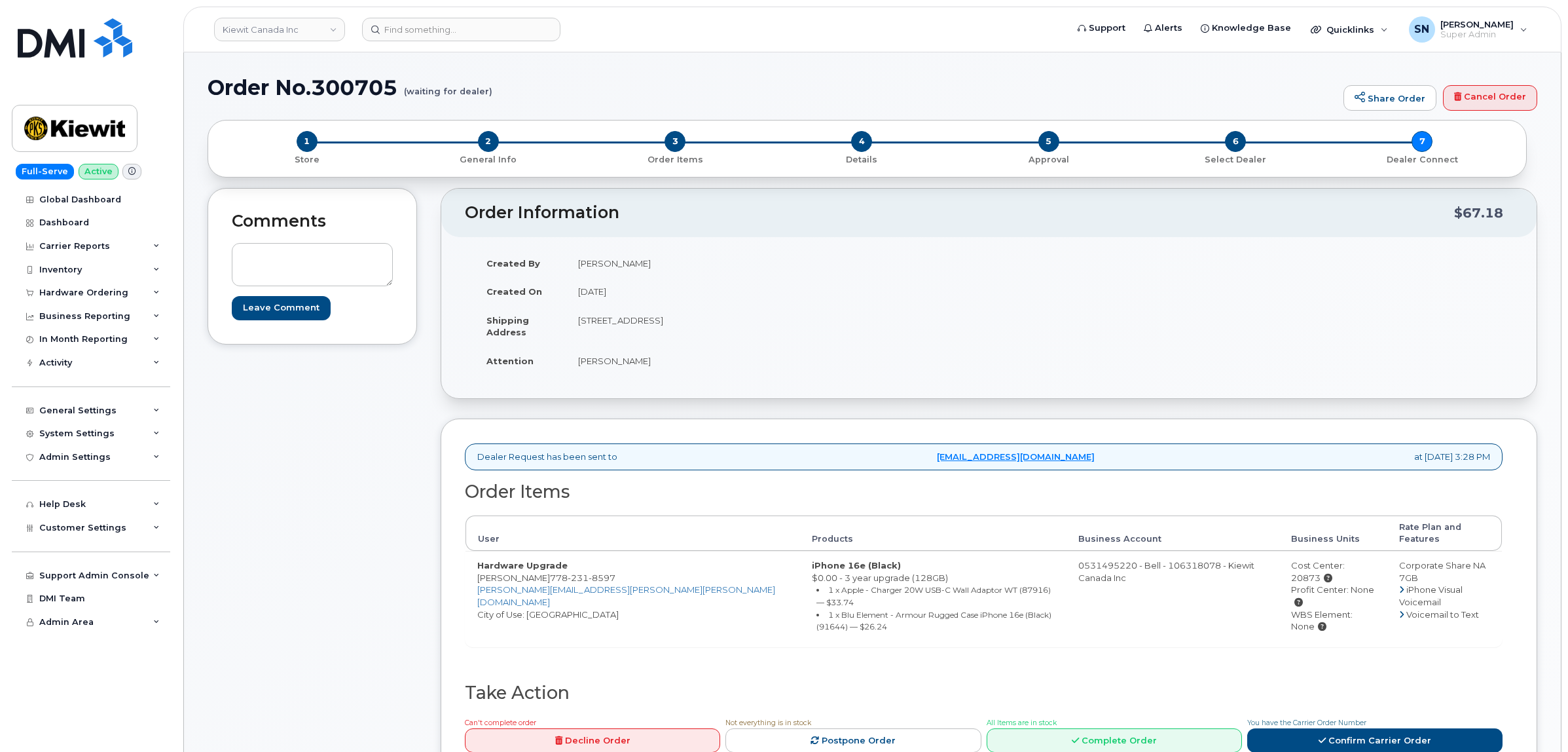
click at [351, 484] on div "Comments Leave Comment" at bounding box center [312, 494] width 210 height 614
drag, startPoint x: 536, startPoint y: 564, endPoint x: 601, endPoint y: 570, distance: 65.3
click at [601, 572] on span "[PHONE_NUMBER]" at bounding box center [583, 578] width 66 height 11
copy span "[PHONE_NUMBER]"
drag, startPoint x: 580, startPoint y: 323, endPoint x: 662, endPoint y: 331, distance: 82.4
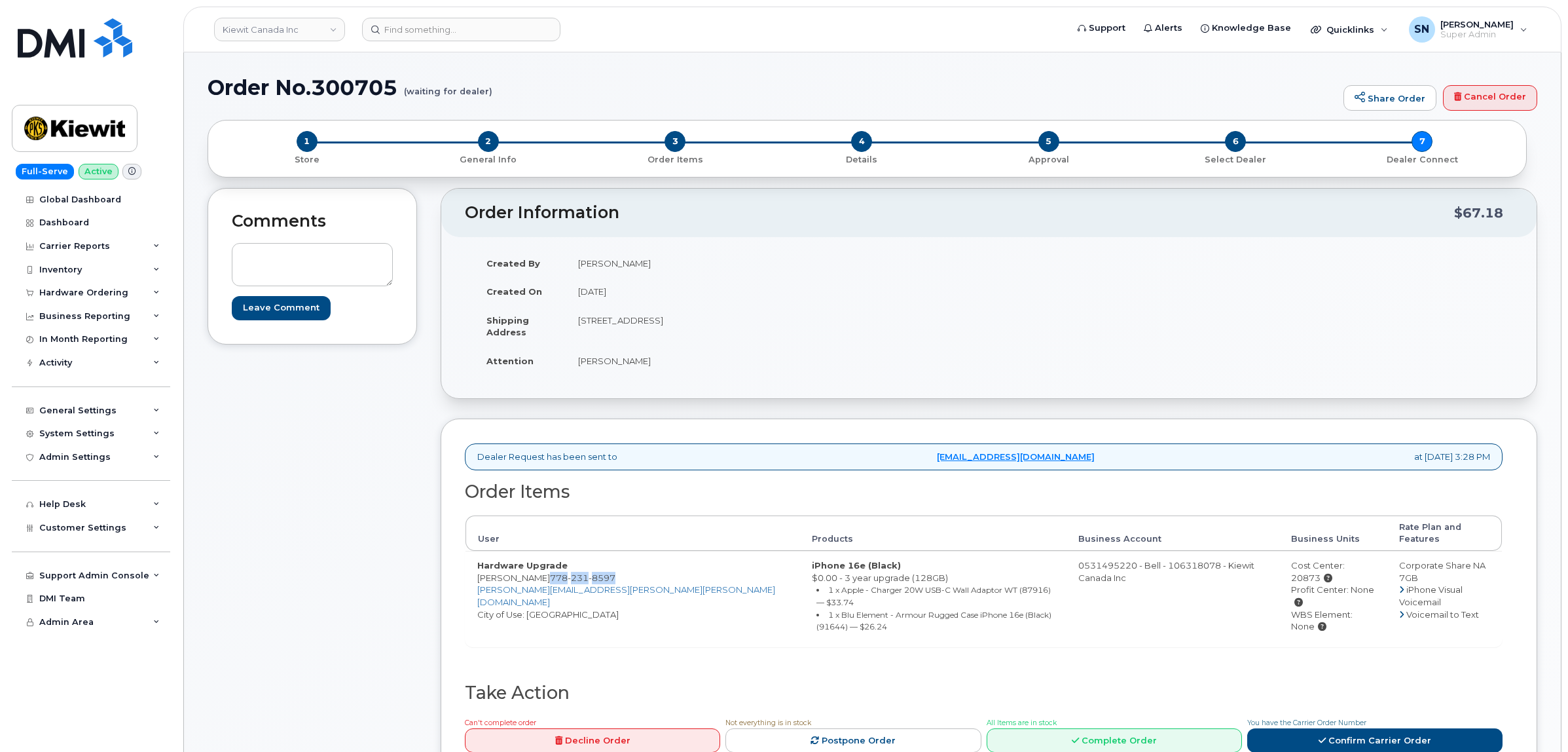
click at [662, 331] on td "[STREET_ADDRESS]" at bounding box center [773, 326] width 413 height 41
copy td "1950 Brigantine Dr"
drag, startPoint x: 761, startPoint y: 353, endPoint x: 757, endPoint y: 334, distance: 19.4
click at [761, 349] on td "[PERSON_NAME]" at bounding box center [773, 360] width 413 height 29
drag, startPoint x: 737, startPoint y: 318, endPoint x: 774, endPoint y: 322, distance: 37.2
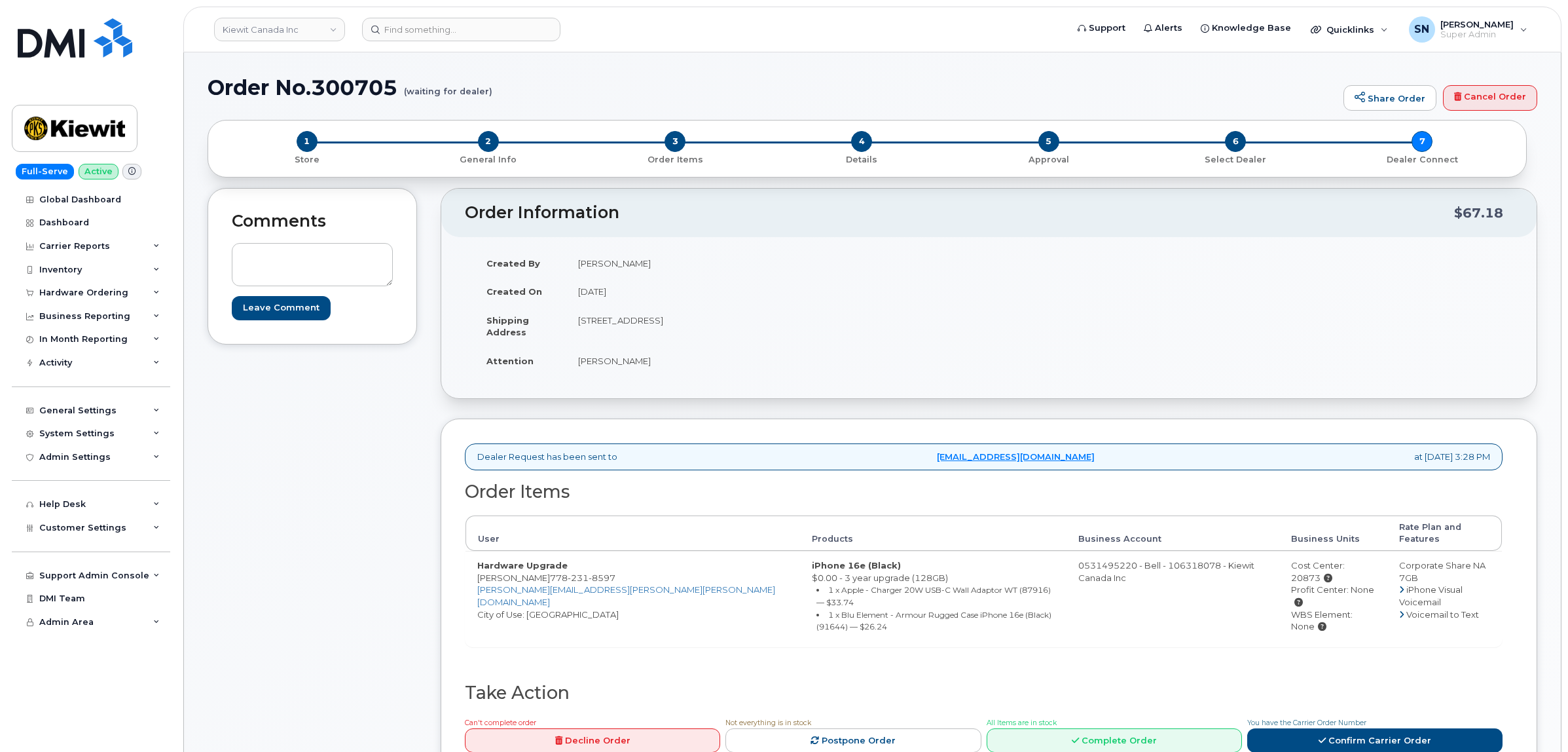
click at [774, 322] on td "[STREET_ADDRESS]" at bounding box center [773, 326] width 413 height 41
copy td "V3K 7B5"
drag, startPoint x: 577, startPoint y: 361, endPoint x: 634, endPoint y: 367, distance: 57.3
click at [634, 367] on td "Ashley Smidt" at bounding box center [773, 360] width 413 height 29
copy td "Ashley Smidt"
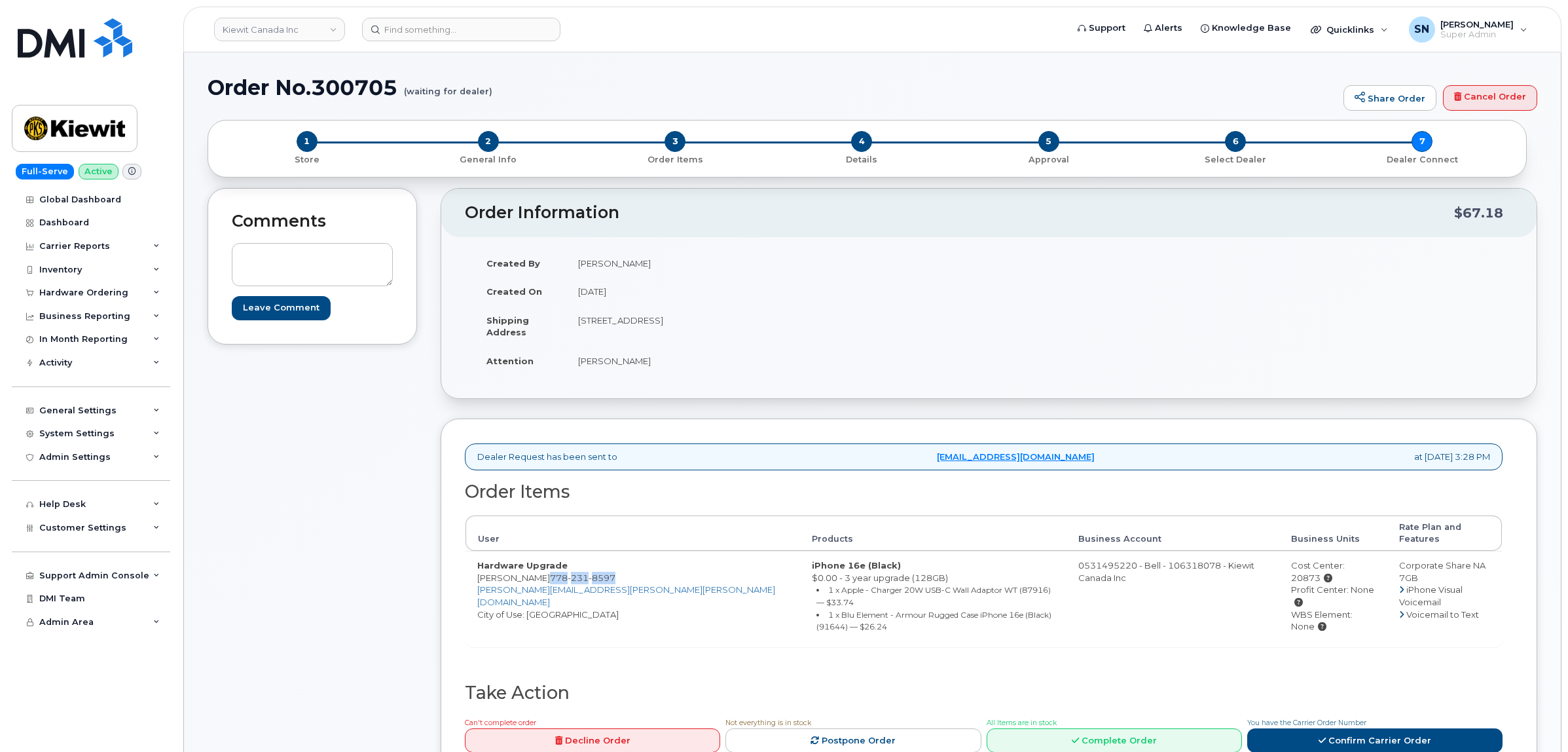
drag, startPoint x: 537, startPoint y: 565, endPoint x: 605, endPoint y: 568, distance: 68.1
click at [605, 568] on td "Hardware Upgrade Ashley Smidt 778 231 8597 ASHLEY.SMIDT@KIEWIT.COM City of Use:…" at bounding box center [633, 598] width 335 height 95
copy span "778 231 8597"
drag, startPoint x: 426, startPoint y: 565, endPoint x: 457, endPoint y: 565, distance: 31.0
click at [429, 565] on div "Comments Leave Comment Order Information $67.18 Created By Geoffrey Newport Cre…" at bounding box center [872, 494] width 1330 height 614
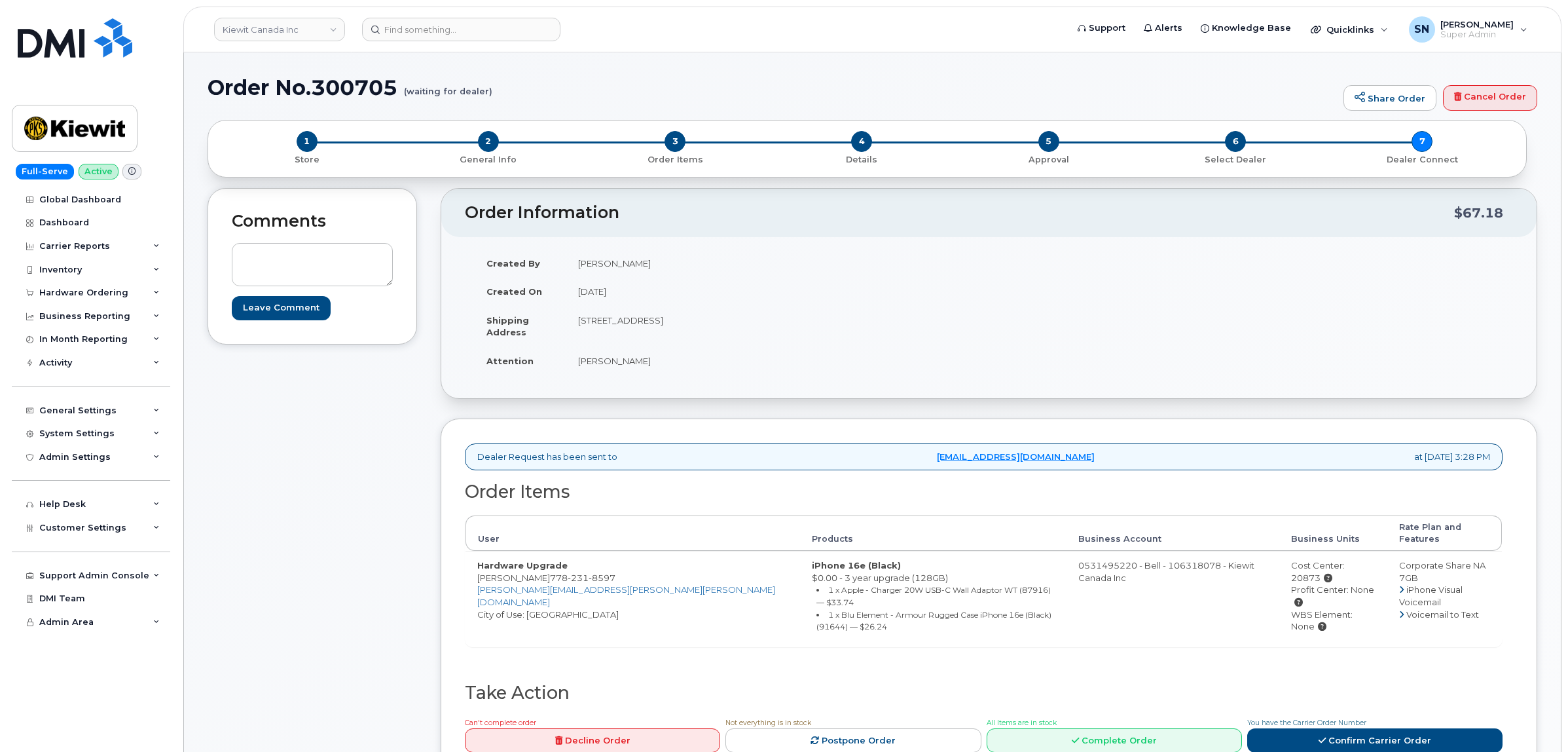
click at [475, 568] on td "Hardware Upgrade Ashley Smidt 778 231 8597 ASHLEY.SMIDT@KIEWIT.COM City of Use:…" at bounding box center [633, 598] width 335 height 95
drag, startPoint x: 554, startPoint y: 568, endPoint x: 610, endPoint y: 568, distance: 56.0
click at [610, 568] on td "Hardware Upgrade Ashley Smidt 778 231 8597 ASHLEY.SMIDT@KIEWIT.COM City of Use:…" at bounding box center [633, 598] width 335 height 95
copy td "Ashley Smidt 778 231 8597"
click at [1308, 560] on div "Cost Center: 20873" at bounding box center [1333, 571] width 84 height 24
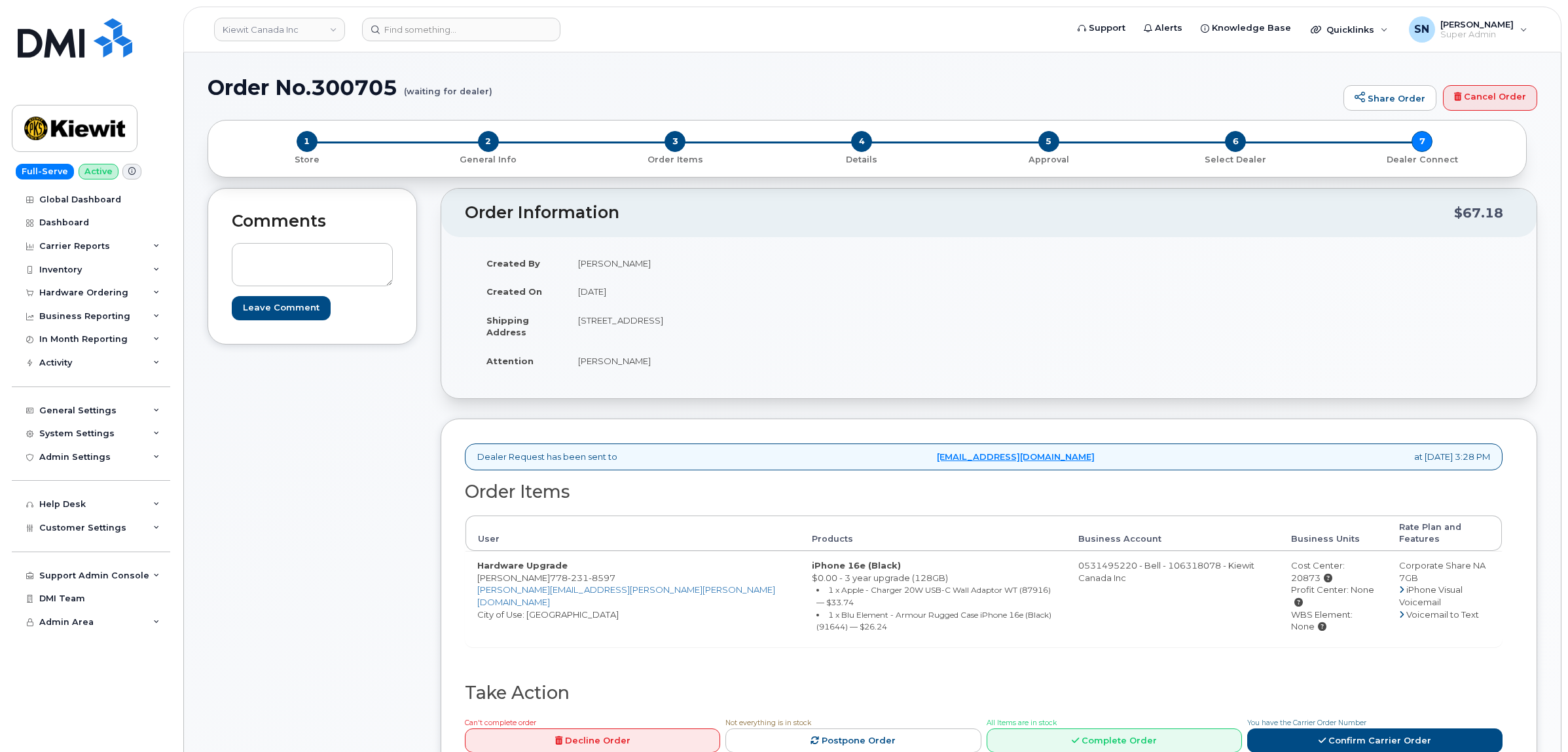
click at [1309, 560] on div "Cost Center: 20873" at bounding box center [1333, 571] width 84 height 24
copy div "20873"
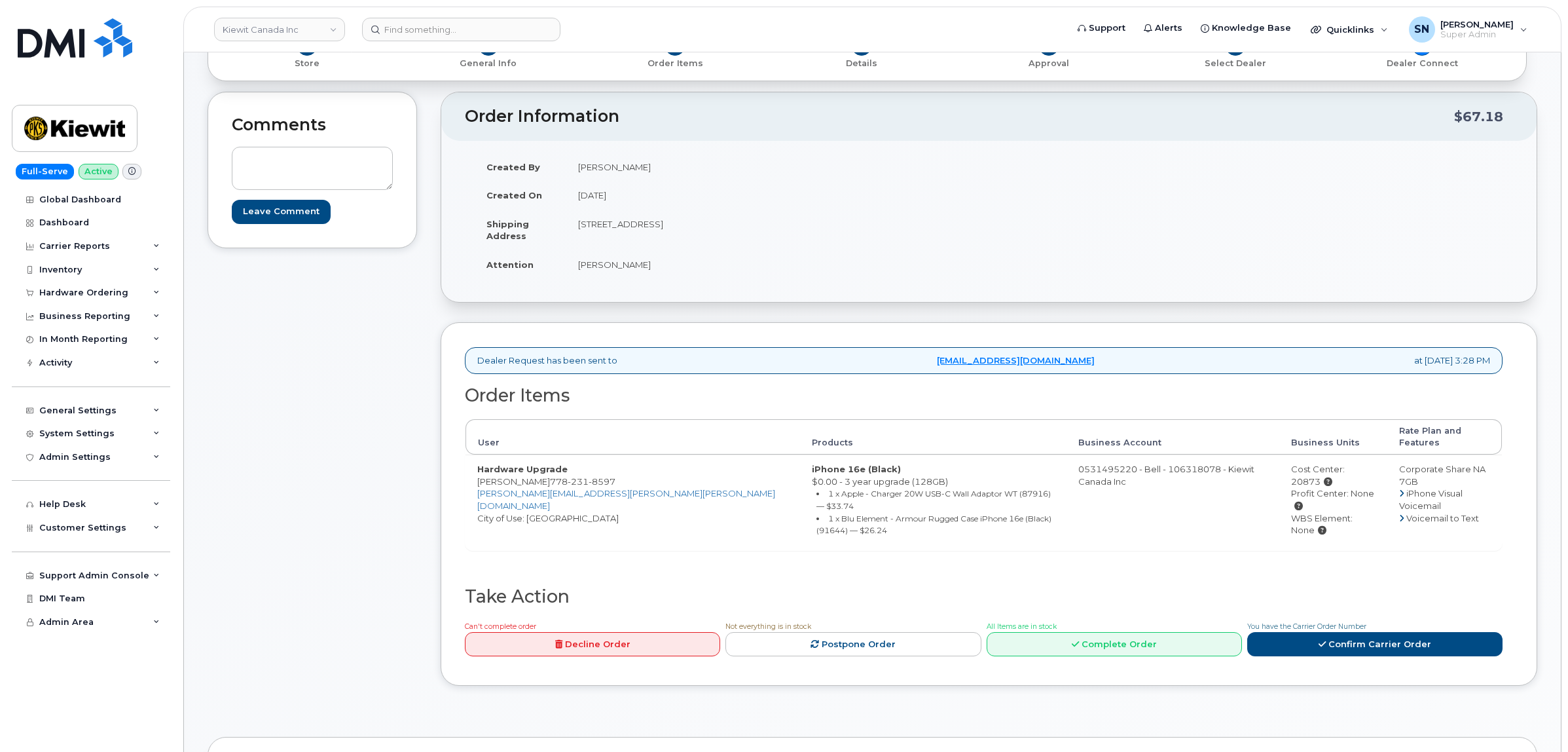
scroll to position [245, 0]
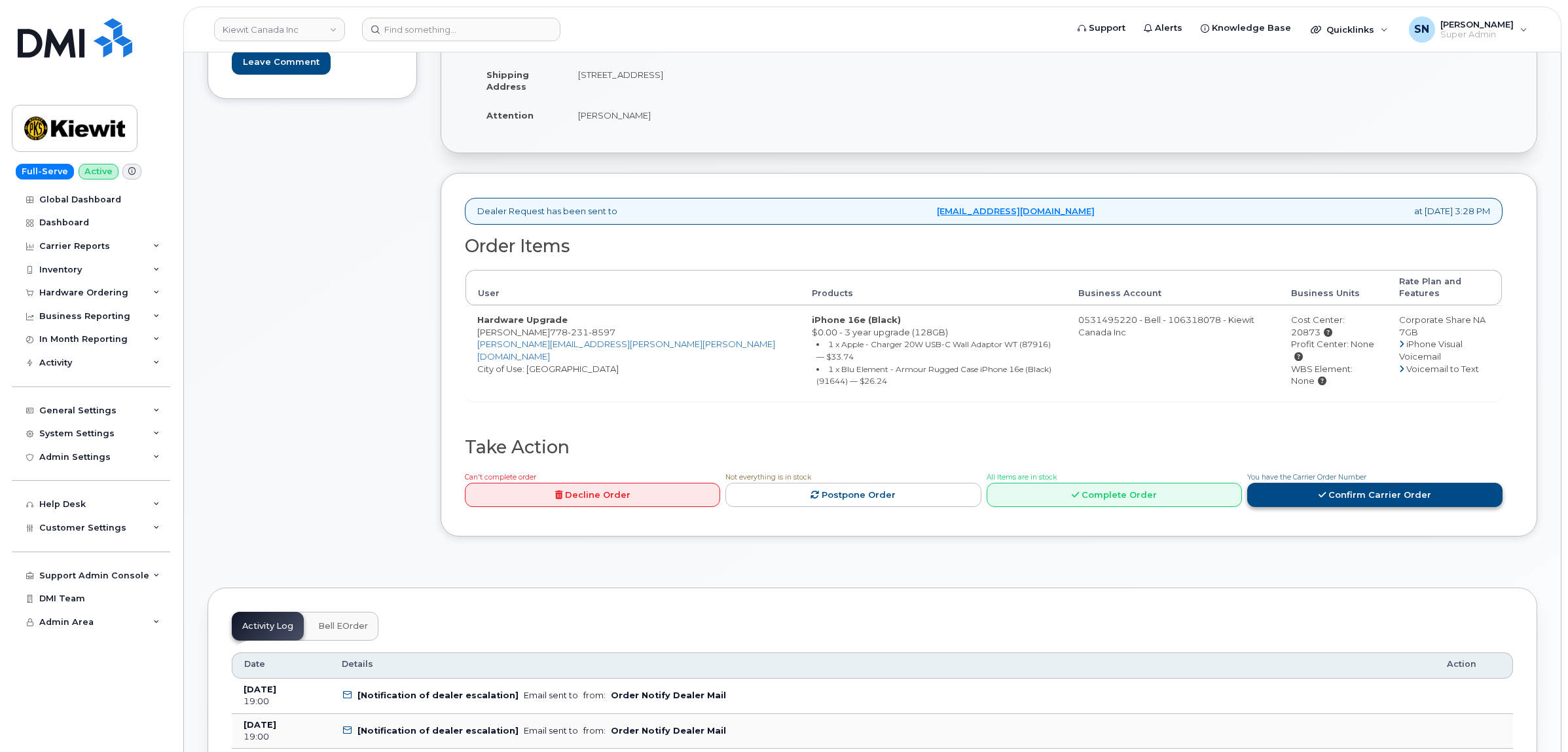
click at [1323, 491] on icon at bounding box center [1323, 495] width 7 height 9
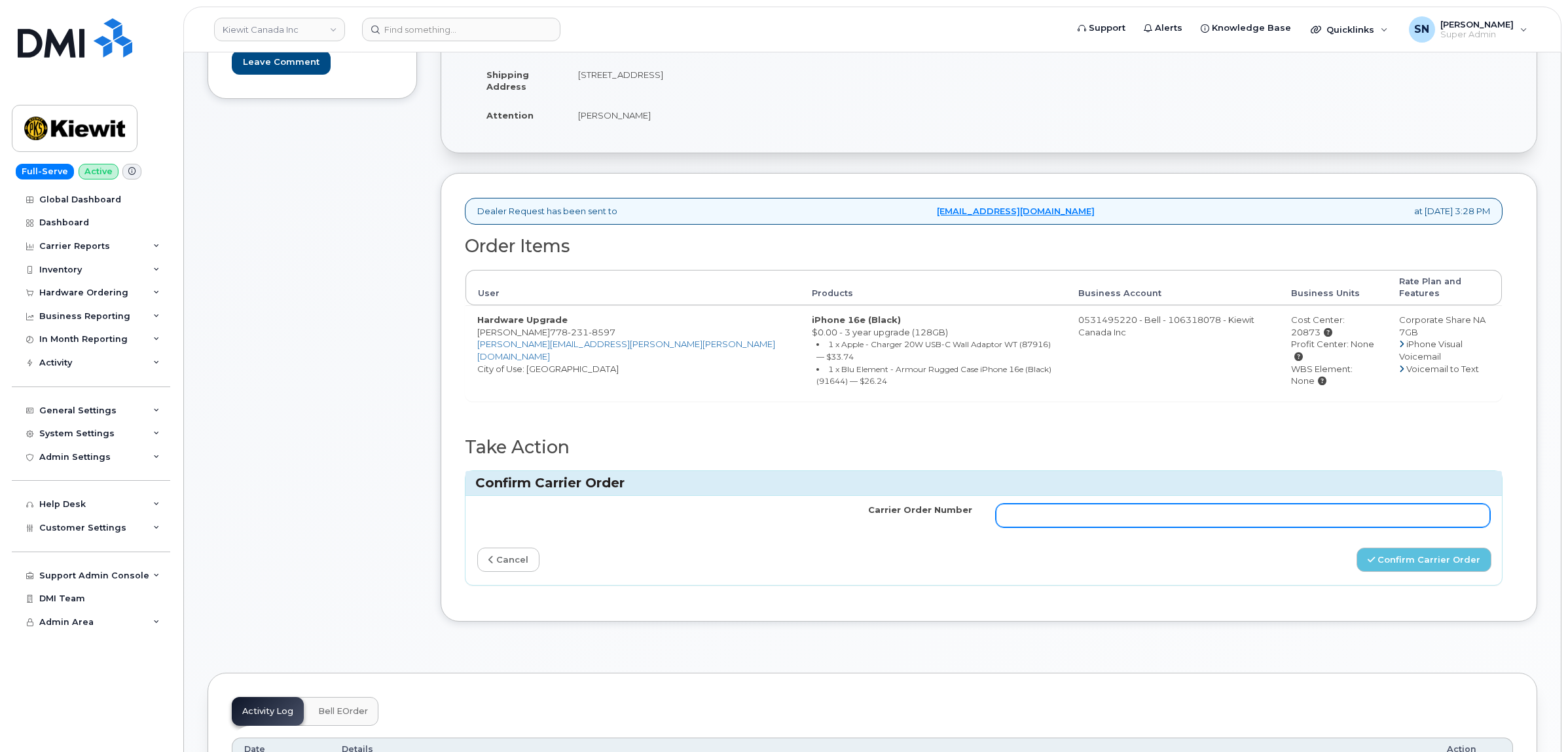
click at [1317, 504] on input "Carrier Order Number" at bounding box center [1243, 516] width 495 height 24
paste input "3021596"
type input "3021596"
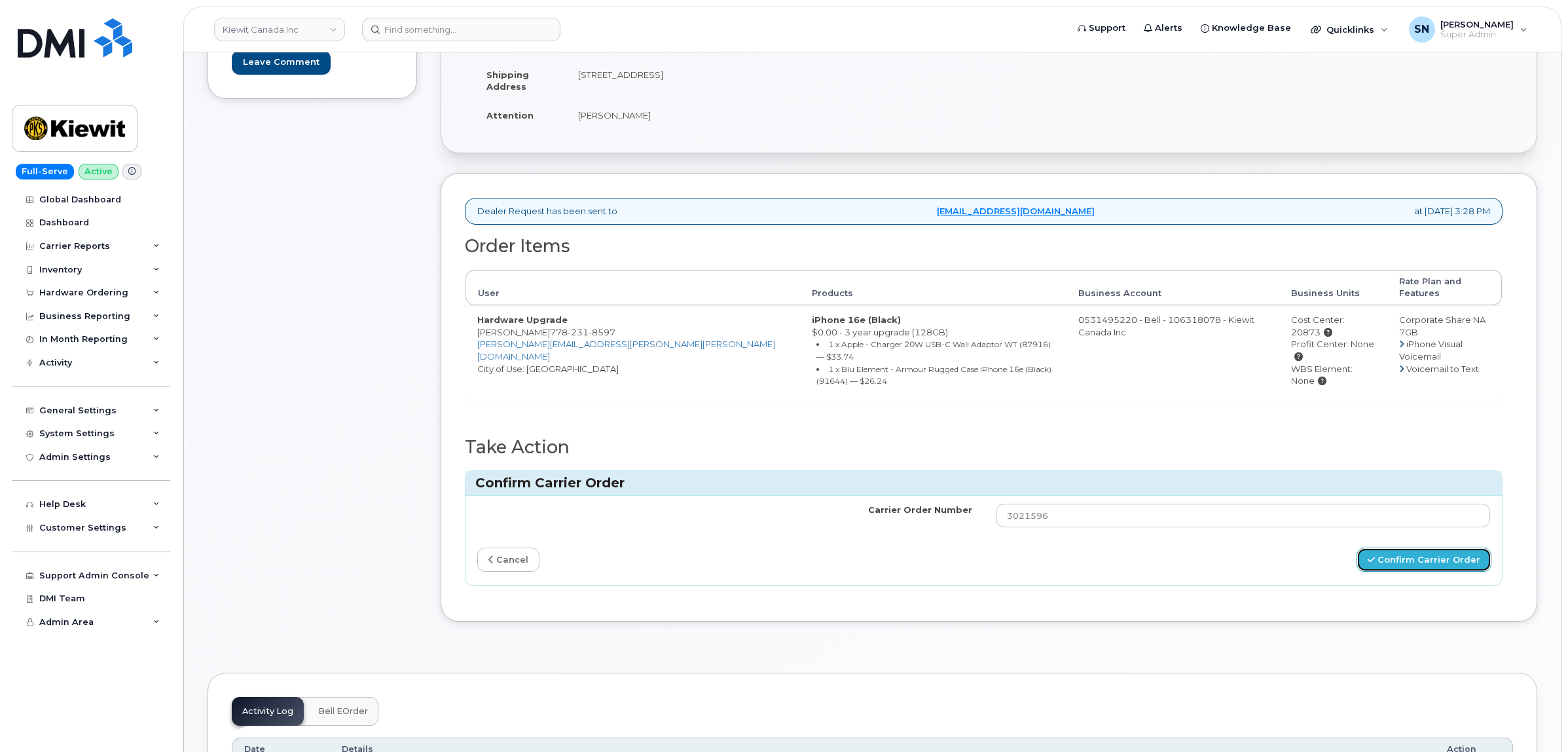
click at [1400, 547] on button "Confirm Carrier Order" at bounding box center [1425, 559] width 135 height 24
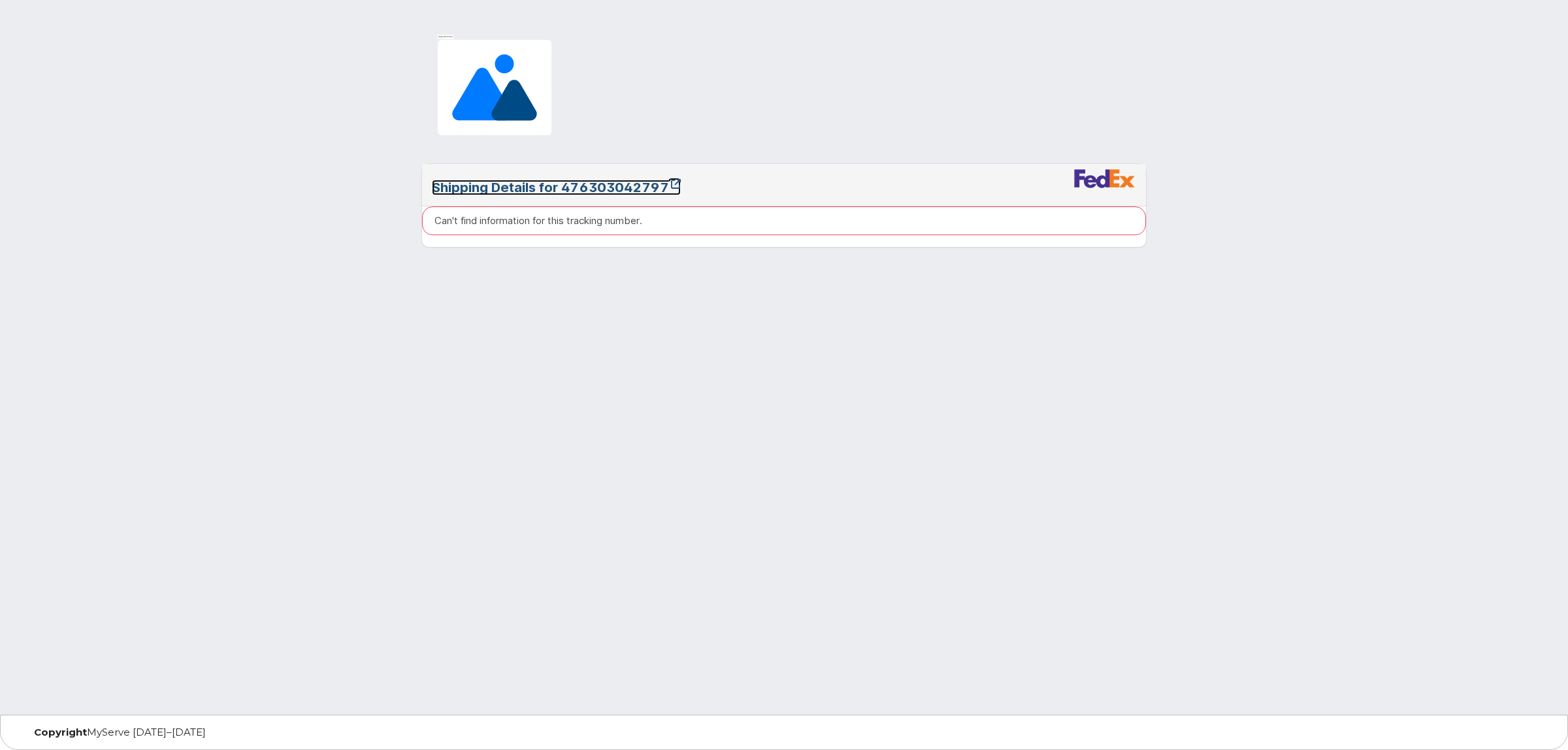
click at [592, 193] on link "Shipping Details for 476303042797" at bounding box center [557, 187] width 249 height 16
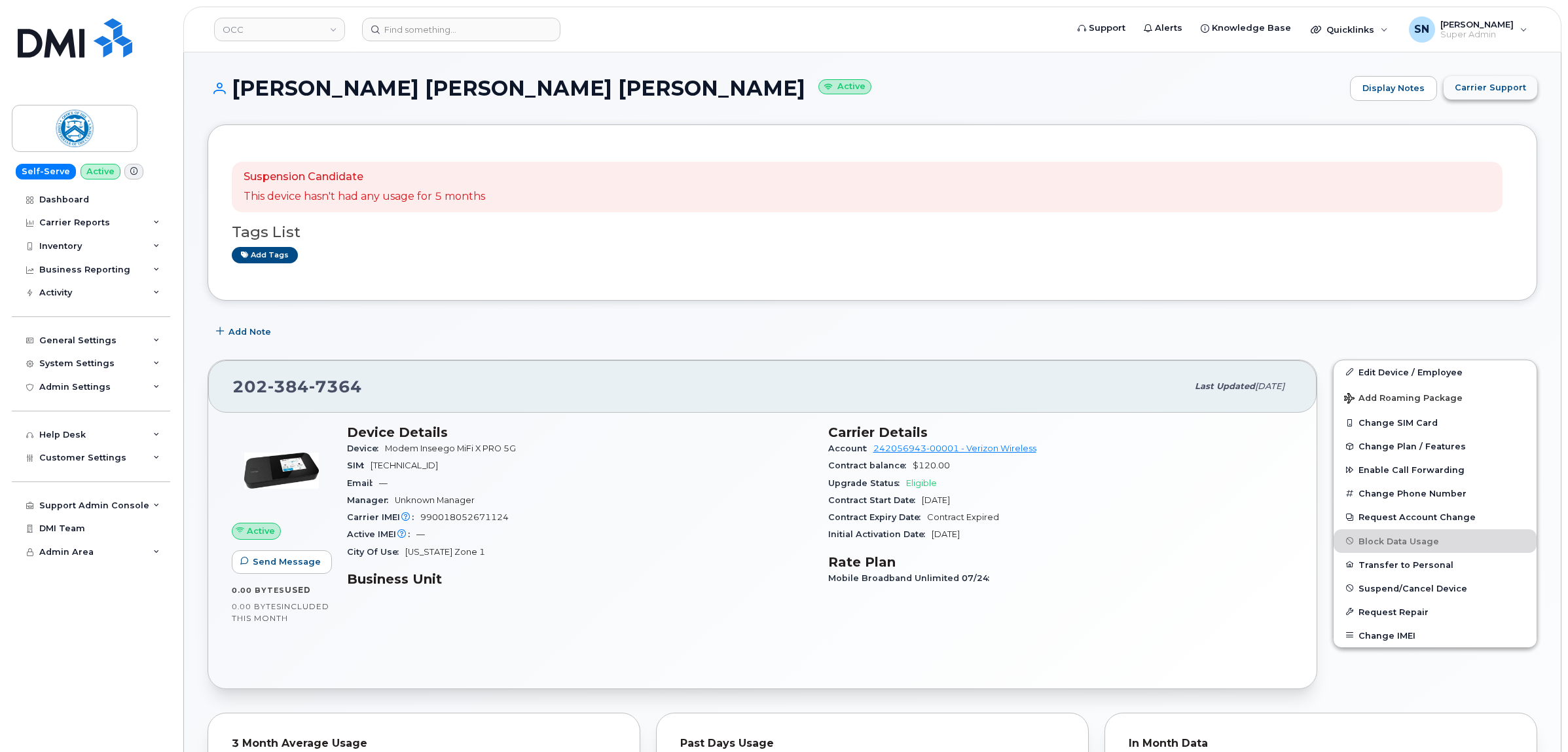
click at [1510, 83] on span "Carrier Support" at bounding box center [1491, 88] width 72 height 12
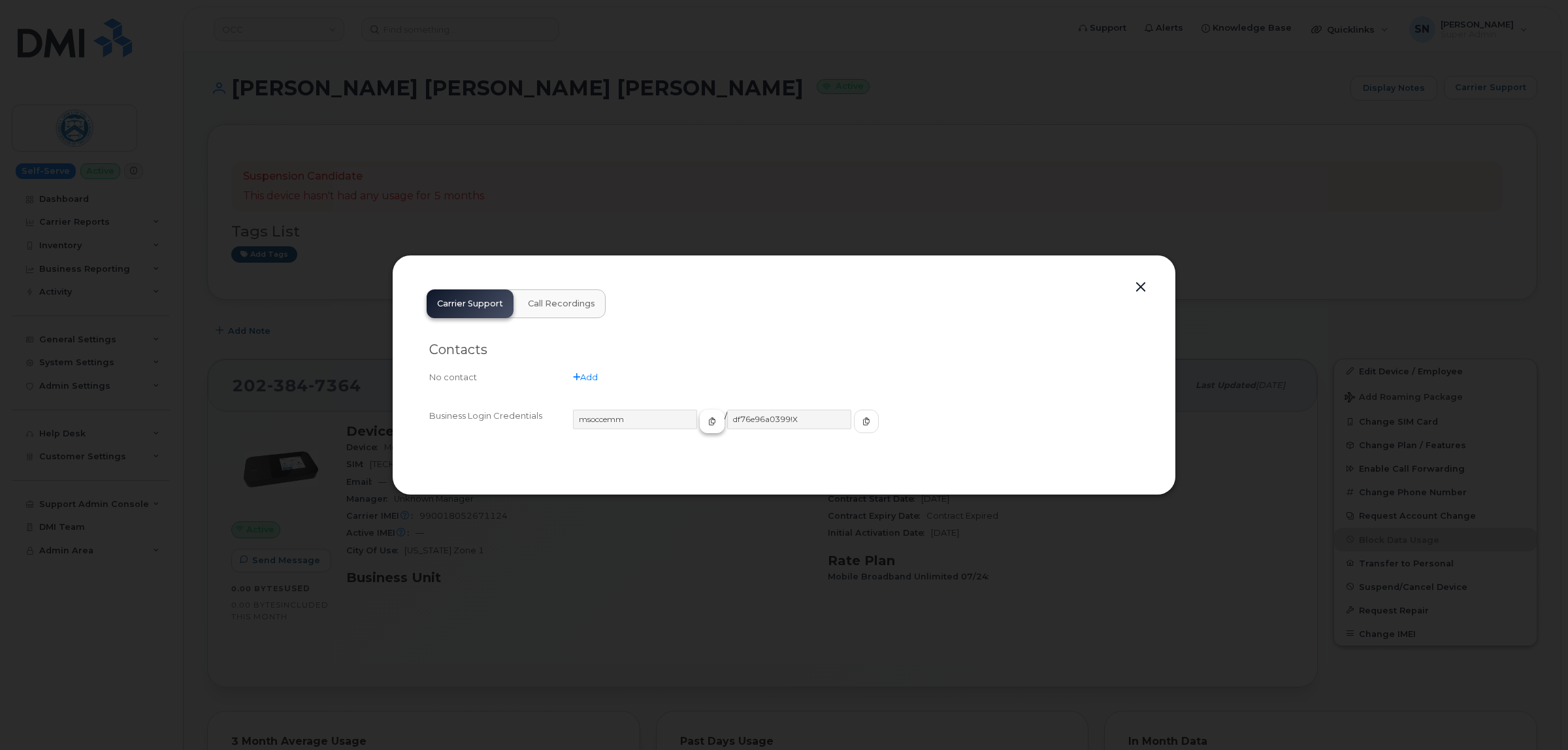
click at [708, 426] on icon "button" at bounding box center [712, 421] width 8 height 8
click at [860, 427] on span "button" at bounding box center [866, 420] width 11 height 11
click at [1141, 283] on button "button" at bounding box center [1140, 287] width 19 height 19
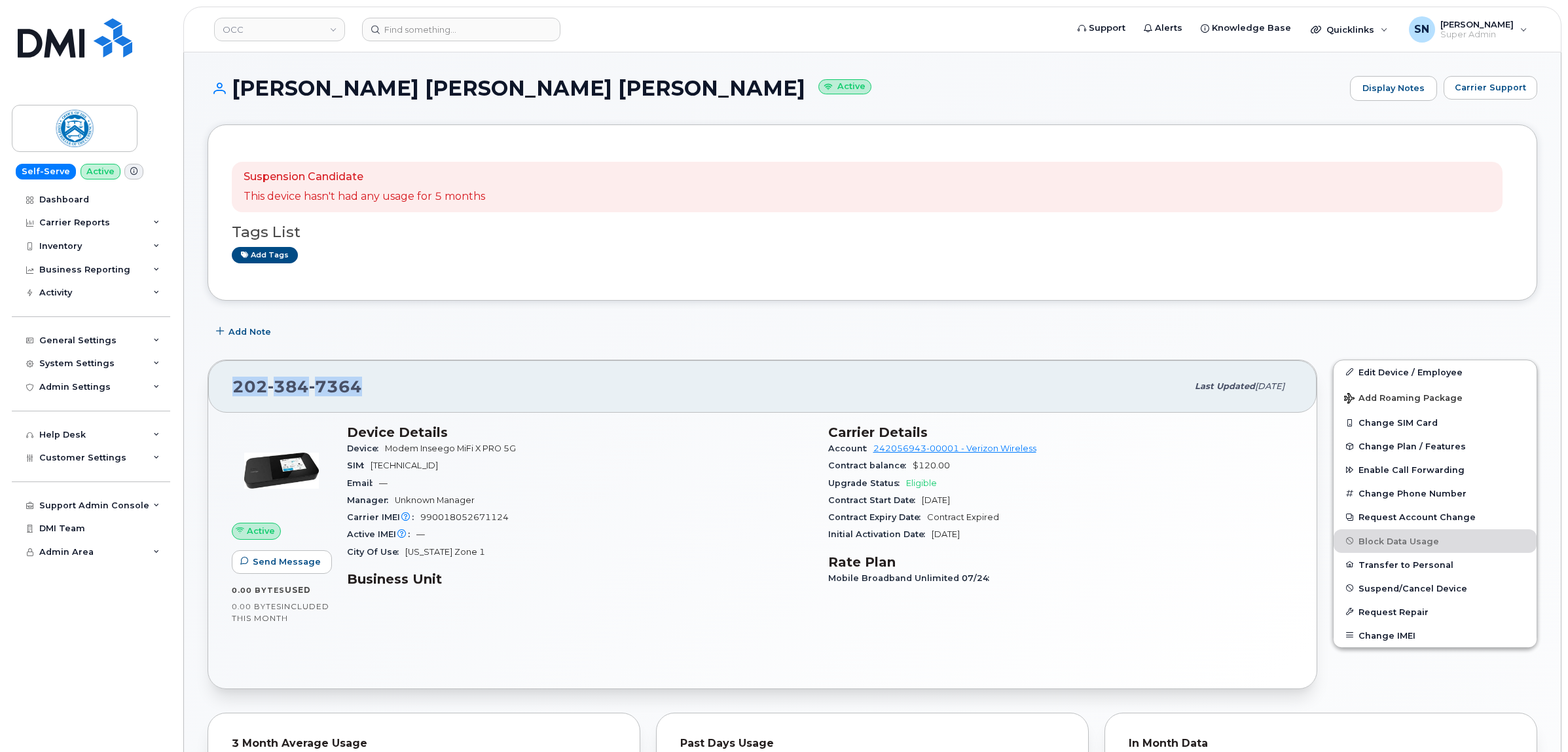
drag, startPoint x: 236, startPoint y: 398, endPoint x: 357, endPoint y: 396, distance: 121.0
click at [357, 396] on div "202 384 7364" at bounding box center [710, 386] width 954 height 27
copy span "202 384 7364"
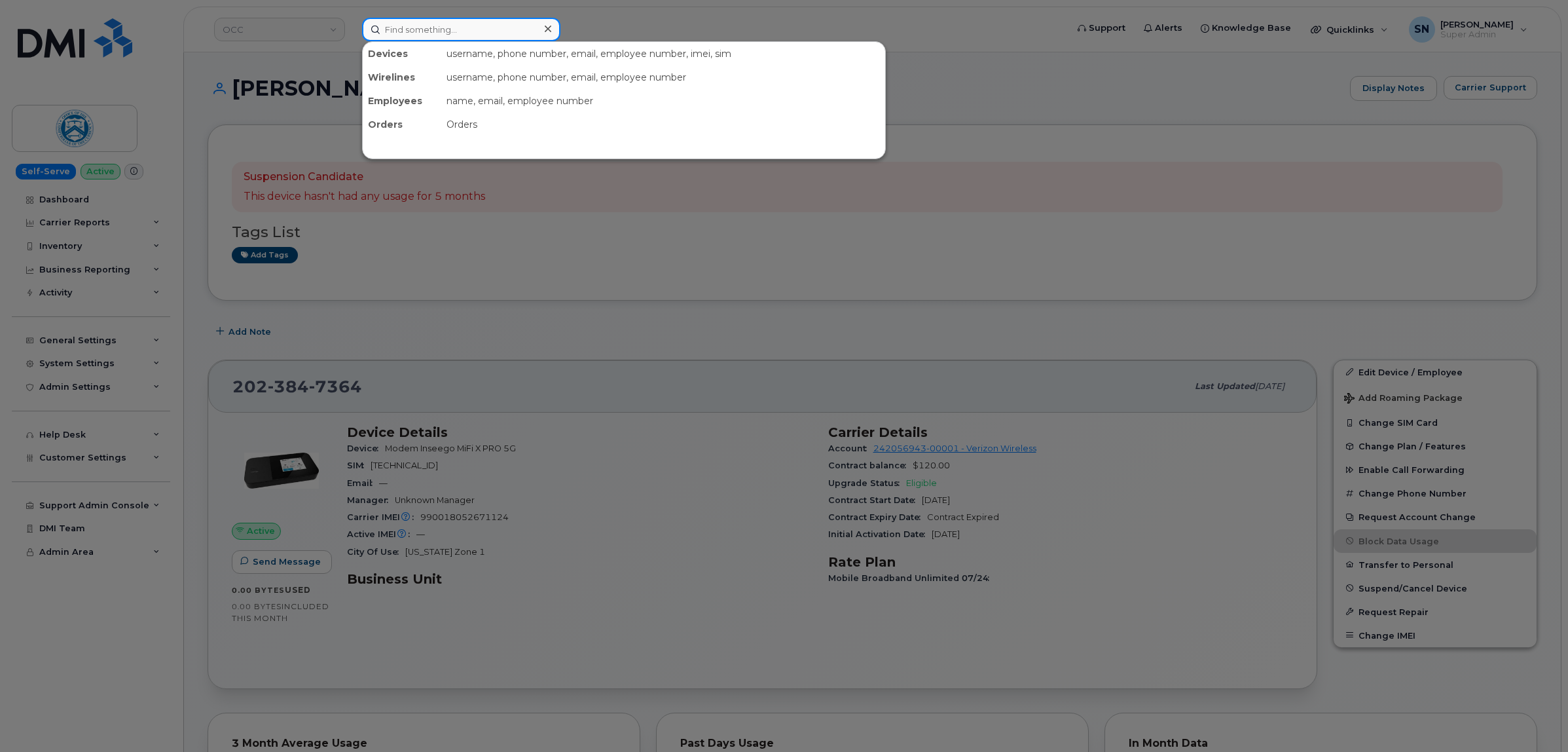
click at [406, 34] on input at bounding box center [461, 29] width 198 height 24
paste input "301762"
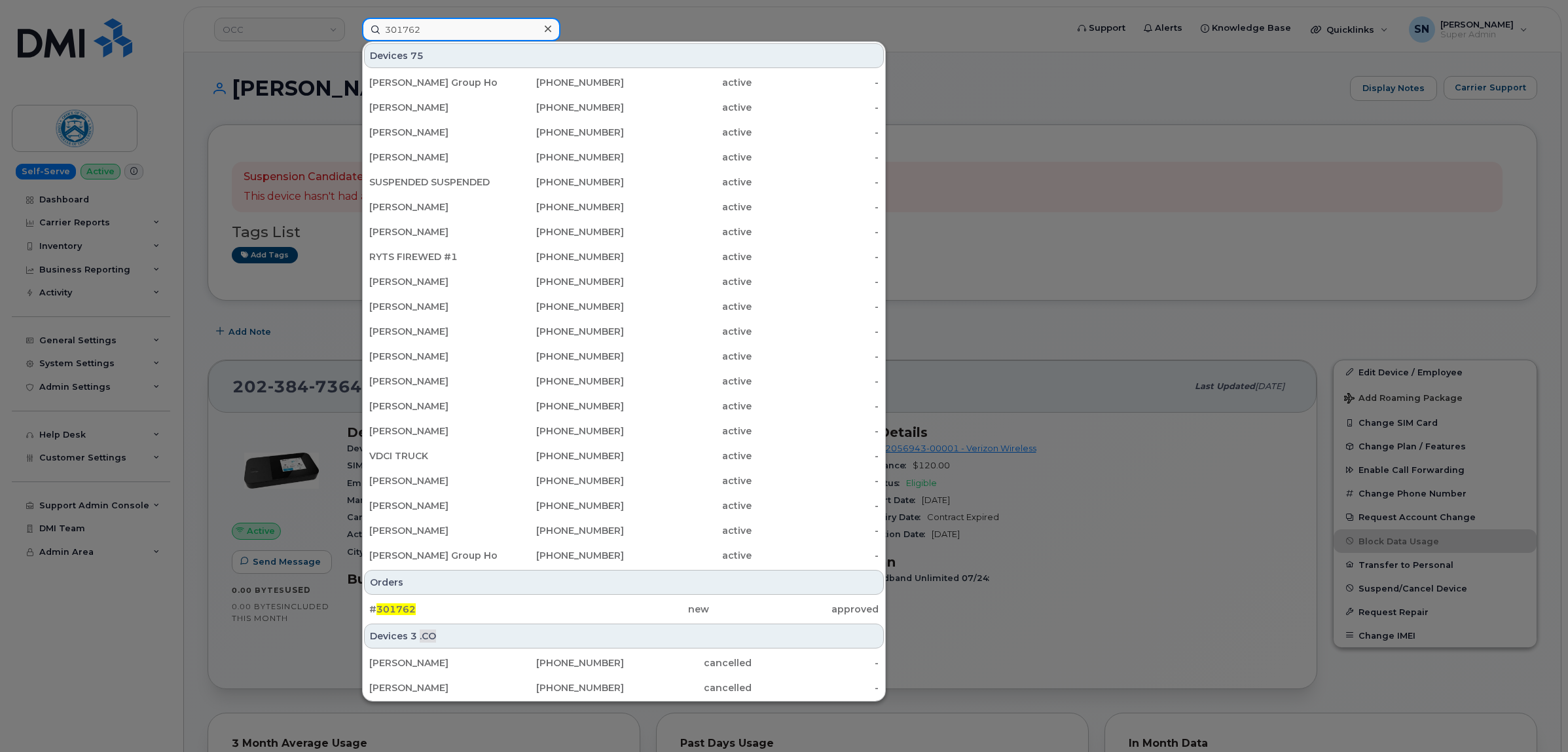
type input "301762"
click at [683, 4] on div at bounding box center [784, 376] width 1568 height 752
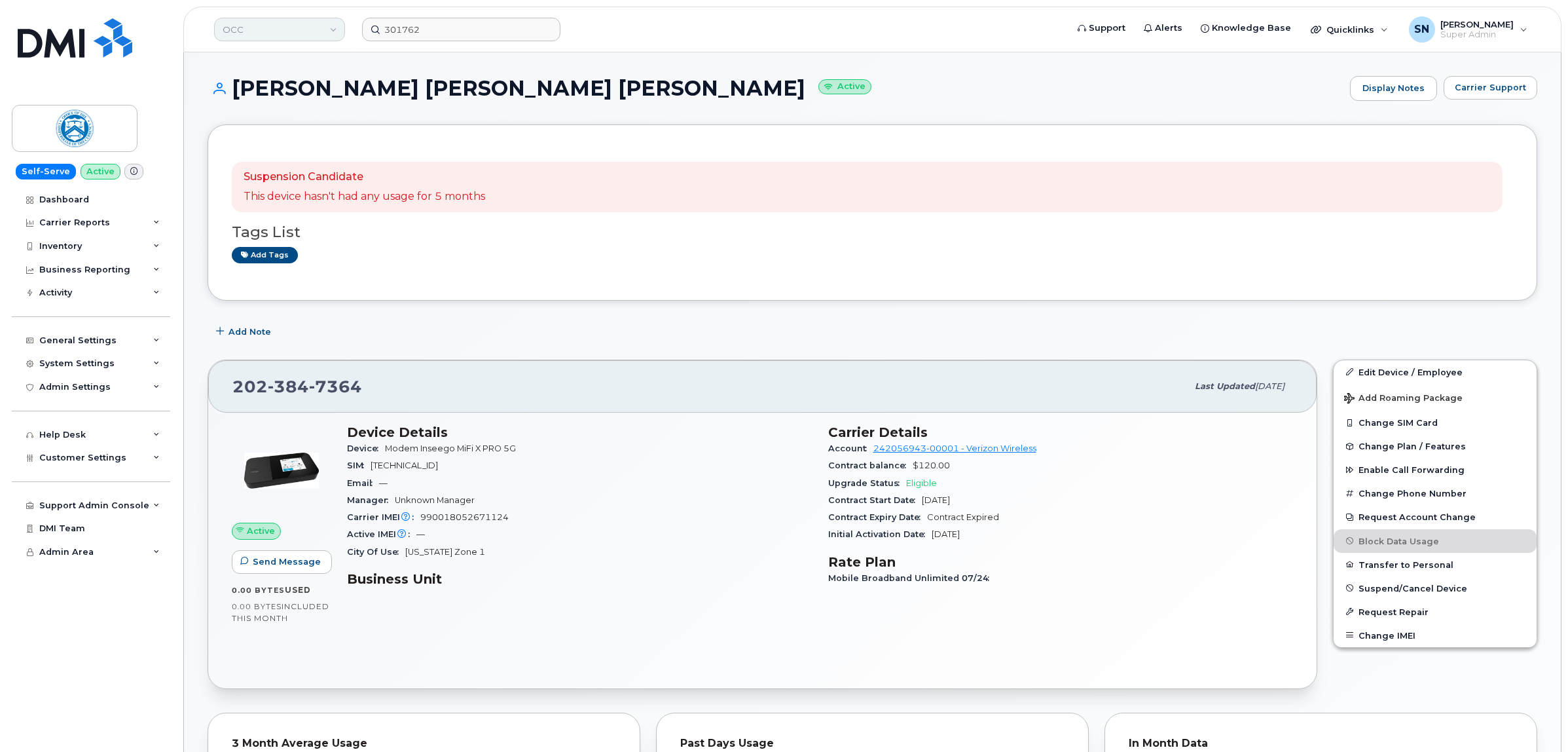
click at [276, 31] on link "OCC" at bounding box center [280, 29] width 131 height 24
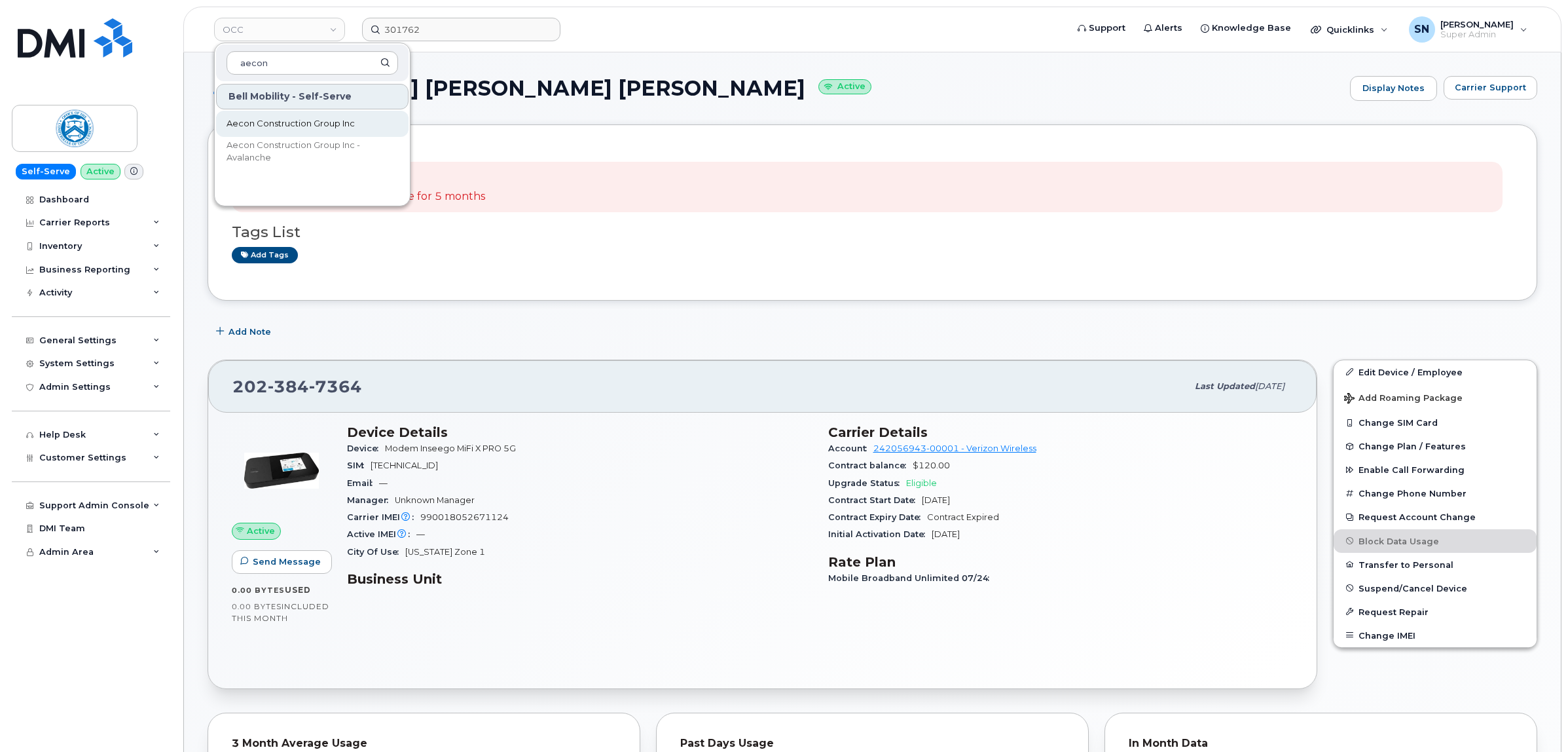
type input "aecon"
click at [311, 122] on span "Aecon Construction Group Inc" at bounding box center [290, 123] width 128 height 13
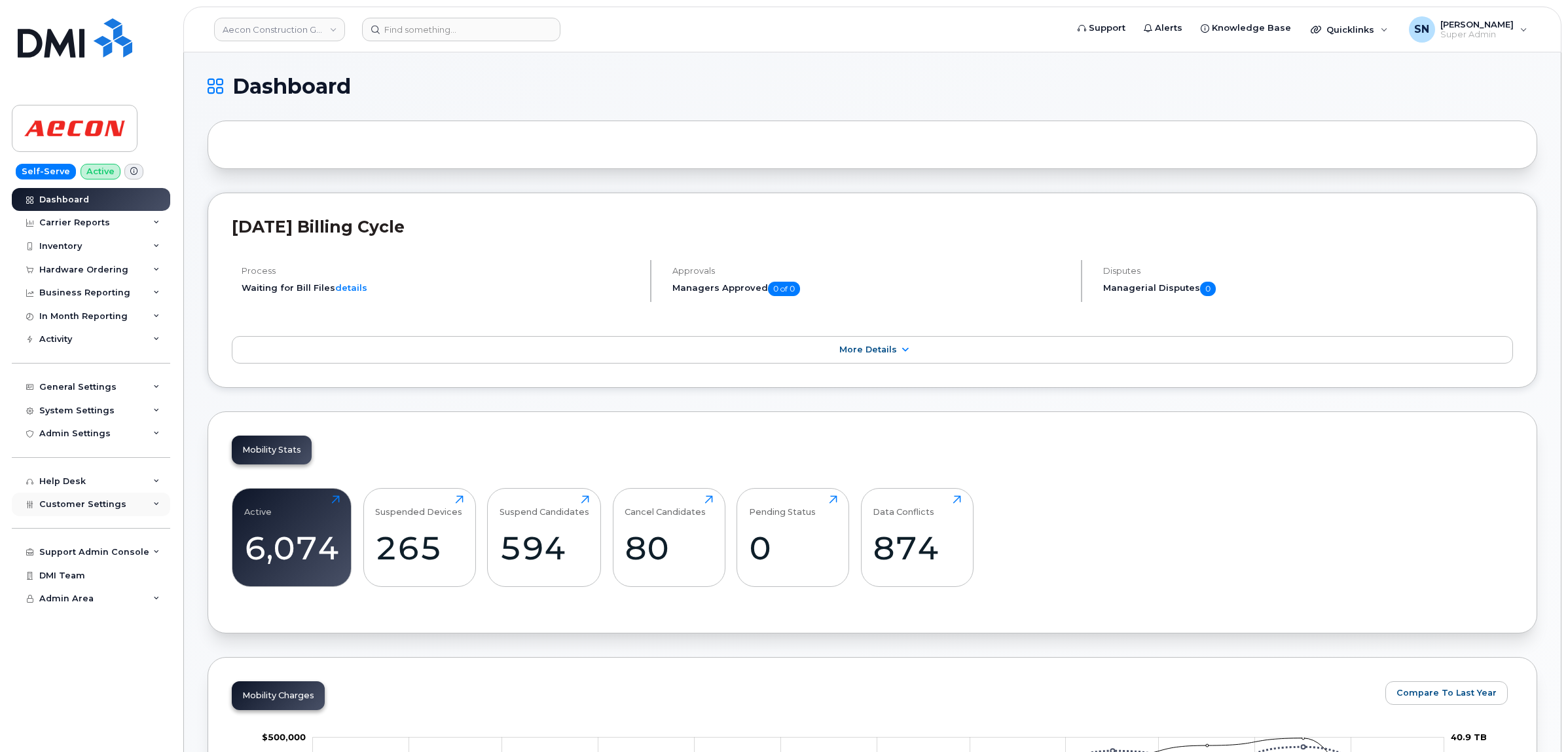
click at [81, 515] on div "Customer Settings" at bounding box center [90, 504] width 158 height 24
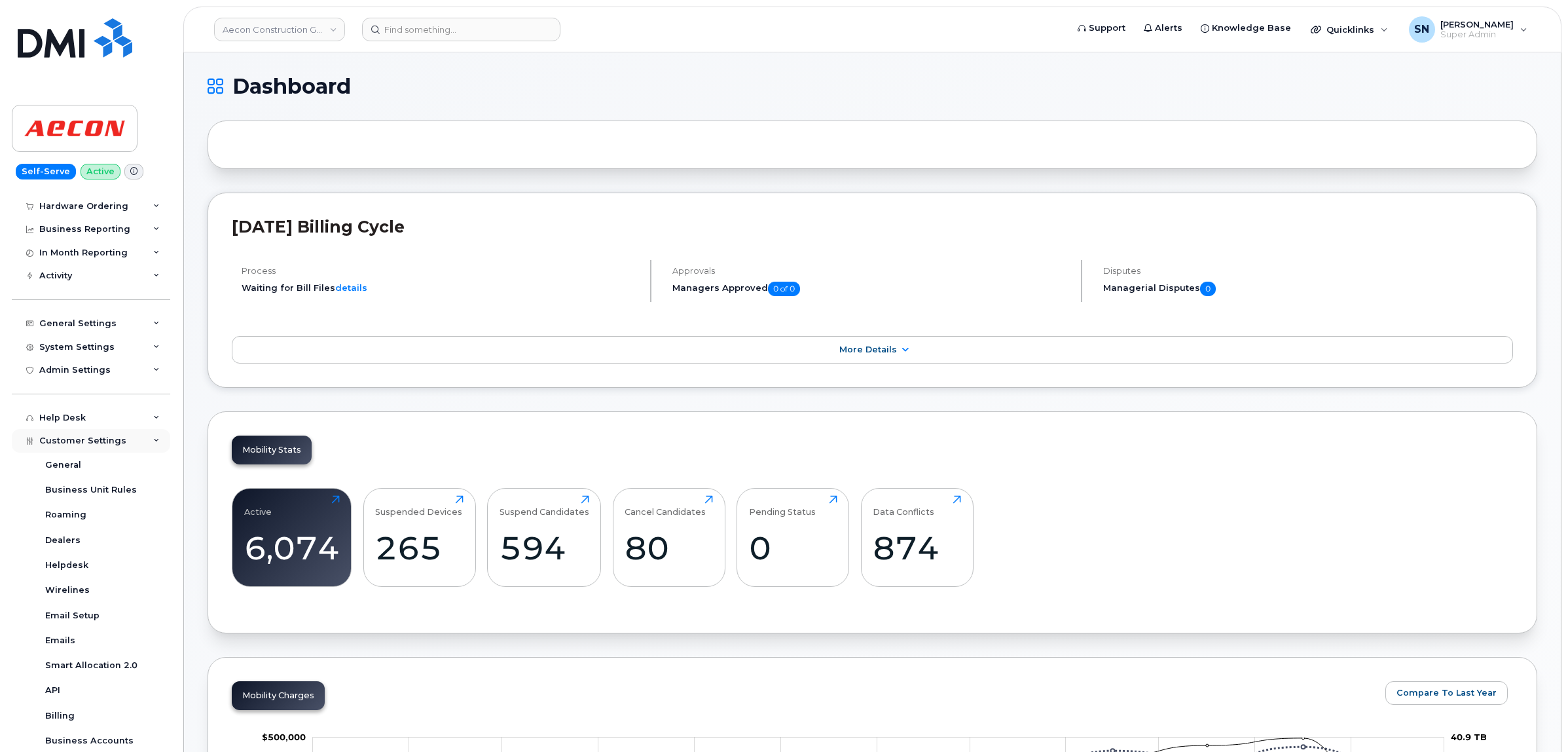
scroll to position [245, 0]
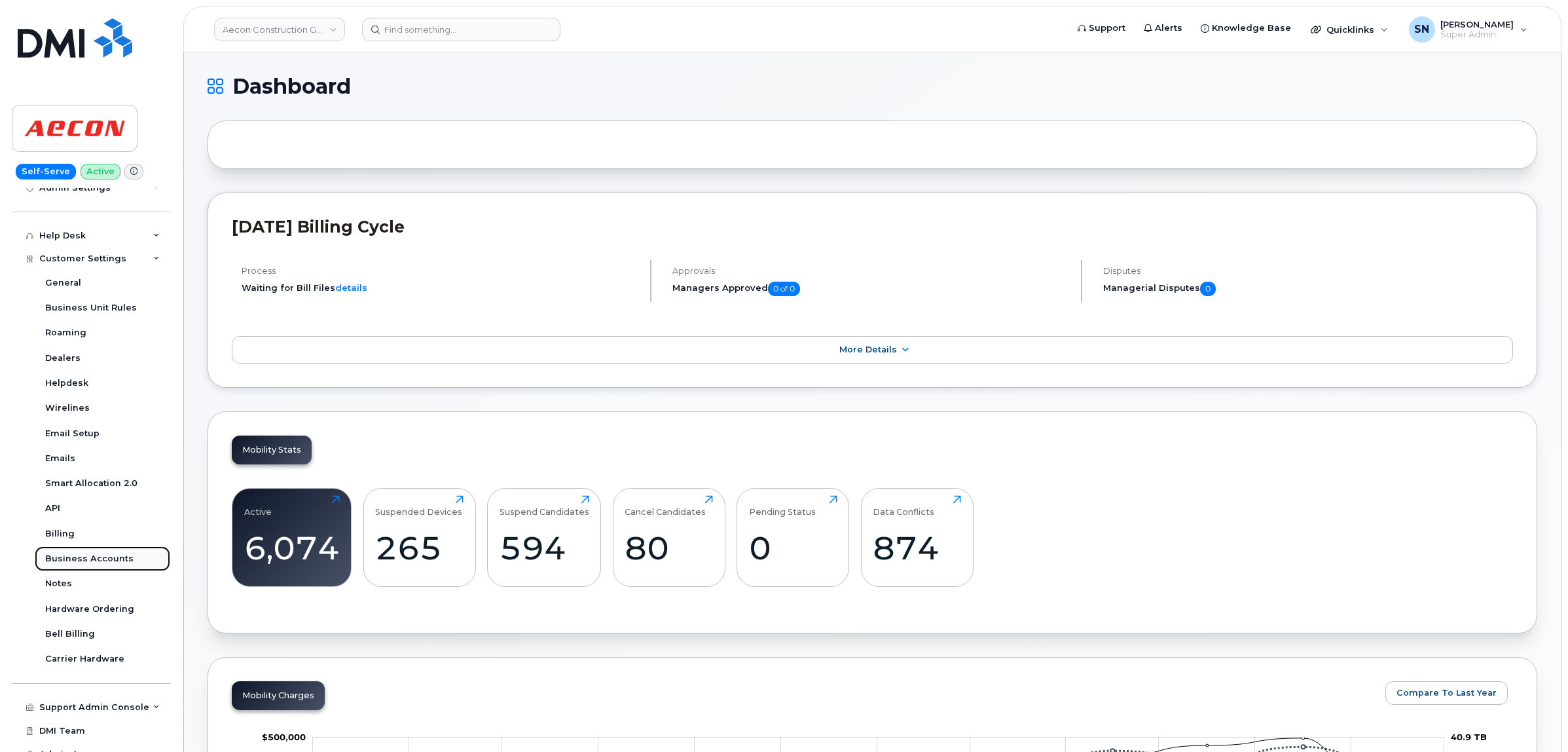
click at [103, 561] on div "Business Accounts" at bounding box center [89, 558] width 89 height 12
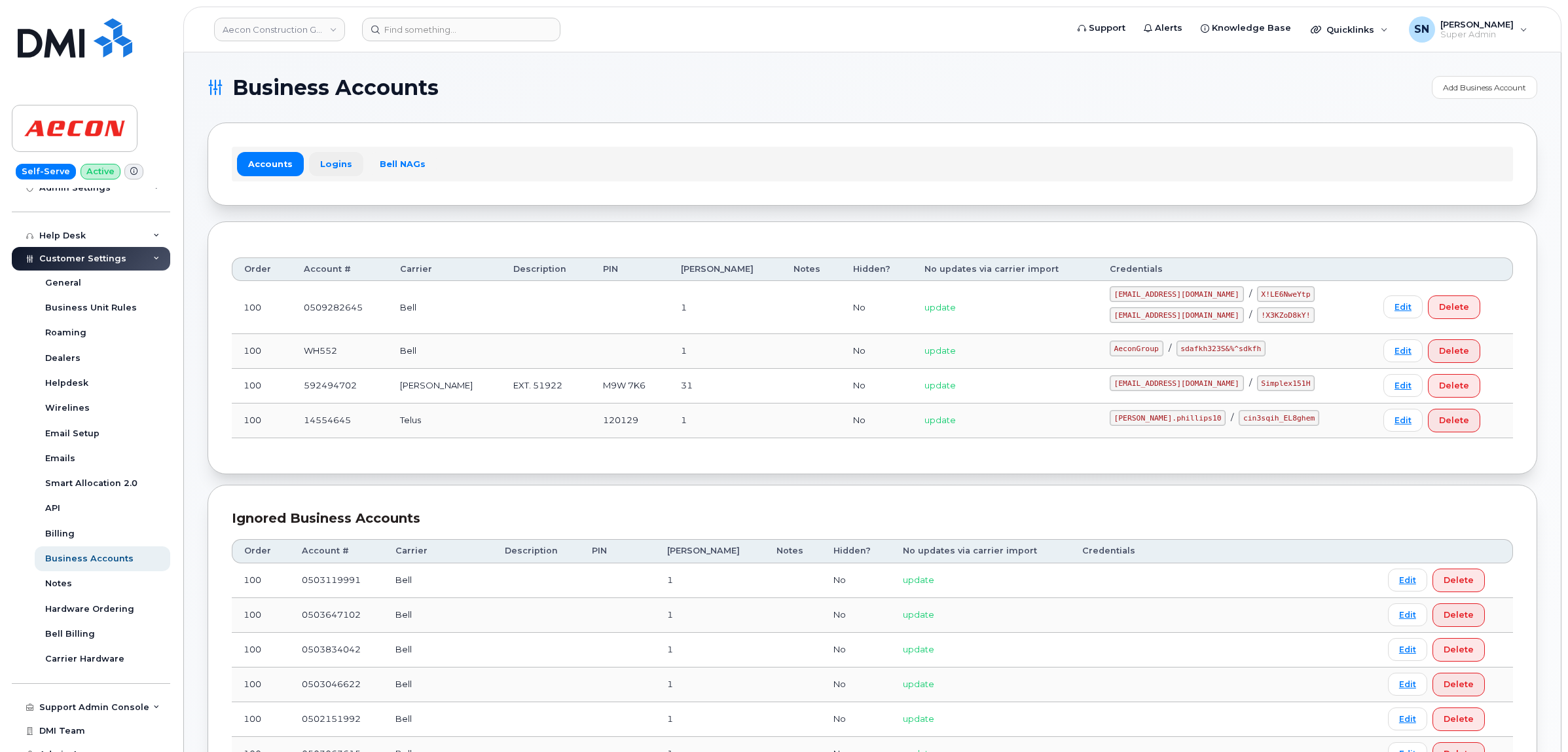
click at [339, 171] on link "Logins" at bounding box center [336, 164] width 54 height 24
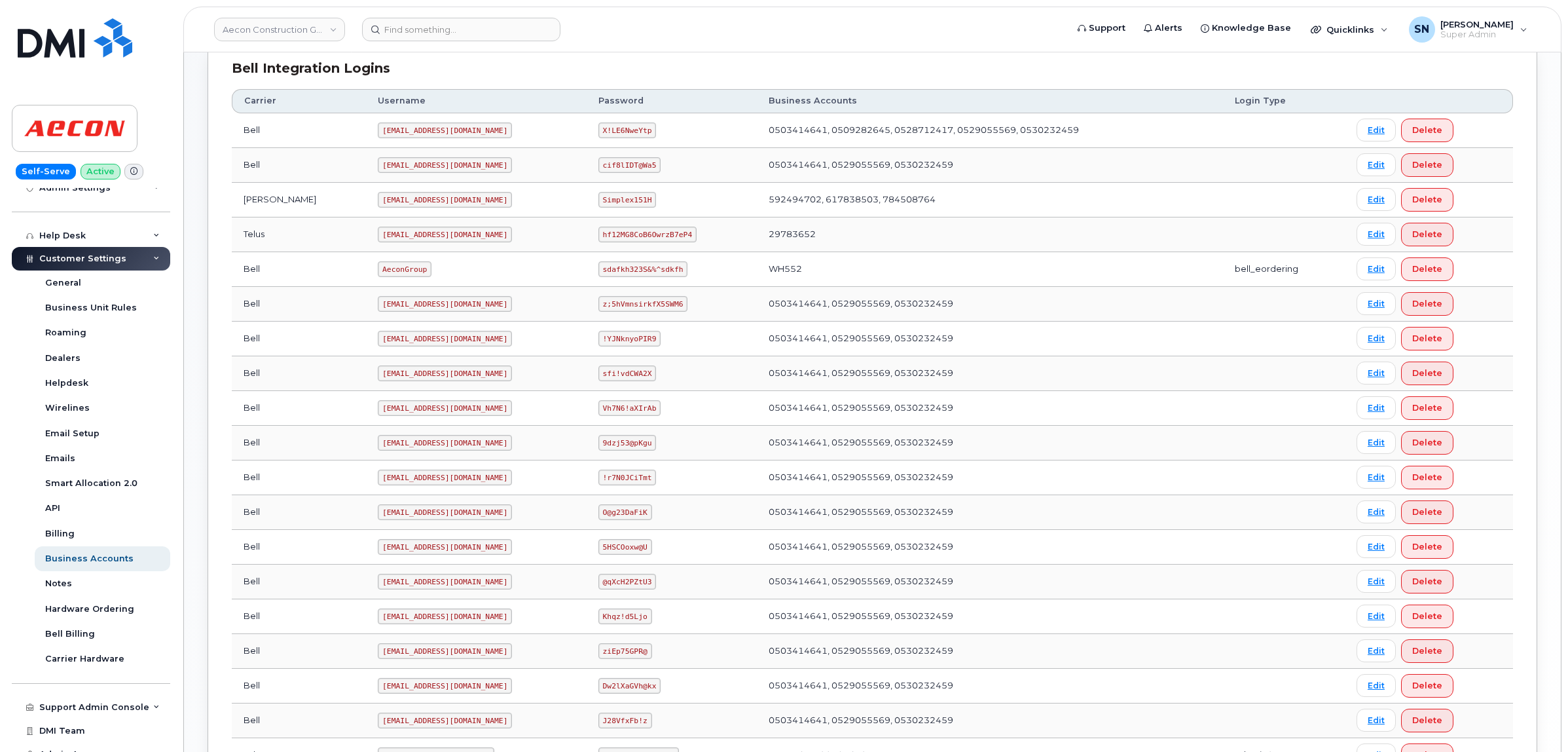
scroll to position [465, 0]
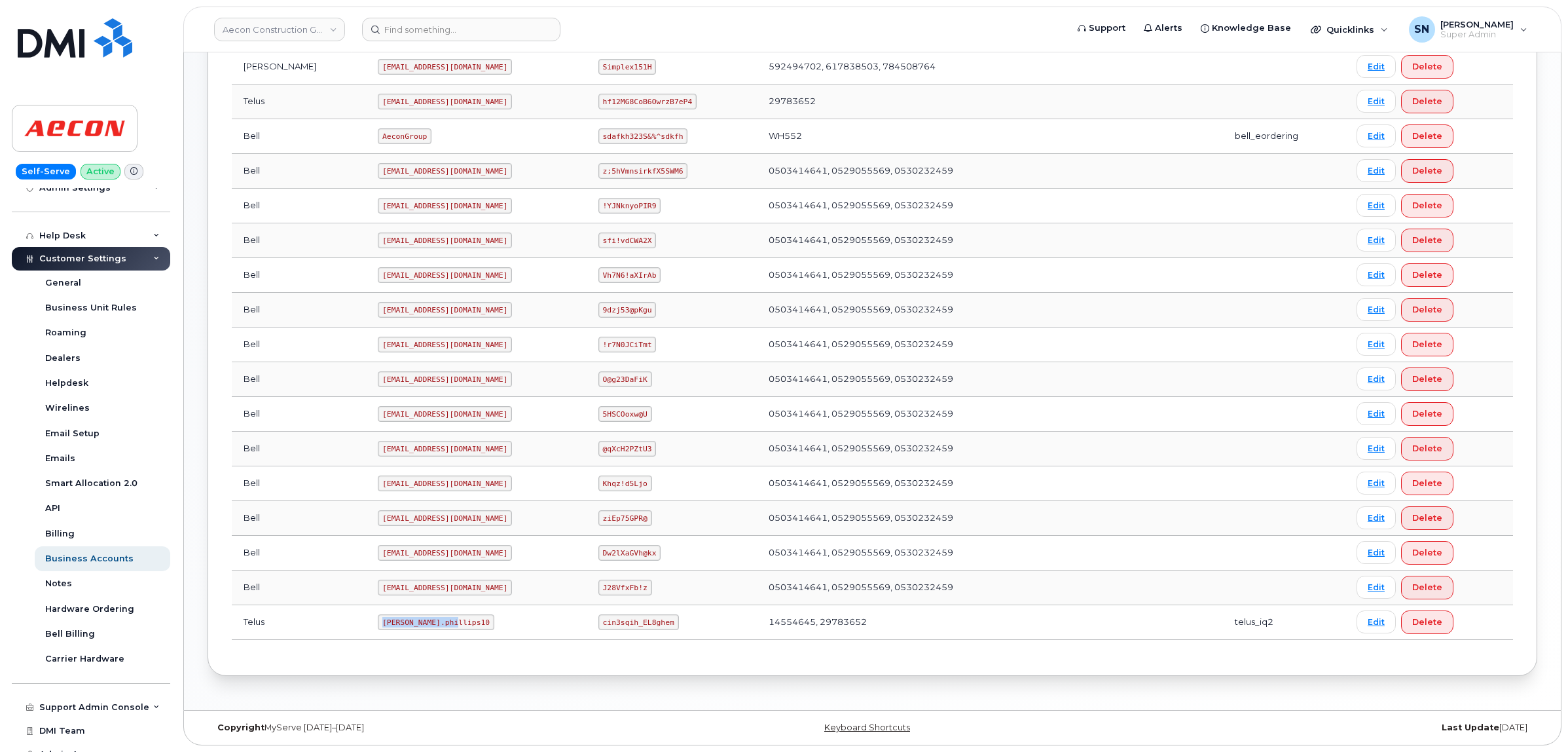
drag, startPoint x: 328, startPoint y: 621, endPoint x: 401, endPoint y: 630, distance: 73.6
click at [401, 630] on td "Taylor.phillips10" at bounding box center [475, 622] width 220 height 35
copy code "Taylor.phillips10"
drag, startPoint x: 577, startPoint y: 624, endPoint x: 646, endPoint y: 626, distance: 69.0
click at [646, 626] on code "cin3sqih_EL8ghem" at bounding box center [638, 623] width 81 height 16
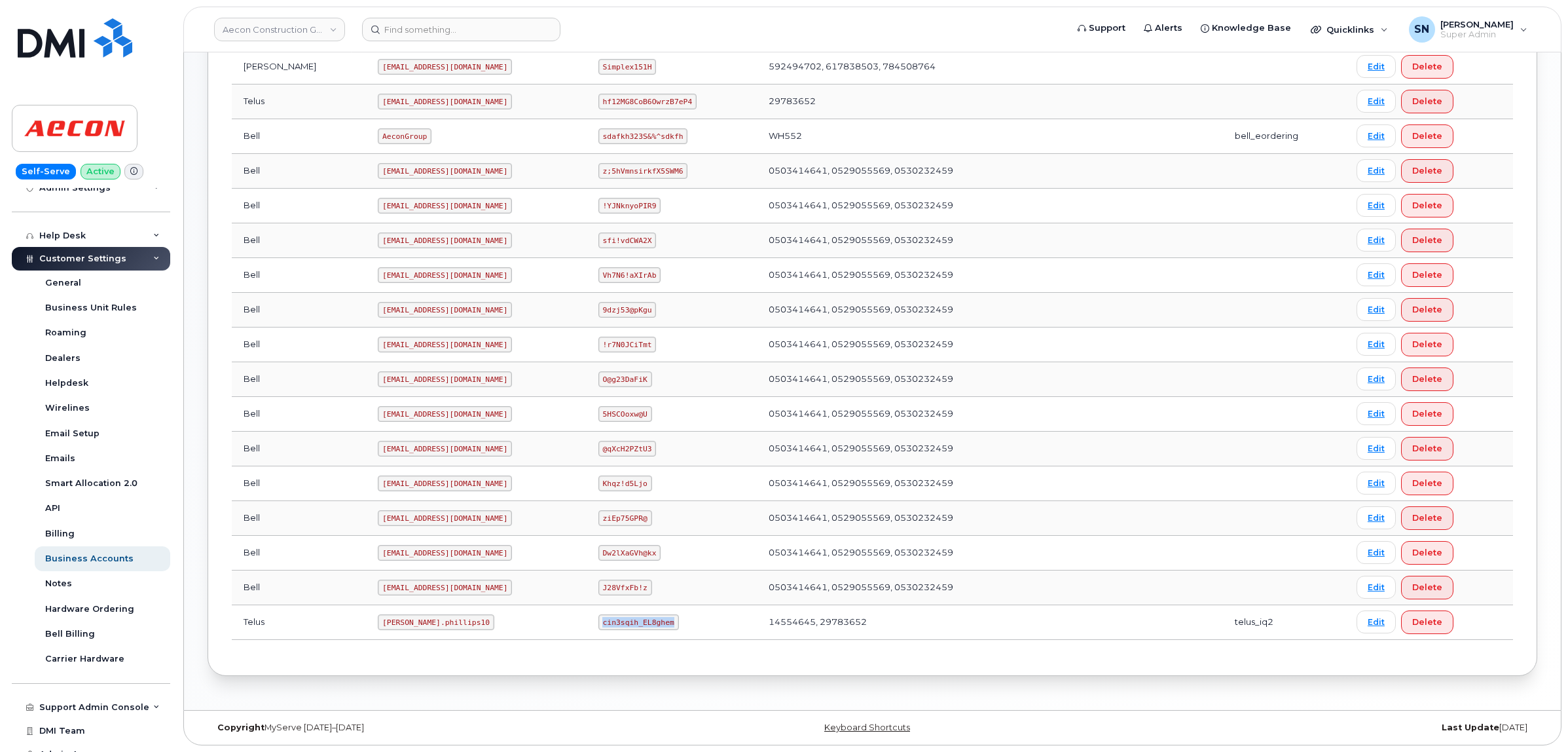
copy code "cin3sqih_EL8ghem"
drag, startPoint x: 328, startPoint y: 620, endPoint x: 398, endPoint y: 630, distance: 70.7
click at [398, 630] on code "Taylor.phillips10" at bounding box center [436, 623] width 117 height 16
click at [306, 624] on td "Telus" at bounding box center [299, 622] width 135 height 35
drag, startPoint x: 326, startPoint y: 621, endPoint x: 395, endPoint y: 625, distance: 69.1
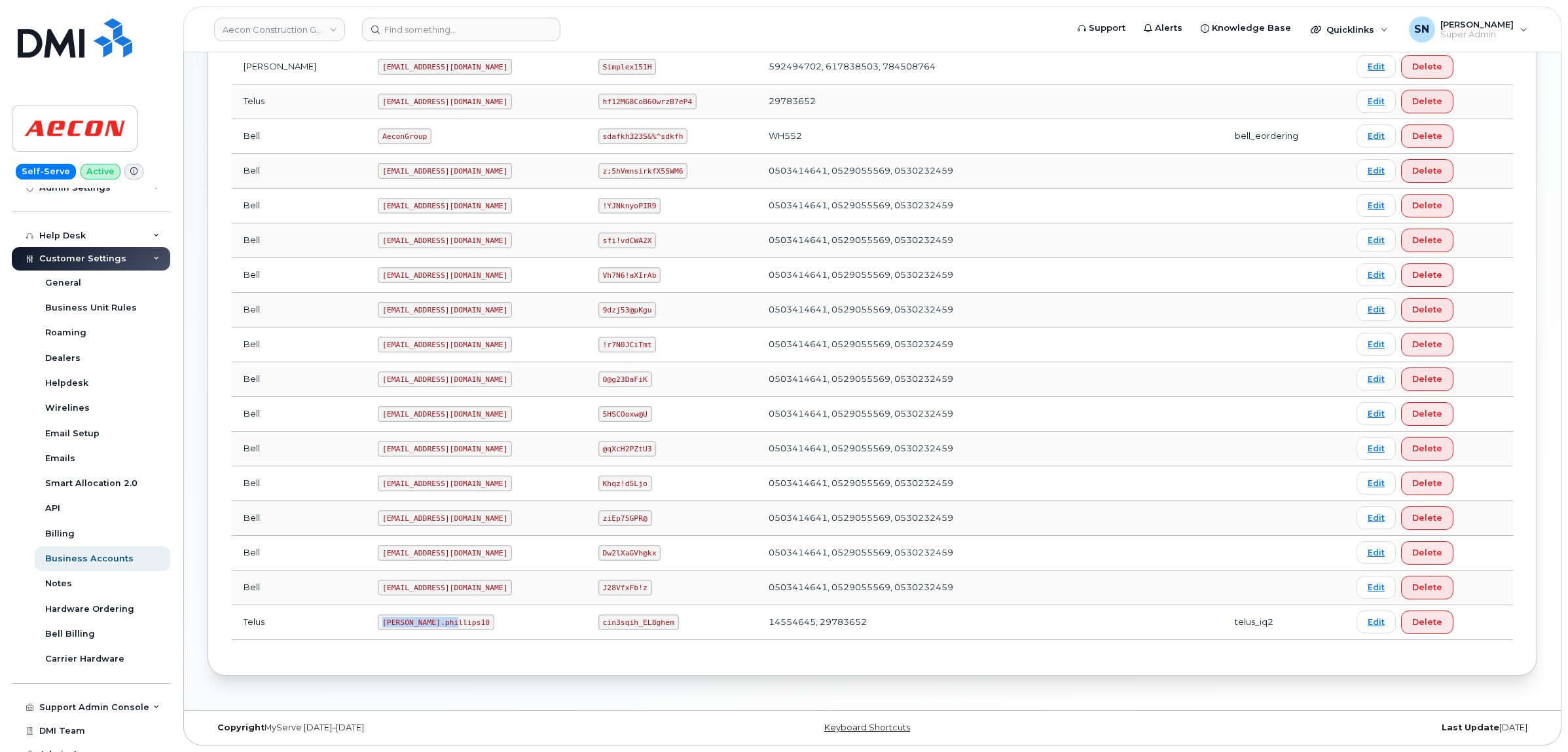
click at [395, 625] on code "Taylor.phillips10" at bounding box center [436, 623] width 117 height 16
copy code "Taylor.phillips10"
drag, startPoint x: 581, startPoint y: 621, endPoint x: 647, endPoint y: 628, distance: 66.4
click at [647, 628] on code "cin3sqih_EL8ghem" at bounding box center [638, 623] width 81 height 16
copy code "cin3sqih_EL8ghem"
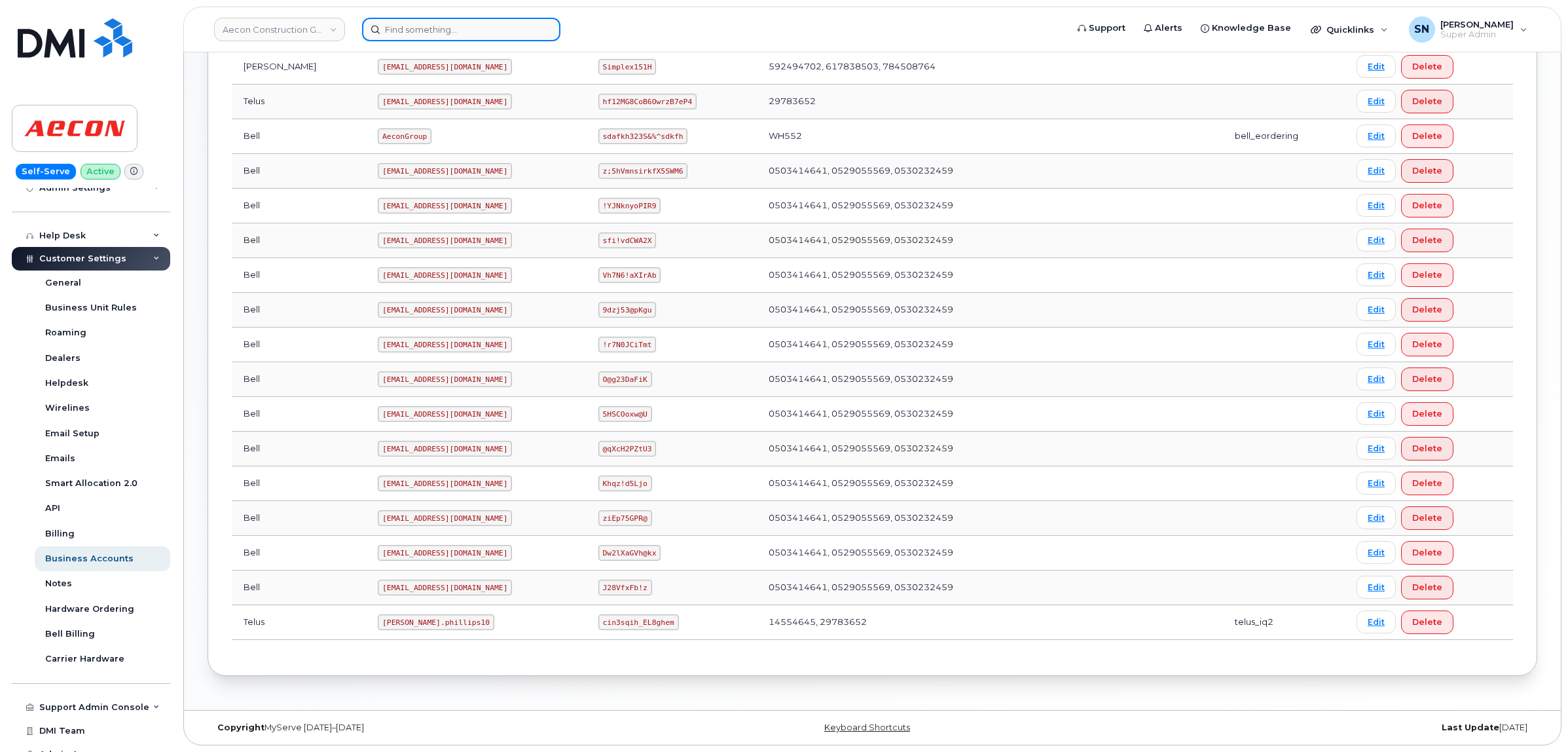
click at [535, 27] on input at bounding box center [461, 29] width 198 height 24
paste input "5063803945"
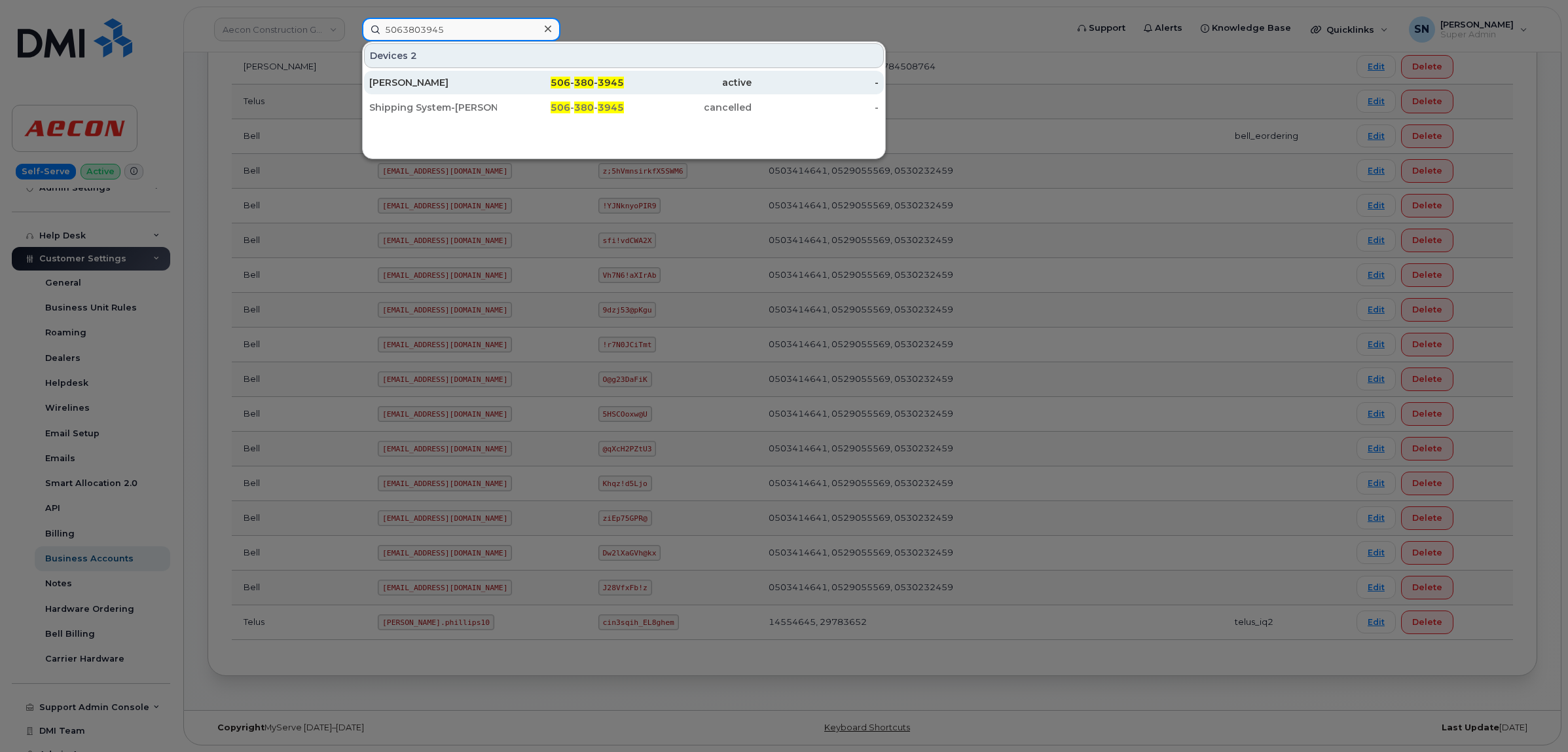
type input "5063803945"
click at [459, 74] on div "Wayne Walton" at bounding box center [433, 82] width 127 height 24
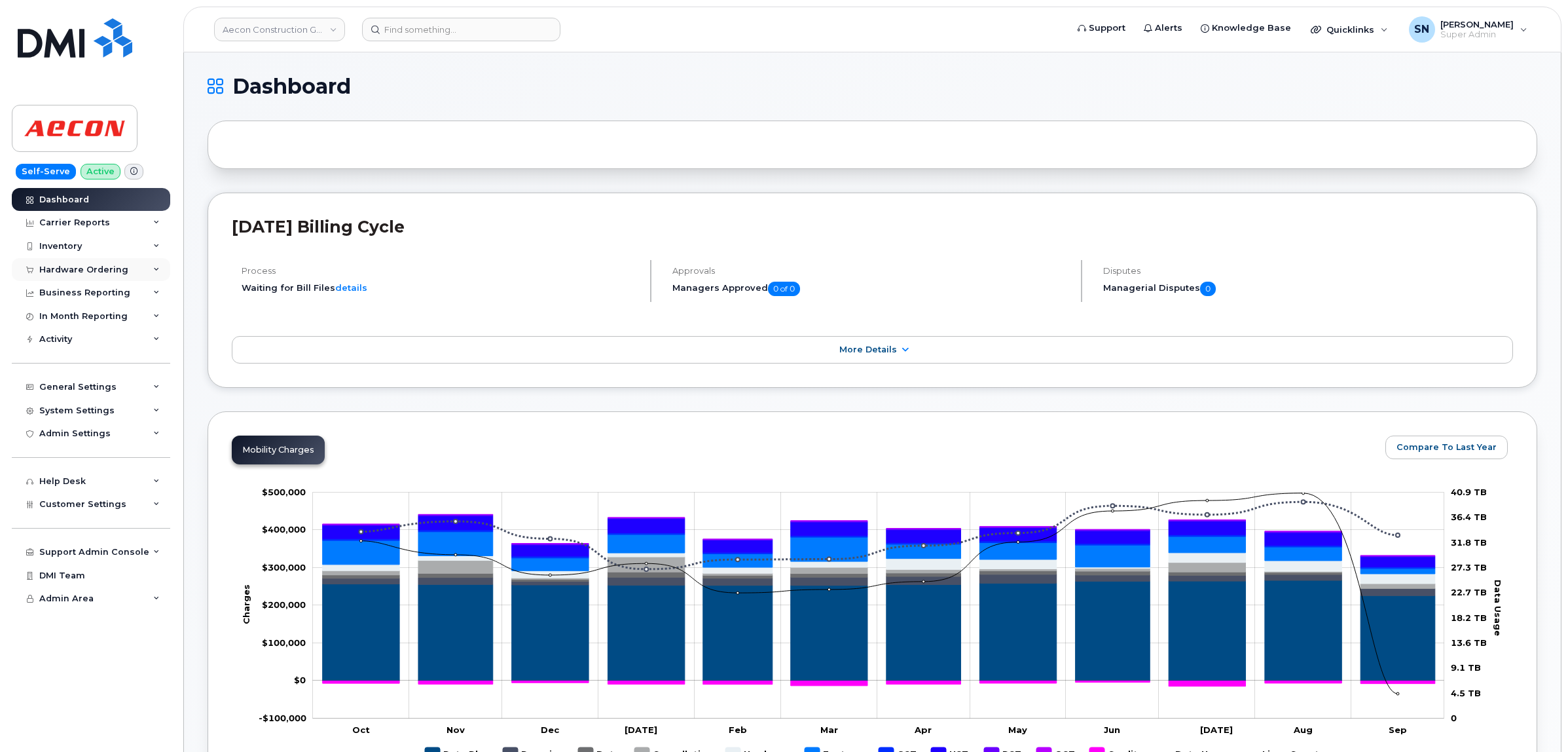
click at [105, 273] on div "Hardware Ordering" at bounding box center [83, 270] width 89 height 11
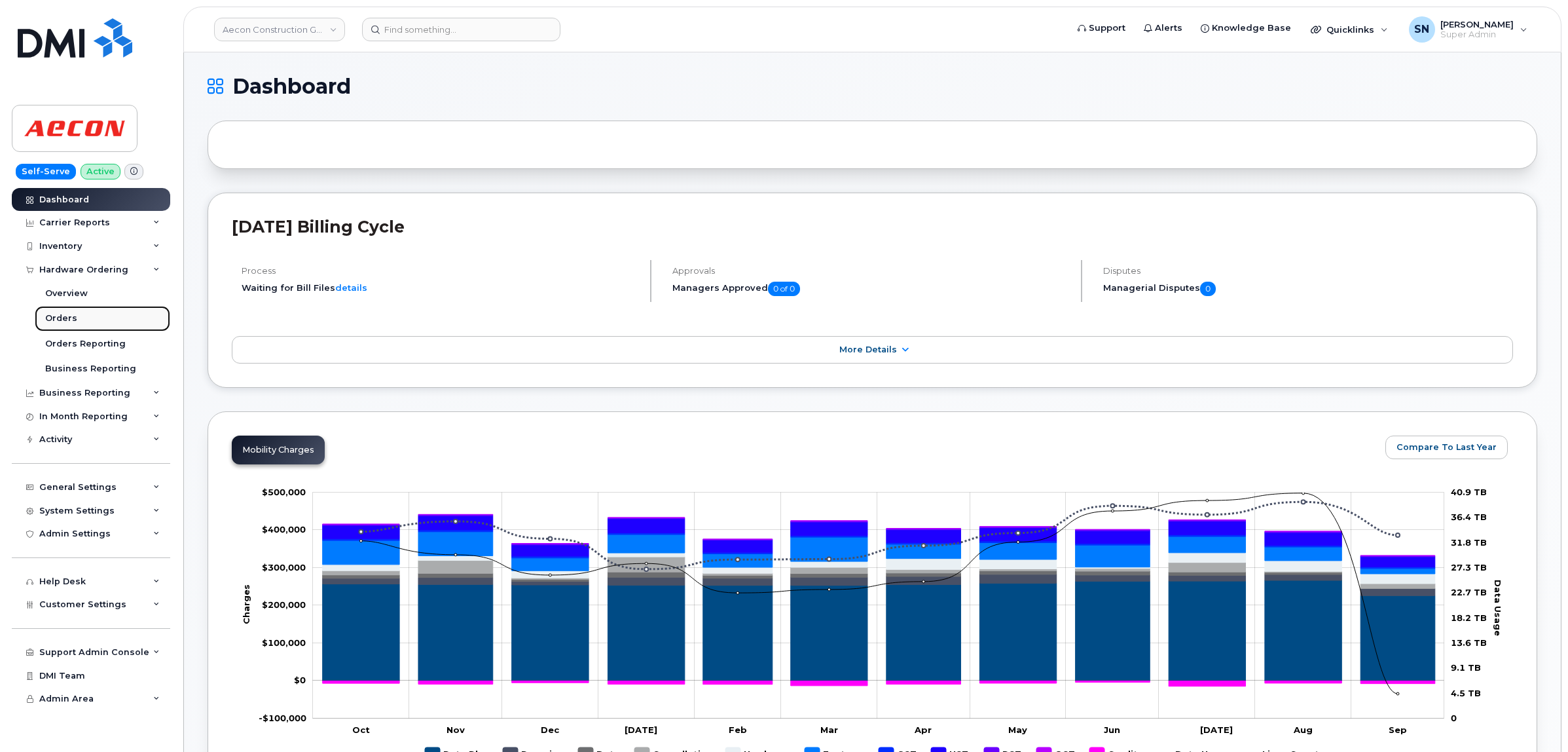
click at [83, 315] on link "Orders" at bounding box center [102, 318] width 135 height 25
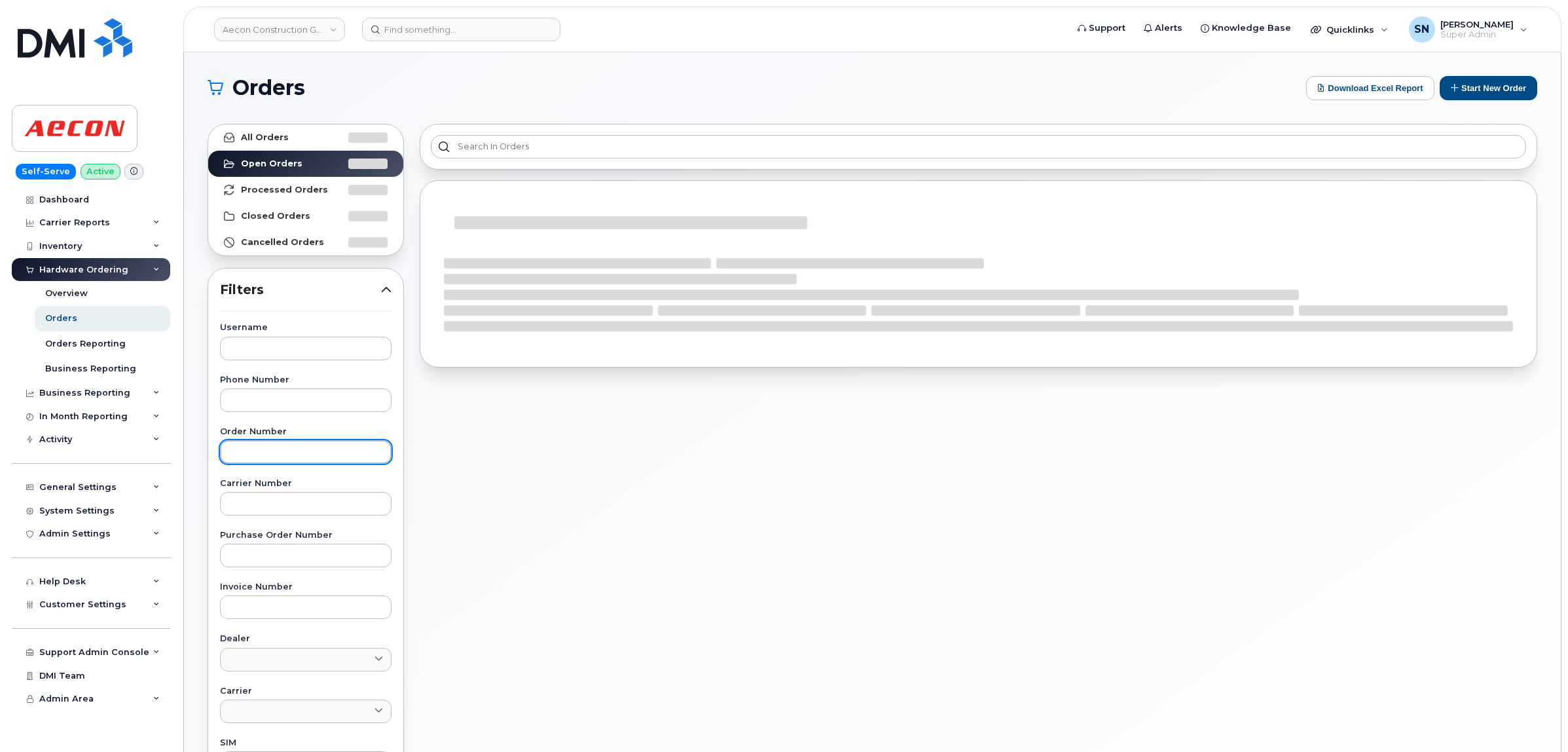
click at [324, 460] on input "text" at bounding box center [306, 452] width 172 height 24
paste input "301762"
type input "301762"
click at [313, 135] on link "All Orders" at bounding box center [305, 138] width 195 height 27
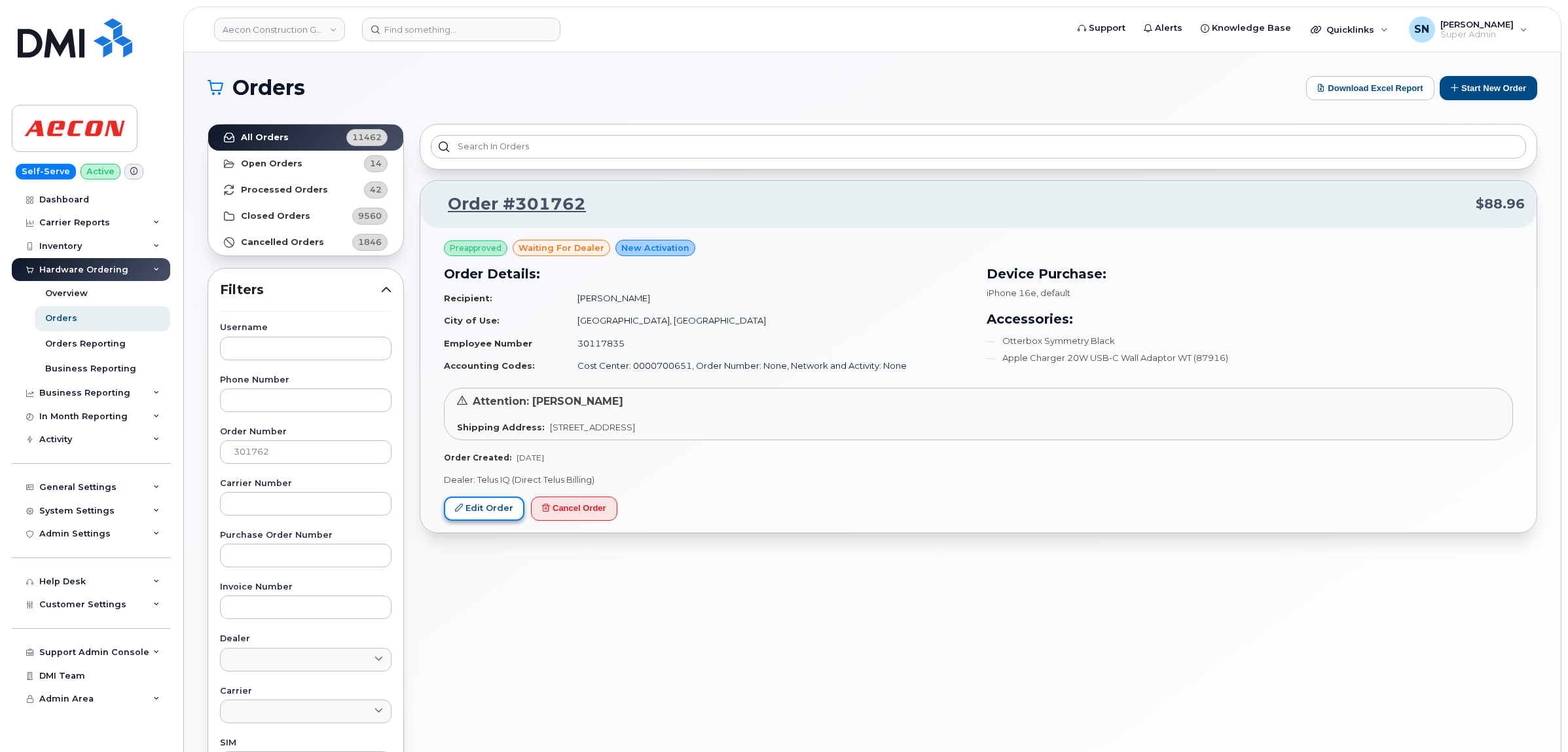
click at [495, 515] on link "Edit Order" at bounding box center [483, 508] width 81 height 24
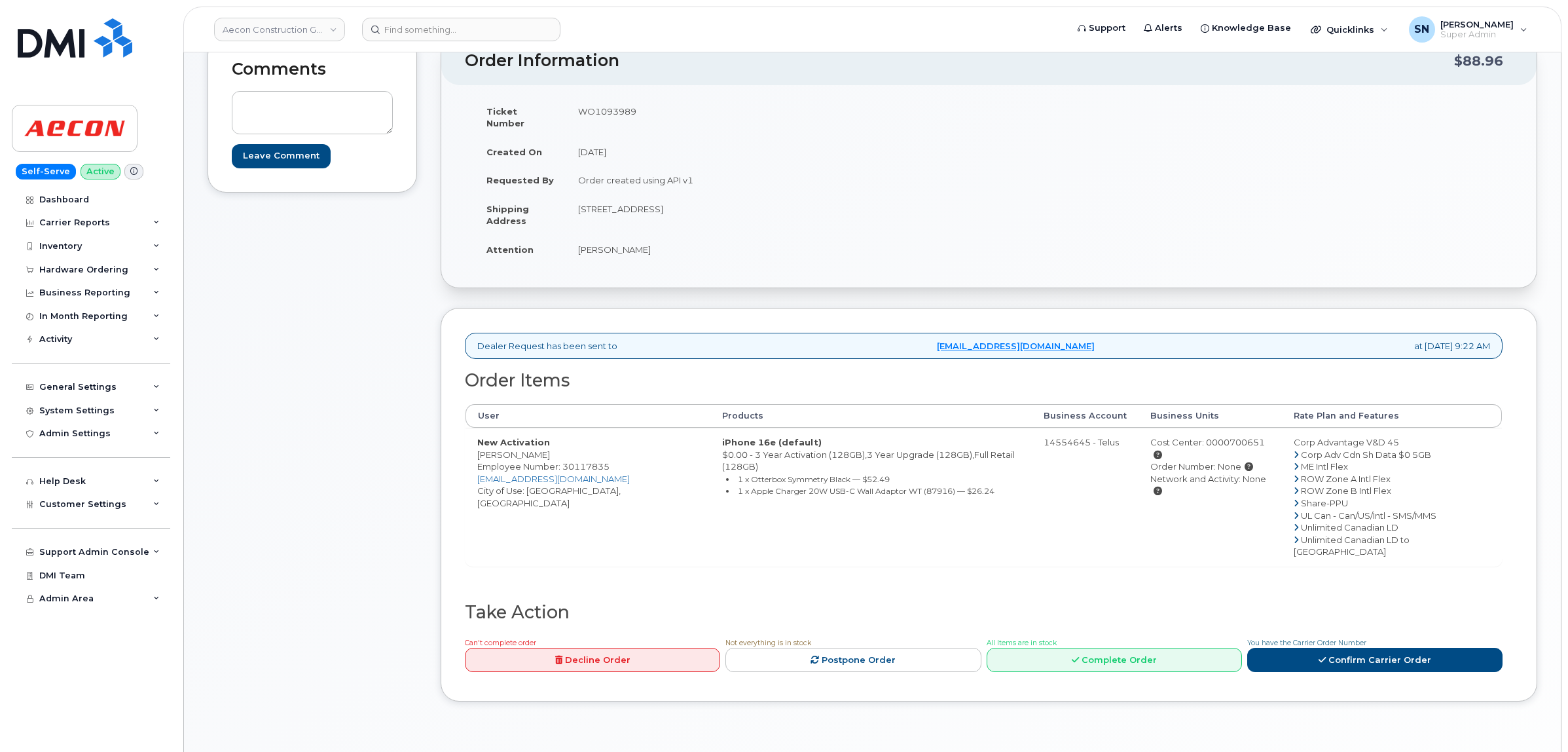
scroll to position [164, 0]
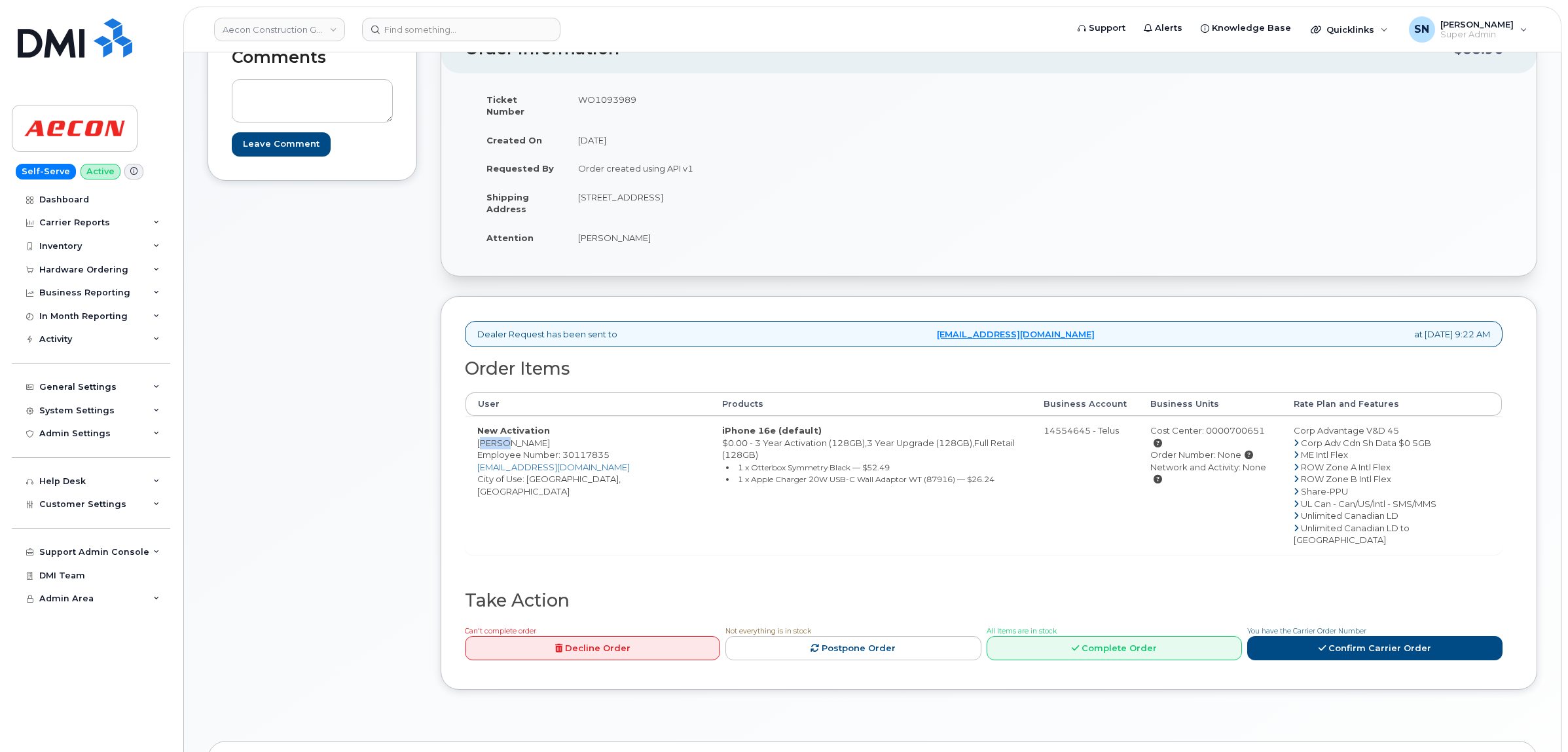
drag, startPoint x: 480, startPoint y: 436, endPoint x: 505, endPoint y: 436, distance: 25.0
click at [505, 436] on td "New Activation [PERSON_NAME] Employee Number: 30117835 [EMAIL_ADDRESS][DOMAIN_N…" at bounding box center [588, 485] width 245 height 138
copy td "[PERSON_NAME]"
click at [521, 427] on td "New Activation [PERSON_NAME] Employee Number: 30117835 [EMAIL_ADDRESS][DOMAIN_N…" at bounding box center [588, 485] width 245 height 138
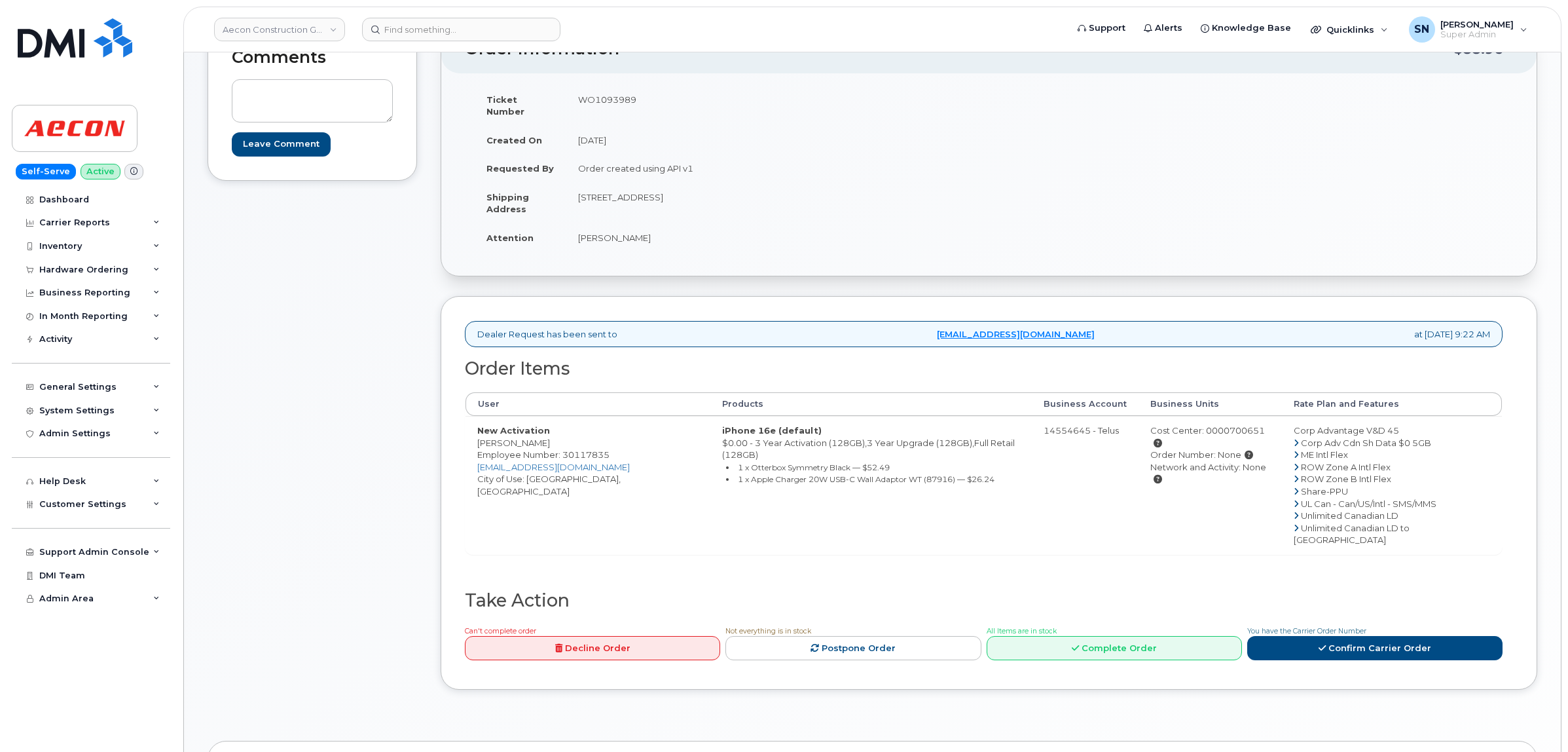
click at [506, 434] on td "New Activation [PERSON_NAME] Employee Number: 30117835 [EMAIL_ADDRESS][DOMAIN_N…" at bounding box center [588, 485] width 245 height 138
copy td "[PERSON_NAME]"
click at [539, 467] on td "New Activation [PERSON_NAME] Employee Number: 30117835 [EMAIL_ADDRESS][DOMAIN_N…" at bounding box center [588, 485] width 245 height 138
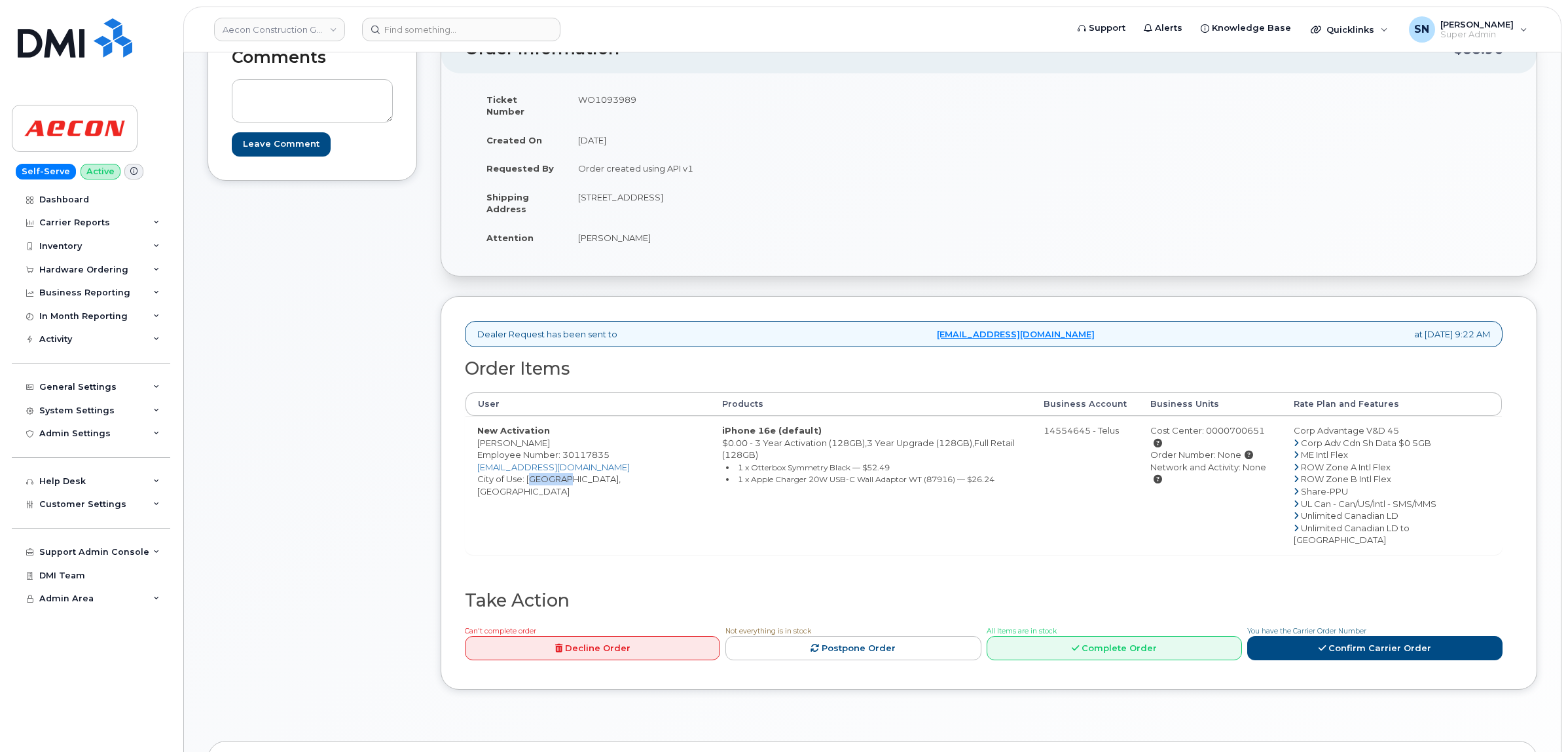
copy td "[GEOGRAPHIC_DATA]"
click at [622, 95] on td "WO1093989" at bounding box center [773, 105] width 413 height 41
copy td "WO1093989"
drag, startPoint x: 576, startPoint y: 228, endPoint x: 604, endPoint y: 228, distance: 28.0
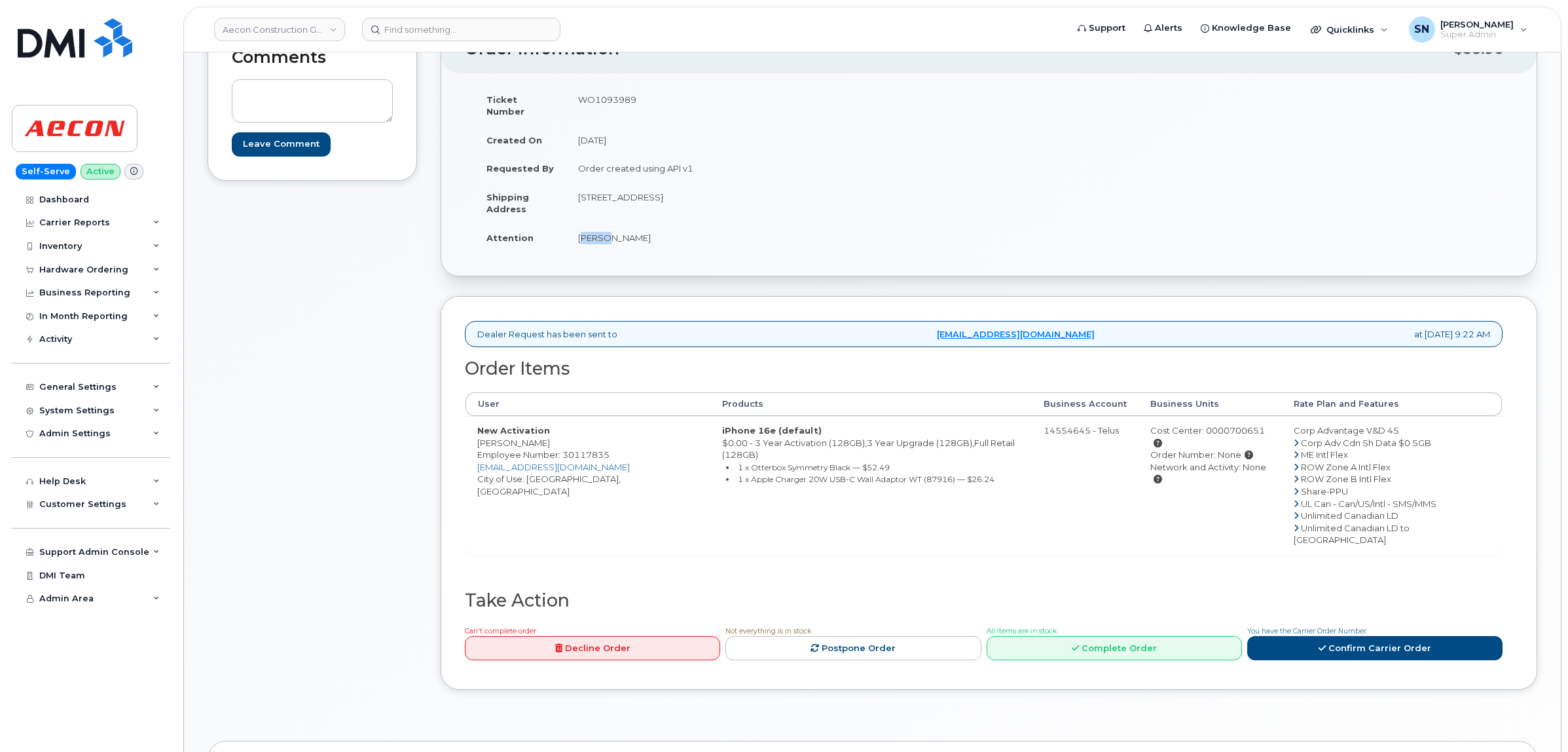
click at [604, 228] on td "[PERSON_NAME]" at bounding box center [773, 237] width 413 height 29
copy td "[PERSON_NAME]"
click at [622, 225] on td "[PERSON_NAME]" at bounding box center [773, 237] width 413 height 29
copy td "[PERSON_NAME]"
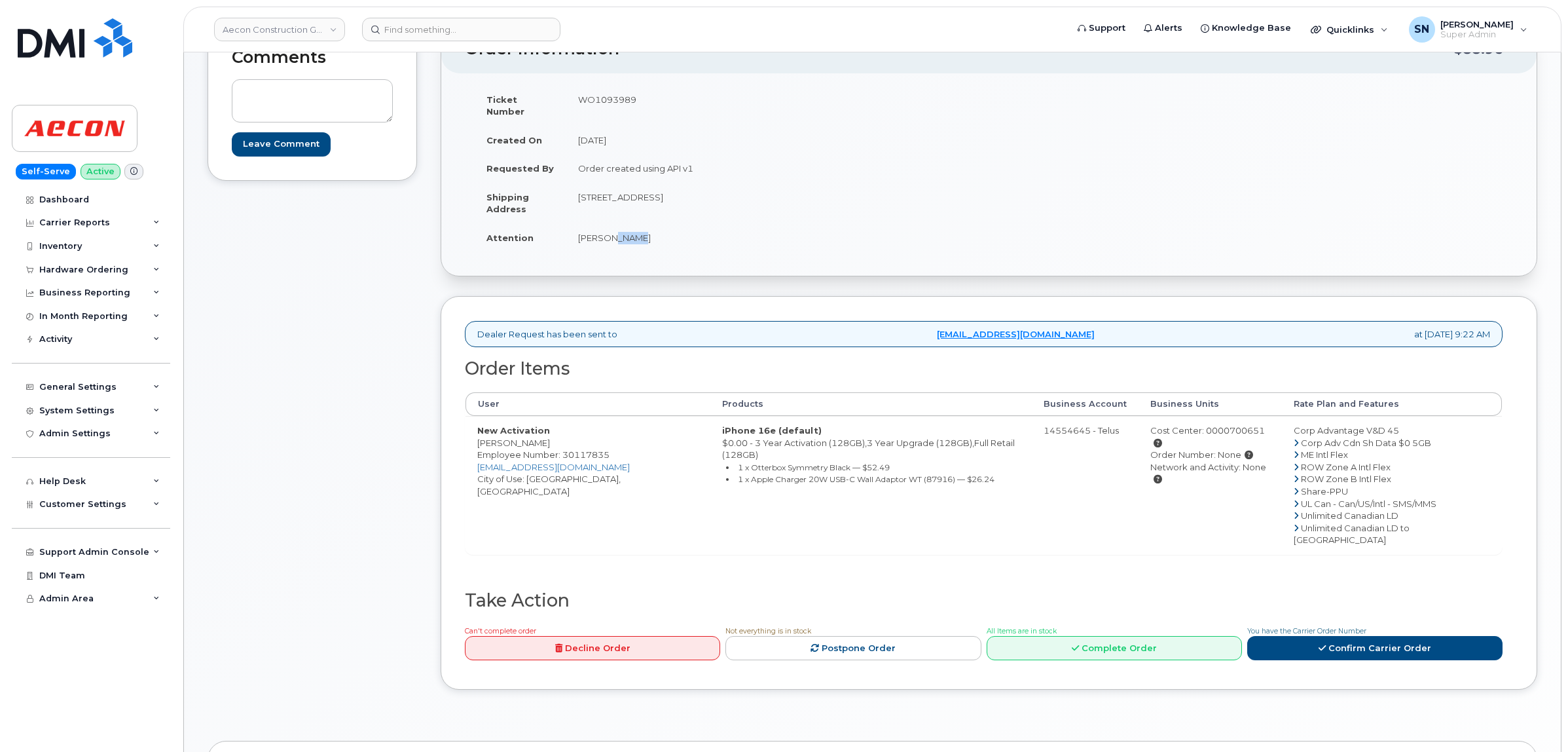
drag, startPoint x: 580, startPoint y: 184, endPoint x: 779, endPoint y: 177, distance: 199.1
click at [779, 182] on td "[STREET_ADDRESS]" at bounding box center [773, 203] width 413 height 41
copy td "[STREET_ADDRESS]"
drag, startPoint x: 693, startPoint y: 200, endPoint x: 688, endPoint y: 187, distance: 13.9
click at [693, 200] on td "[STREET_ADDRESS]" at bounding box center [773, 203] width 413 height 41
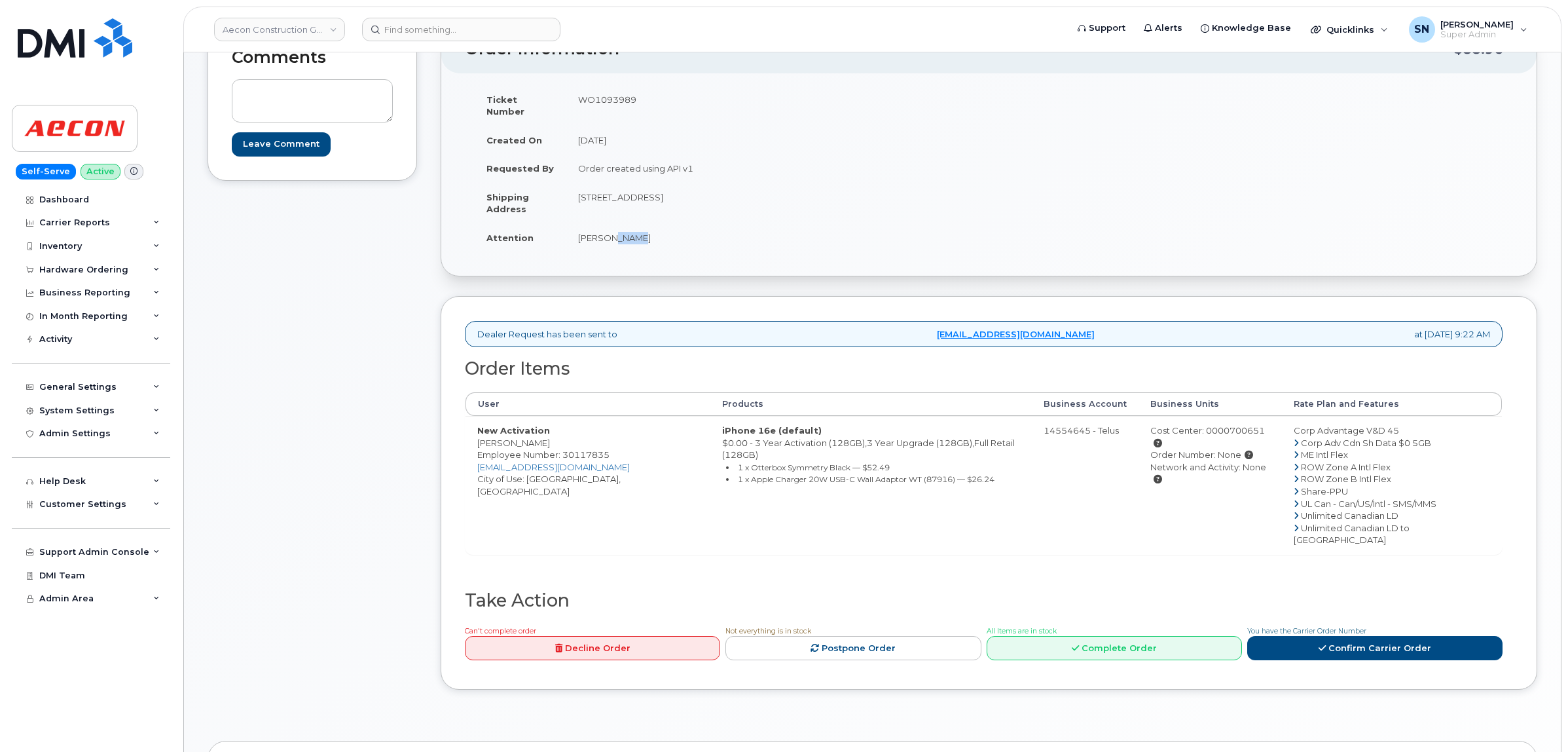
click at [679, 182] on td "[STREET_ADDRESS]" at bounding box center [773, 203] width 413 height 41
drag, startPoint x: 676, startPoint y: 182, endPoint x: 730, endPoint y: 184, distance: 54.0
click at [730, 184] on td "[STREET_ADDRESS]" at bounding box center [773, 203] width 413 height 41
copy td "Scarborough"
drag, startPoint x: 751, startPoint y: 188, endPoint x: 784, endPoint y: 191, distance: 33.1
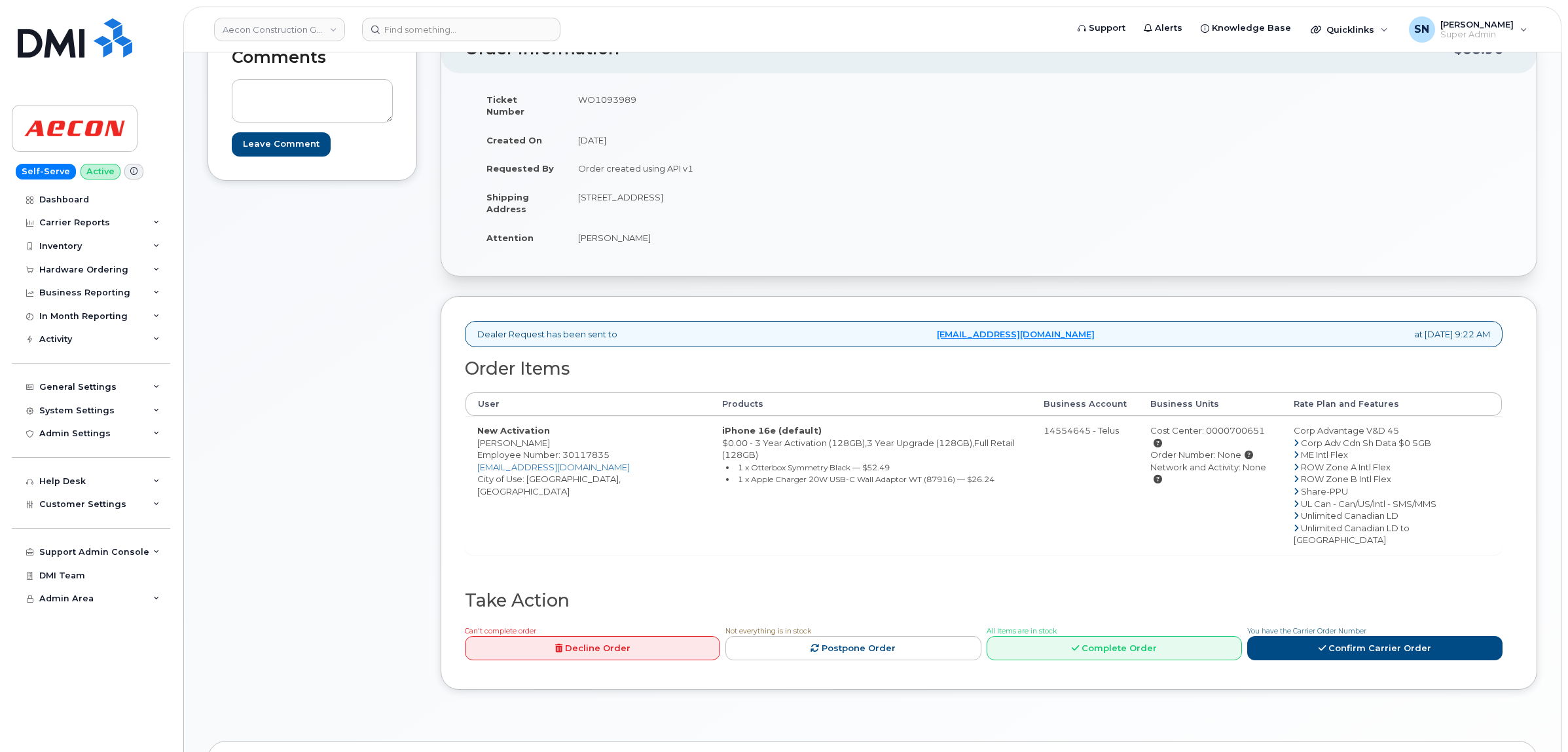
click at [784, 191] on td "[STREET_ADDRESS]" at bounding box center [773, 203] width 413 height 41
copy td "m1r 2t5"
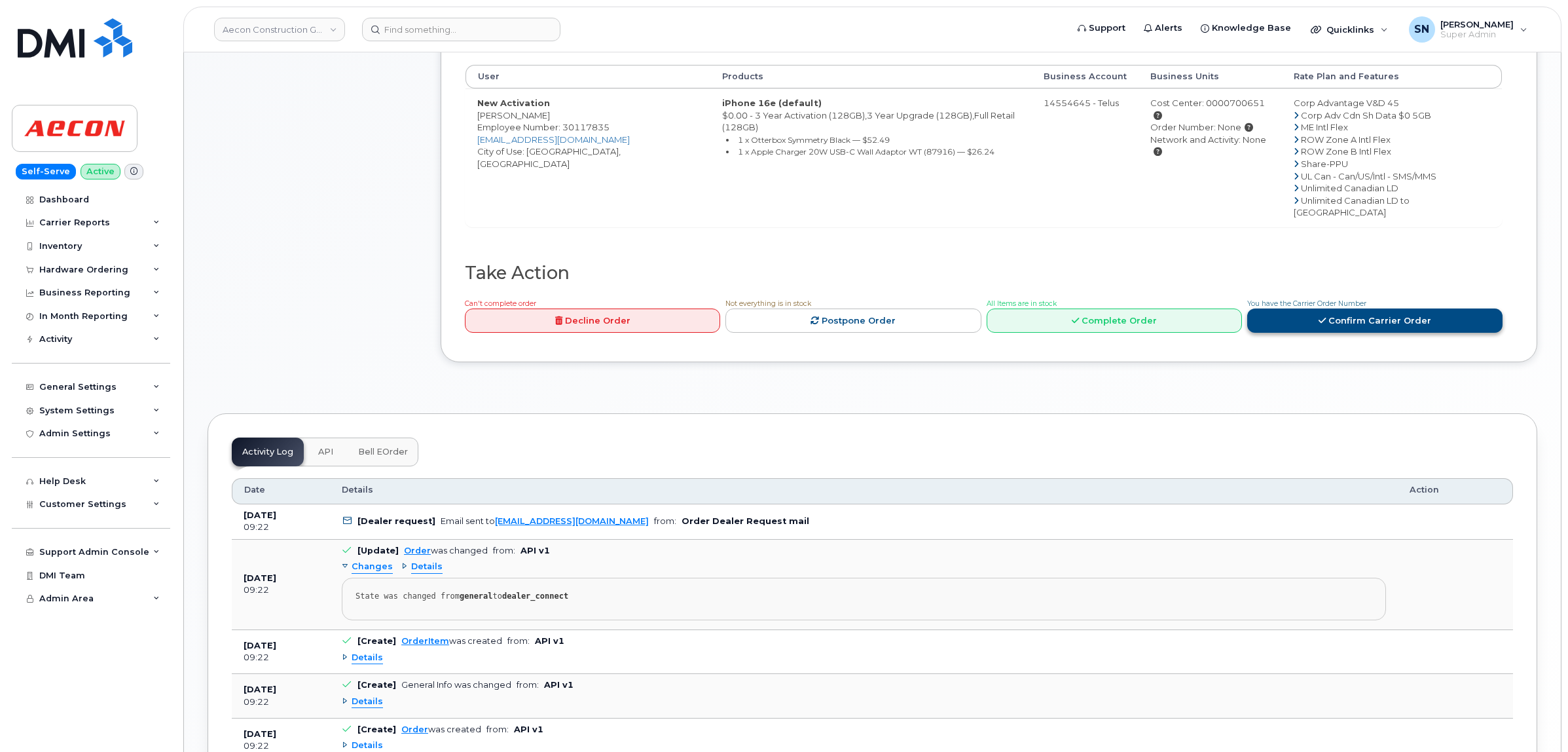
click at [1347, 308] on link "Confirm Carrier Order" at bounding box center [1375, 320] width 255 height 24
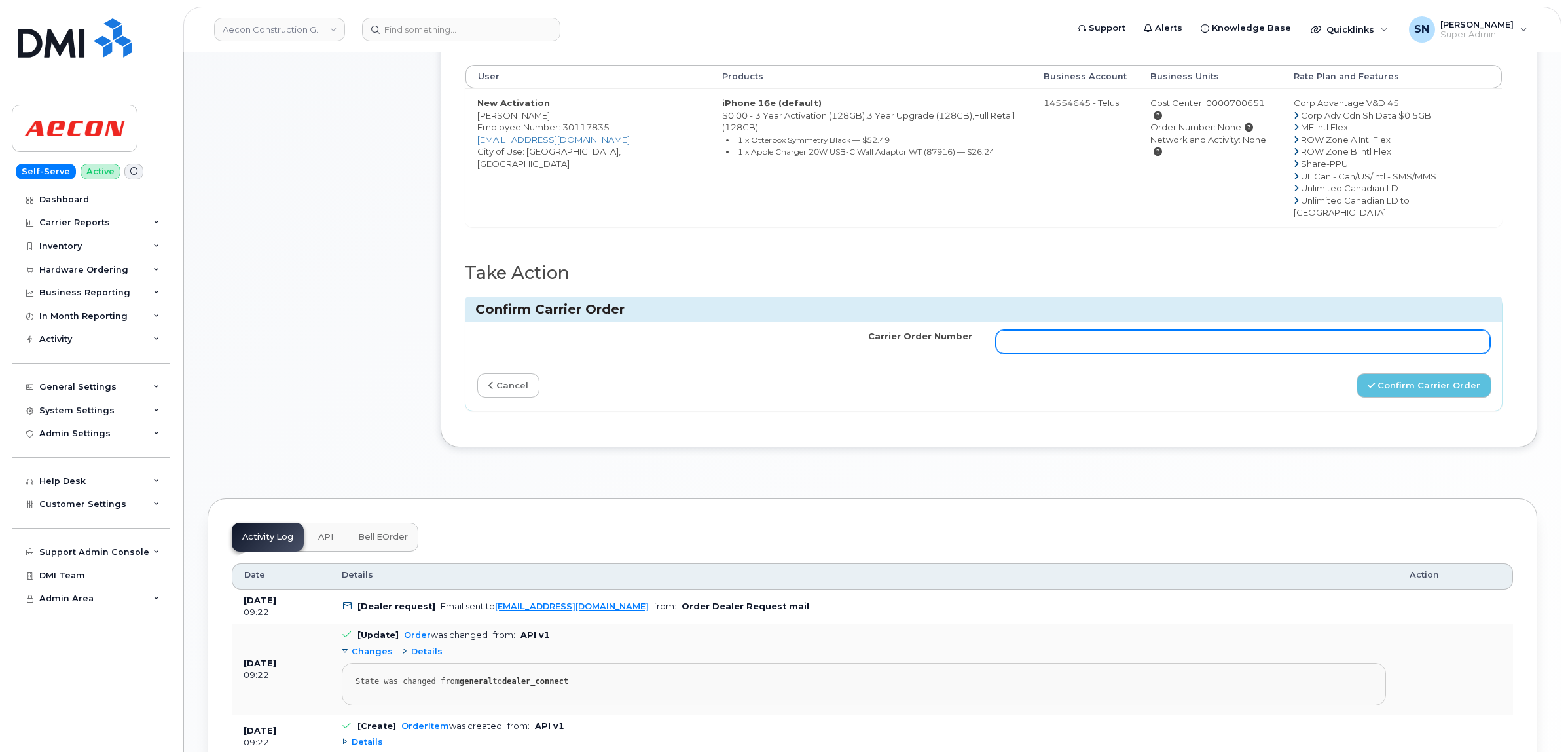
click at [1310, 330] on input "Carrier Order Number" at bounding box center [1243, 342] width 495 height 24
paste input "TL60032753"
type input "TL60032753"
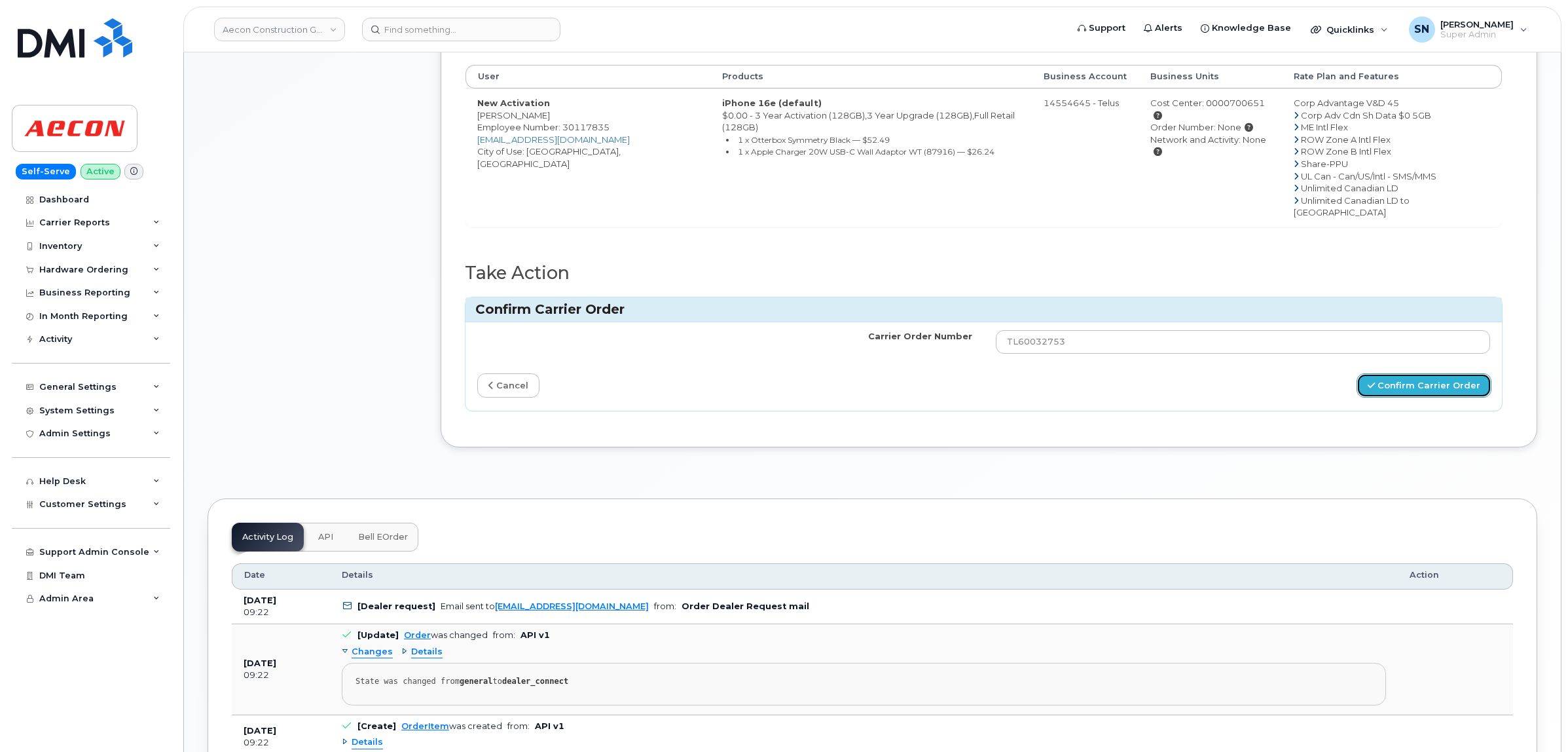
click at [1427, 374] on button "Confirm Carrier Order" at bounding box center [1425, 385] width 135 height 24
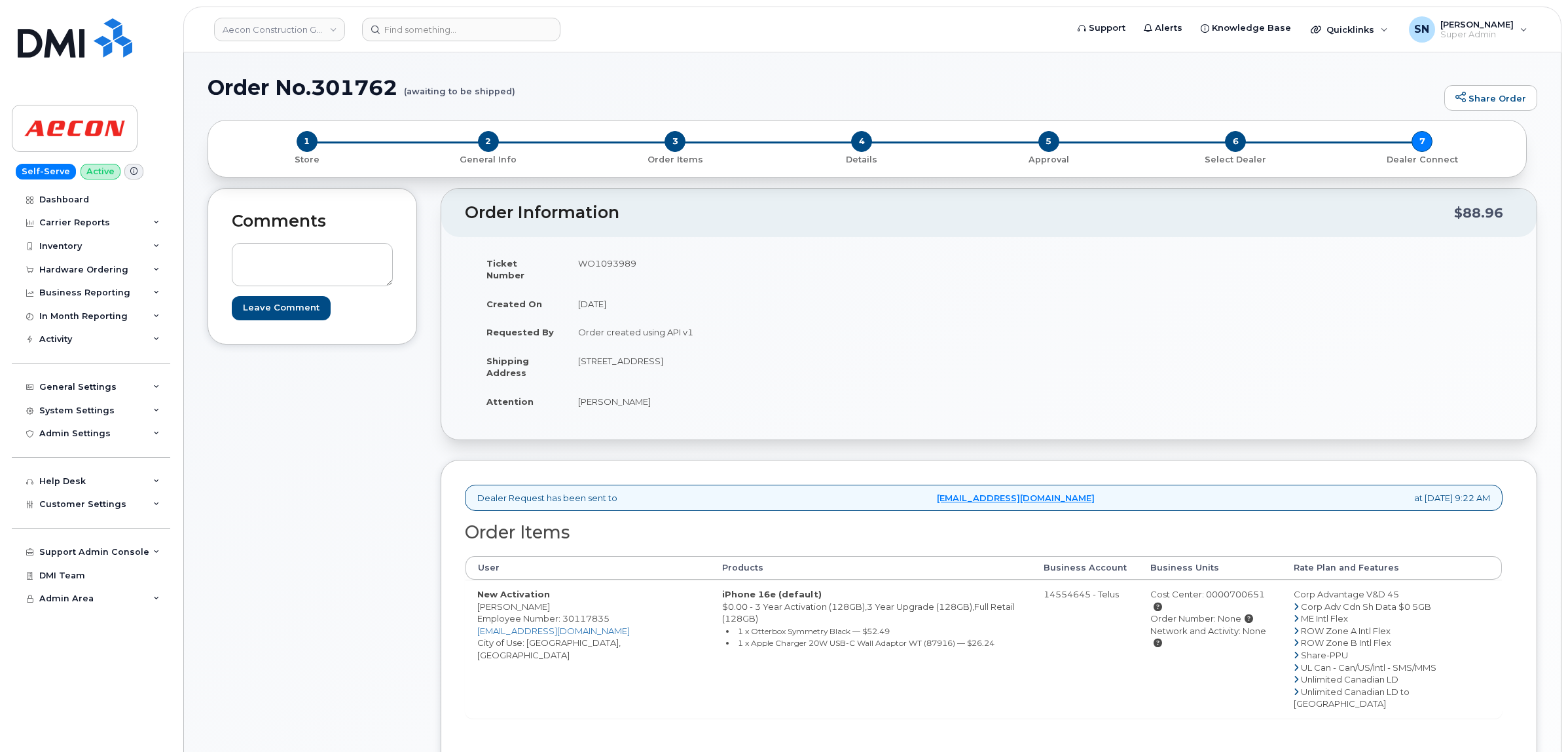
drag, startPoint x: 336, startPoint y: 485, endPoint x: 344, endPoint y: 475, distance: 12.8
click at [338, 485] on div "Comments Leave Comment" at bounding box center [312, 549] width 210 height 724
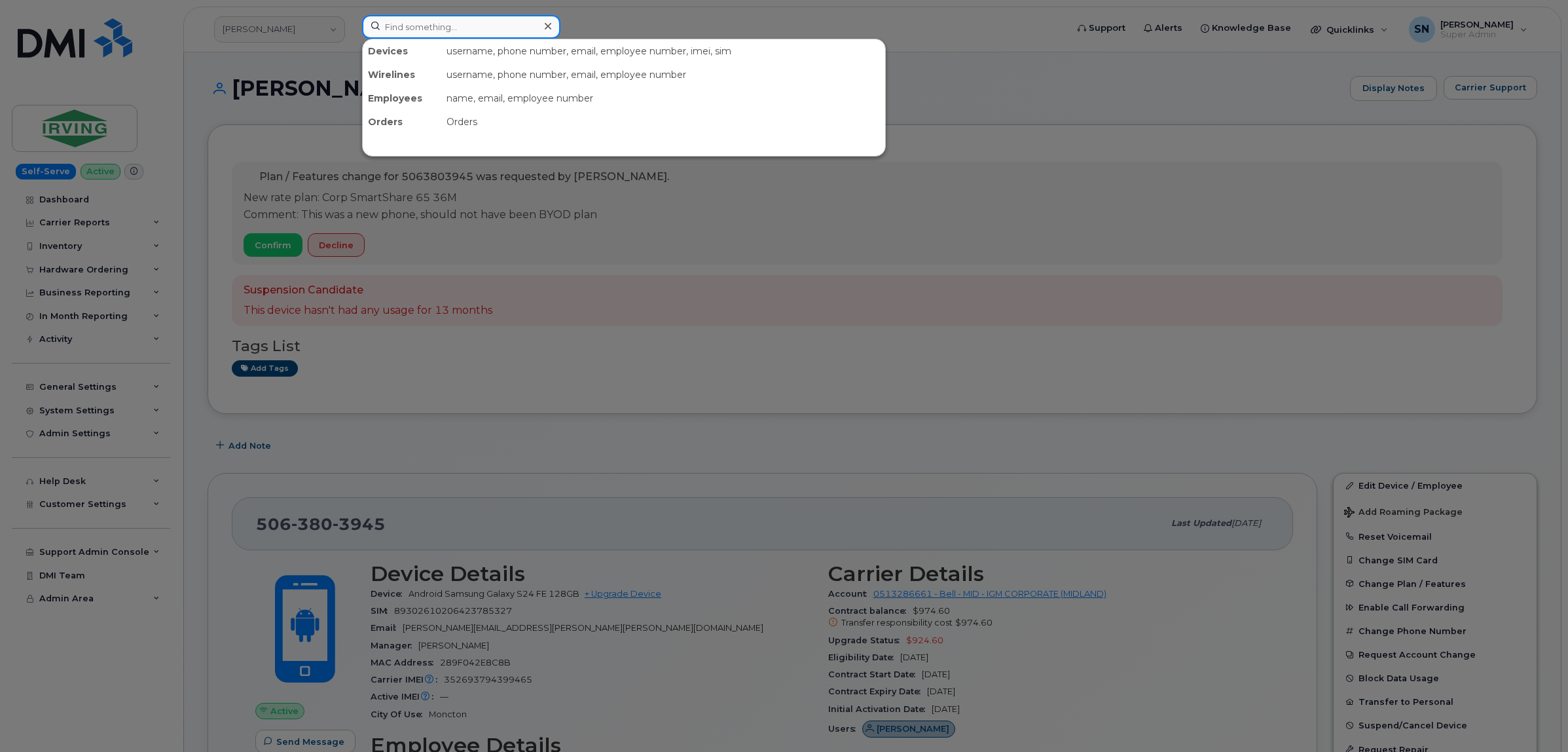
drag, startPoint x: 476, startPoint y: 27, endPoint x: 447, endPoint y: 27, distance: 29.0
click at [449, 25] on input at bounding box center [461, 27] width 198 height 24
paste input "9024324537"
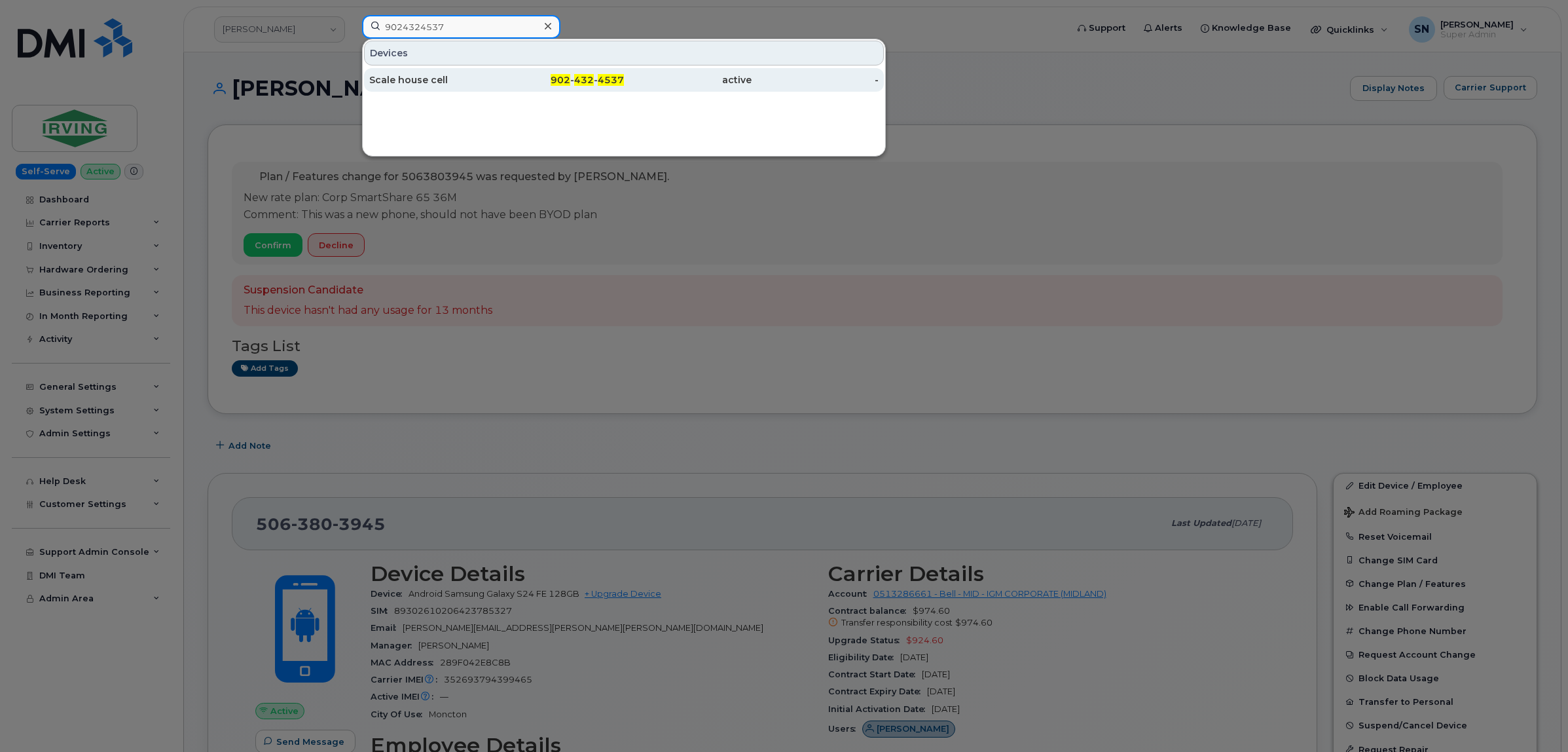
type input "9024324537"
click at [519, 76] on div "902 - 432 - 4537" at bounding box center [560, 80] width 127 height 13
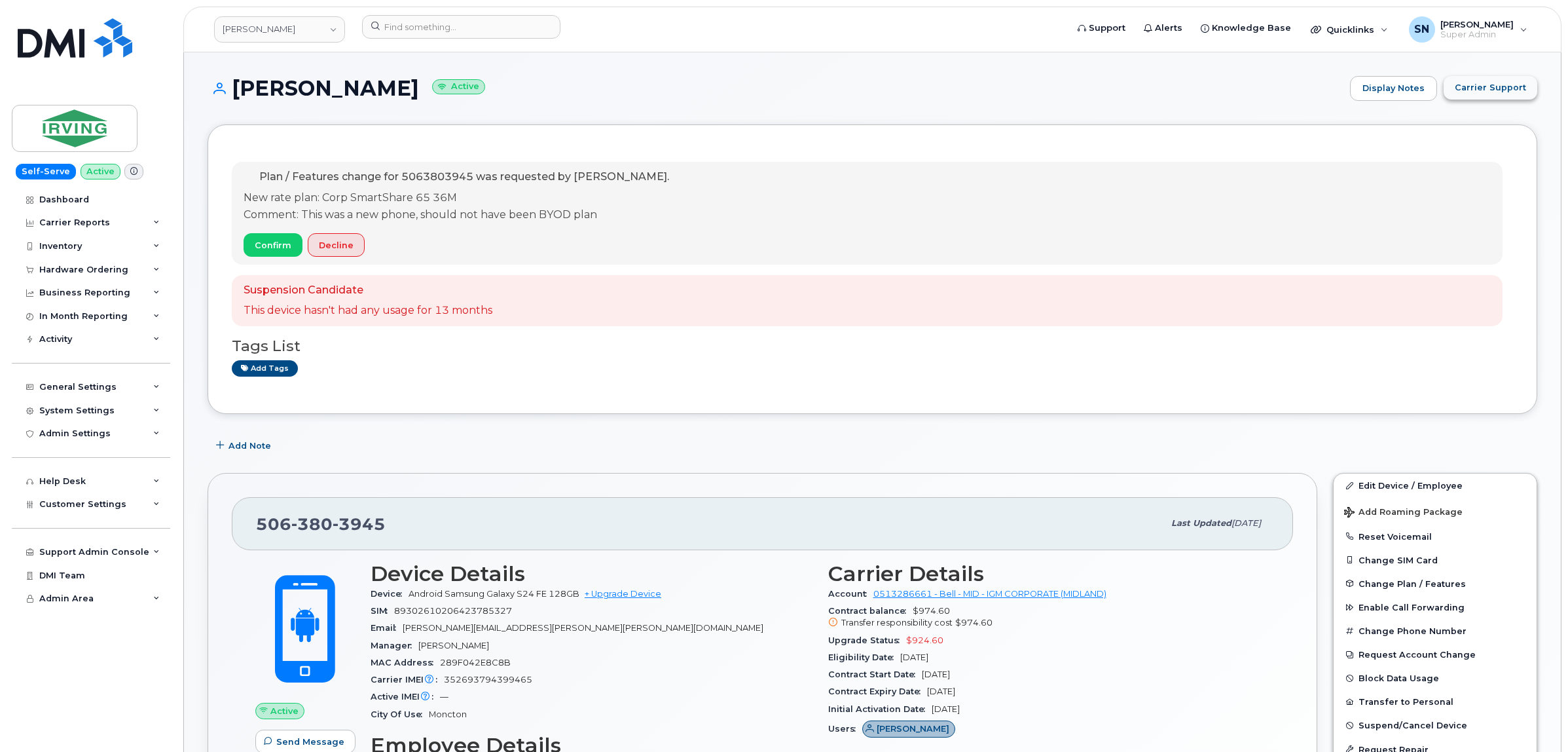
click at [1490, 76] on button "Carrier Support" at bounding box center [1491, 88] width 94 height 24
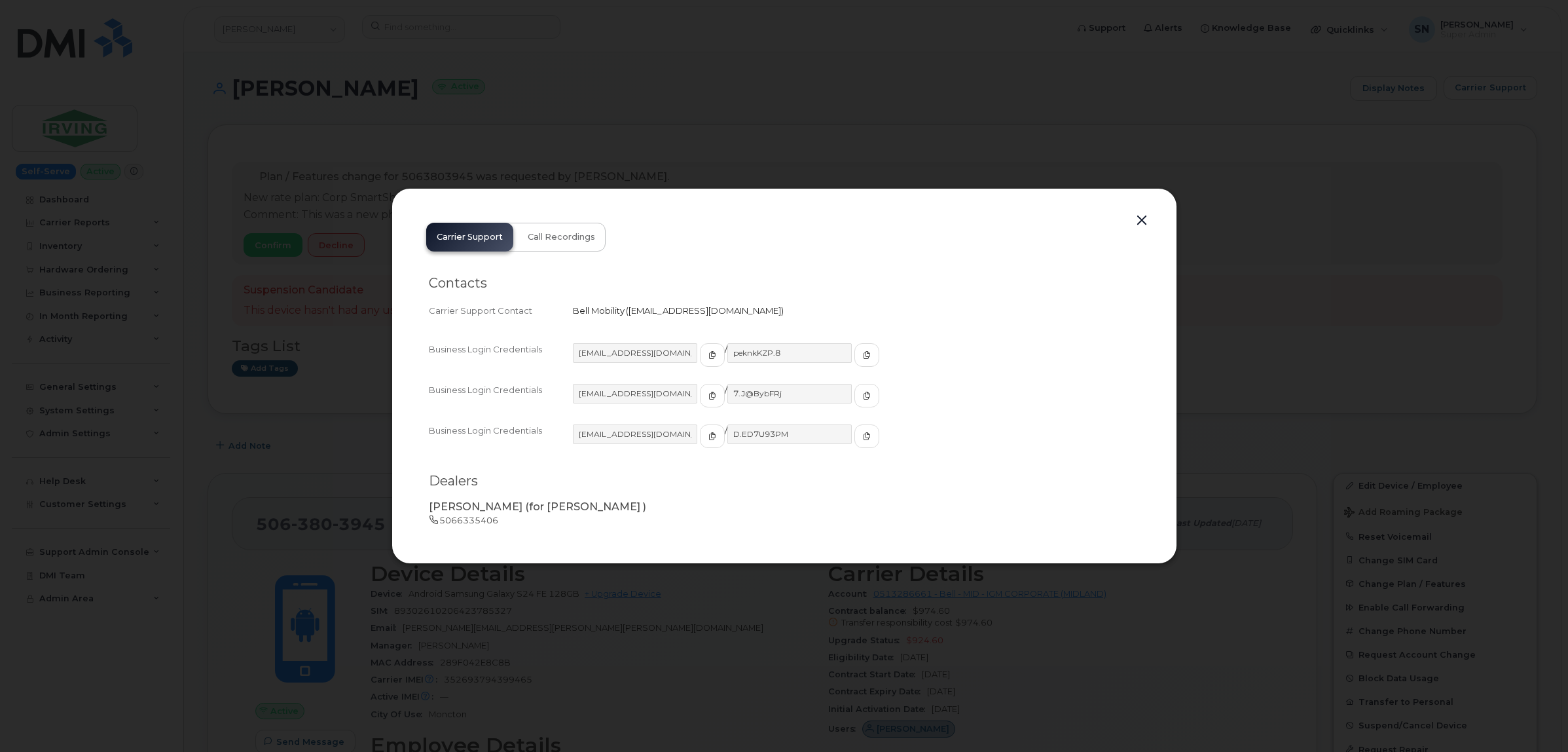
click at [1147, 221] on button "button" at bounding box center [1142, 221] width 19 height 19
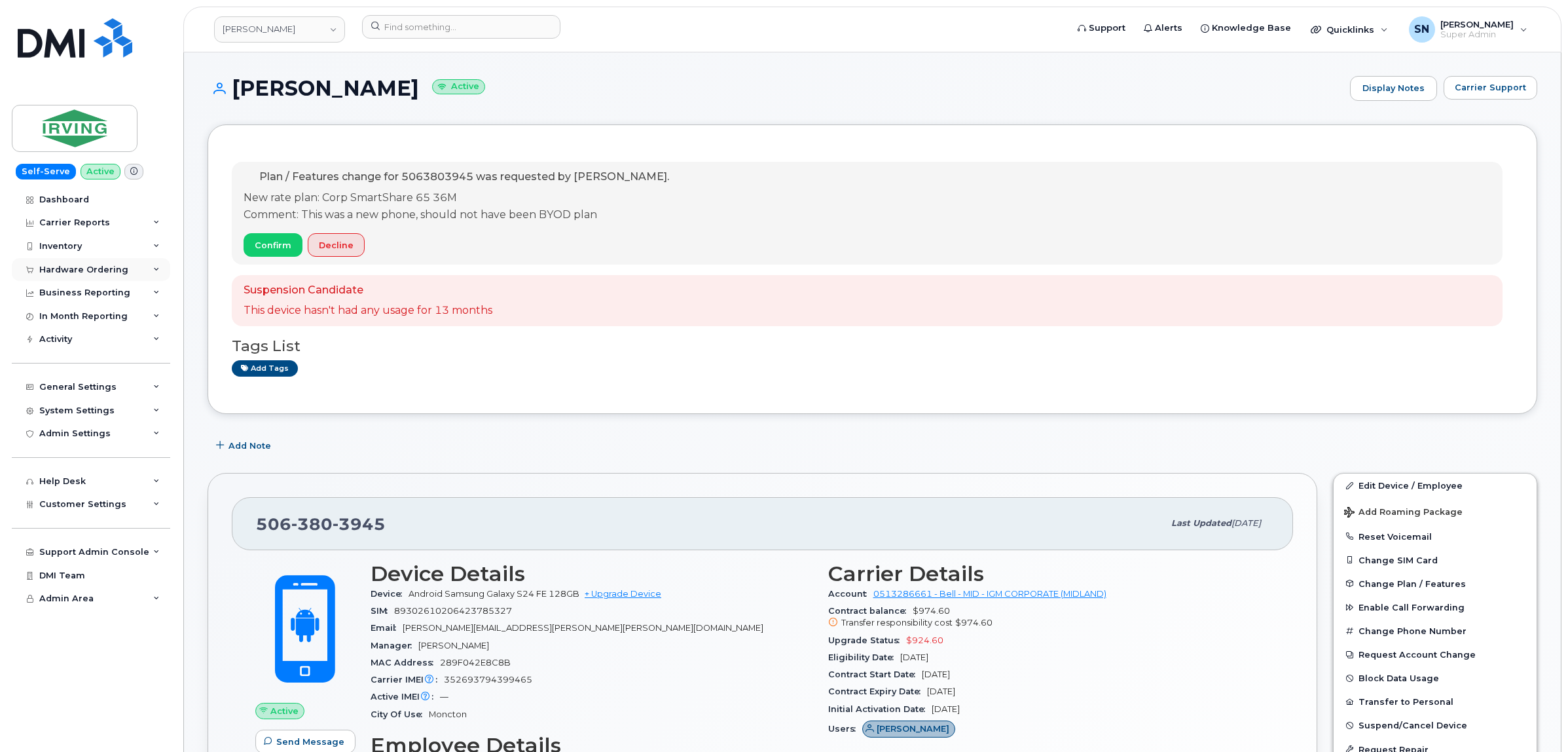
click at [100, 275] on div "Hardware Ordering" at bounding box center [83, 270] width 89 height 11
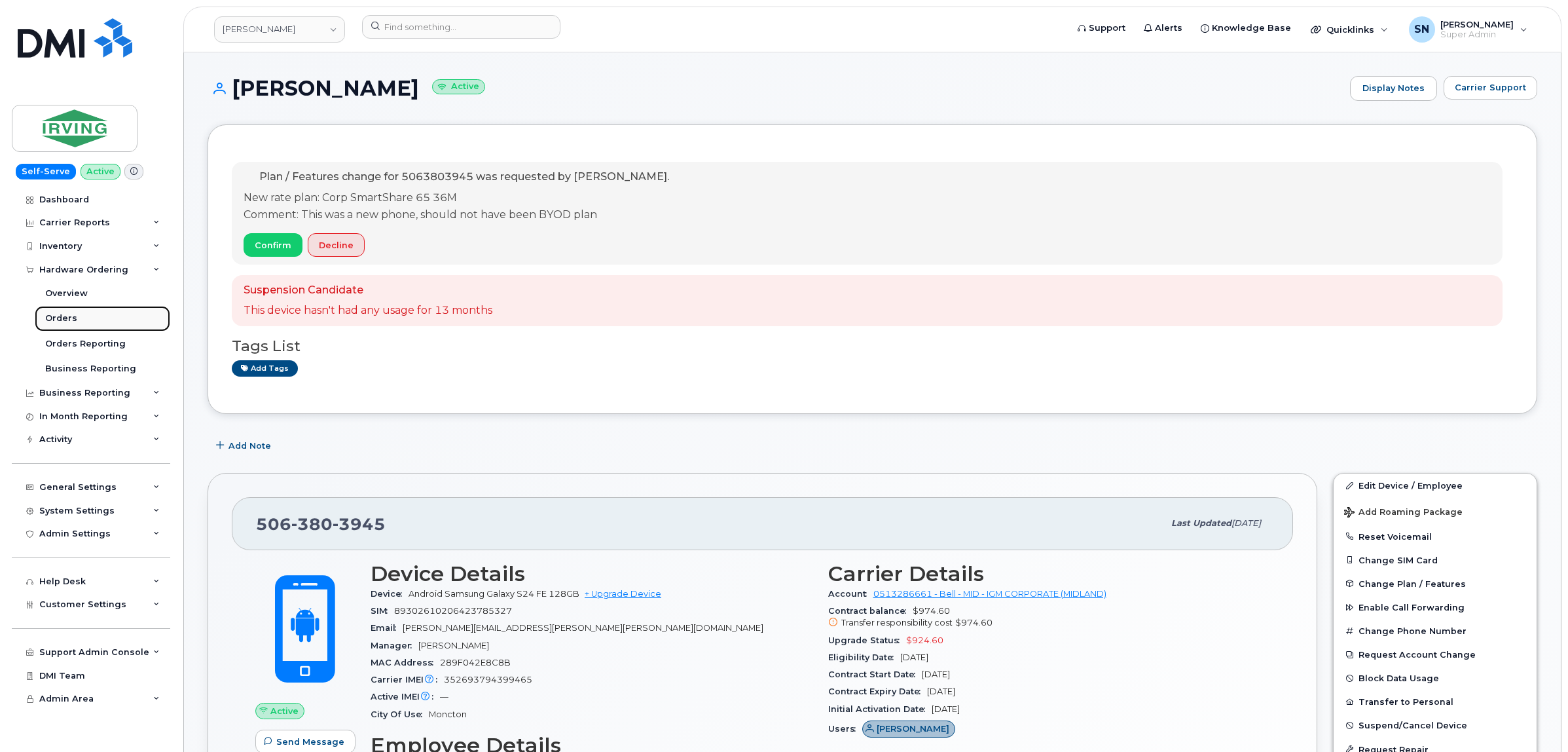
click at [73, 318] on div "Orders" at bounding box center [61, 318] width 32 height 12
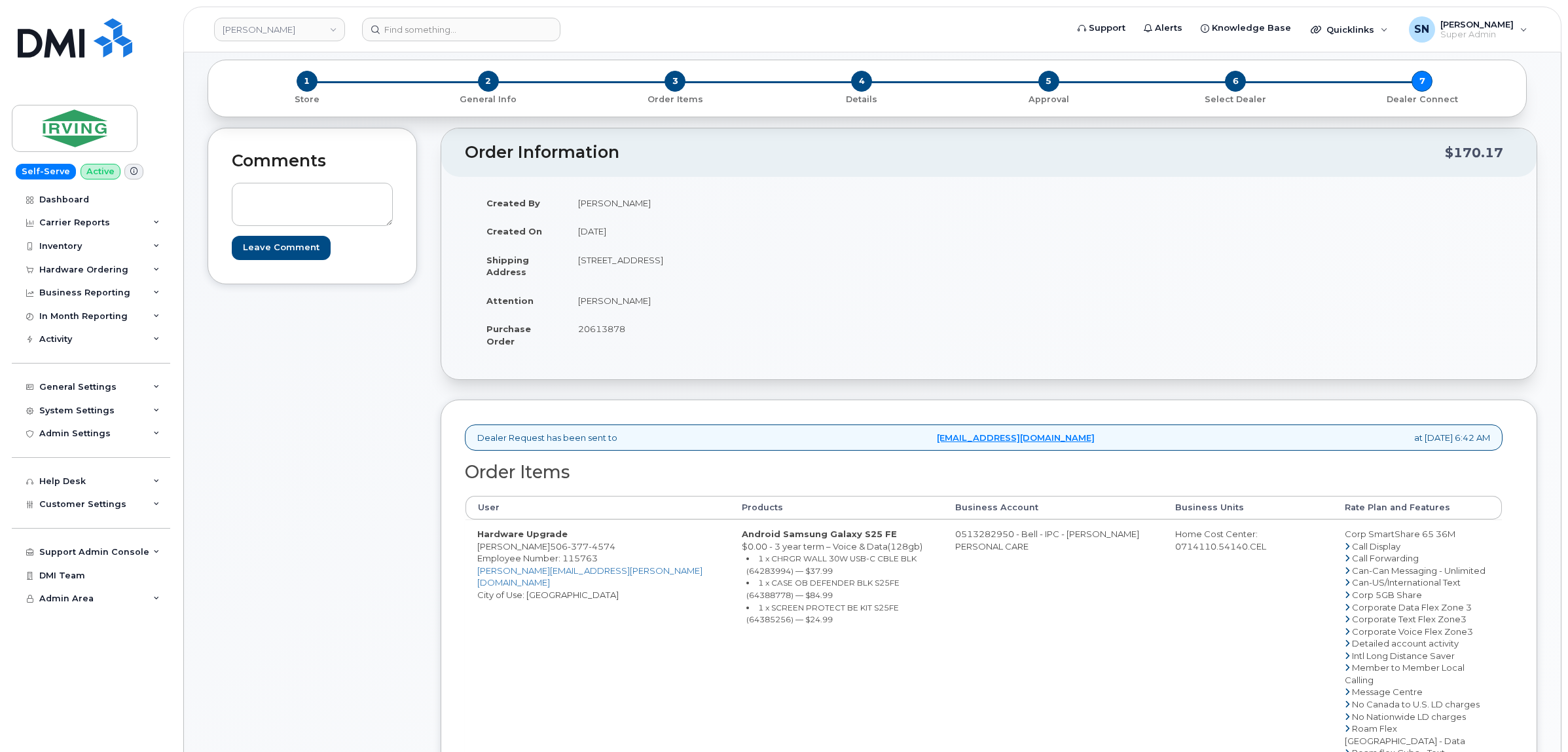
scroll to position [245, 0]
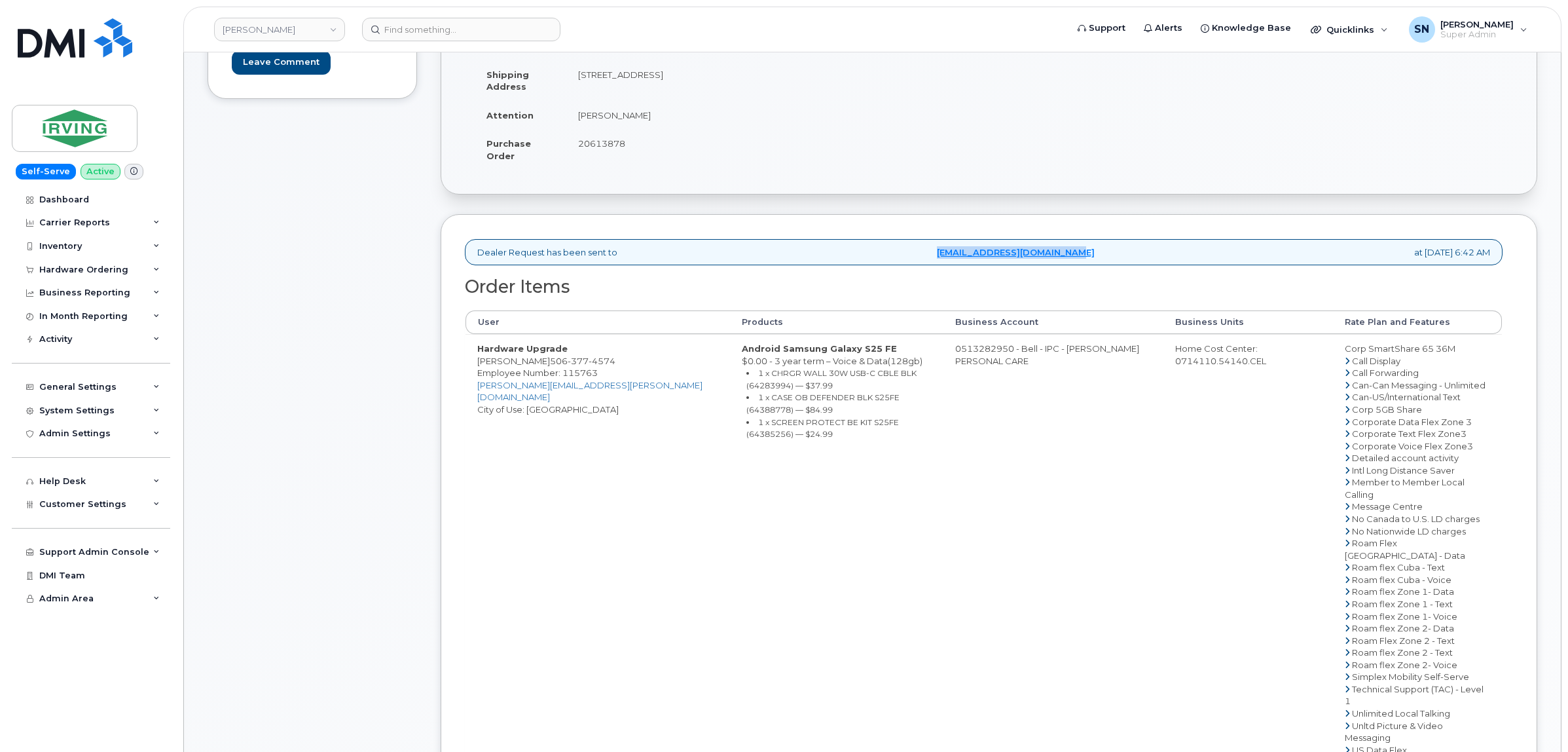
drag, startPoint x: 915, startPoint y: 260, endPoint x: 1060, endPoint y: 260, distance: 145.0
click at [1060, 260] on div "Dealer Request has been sent to [EMAIL_ADDRESS][DOMAIN_NAME] at [DATE] 6:42 AM" at bounding box center [984, 252] width 1038 height 27
copy link "[EMAIL_ADDRESS][DOMAIN_NAME]"
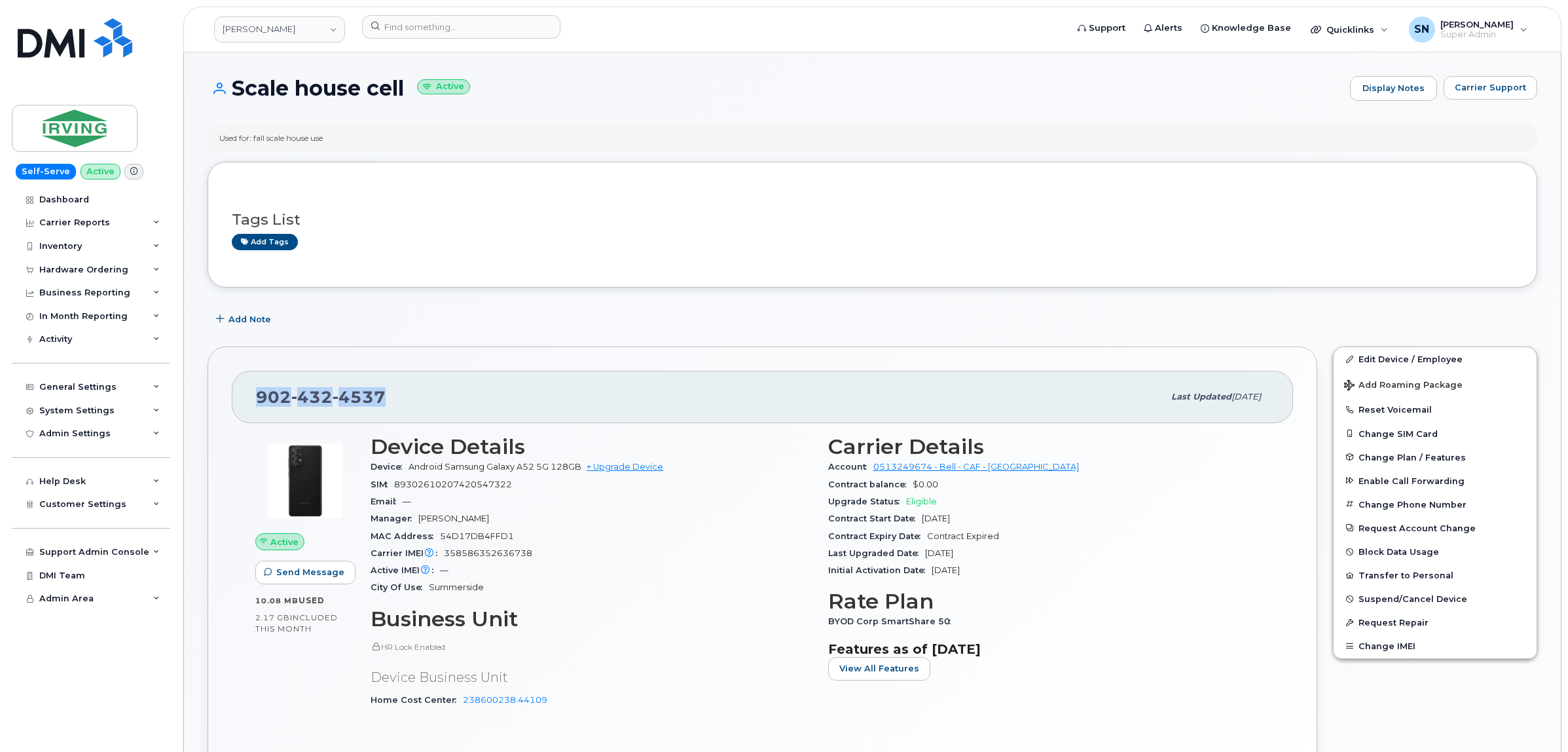
drag, startPoint x: 257, startPoint y: 397, endPoint x: 386, endPoint y: 408, distance: 129.5
click at [386, 408] on div "[PHONE_NUMBER]" at bounding box center [709, 397] width 908 height 27
copy span "[PHONE_NUMBER]"
click at [457, 17] on input at bounding box center [461, 27] width 198 height 24
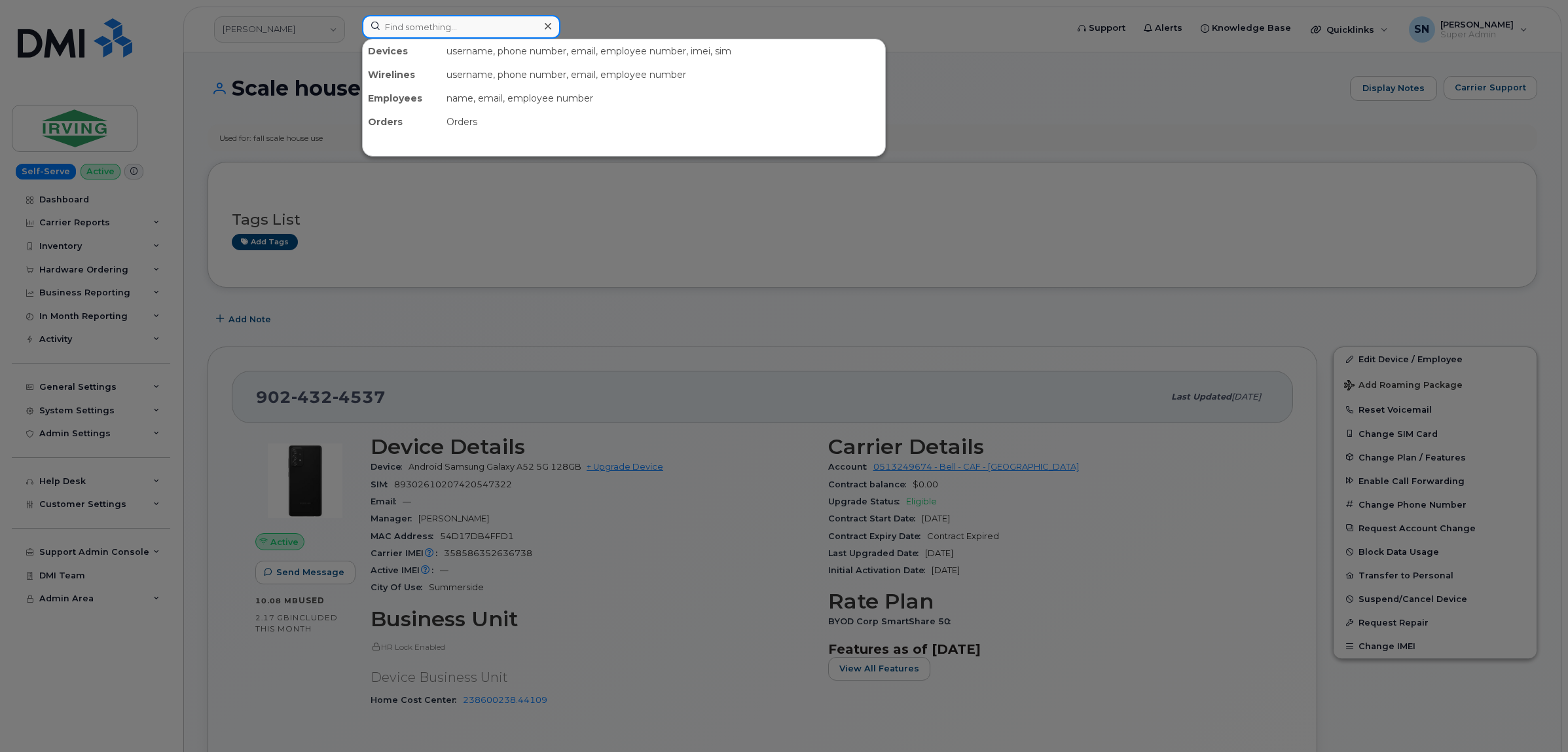
paste input "9025217664"
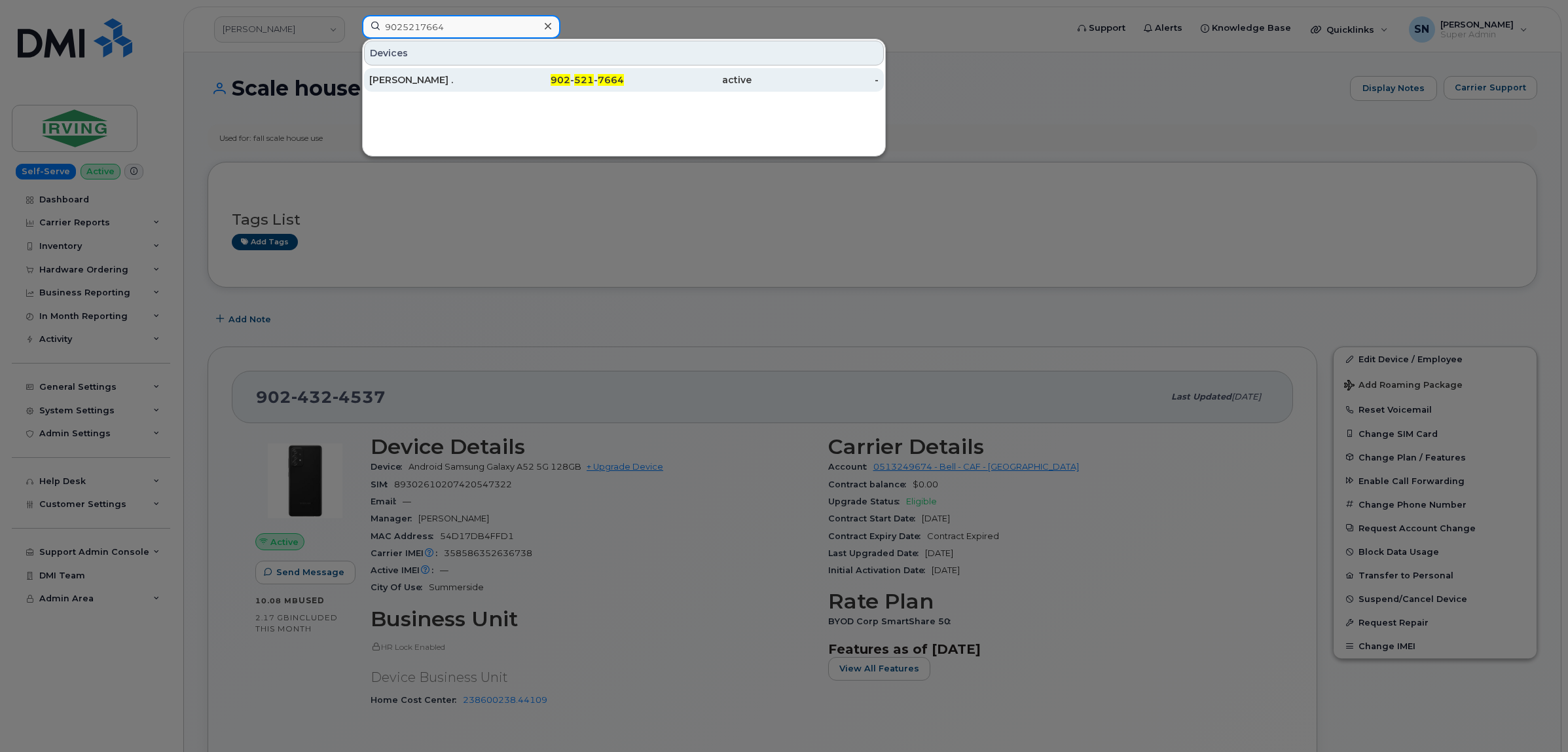
type input "9025217664"
click at [411, 80] on div "[PERSON_NAME] ." at bounding box center [433, 80] width 127 height 13
